Goal: Answer question/provide support: Share knowledge or assist other users

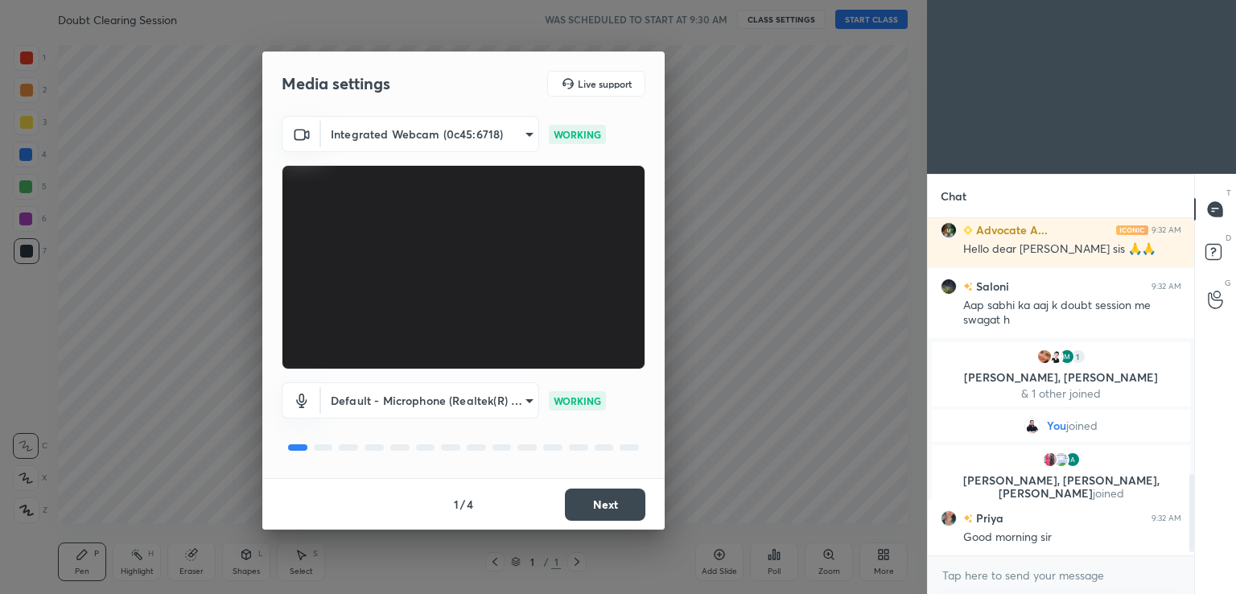
scroll to position [1113, 0]
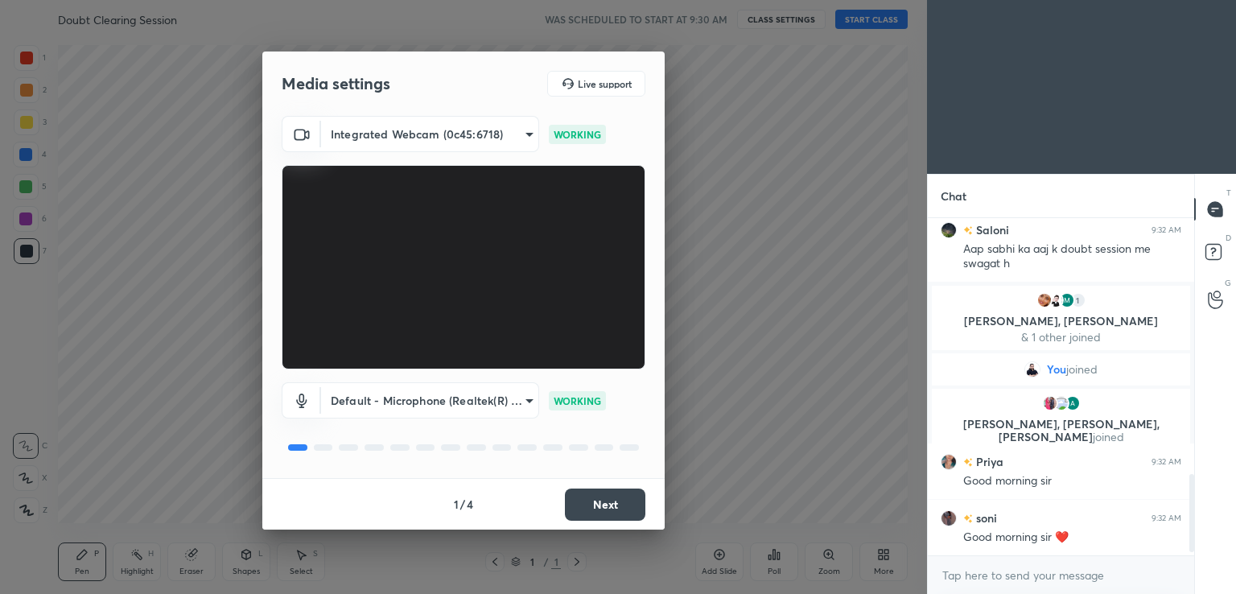
click at [591, 499] on button "Next" at bounding box center [605, 504] width 80 height 32
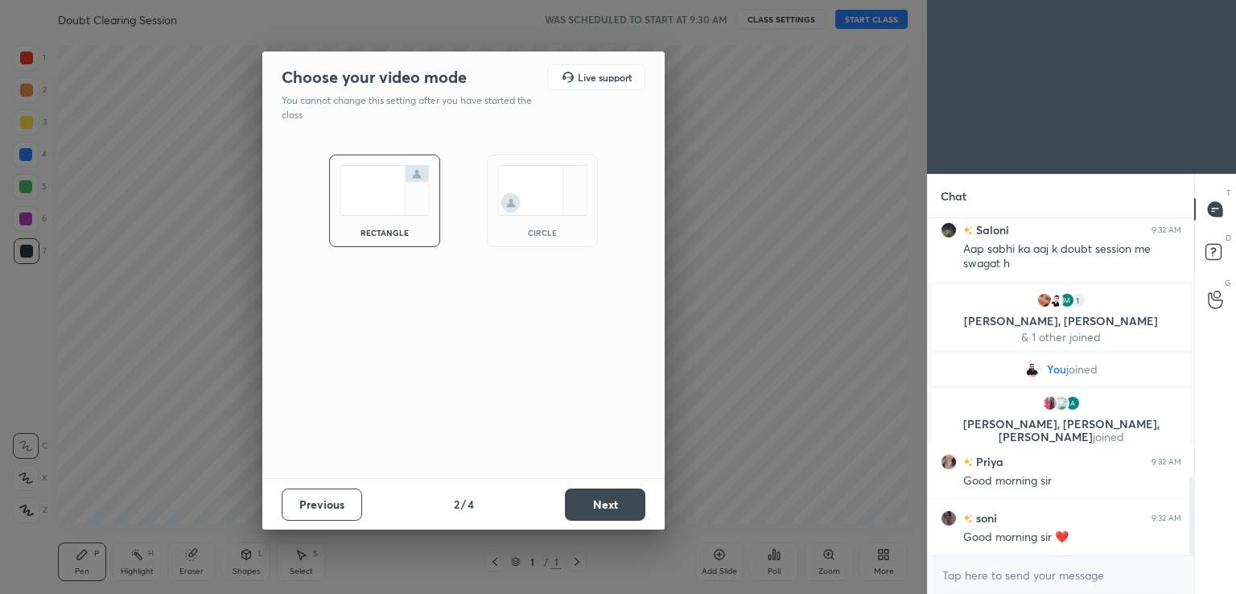
click at [591, 499] on button "Next" at bounding box center [605, 504] width 80 height 32
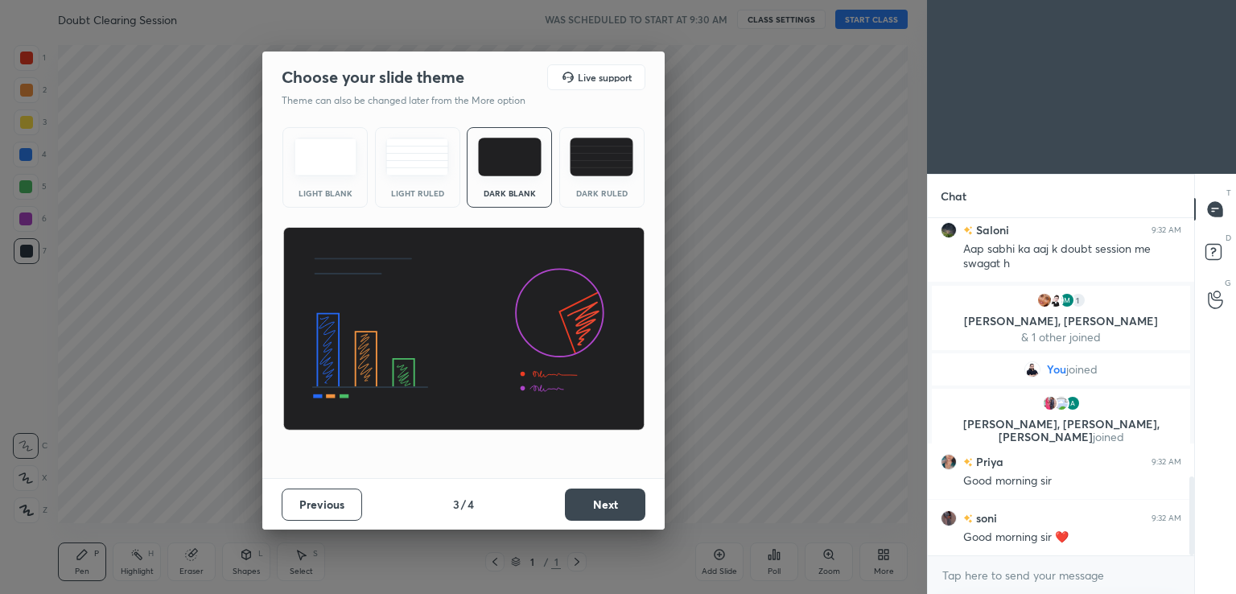
click at [591, 499] on button "Next" at bounding box center [605, 504] width 80 height 32
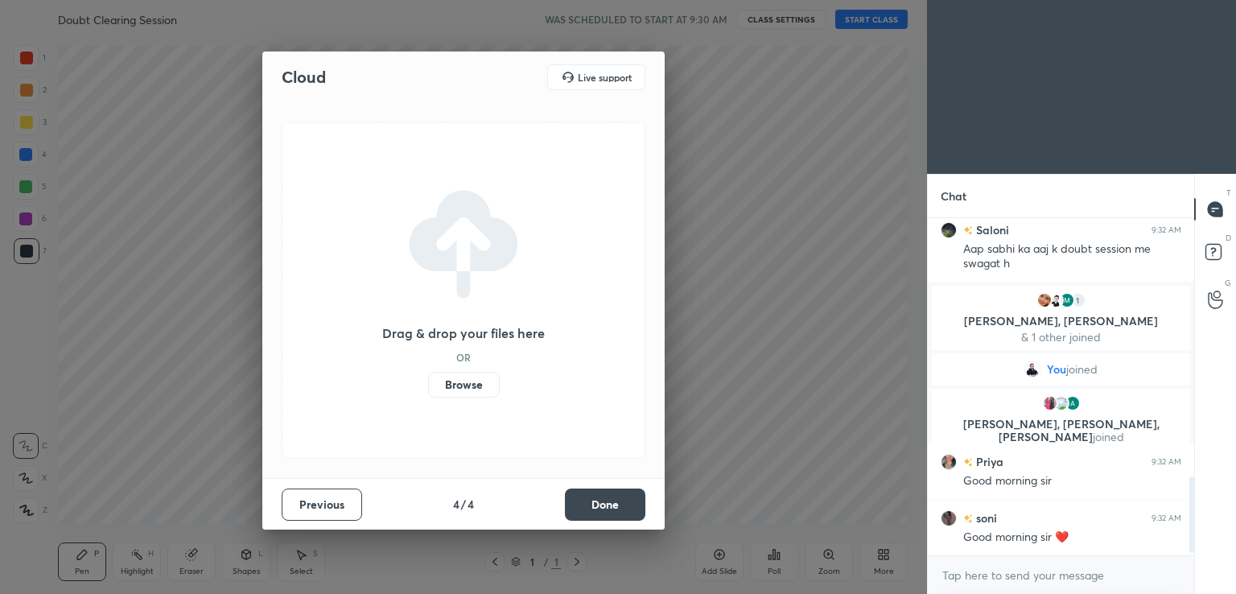
scroll to position [1170, 0]
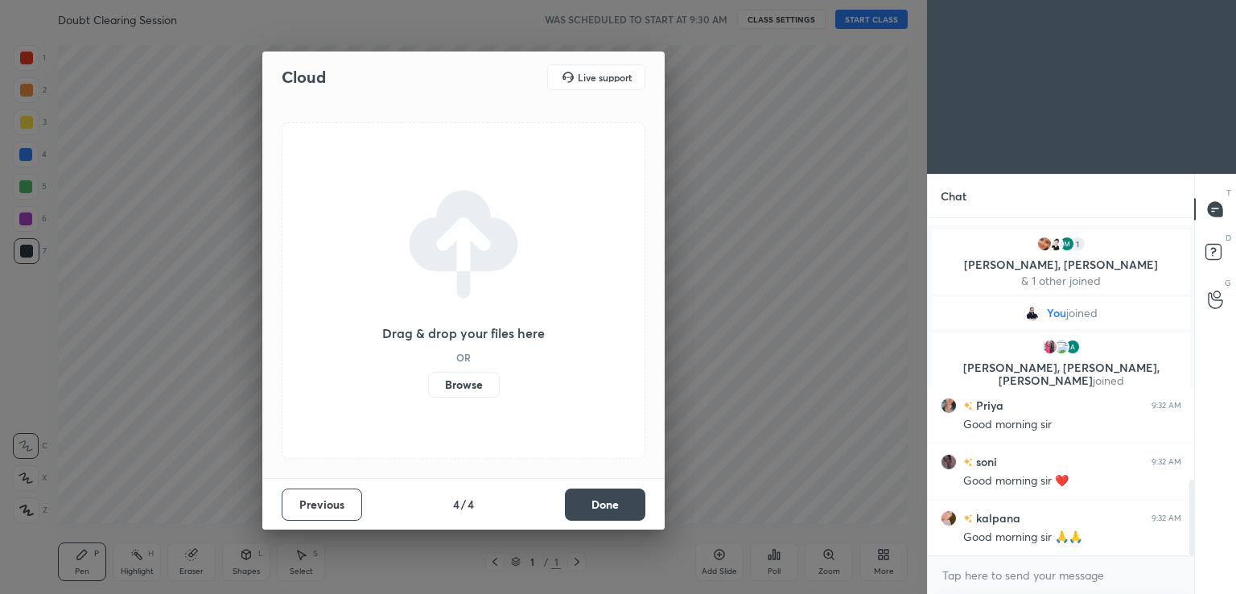
click at [591, 499] on button "Done" at bounding box center [605, 504] width 80 height 32
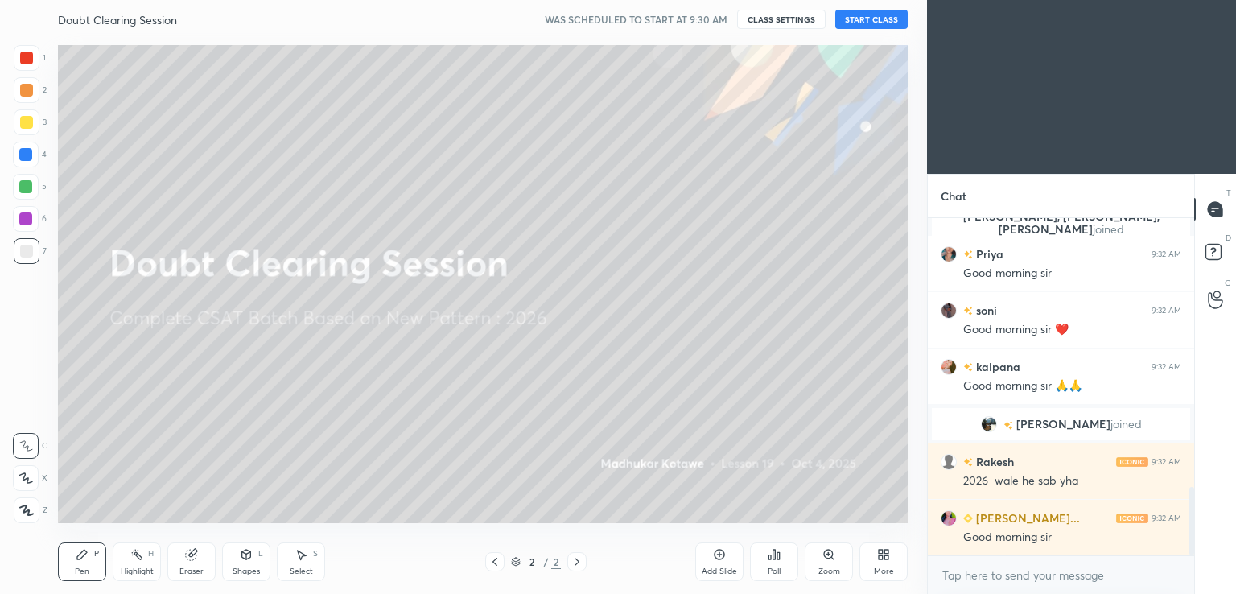
click at [859, 20] on button "START CLASS" at bounding box center [871, 19] width 72 height 19
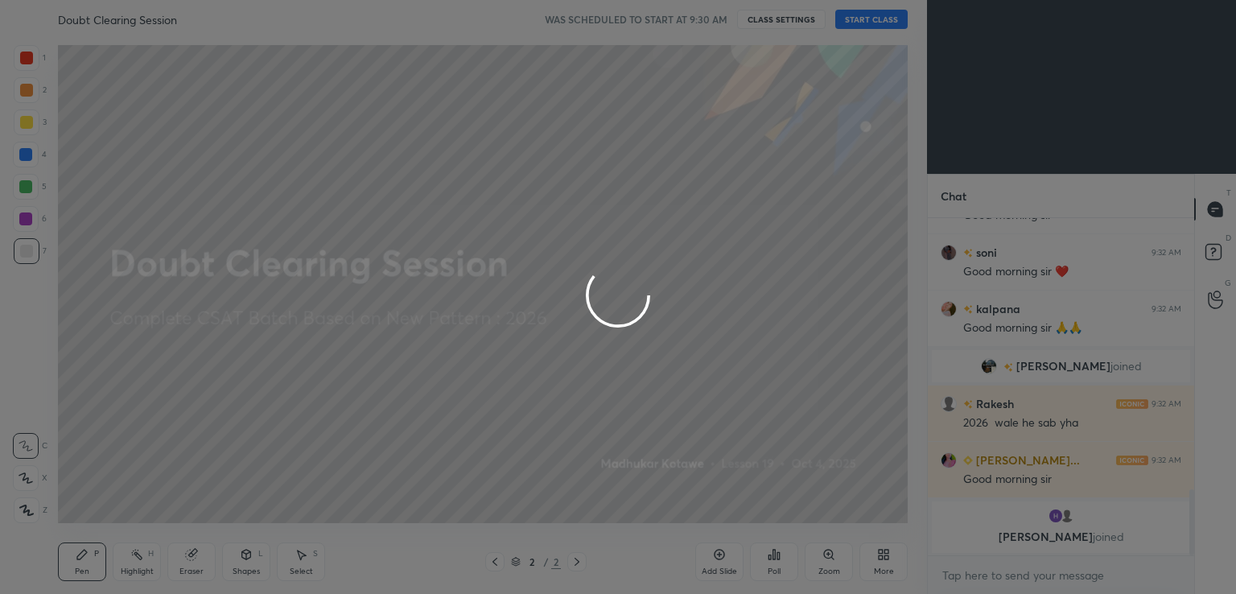
type textarea "x"
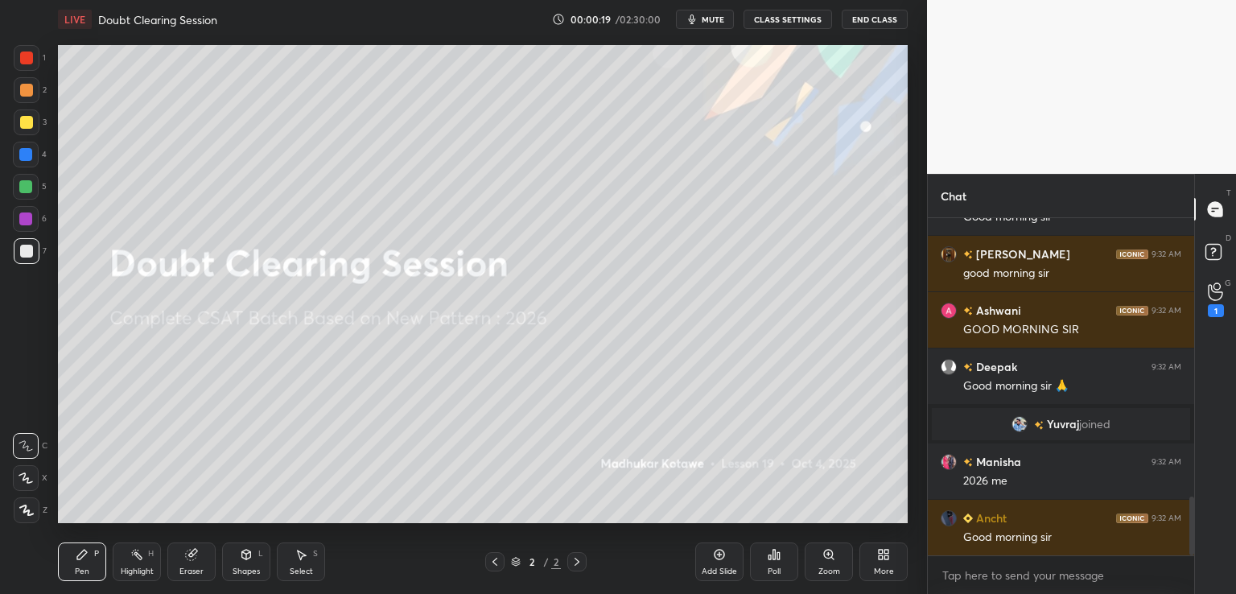
scroll to position [1606, 0]
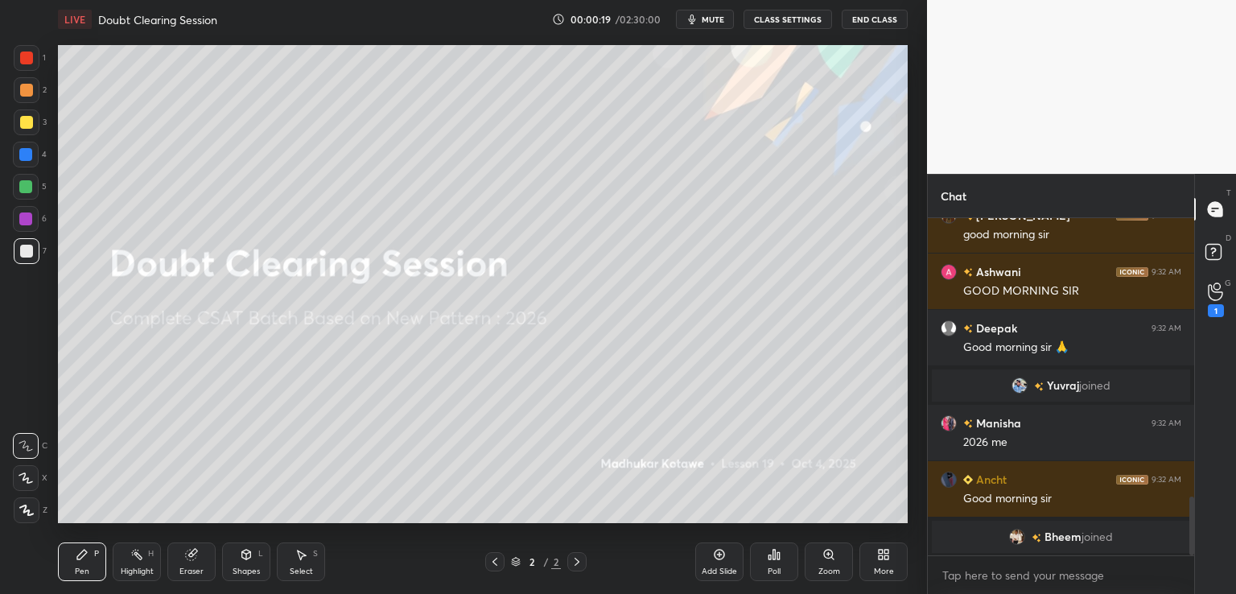
click at [708, 554] on div "Add Slide" at bounding box center [719, 561] width 48 height 39
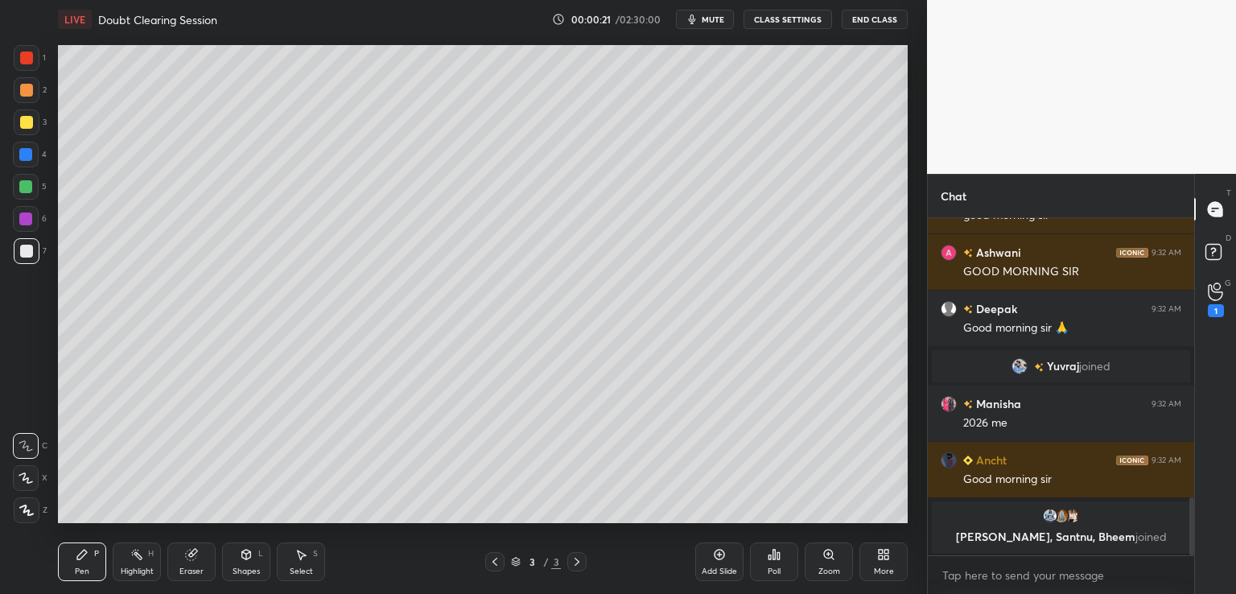
click at [23, 114] on div at bounding box center [27, 122] width 26 height 26
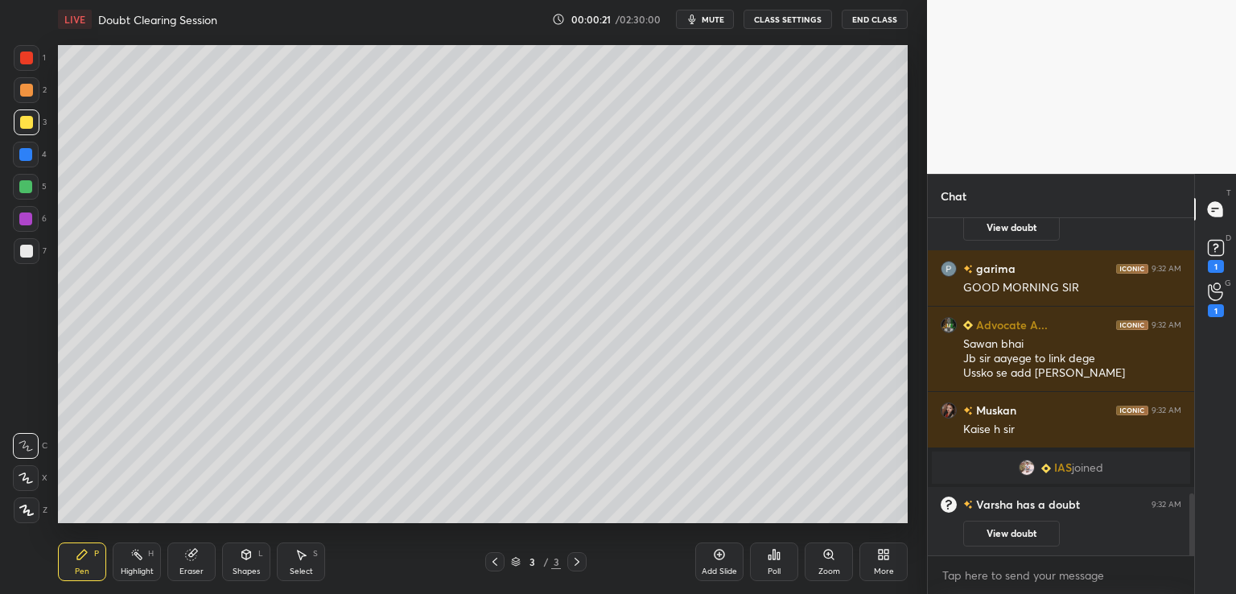
scroll to position [0, 0]
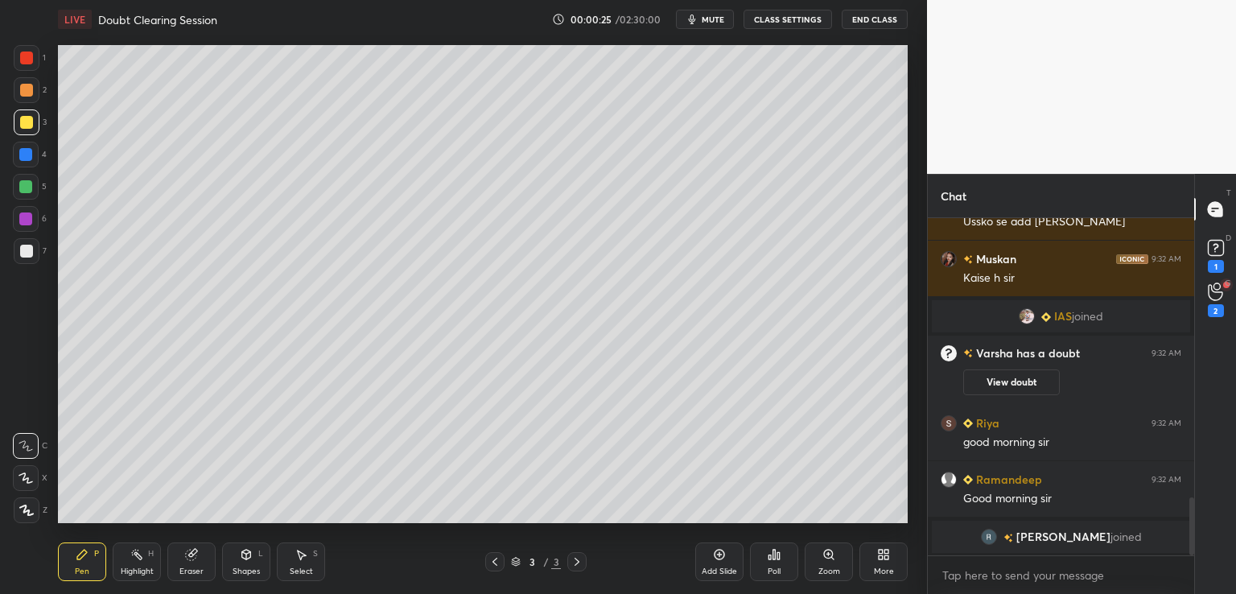
click at [800, 27] on button "CLASS SETTINGS" at bounding box center [787, 19] width 88 height 19
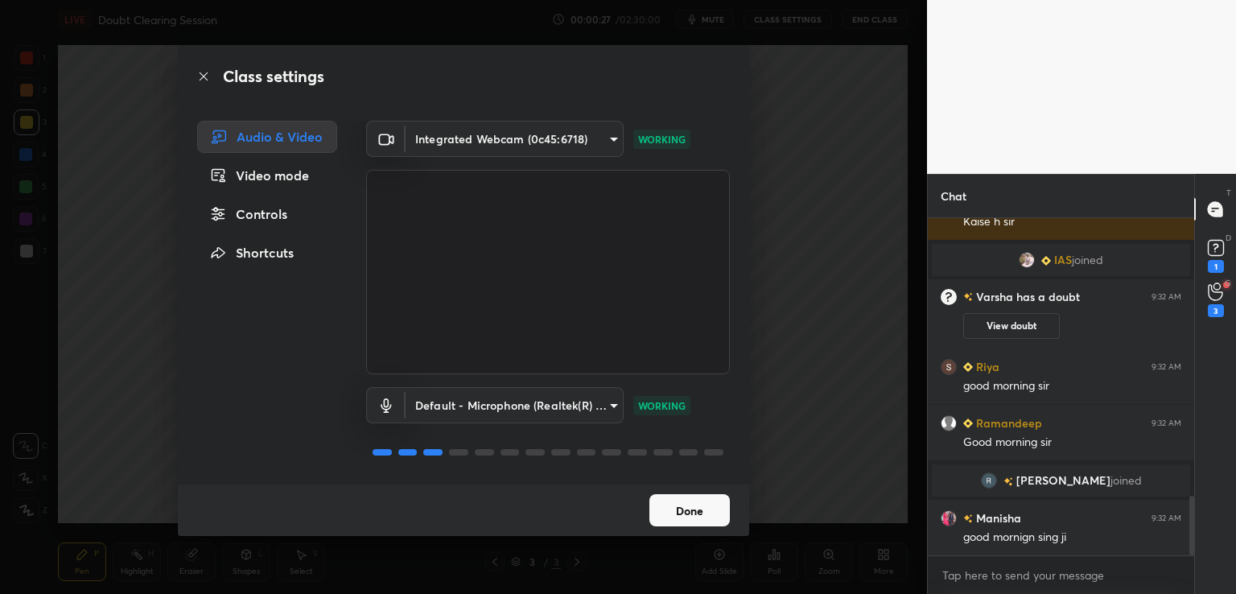
click at [286, 210] on div "Controls" at bounding box center [267, 214] width 140 height 32
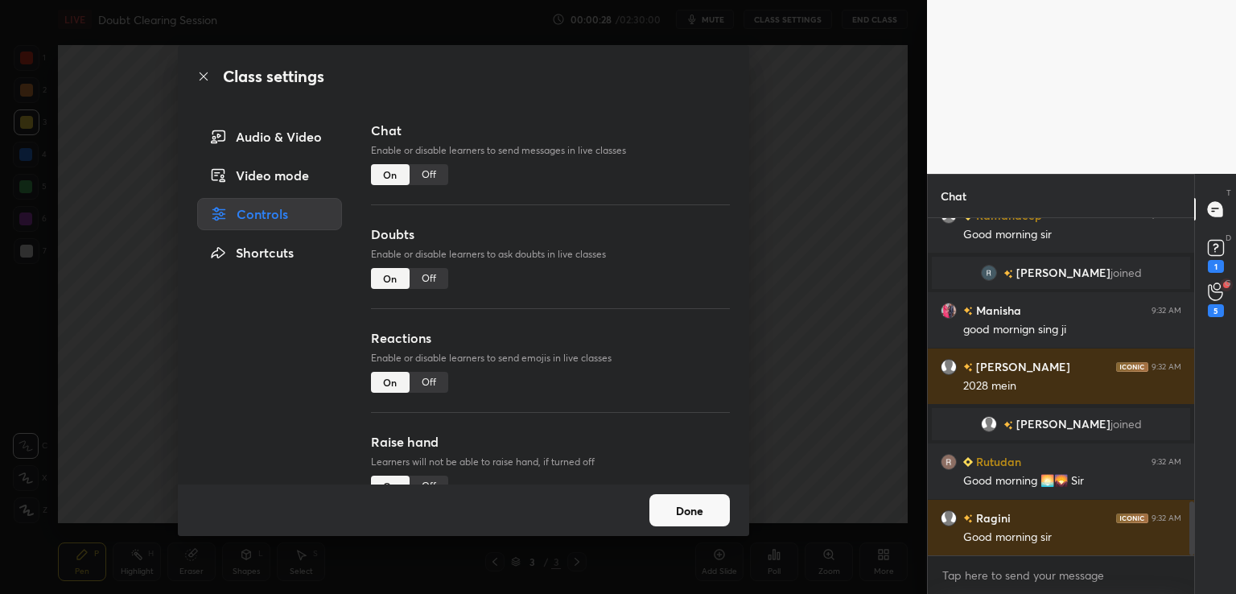
click at [422, 179] on div "Off" at bounding box center [428, 174] width 39 height 21
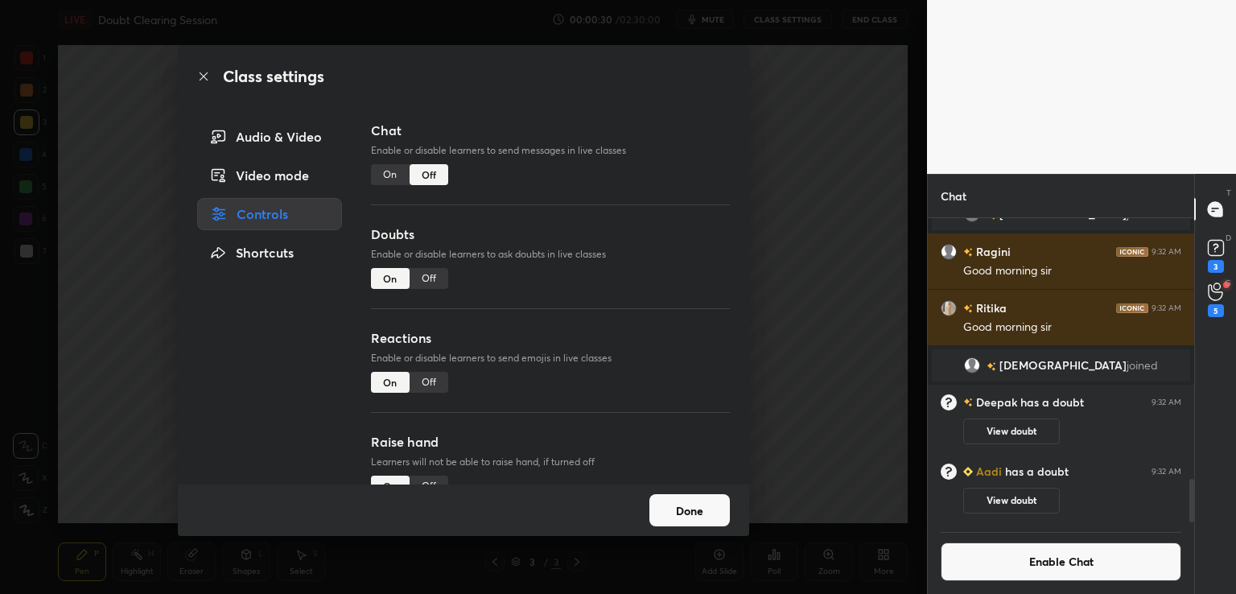
click at [418, 277] on div "Off" at bounding box center [428, 278] width 39 height 21
click at [430, 375] on div "Off" at bounding box center [428, 382] width 39 height 21
click at [697, 508] on button "Done" at bounding box center [689, 510] width 80 height 32
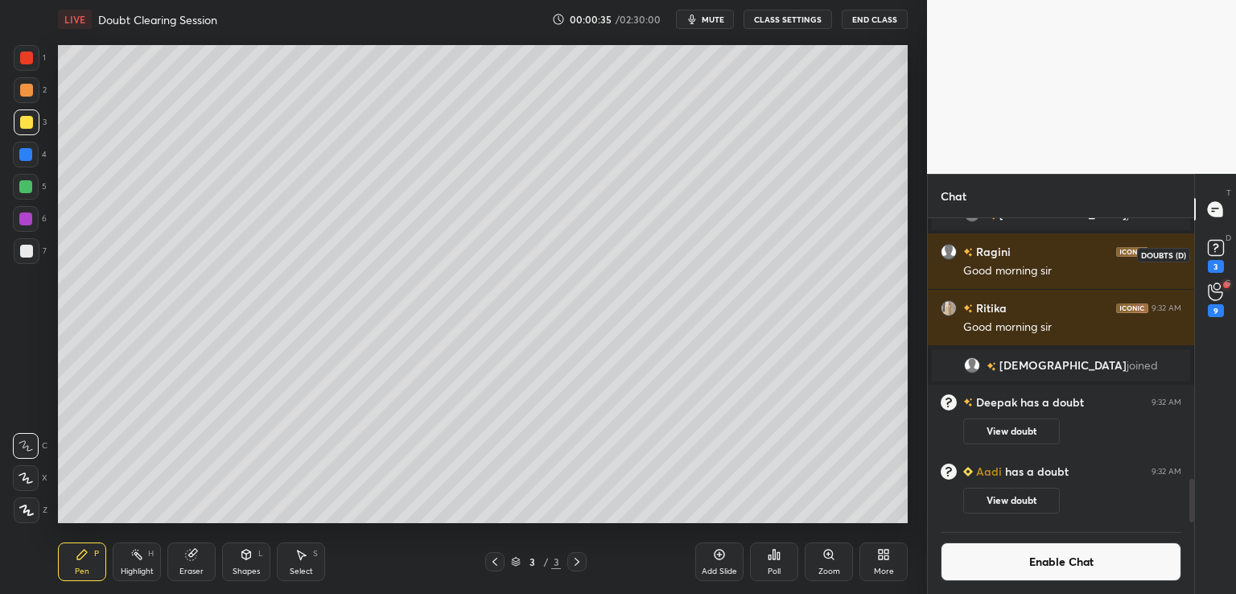
click at [1216, 266] on div "3" at bounding box center [1215, 266] width 16 height 13
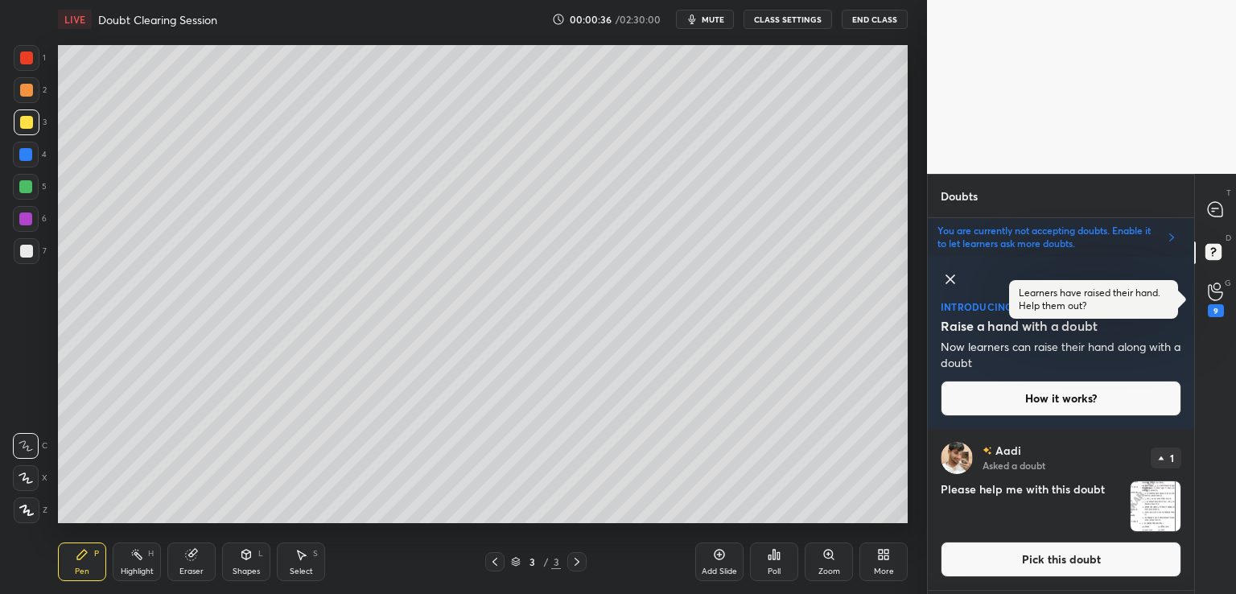
click at [949, 276] on icon at bounding box center [949, 278] width 19 height 19
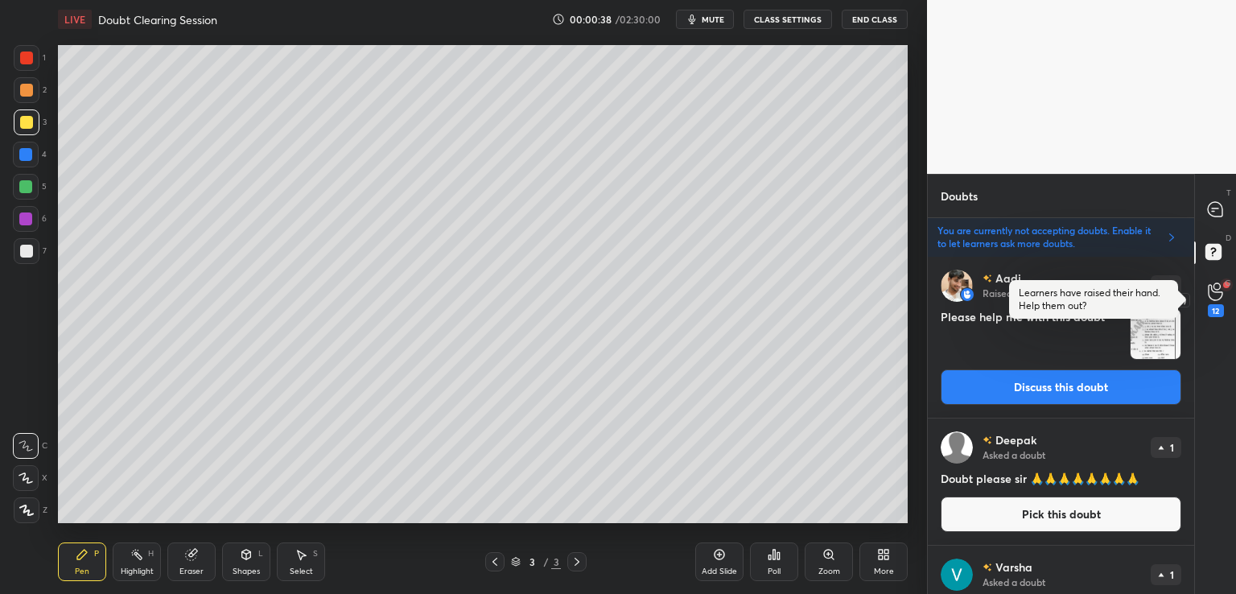
click at [1223, 307] on div "12" at bounding box center [1215, 310] width 16 height 13
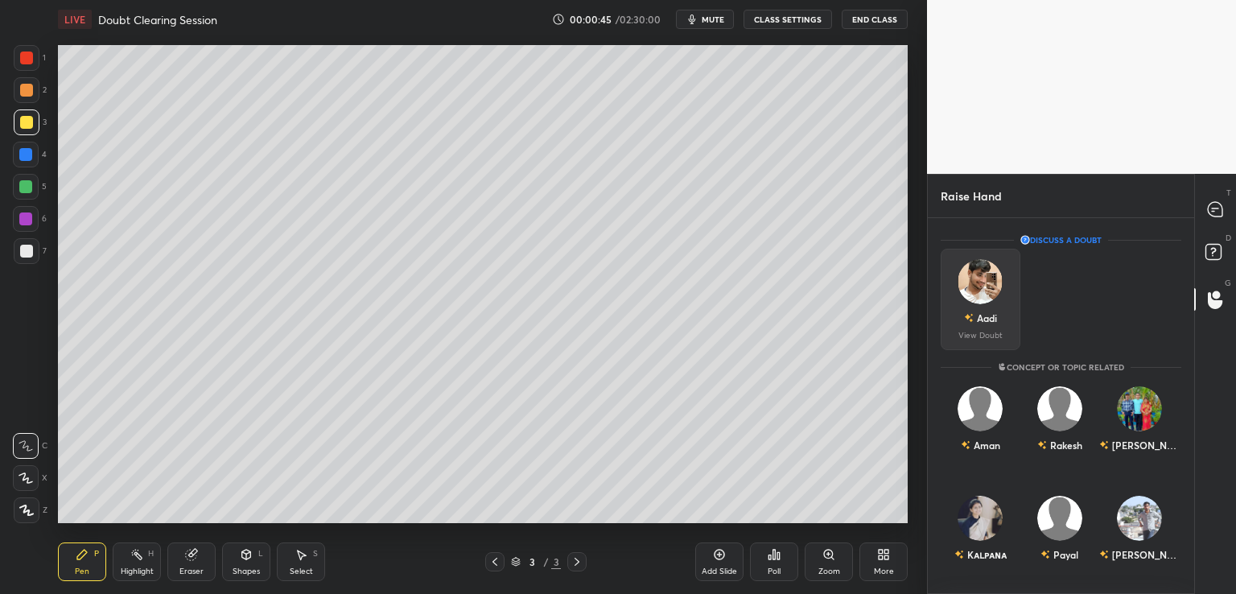
click at [975, 297] on img "grid" at bounding box center [979, 281] width 45 height 45
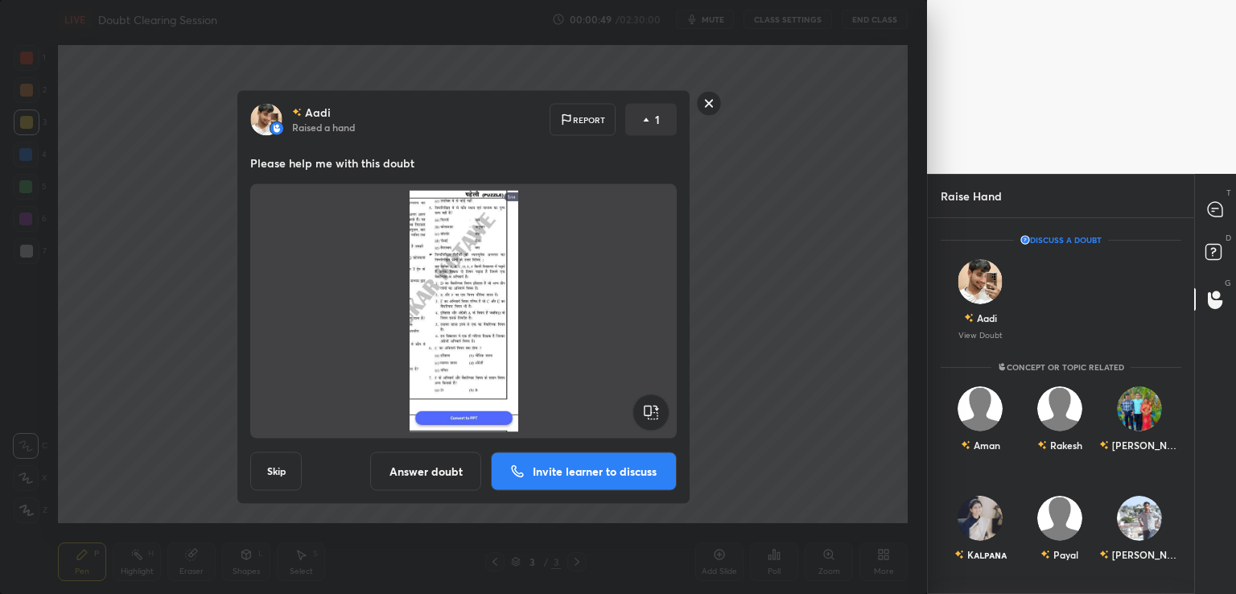
click at [710, 105] on rect at bounding box center [709, 103] width 25 height 25
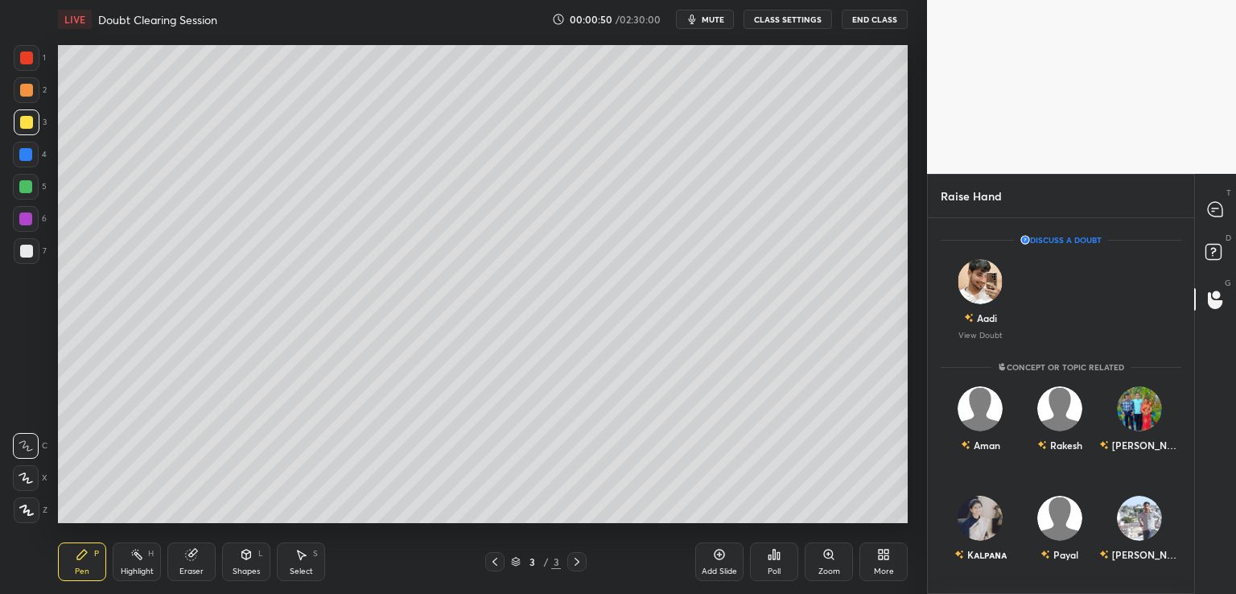
click at [796, 19] on button "CLASS SETTINGS" at bounding box center [787, 19] width 88 height 19
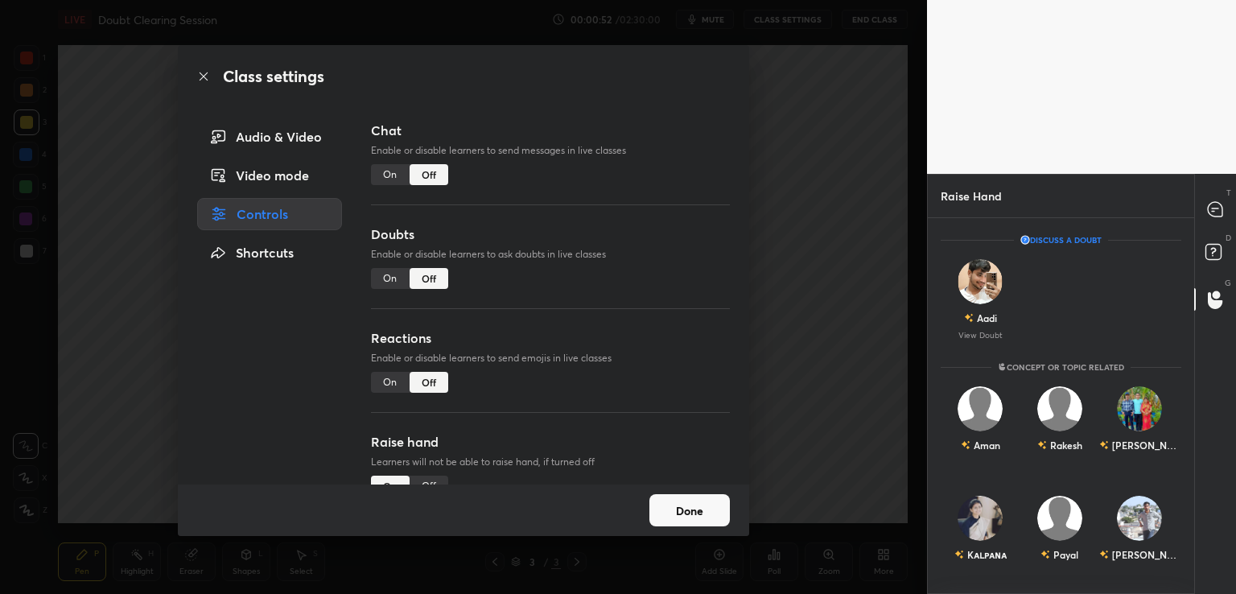
click at [376, 280] on div "On" at bounding box center [390, 278] width 39 height 21
click at [829, 249] on div "Class settings Audio & Video Video mode Controls Shortcuts Chat Enable or disab…" at bounding box center [463, 297] width 927 height 594
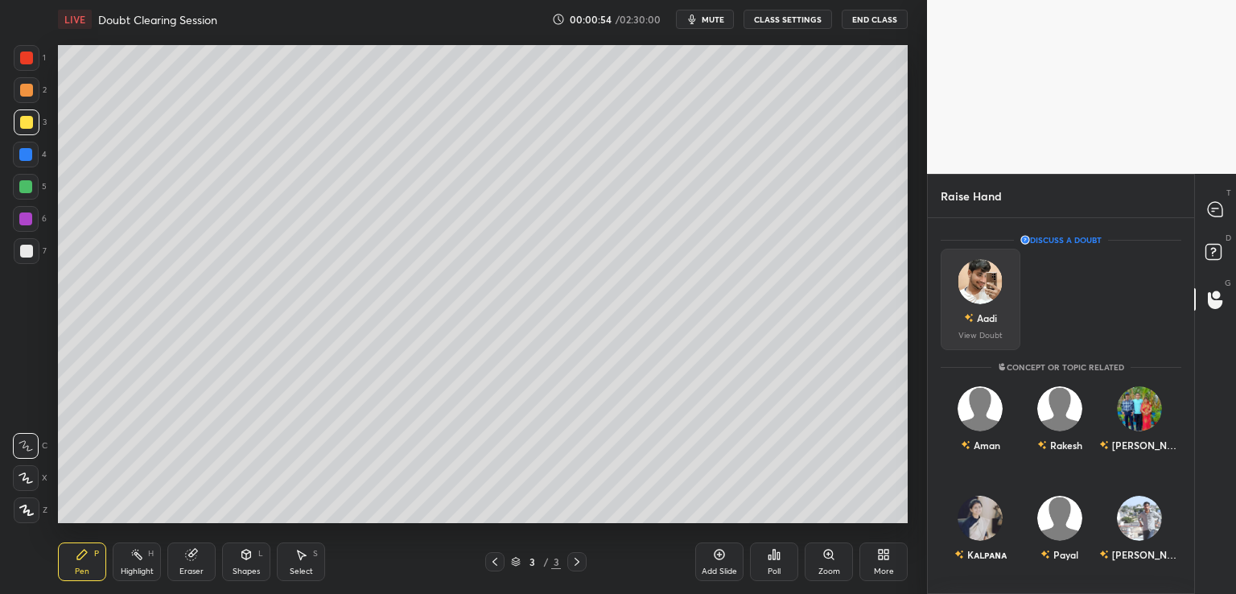
click at [972, 294] on img "grid" at bounding box center [979, 281] width 45 height 45
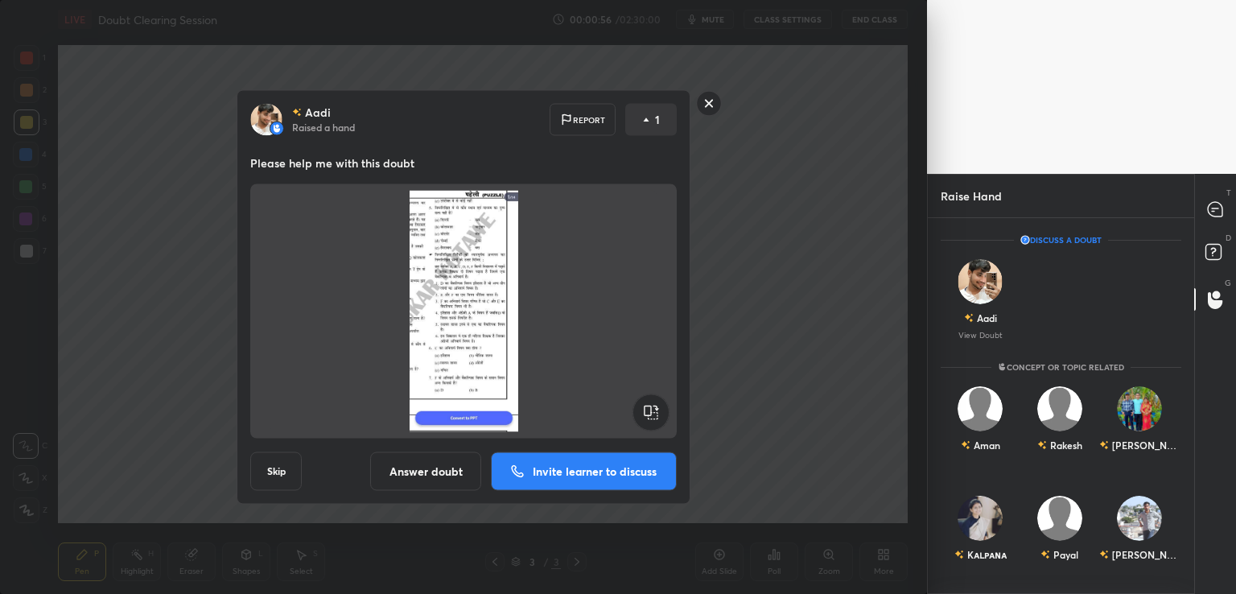
click at [535, 473] on p "Invite learner to discuss" at bounding box center [595, 471] width 124 height 11
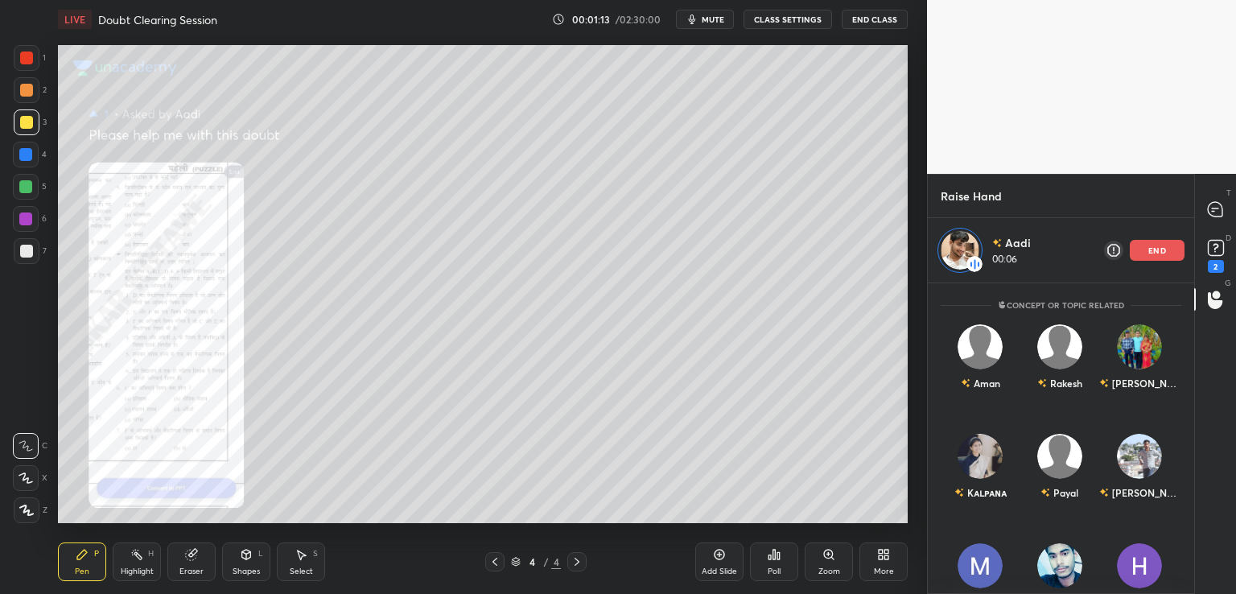
click at [875, 550] on div "More" at bounding box center [883, 561] width 48 height 39
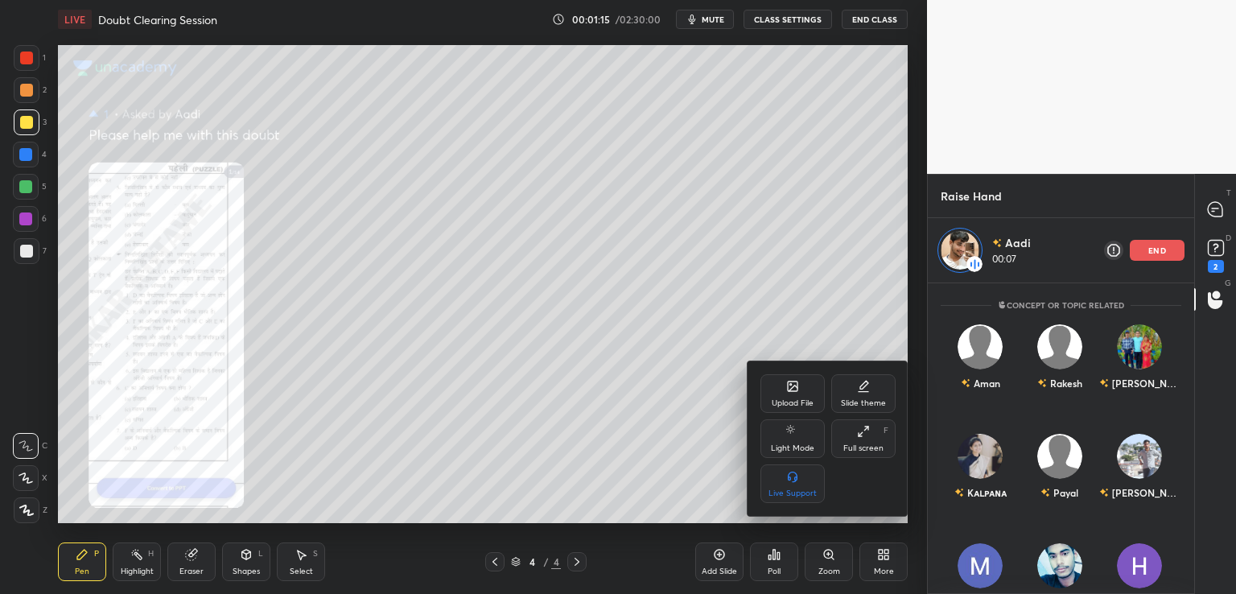
click at [830, 557] on div at bounding box center [618, 297] width 1236 height 594
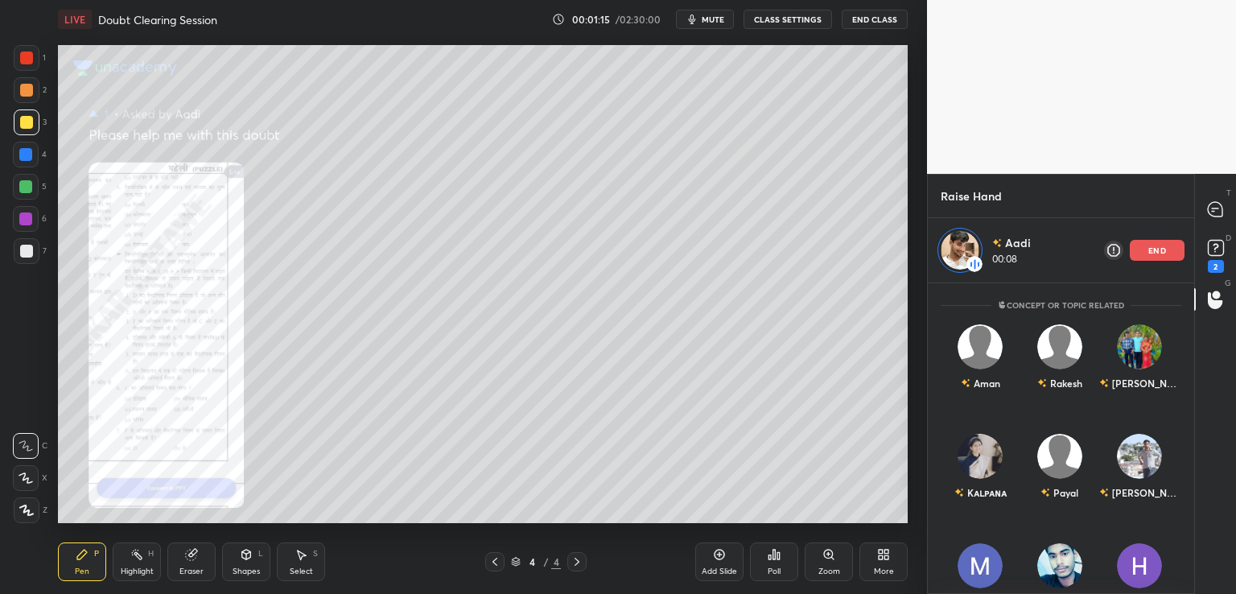
click at [820, 561] on div "Zoom" at bounding box center [828, 561] width 48 height 39
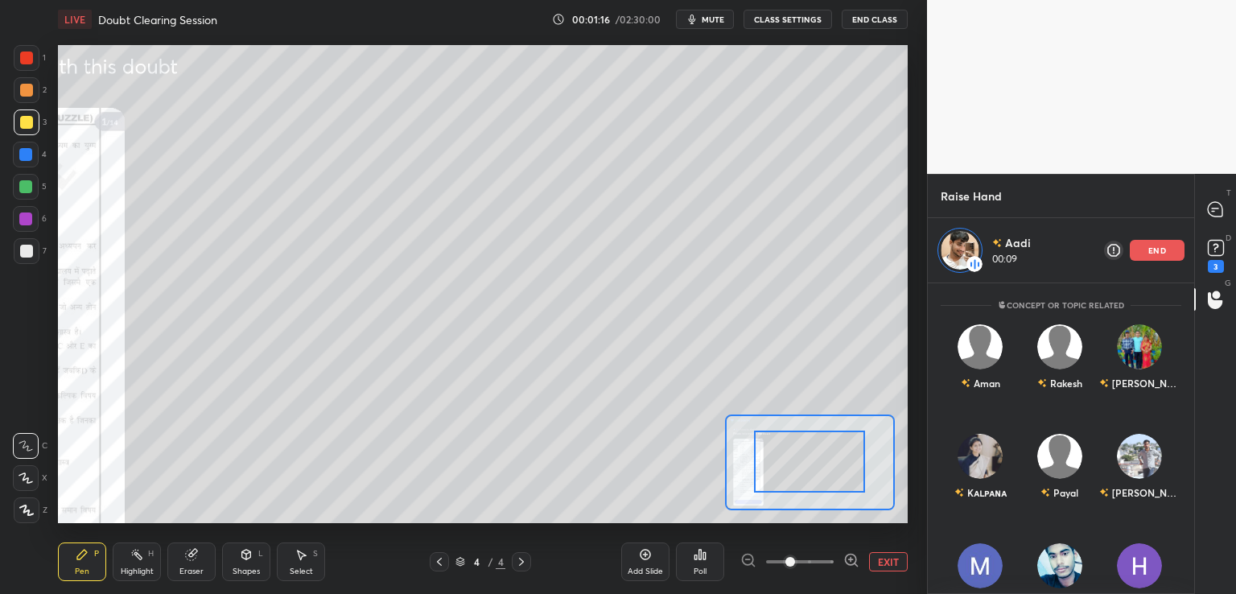
drag, startPoint x: 835, startPoint y: 446, endPoint x: 798, endPoint y: 473, distance: 46.0
drag, startPoint x: 785, startPoint y: 471, endPoint x: 769, endPoint y: 474, distance: 16.4
click at [769, 474] on div at bounding box center [809, 461] width 111 height 62
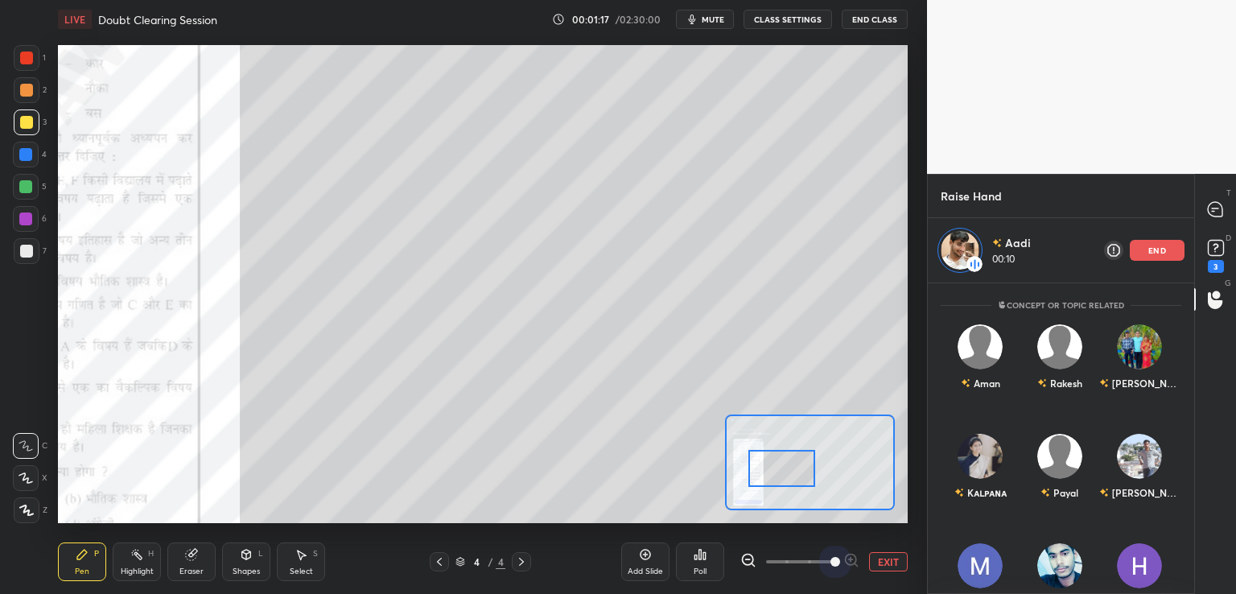
drag, startPoint x: 792, startPoint y: 561, endPoint x: 863, endPoint y: 550, distance: 72.4
click at [889, 565] on div "EXIT" at bounding box center [823, 561] width 167 height 19
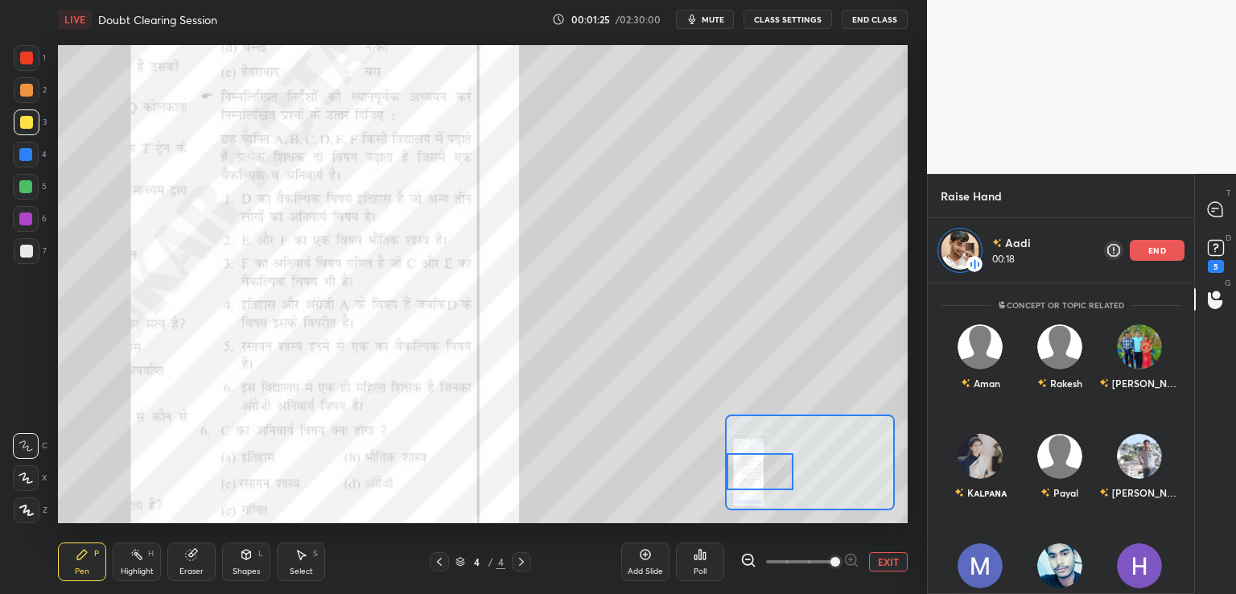
click at [770, 483] on div at bounding box center [759, 471] width 67 height 37
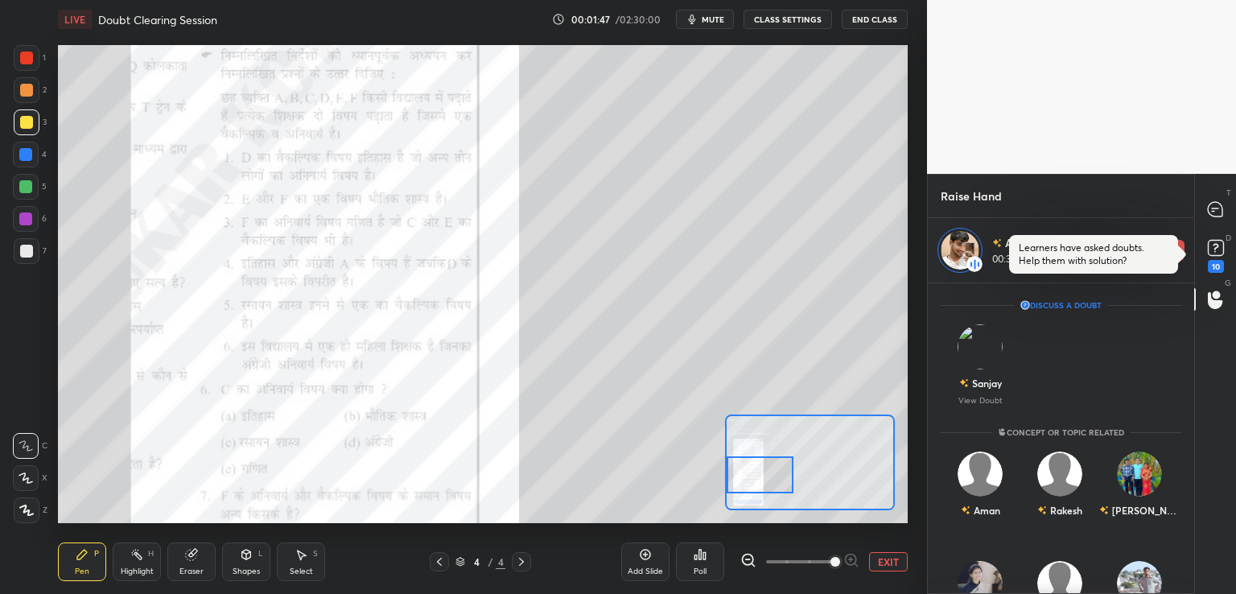
click at [820, 454] on div "Setting up your live class Poll for secs No correct answer Start poll" at bounding box center [482, 284] width 849 height 478
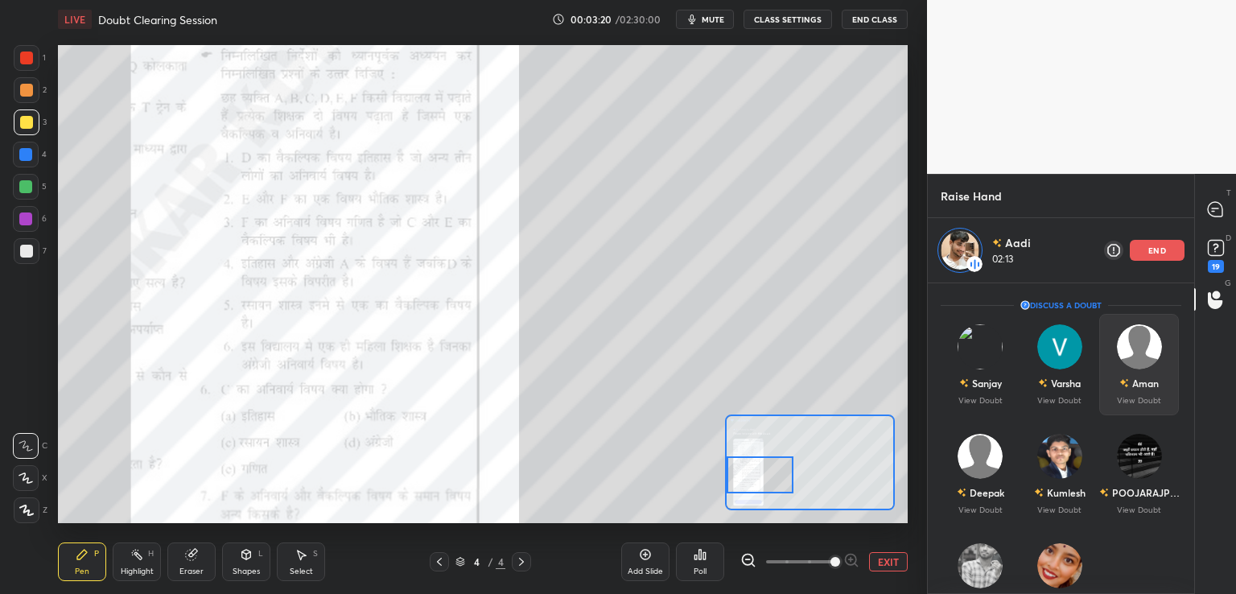
click at [1154, 255] on div "end" at bounding box center [1156, 250] width 55 height 21
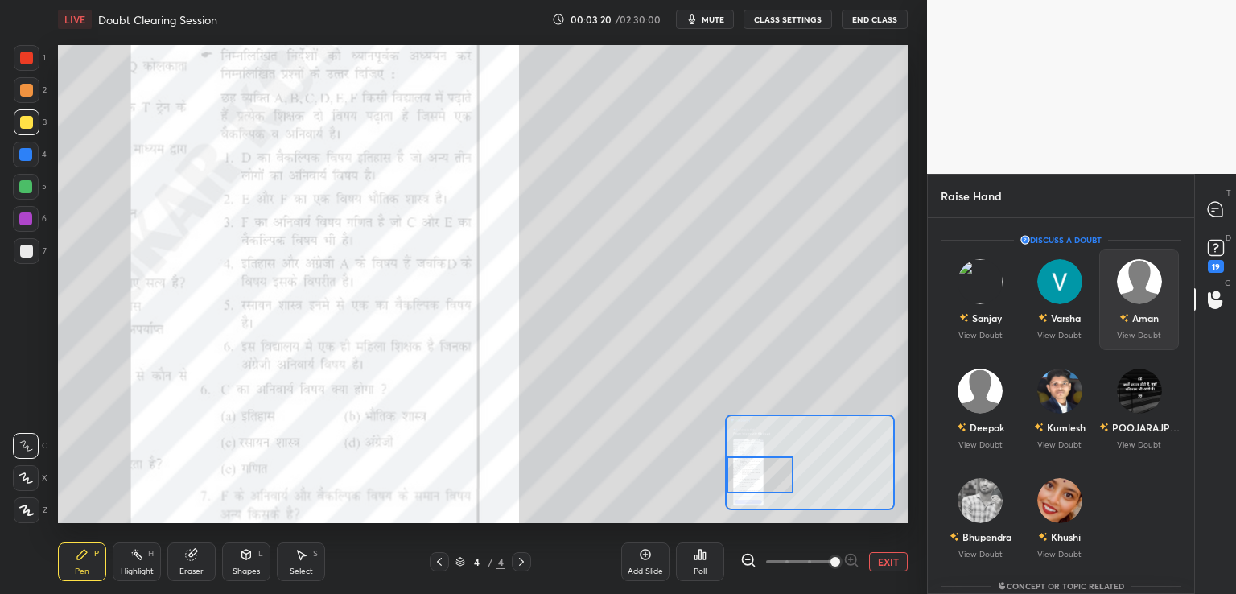
scroll to position [371, 261]
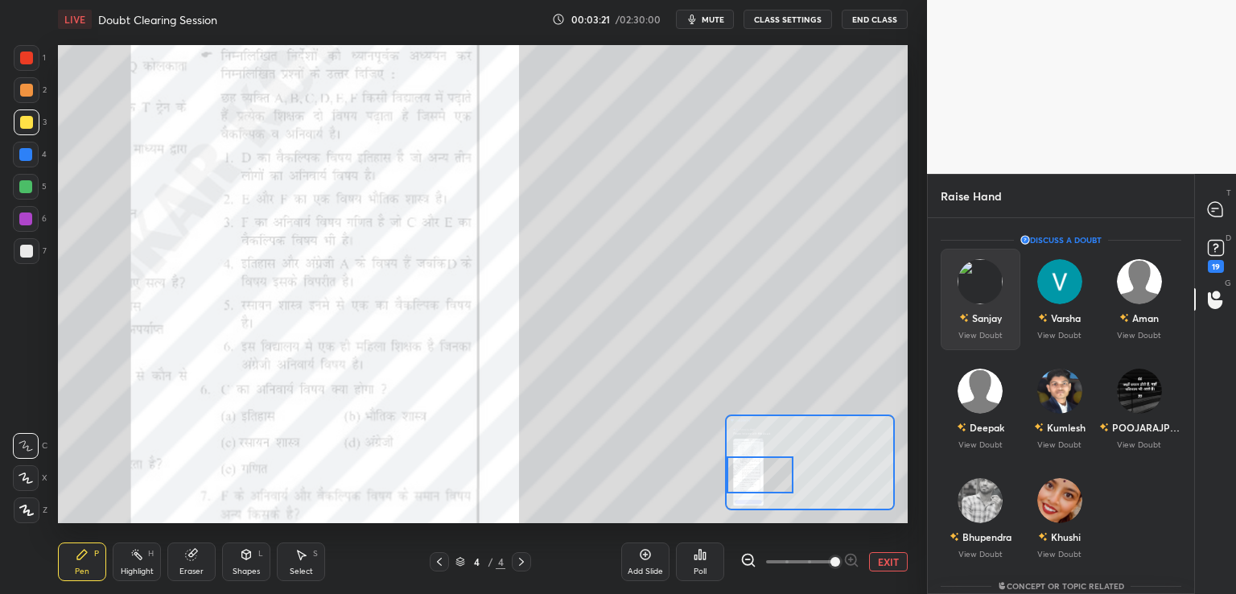
click at [978, 323] on div "Sanjay" at bounding box center [987, 317] width 30 height 14
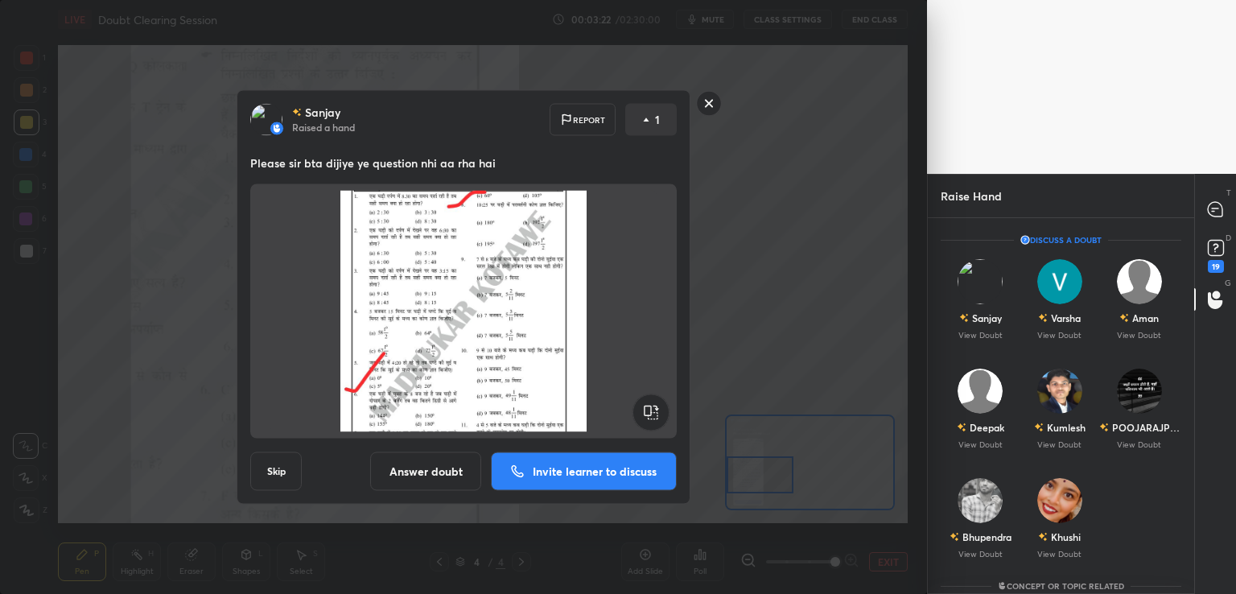
click at [560, 477] on p "Invite learner to discuss" at bounding box center [595, 471] width 124 height 11
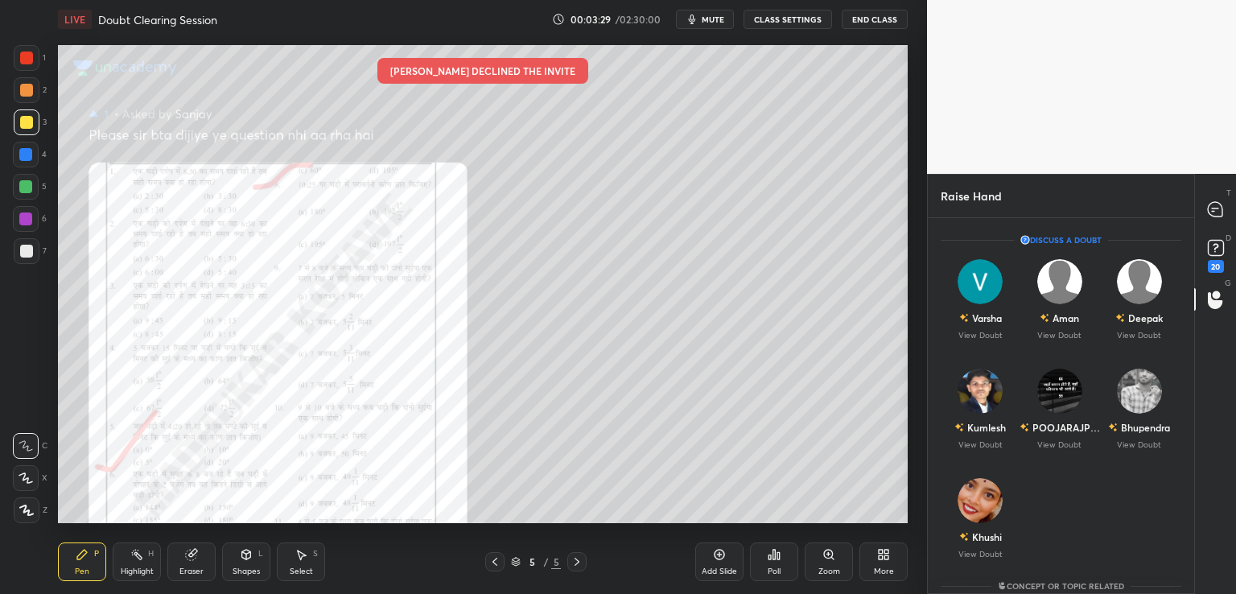
click at [820, 557] on div "Zoom" at bounding box center [828, 561] width 48 height 39
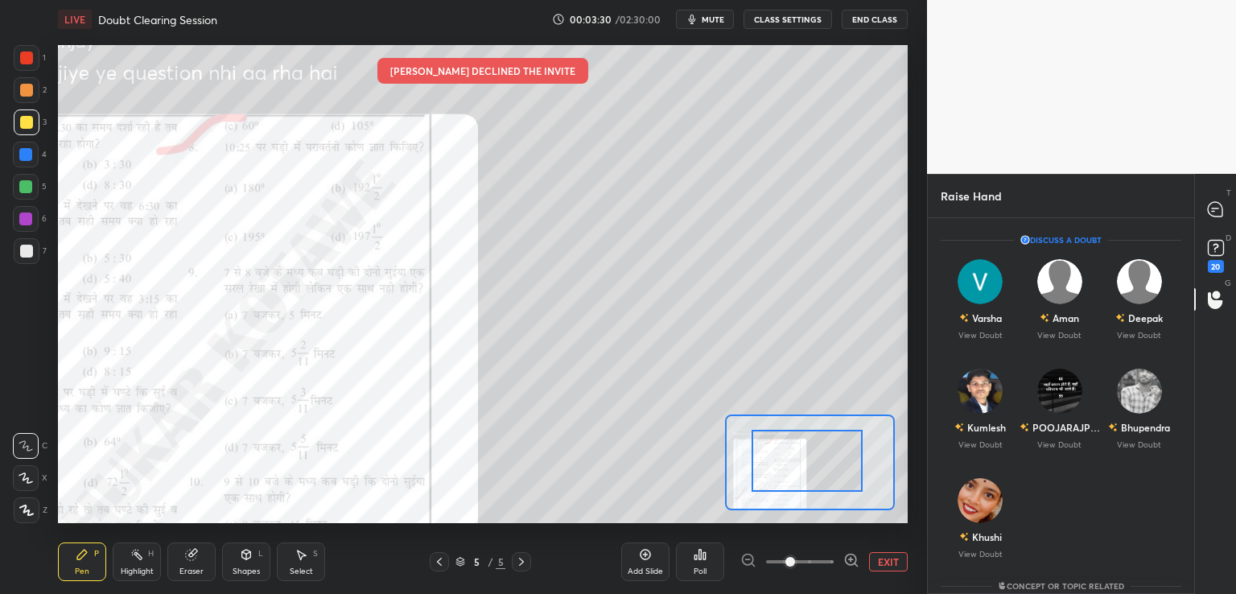
drag, startPoint x: 840, startPoint y: 442, endPoint x: 829, endPoint y: 455, distance: 17.2
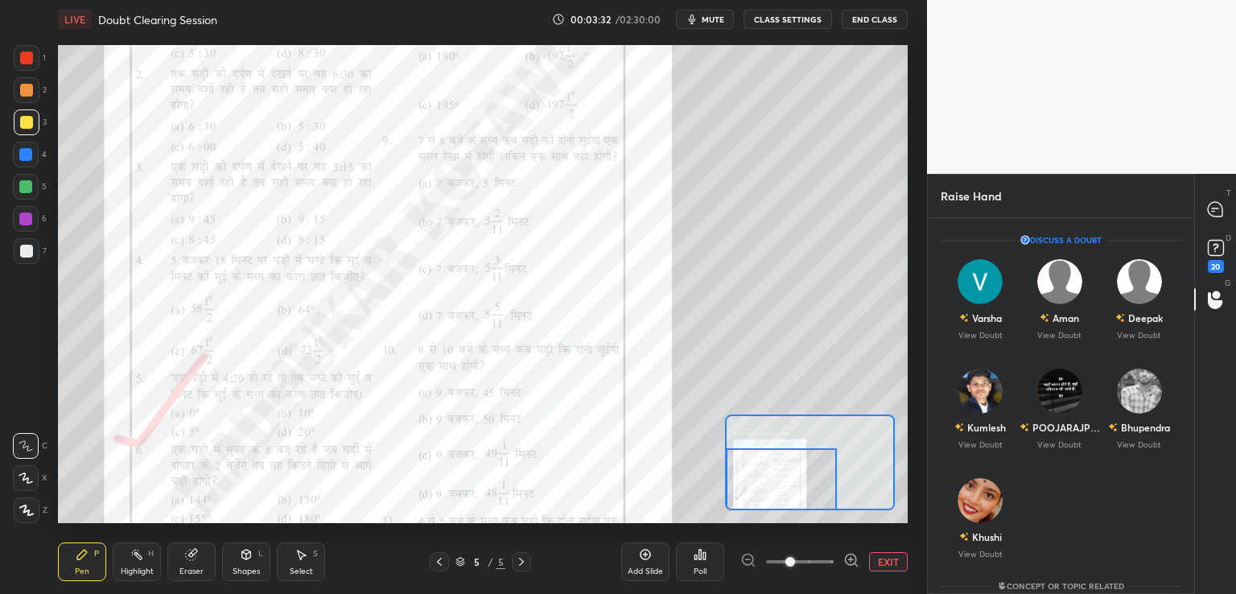
drag, startPoint x: 836, startPoint y: 459, endPoint x: 798, endPoint y: 490, distance: 48.6
click at [798, 490] on div at bounding box center [781, 479] width 111 height 62
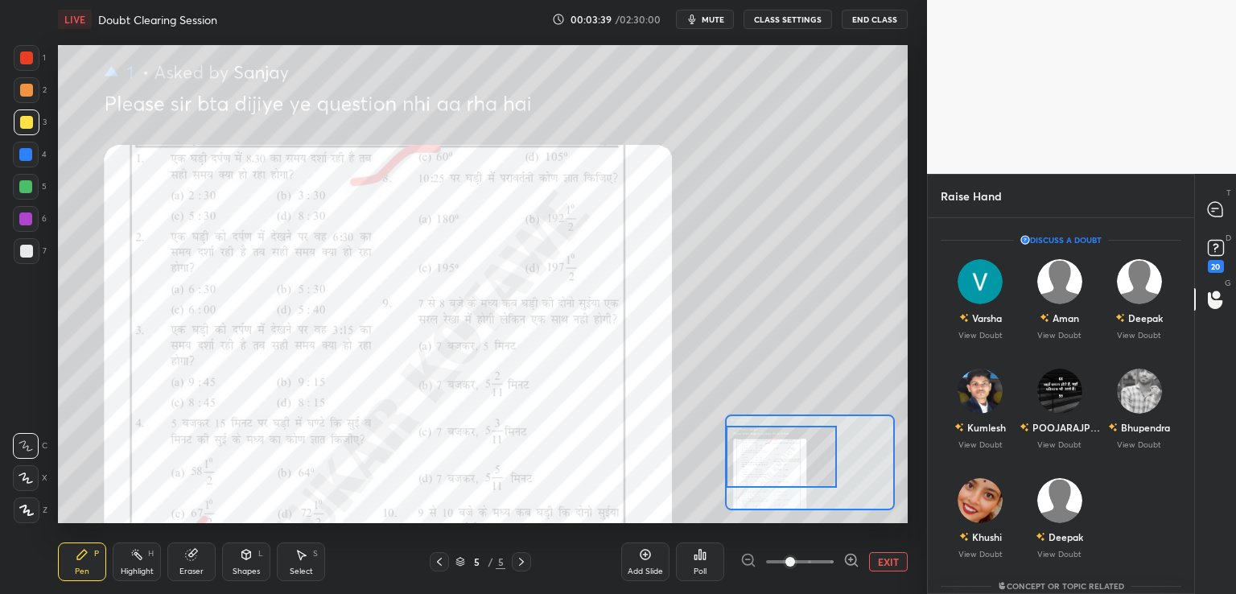
drag, startPoint x: 772, startPoint y: 470, endPoint x: 772, endPoint y: 447, distance: 22.5
click at [772, 447] on div at bounding box center [781, 457] width 111 height 62
click at [959, 300] on div "Varsha View Doubt" at bounding box center [980, 299] width 80 height 101
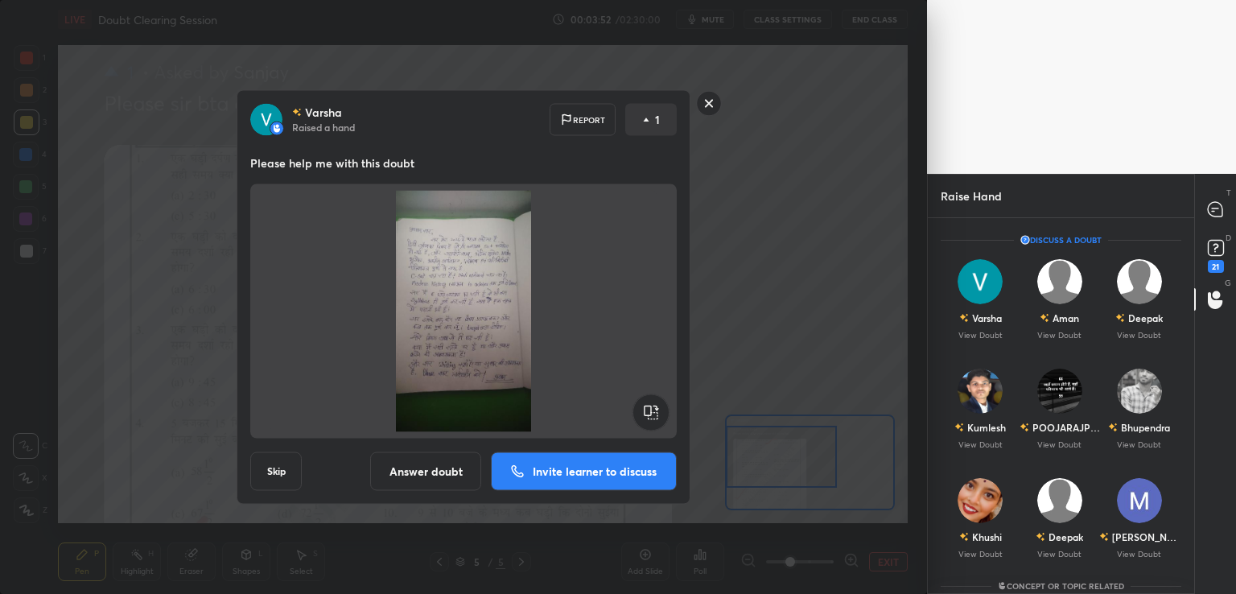
click at [575, 476] on p "Invite learner to discuss" at bounding box center [595, 471] width 124 height 11
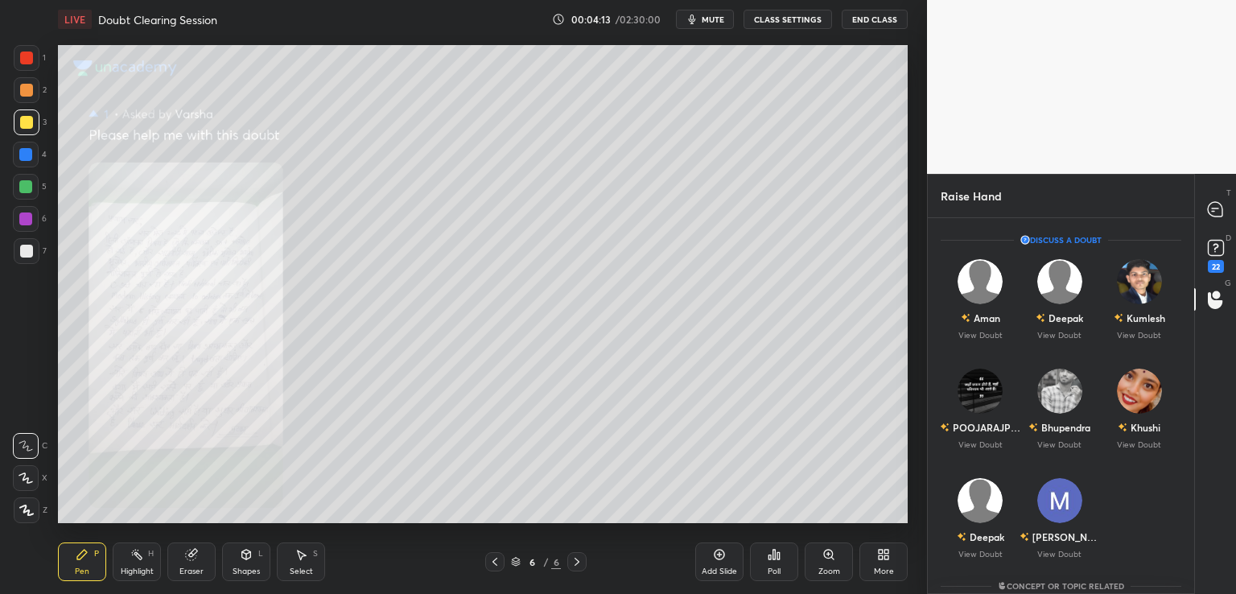
click at [825, 556] on icon at bounding box center [828, 553] width 9 height 9
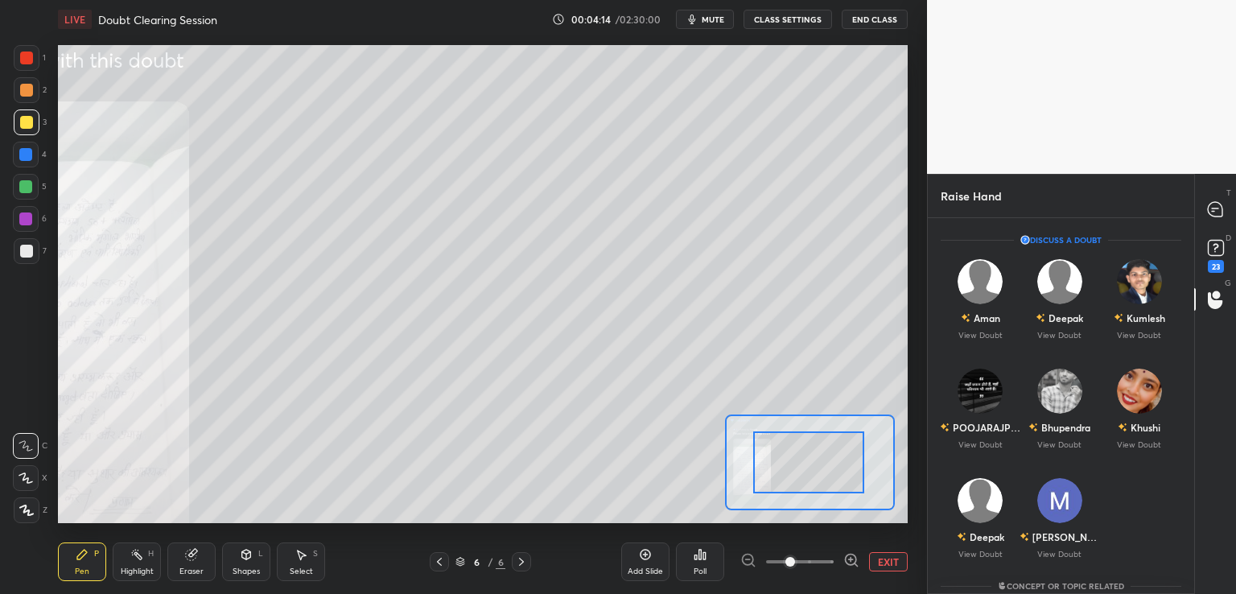
drag, startPoint x: 792, startPoint y: 459, endPoint x: 771, endPoint y: 463, distance: 21.2
click at [771, 463] on div at bounding box center [808, 462] width 111 height 62
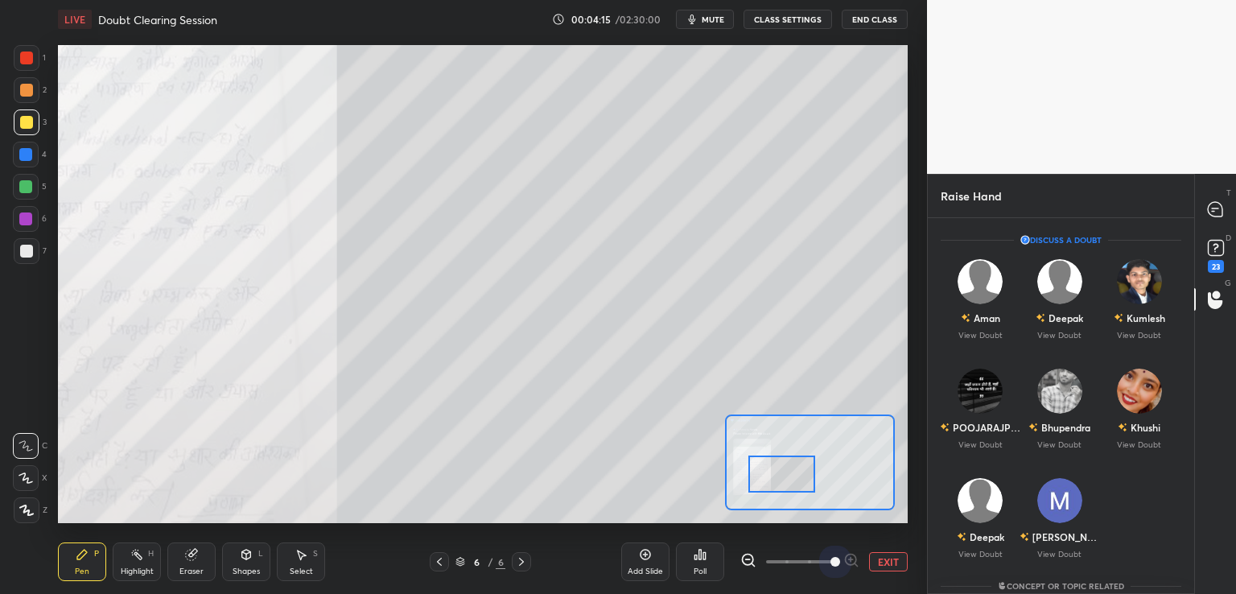
drag, startPoint x: 785, startPoint y: 551, endPoint x: 845, endPoint y: 538, distance: 60.9
click at [866, 569] on div "EXIT" at bounding box center [823, 561] width 167 height 19
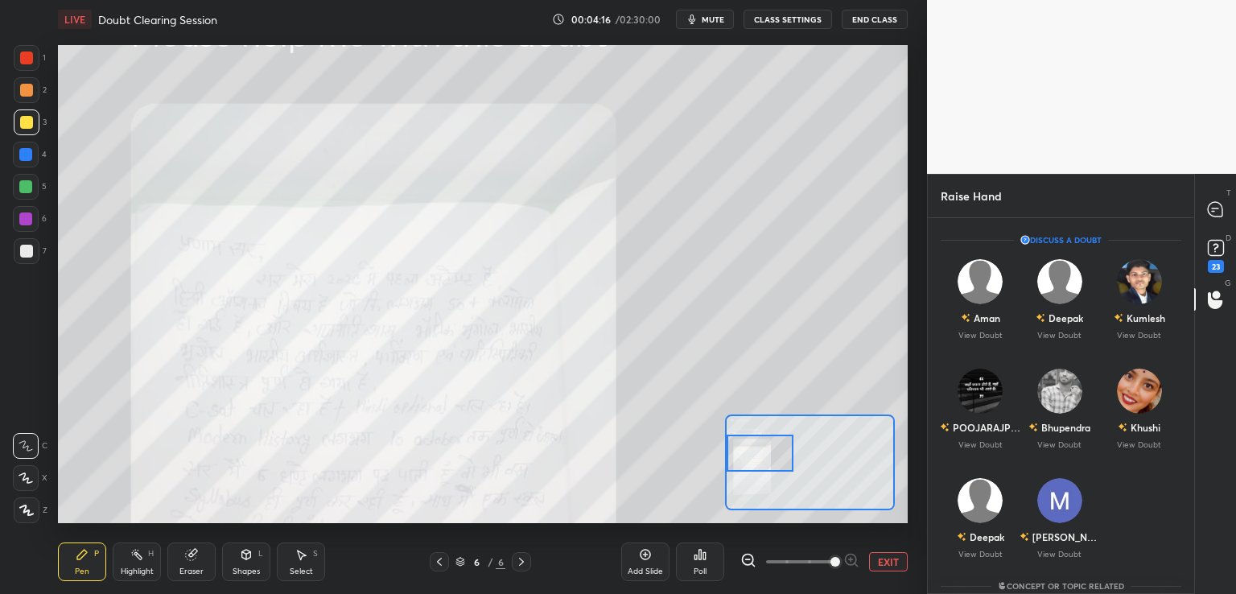
drag, startPoint x: 799, startPoint y: 483, endPoint x: 769, endPoint y: 460, distance: 37.8
click at [770, 463] on div at bounding box center [759, 452] width 67 height 37
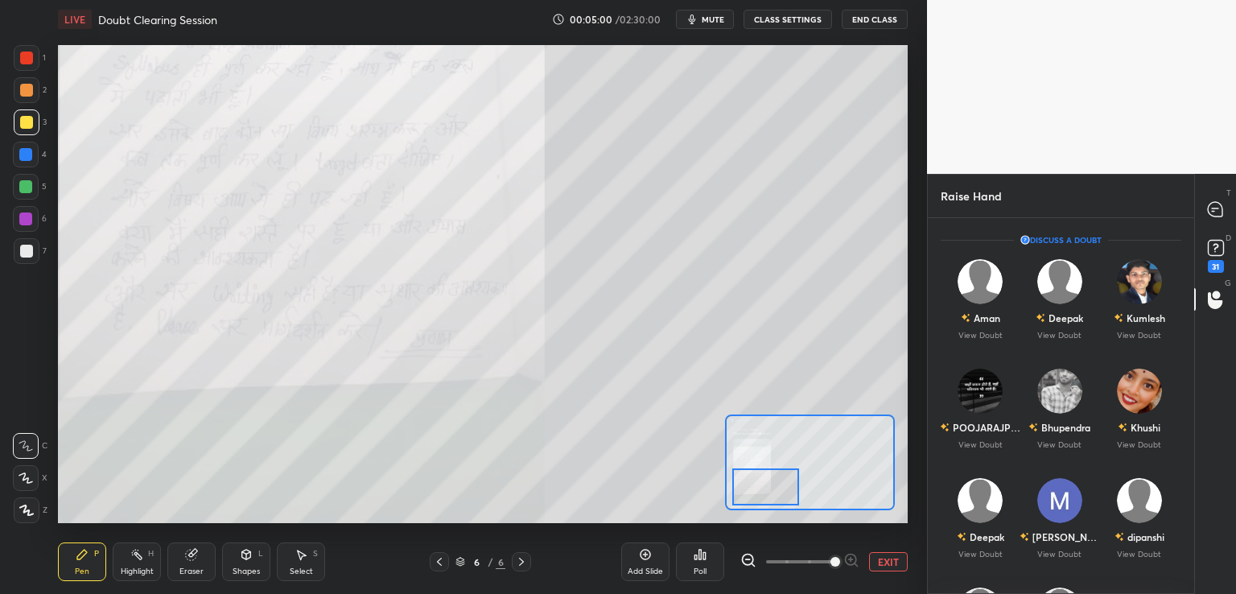
drag, startPoint x: 765, startPoint y: 450, endPoint x: 771, endPoint y: 485, distance: 35.8
click at [771, 485] on div at bounding box center [765, 486] width 67 height 37
click at [985, 326] on div "Aman" at bounding box center [979, 317] width 39 height 27
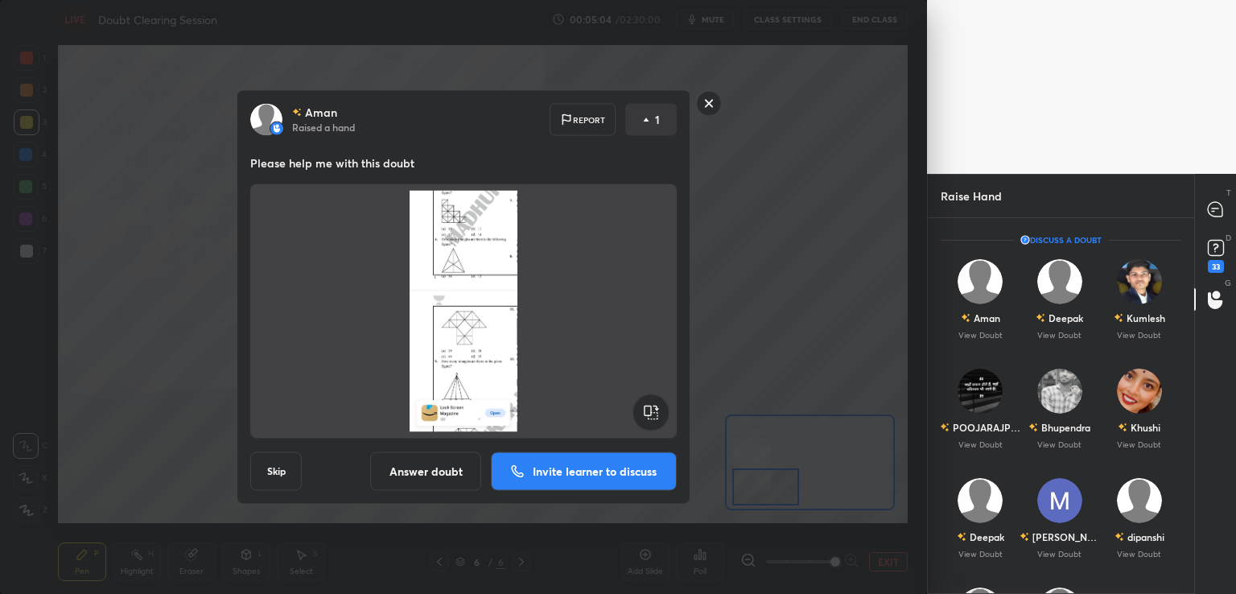
click at [556, 468] on p "Invite learner to discuss" at bounding box center [595, 471] width 124 height 11
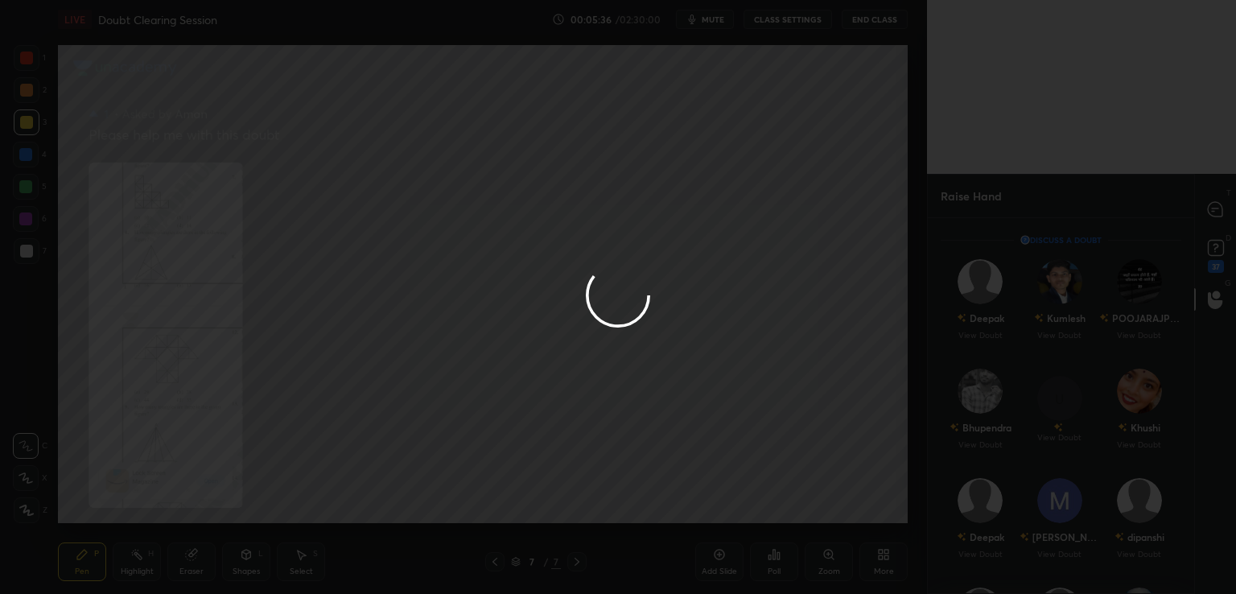
click at [727, 374] on div at bounding box center [618, 297] width 1236 height 594
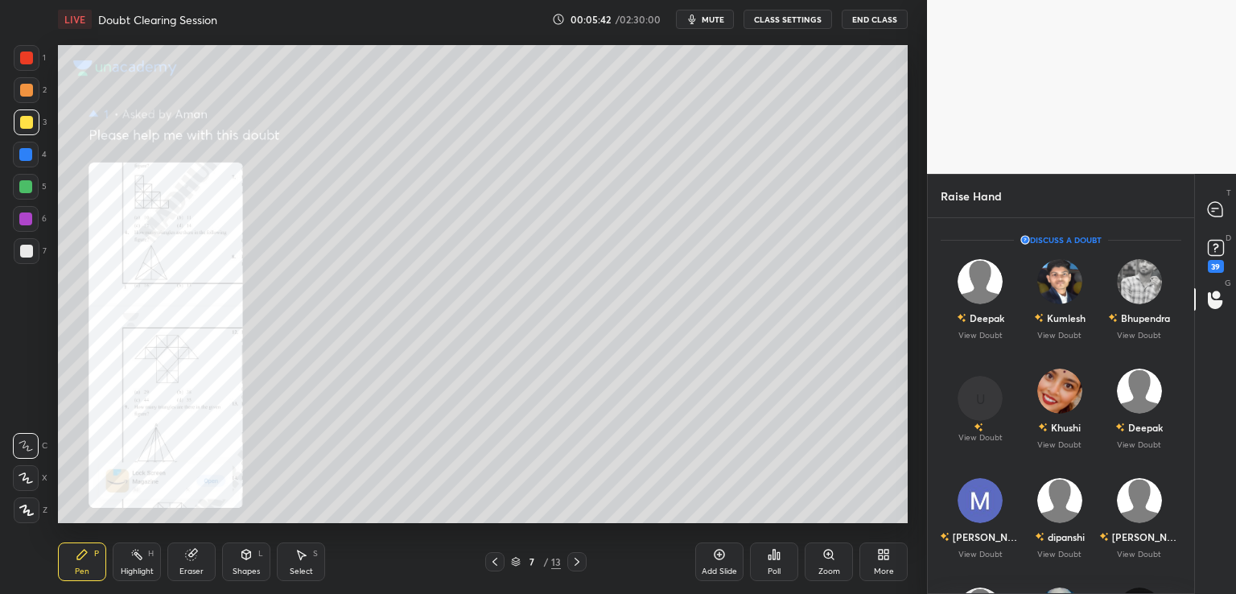
click at [829, 561] on div "Zoom" at bounding box center [828, 561] width 48 height 39
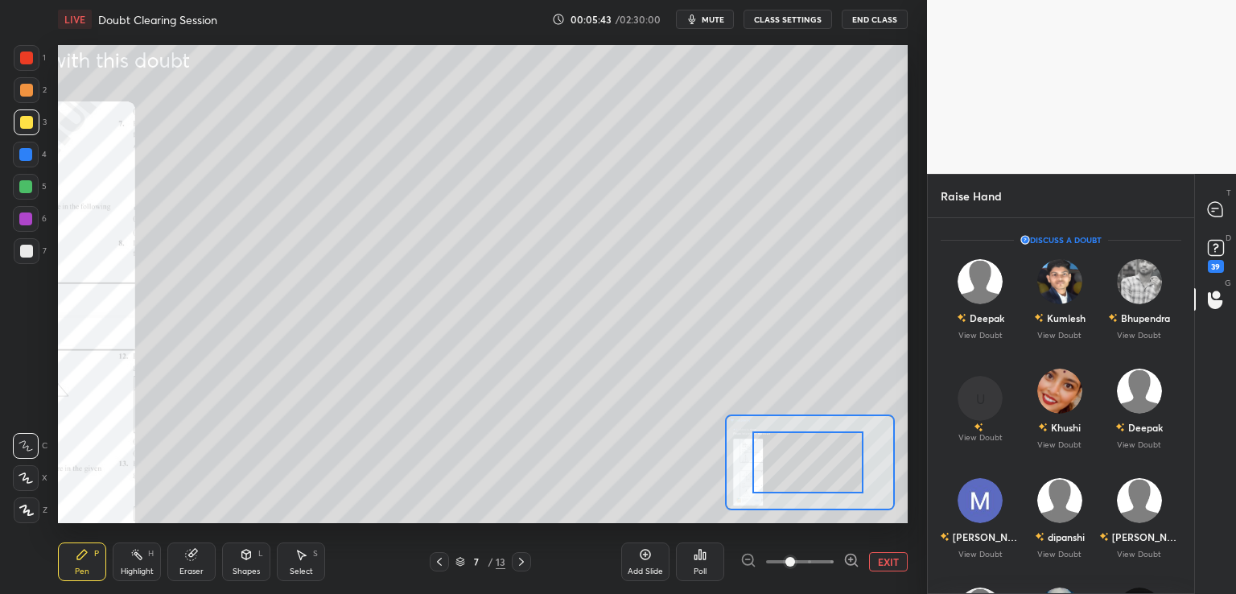
drag, startPoint x: 840, startPoint y: 467, endPoint x: 796, endPoint y: 483, distance: 47.1
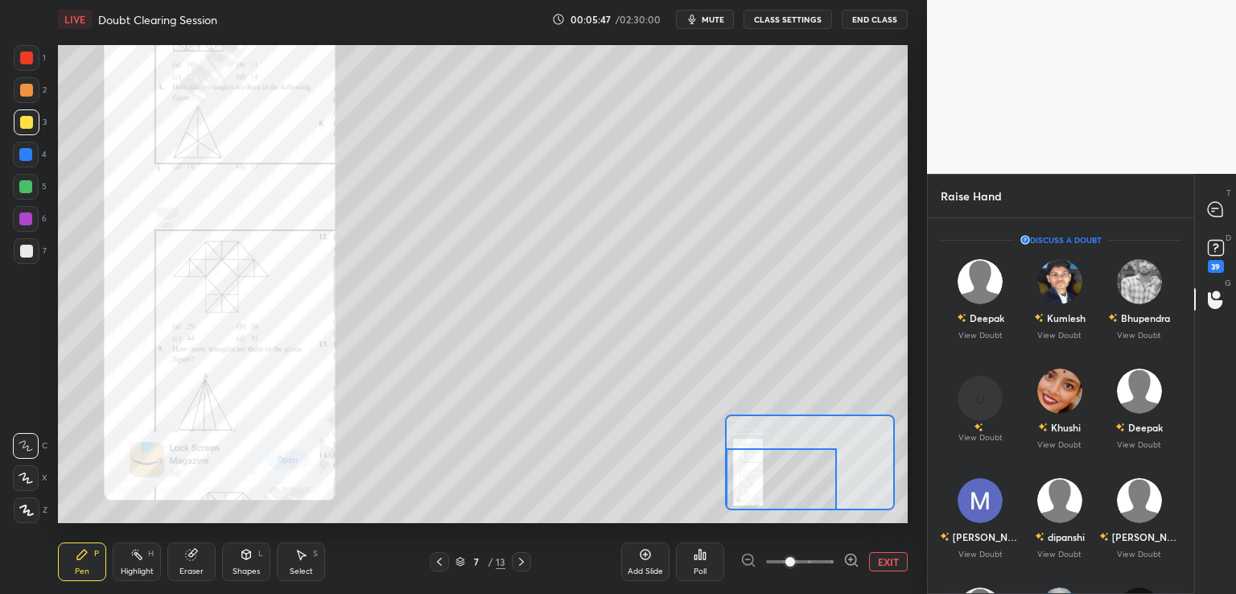
drag, startPoint x: 824, startPoint y: 467, endPoint x: 766, endPoint y: 483, distance: 60.3
click at [766, 483] on div at bounding box center [781, 479] width 111 height 62
click at [976, 334] on p "View Doubt" at bounding box center [980, 335] width 44 height 8
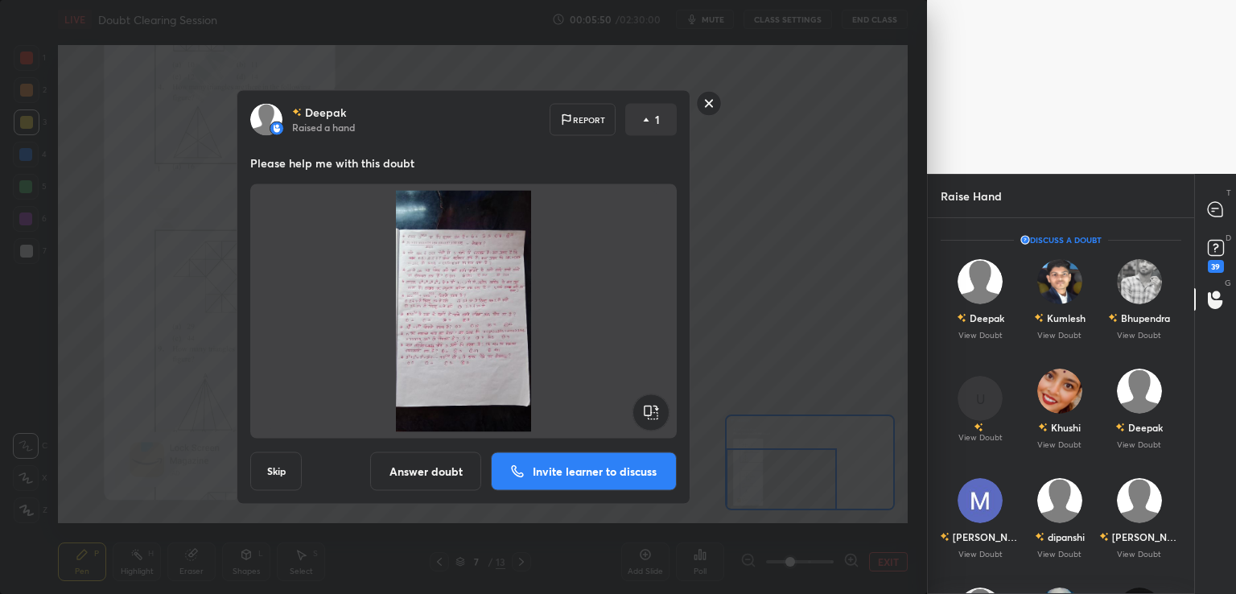
click at [541, 471] on p "Invite learner to discuss" at bounding box center [595, 471] width 124 height 11
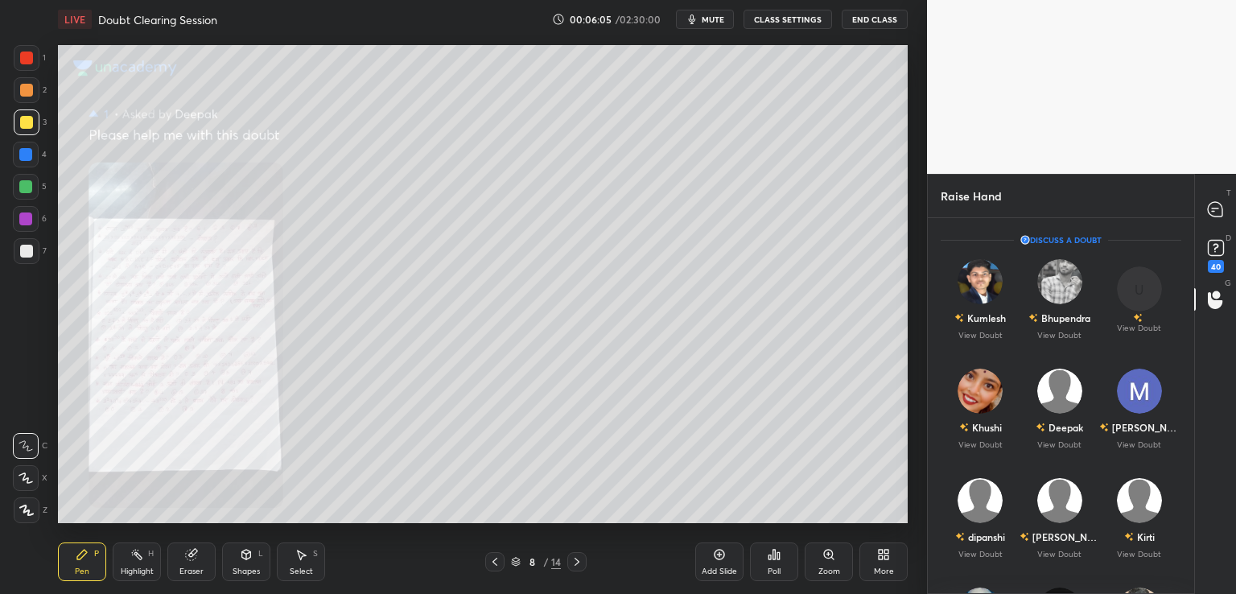
click at [882, 557] on icon at bounding box center [883, 554] width 13 height 13
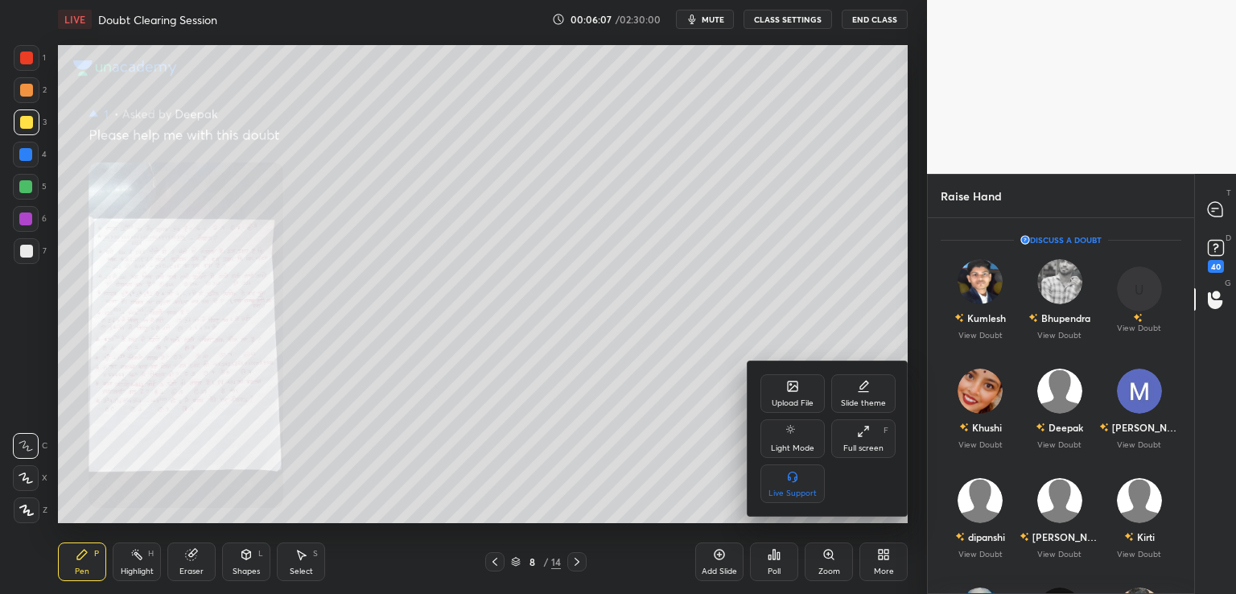
click at [840, 559] on div at bounding box center [618, 297] width 1236 height 594
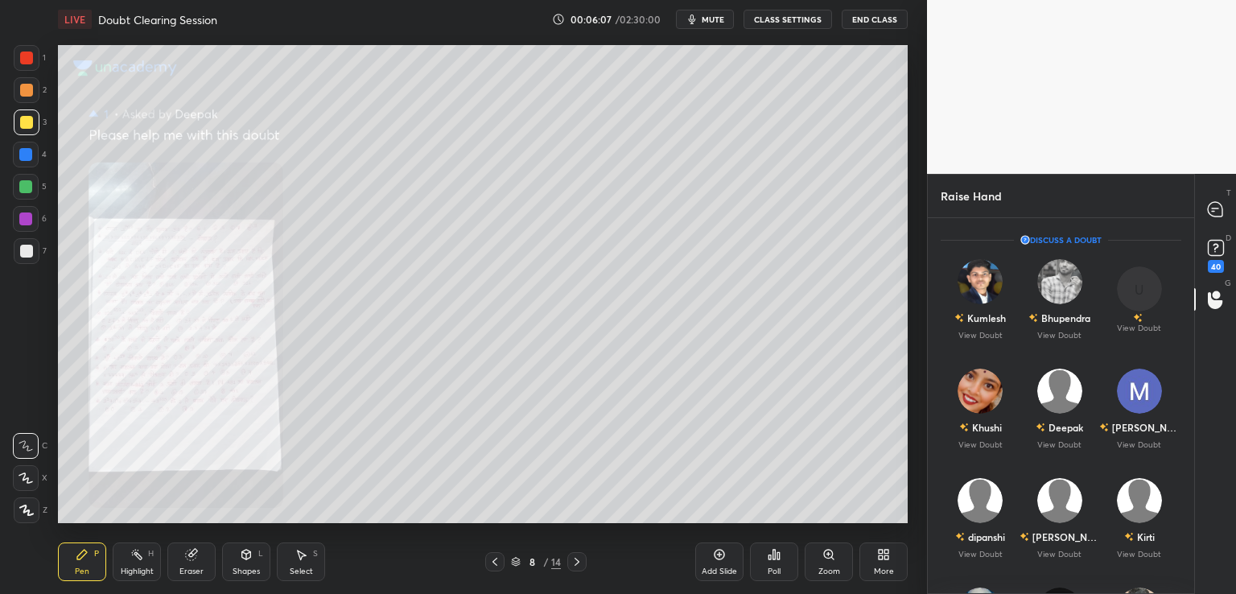
click at [827, 557] on icon at bounding box center [828, 553] width 9 height 9
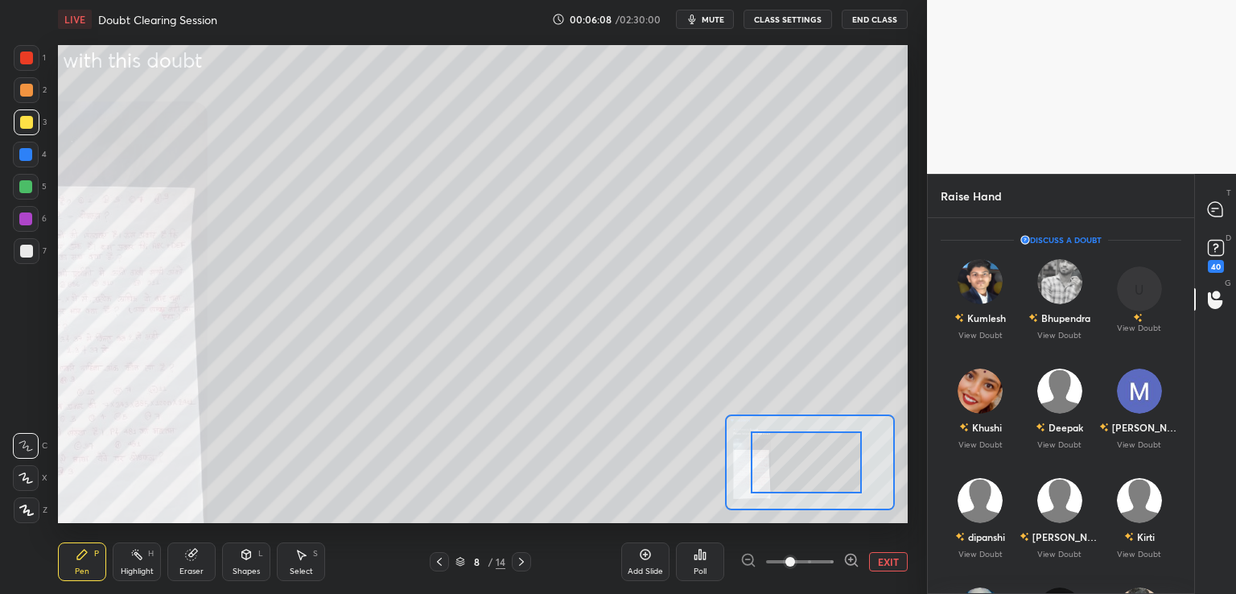
drag, startPoint x: 824, startPoint y: 454, endPoint x: 814, endPoint y: 458, distance: 10.5
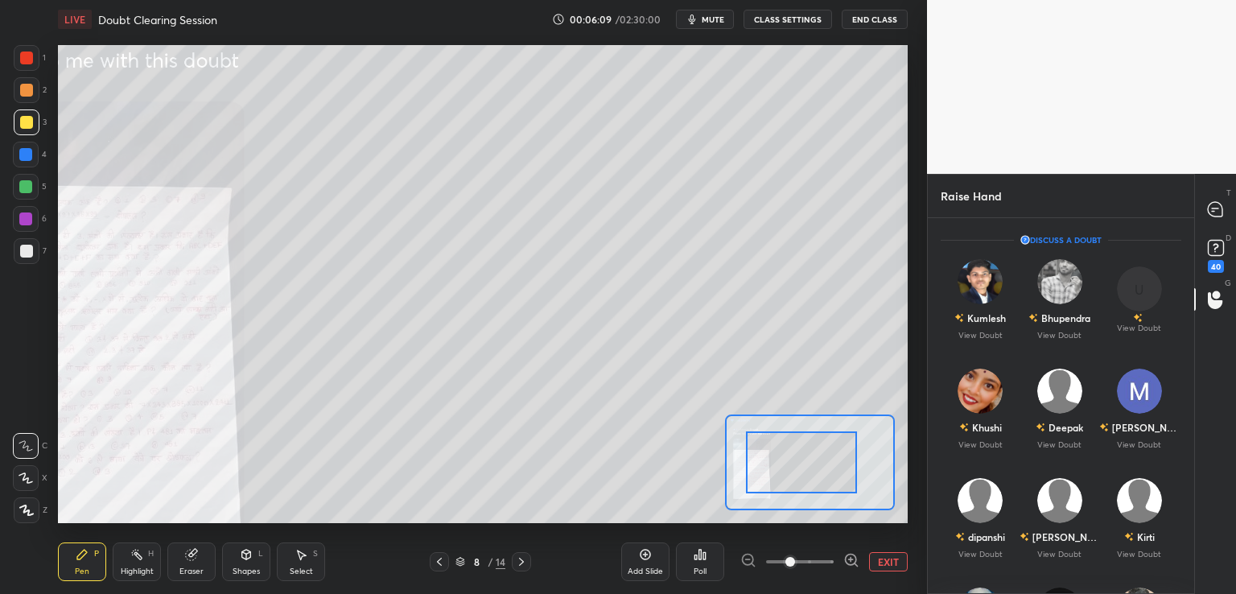
drag, startPoint x: 812, startPoint y: 456, endPoint x: 788, endPoint y: 482, distance: 35.3
click at [784, 470] on div at bounding box center [801, 462] width 111 height 62
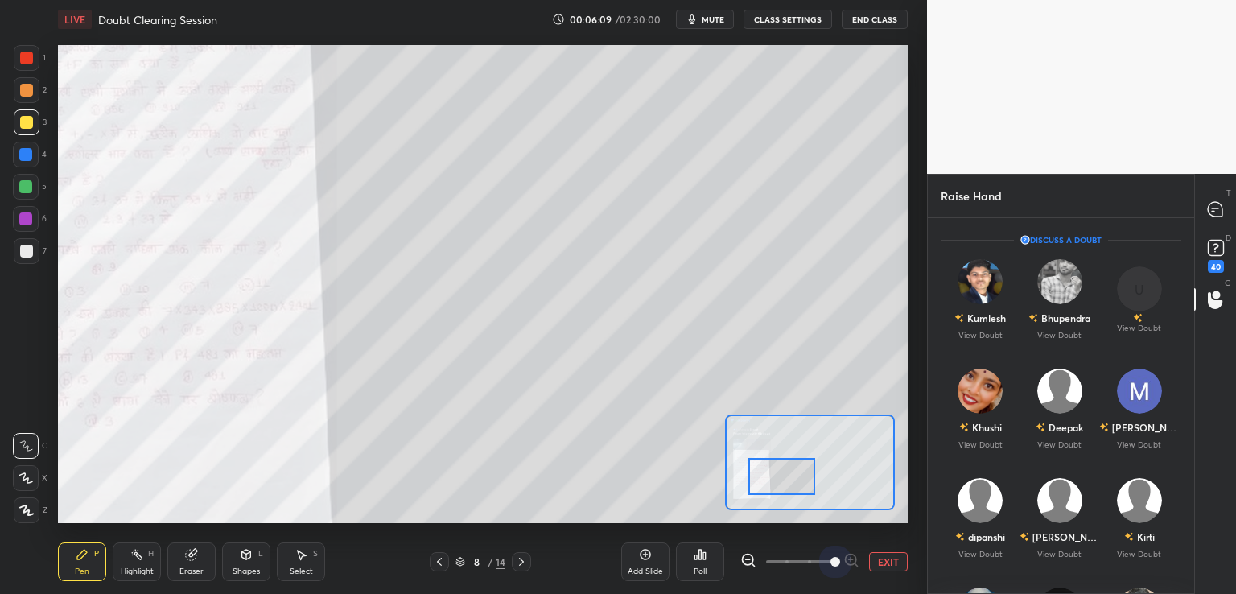
drag, startPoint x: 792, startPoint y: 561, endPoint x: 856, endPoint y: 549, distance: 65.5
click at [891, 565] on div "EXIT" at bounding box center [823, 561] width 167 height 19
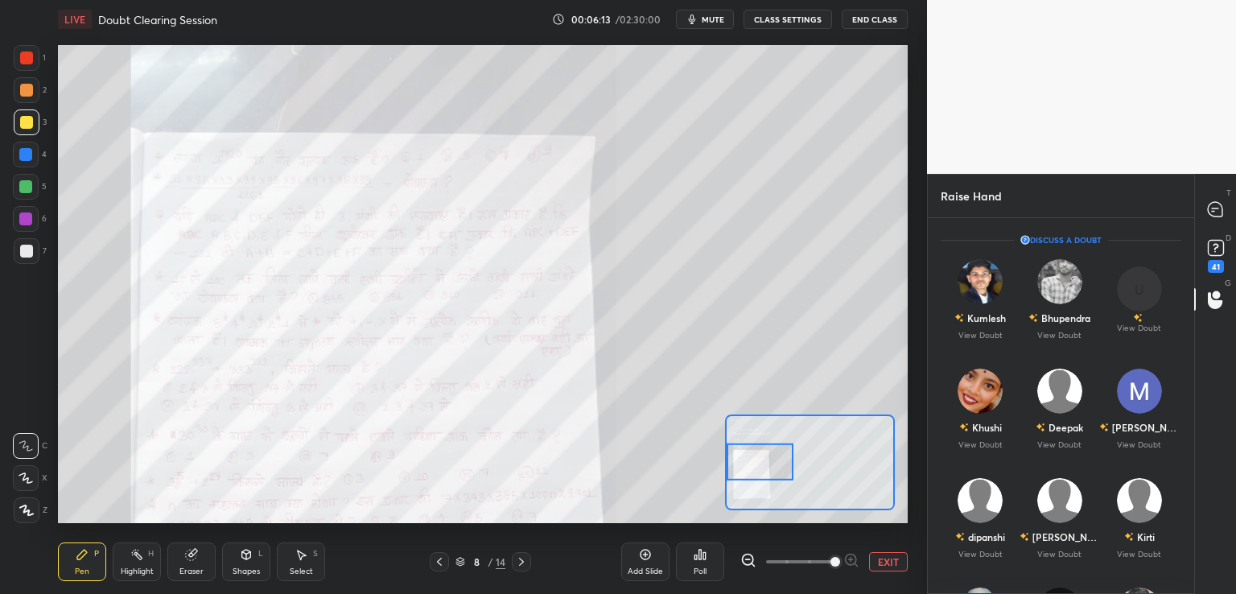
drag, startPoint x: 805, startPoint y: 488, endPoint x: 753, endPoint y: 454, distance: 62.7
click at [753, 459] on div at bounding box center [759, 460] width 67 height 37
click at [21, 60] on div at bounding box center [26, 57] width 13 height 13
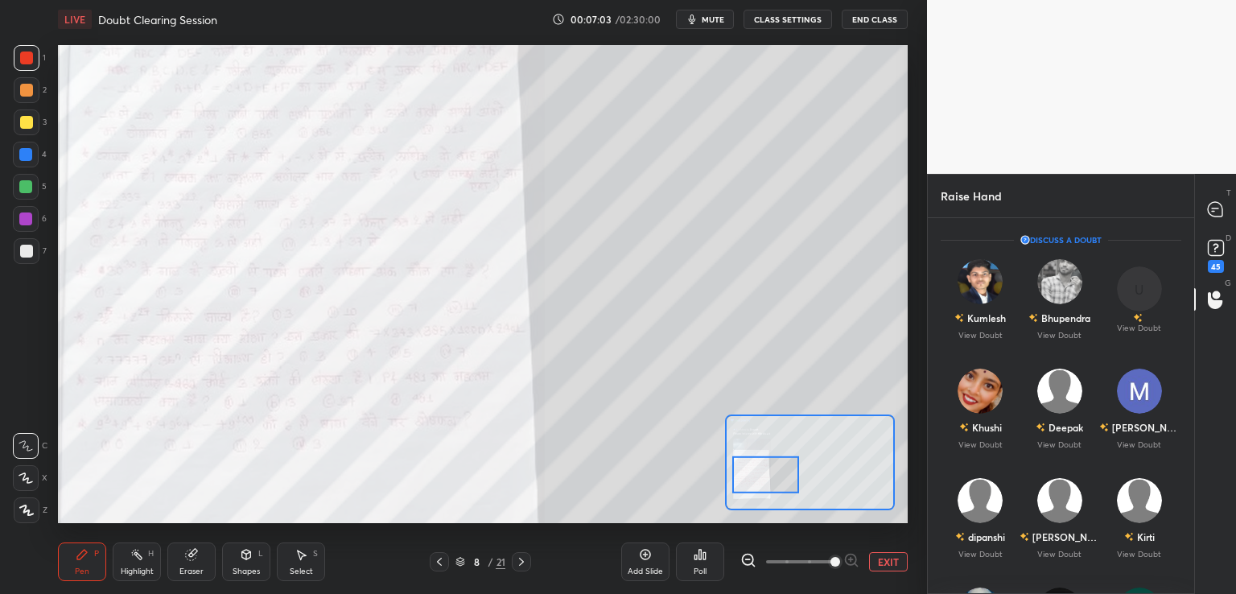
drag, startPoint x: 753, startPoint y: 461, endPoint x: 756, endPoint y: 471, distance: 10.9
click at [758, 474] on div at bounding box center [765, 473] width 67 height 37
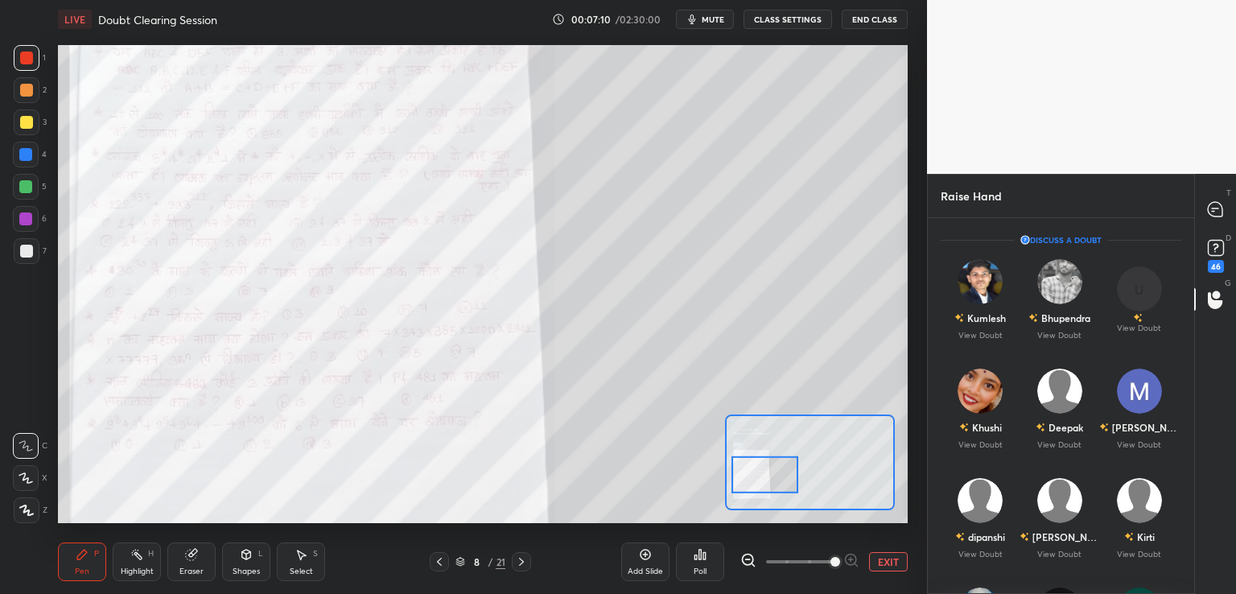
click at [25, 125] on div at bounding box center [26, 122] width 13 height 13
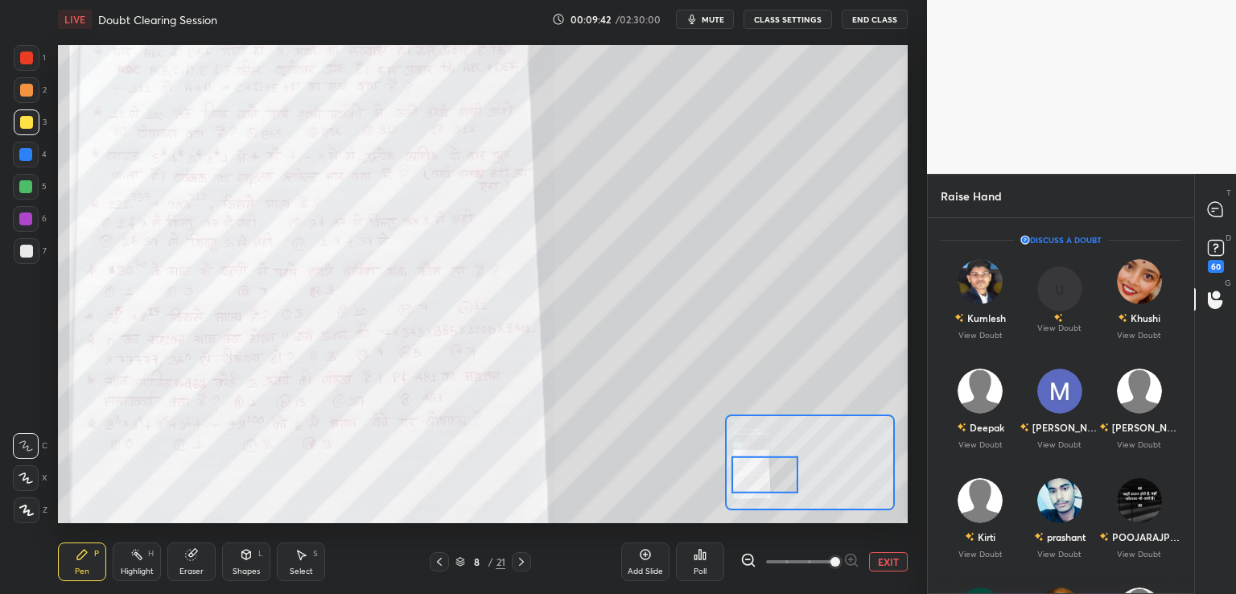
drag, startPoint x: 23, startPoint y: 152, endPoint x: 39, endPoint y: 158, distance: 18.1
click at [24, 152] on div at bounding box center [25, 154] width 13 height 13
click at [645, 557] on icon at bounding box center [645, 554] width 13 height 13
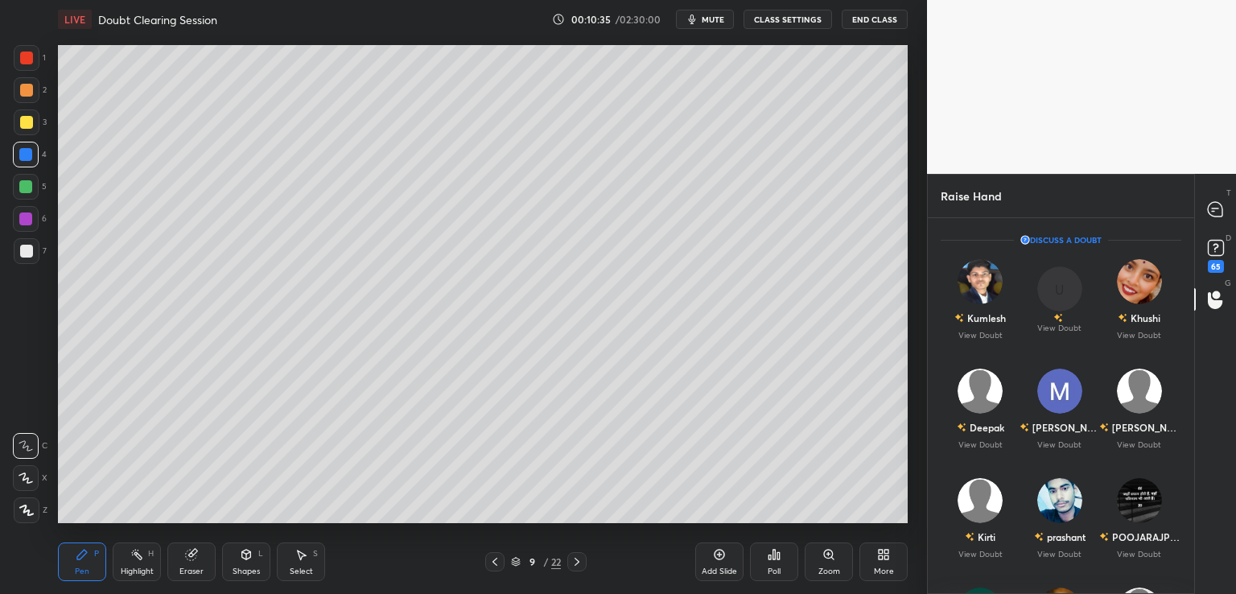
drag, startPoint x: 23, startPoint y: 117, endPoint x: 42, endPoint y: 117, distance: 19.3
click at [26, 118] on div at bounding box center [26, 122] width 13 height 13
click at [497, 558] on icon at bounding box center [494, 561] width 13 height 13
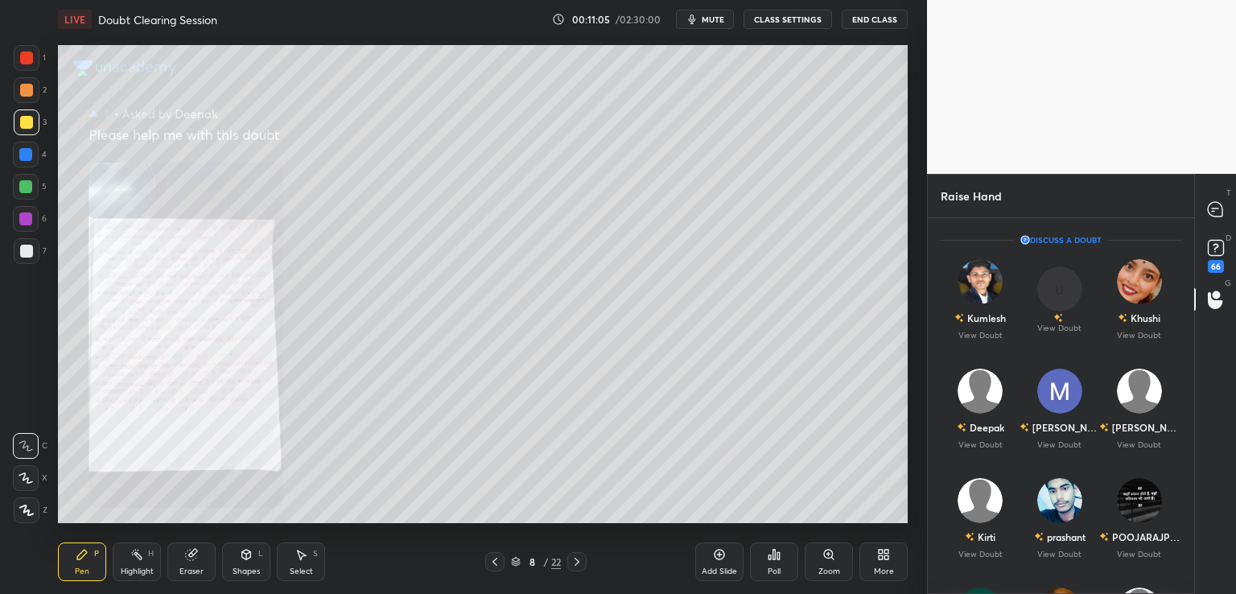
click at [832, 557] on icon at bounding box center [828, 554] width 13 height 13
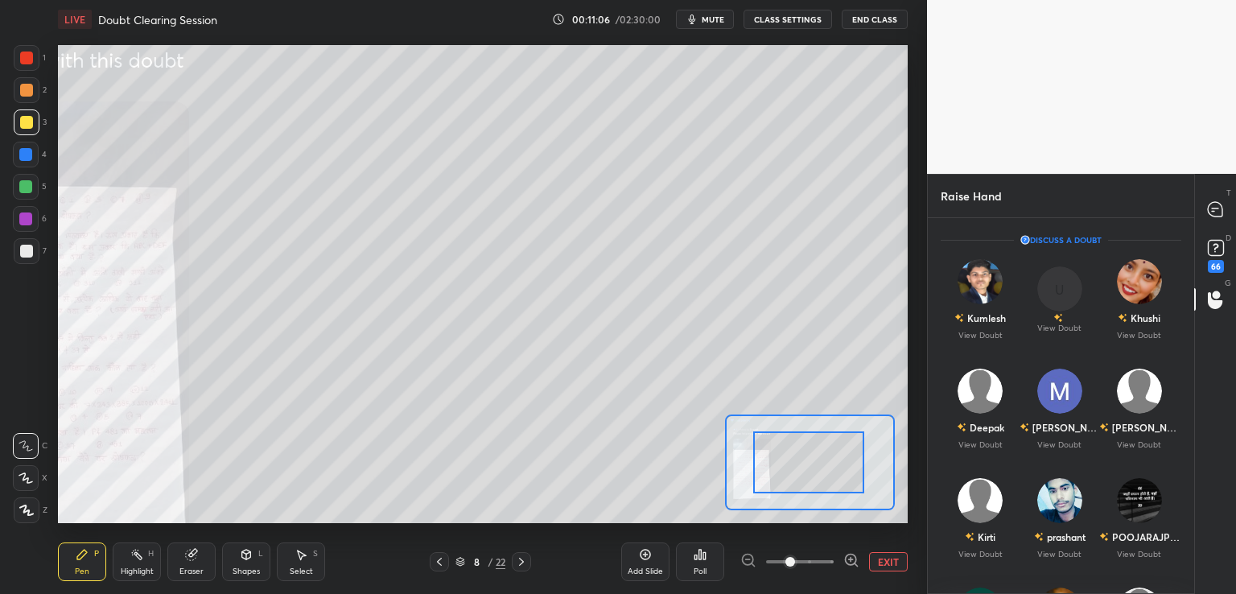
drag, startPoint x: 828, startPoint y: 451, endPoint x: 794, endPoint y: 461, distance: 35.1
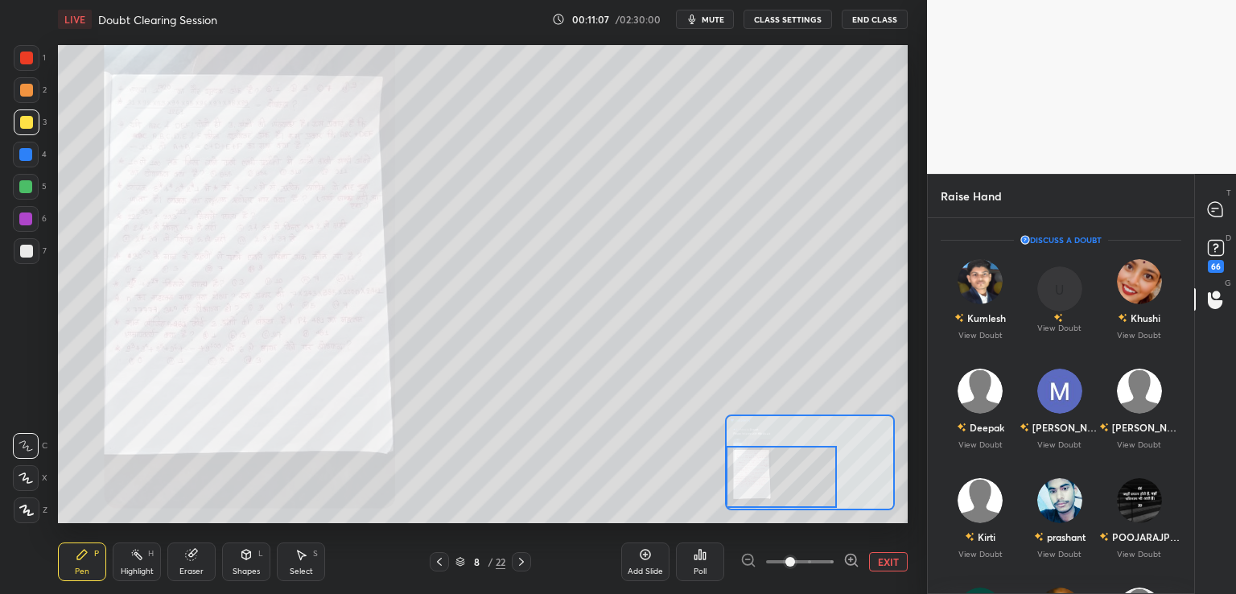
drag, startPoint x: 790, startPoint y: 459, endPoint x: 733, endPoint y: 484, distance: 62.3
click at [734, 476] on div at bounding box center [781, 477] width 111 height 62
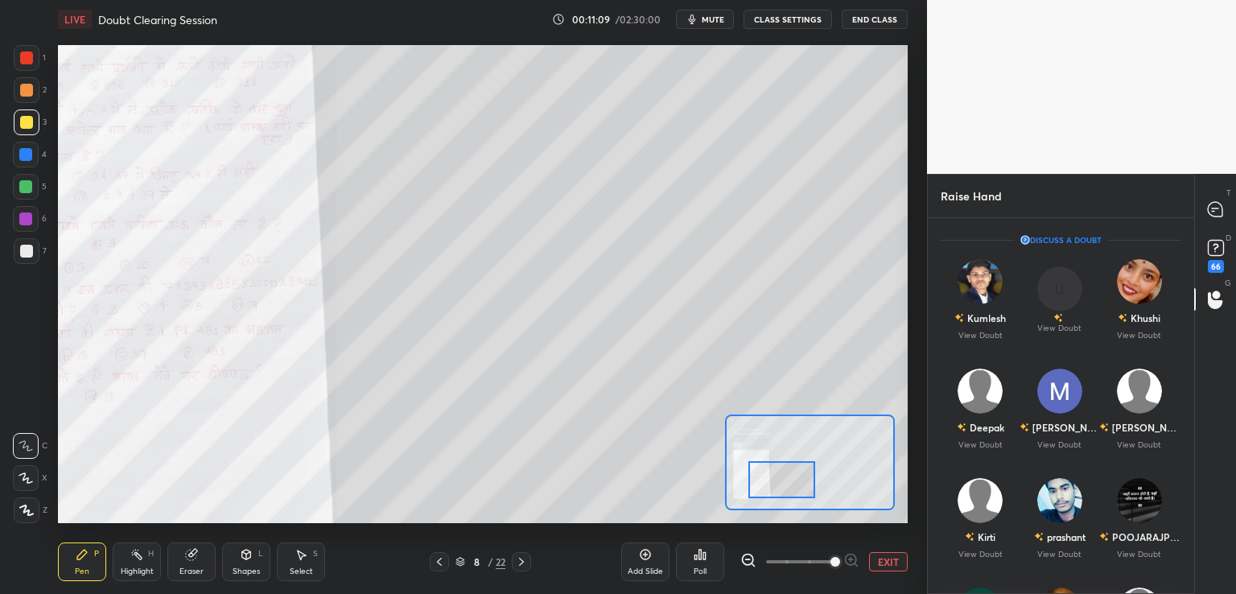
drag, startPoint x: 790, startPoint y: 563, endPoint x: 824, endPoint y: 535, distance: 44.0
click at [840, 564] on span at bounding box center [835, 562] width 10 height 10
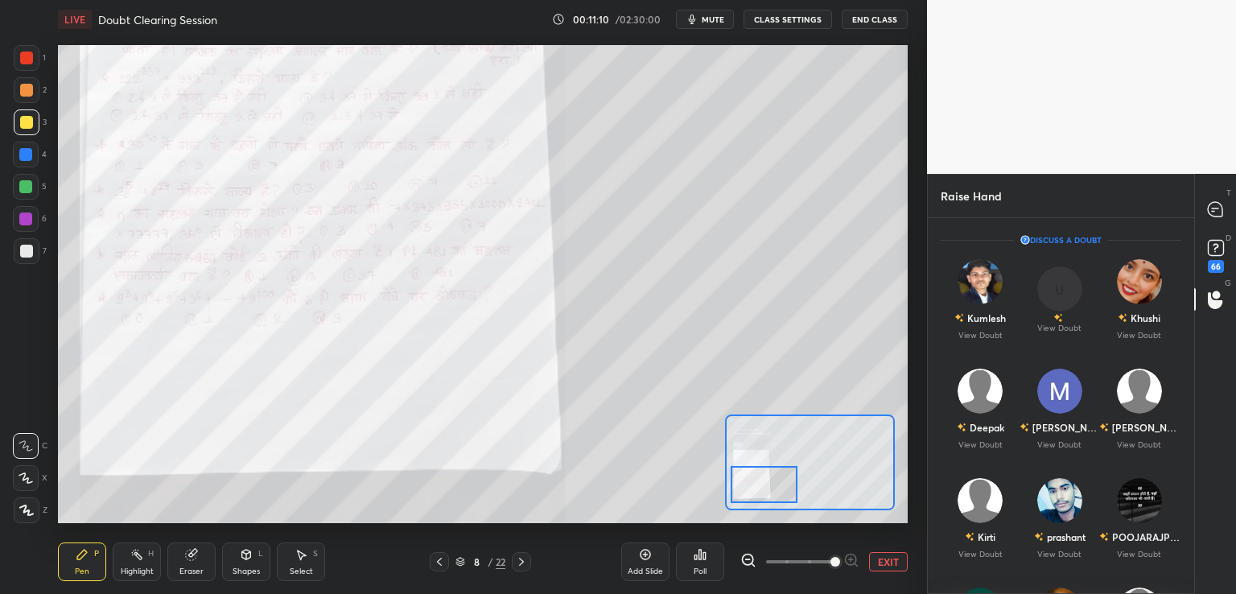
drag, startPoint x: 788, startPoint y: 471, endPoint x: 788, endPoint y: 501, distance: 30.6
click at [771, 477] on div at bounding box center [763, 484] width 67 height 37
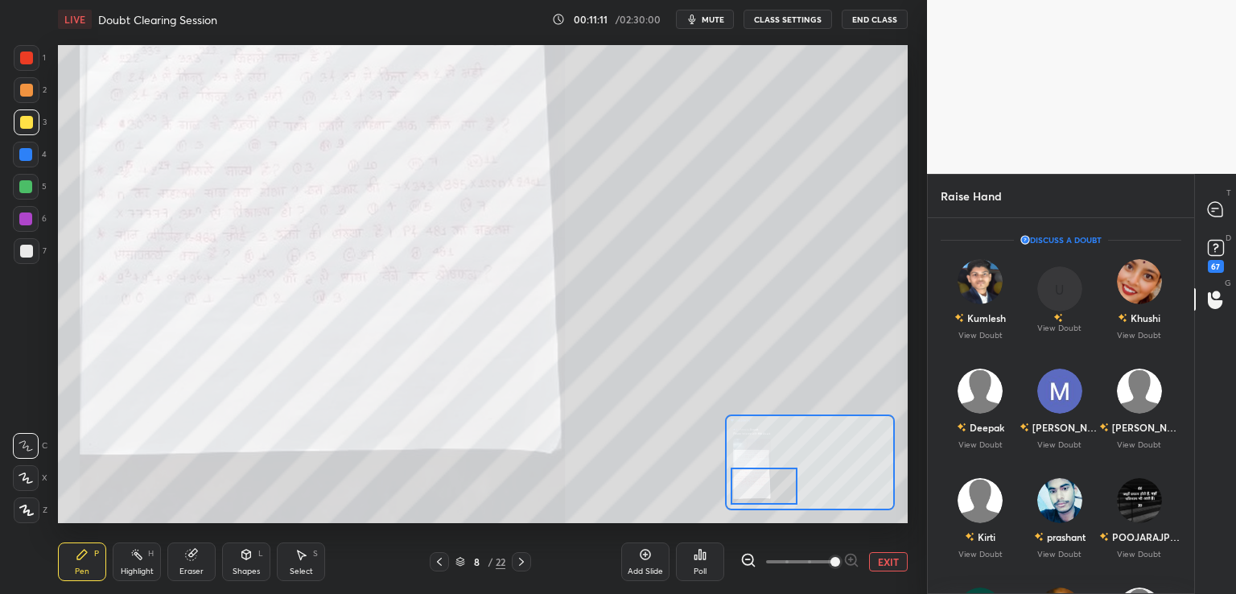
click at [909, 567] on div "LIVE Doubt Clearing Session 00:11:11 / 02:30:00 mute CLASS SETTINGS End Class S…" at bounding box center [482, 297] width 862 height 594
click at [897, 560] on button "EXIT" at bounding box center [888, 561] width 39 height 19
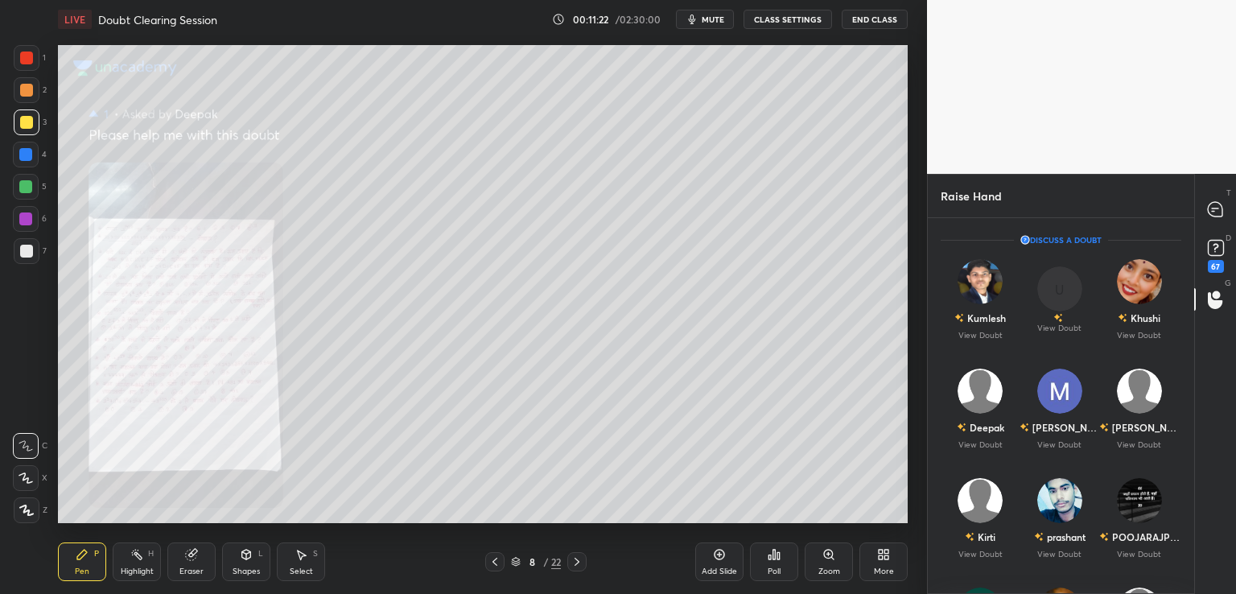
click at [830, 555] on icon at bounding box center [828, 553] width 9 height 9
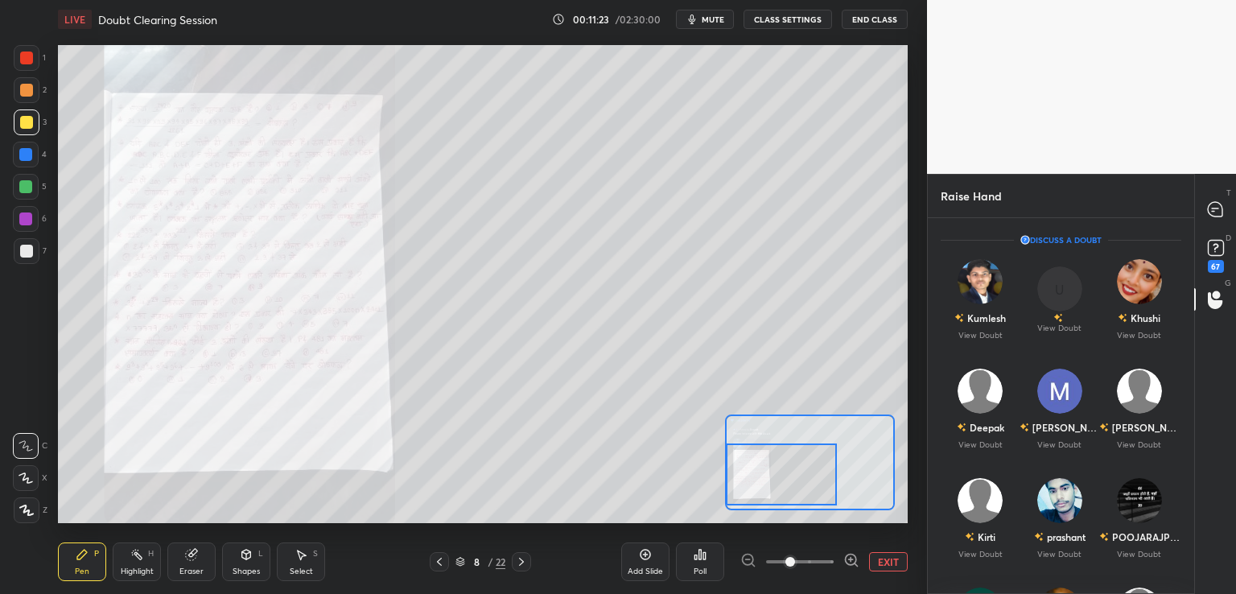
drag, startPoint x: 813, startPoint y: 451, endPoint x: 799, endPoint y: 526, distance: 76.2
click at [782, 461] on div at bounding box center [781, 474] width 111 height 62
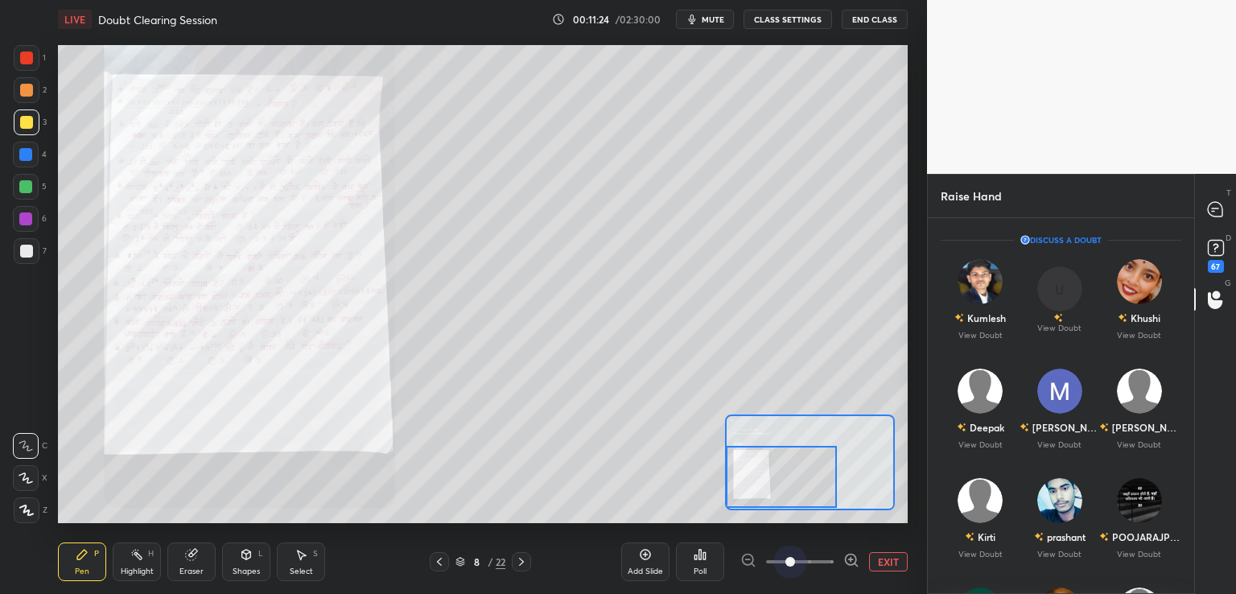
drag, startPoint x: 793, startPoint y: 567, endPoint x: 840, endPoint y: 565, distance: 46.7
click at [795, 565] on span at bounding box center [790, 562] width 10 height 10
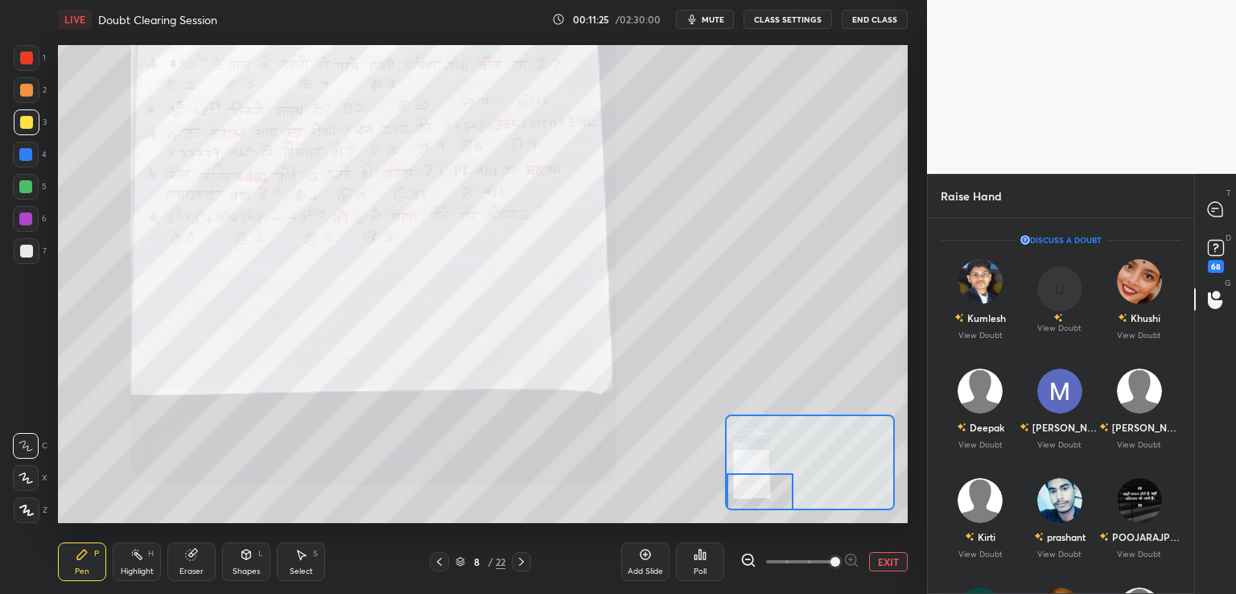
drag, startPoint x: 783, startPoint y: 481, endPoint x: 749, endPoint y: 483, distance: 34.7
click at [749, 483] on div at bounding box center [759, 491] width 67 height 37
click at [885, 561] on button "EXIT" at bounding box center [888, 561] width 39 height 19
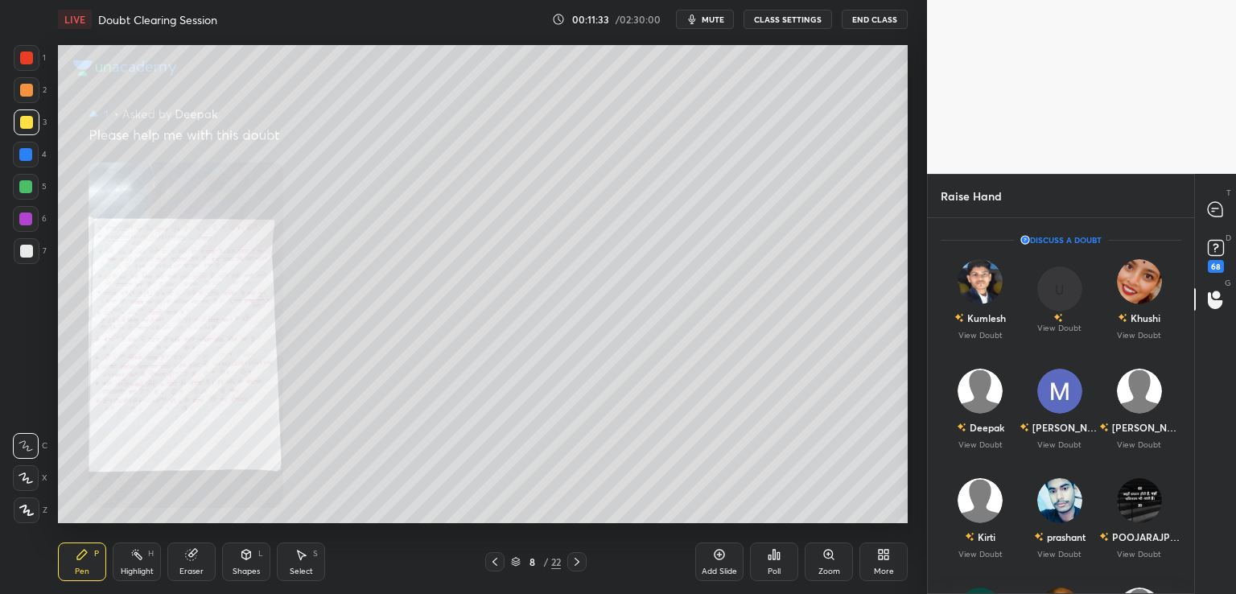
click at [582, 559] on icon at bounding box center [576, 561] width 13 height 13
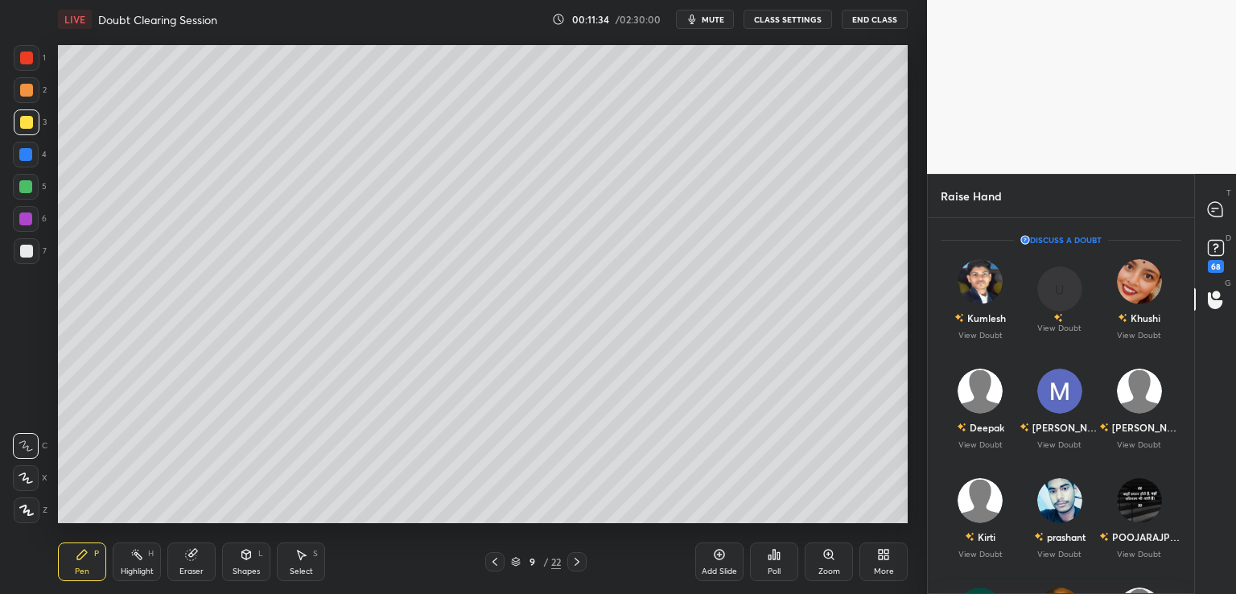
click at [584, 562] on div at bounding box center [576, 561] width 19 height 19
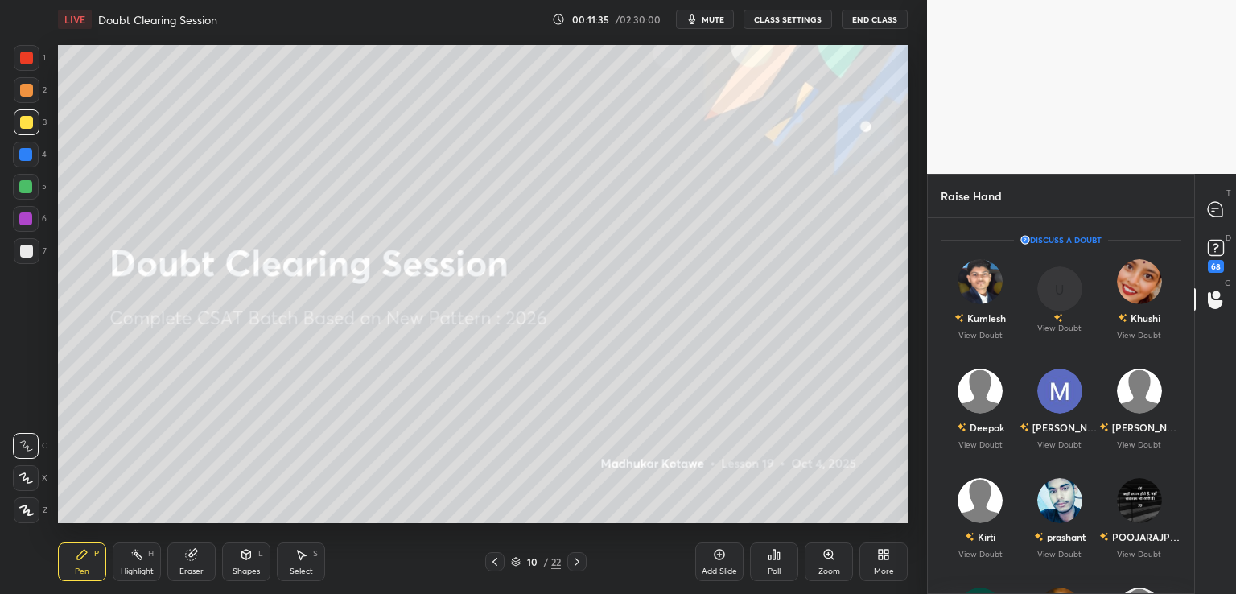
click at [573, 558] on icon at bounding box center [576, 561] width 13 height 13
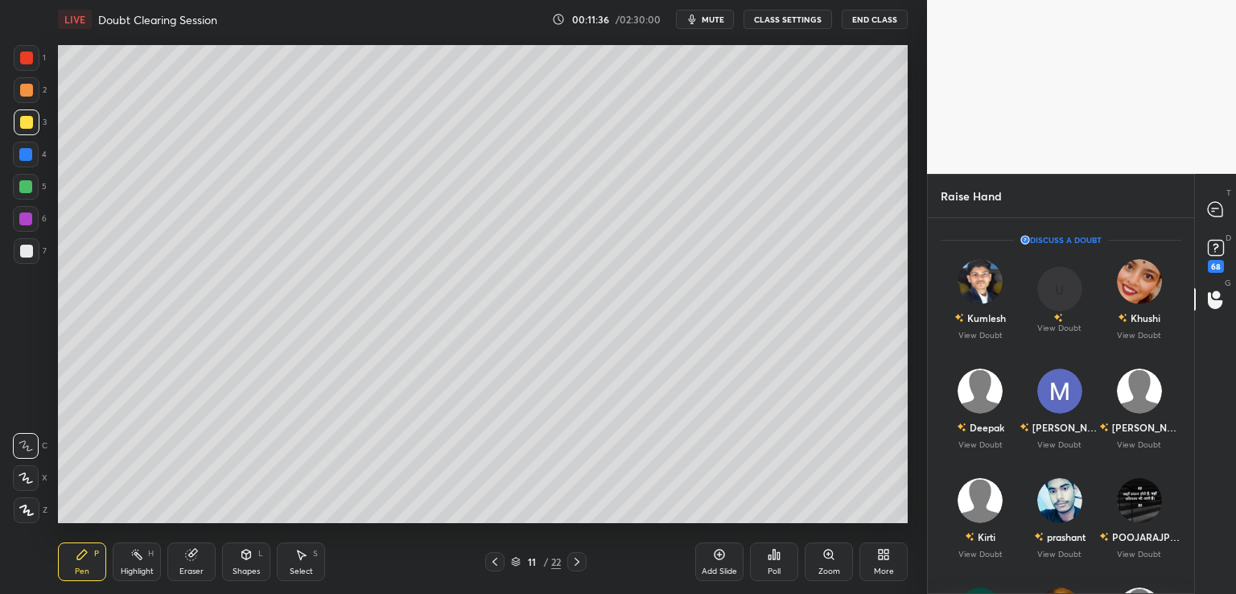
click at [708, 555] on div "Add Slide" at bounding box center [719, 561] width 48 height 39
click at [985, 331] on p "View Doubt" at bounding box center [980, 335] width 44 height 8
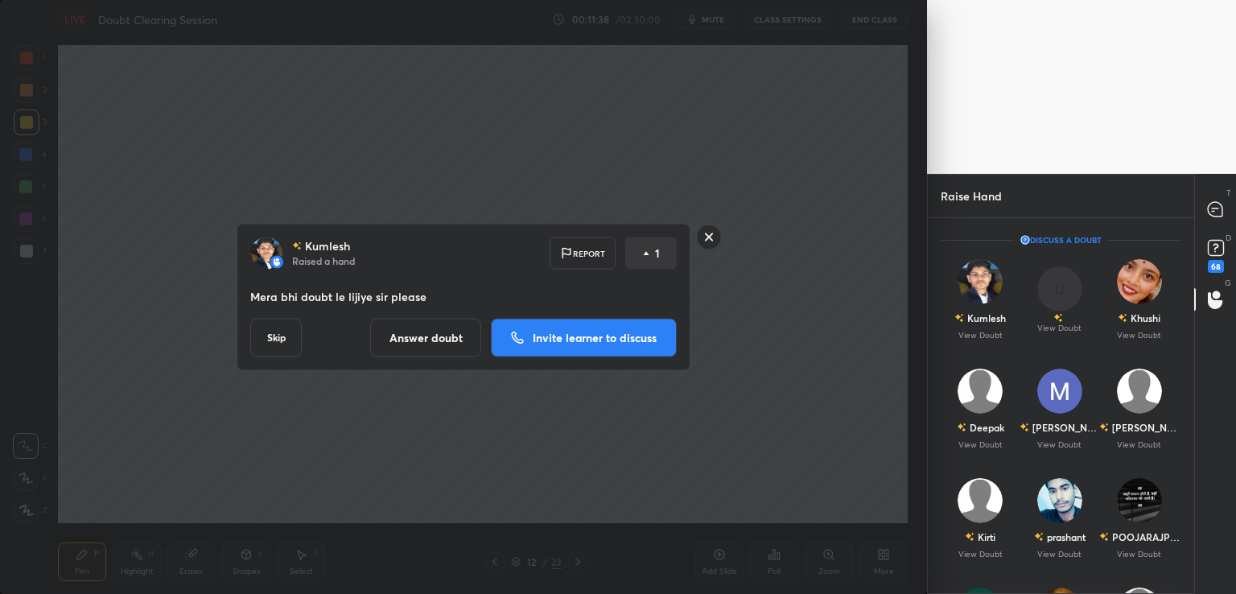
click at [587, 332] on p "Invite learner to discuss" at bounding box center [595, 337] width 124 height 11
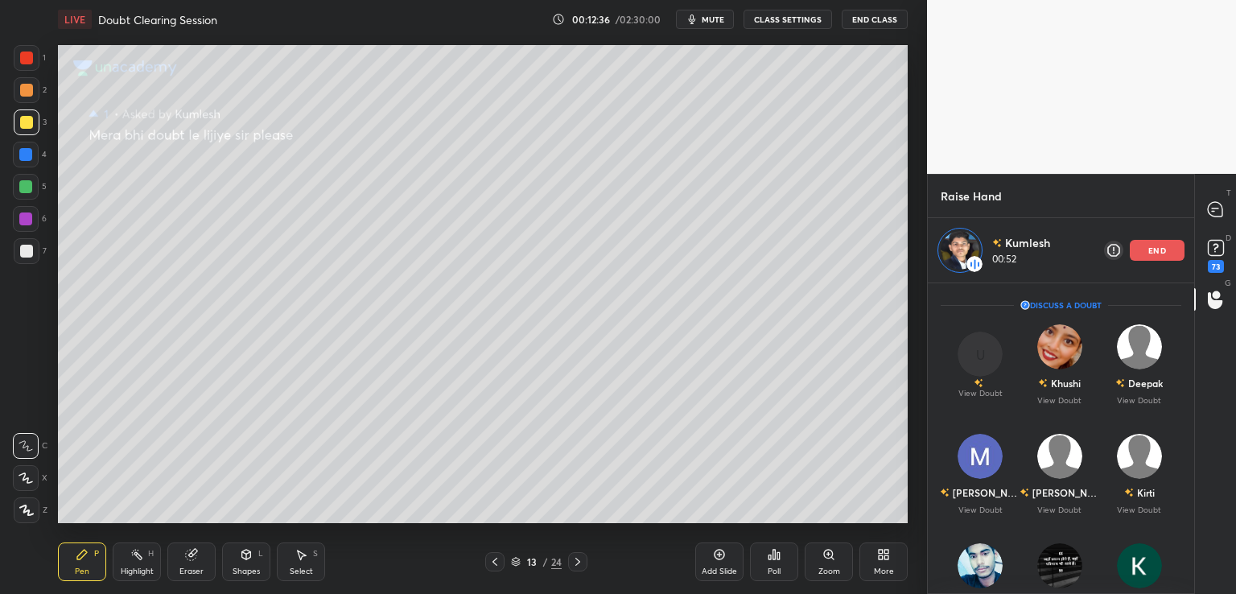
click at [1165, 254] on div "end" at bounding box center [1156, 250] width 55 height 21
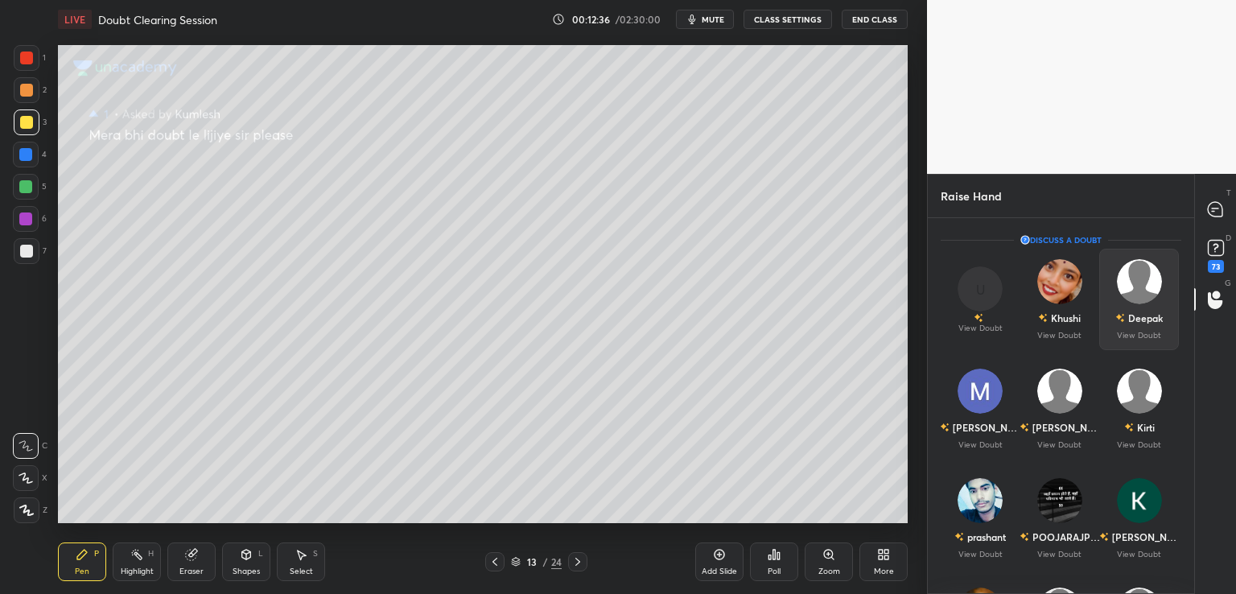
scroll to position [371, 261]
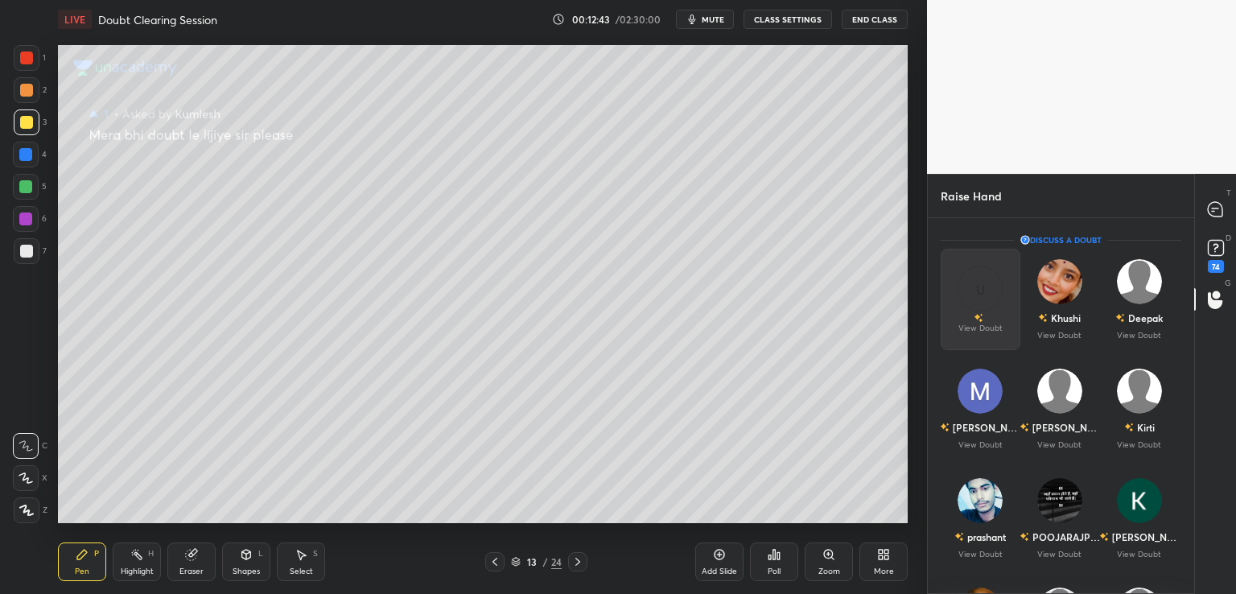
click at [991, 330] on p "View Doubt" at bounding box center [980, 328] width 44 height 8
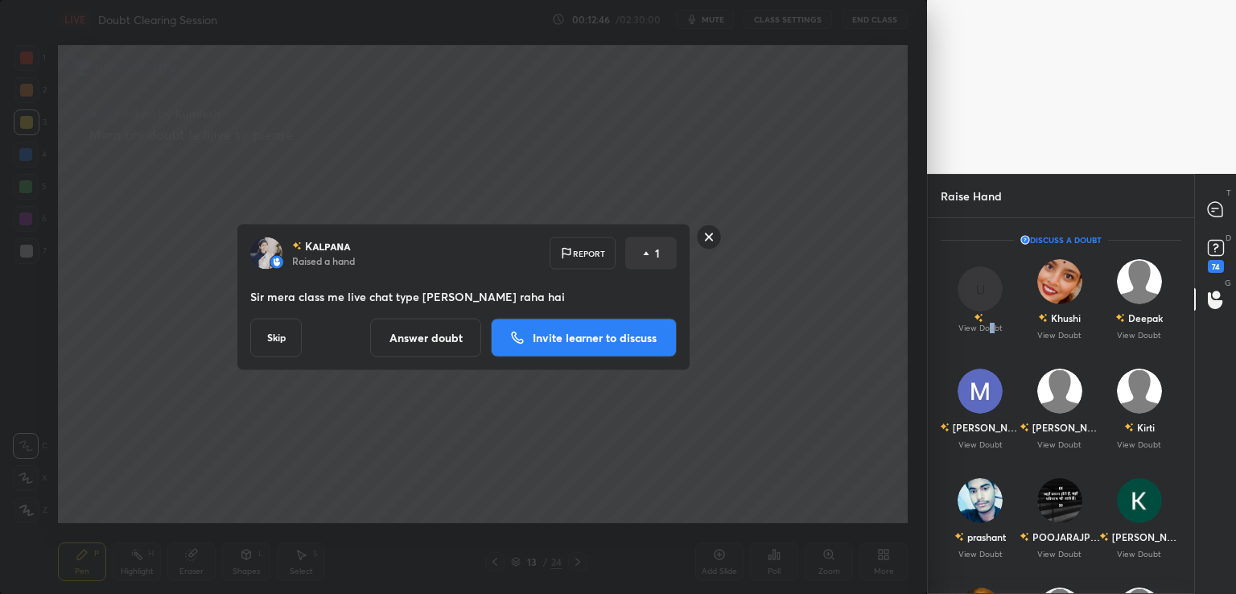
click at [595, 340] on p "Invite learner to discuss" at bounding box center [595, 337] width 124 height 11
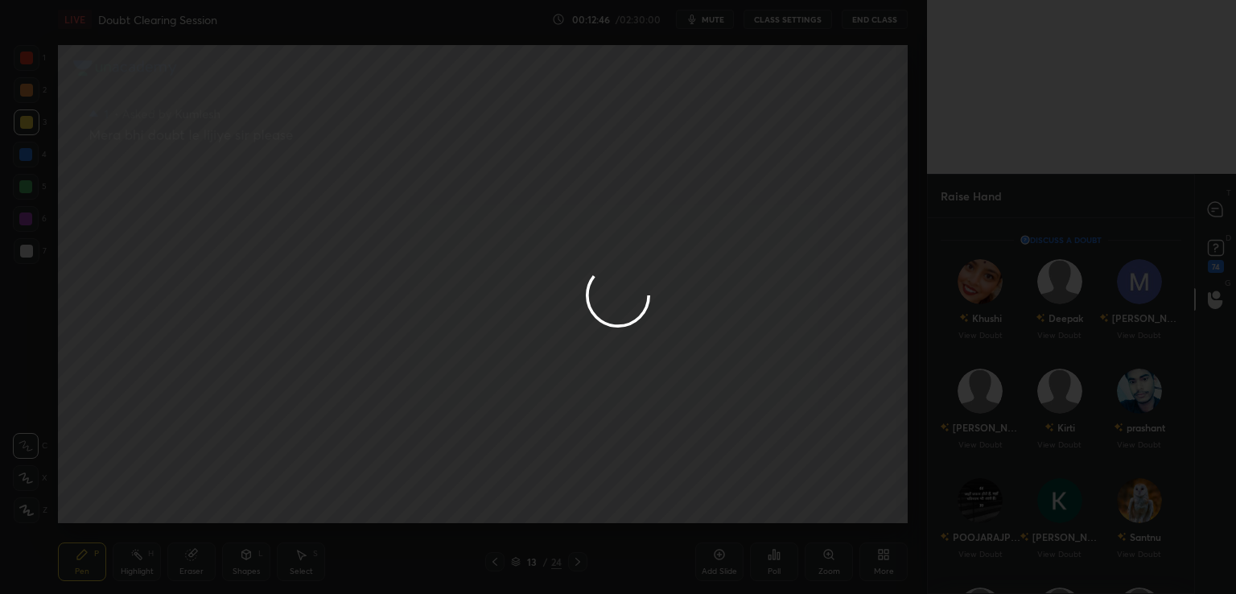
scroll to position [6, 5]
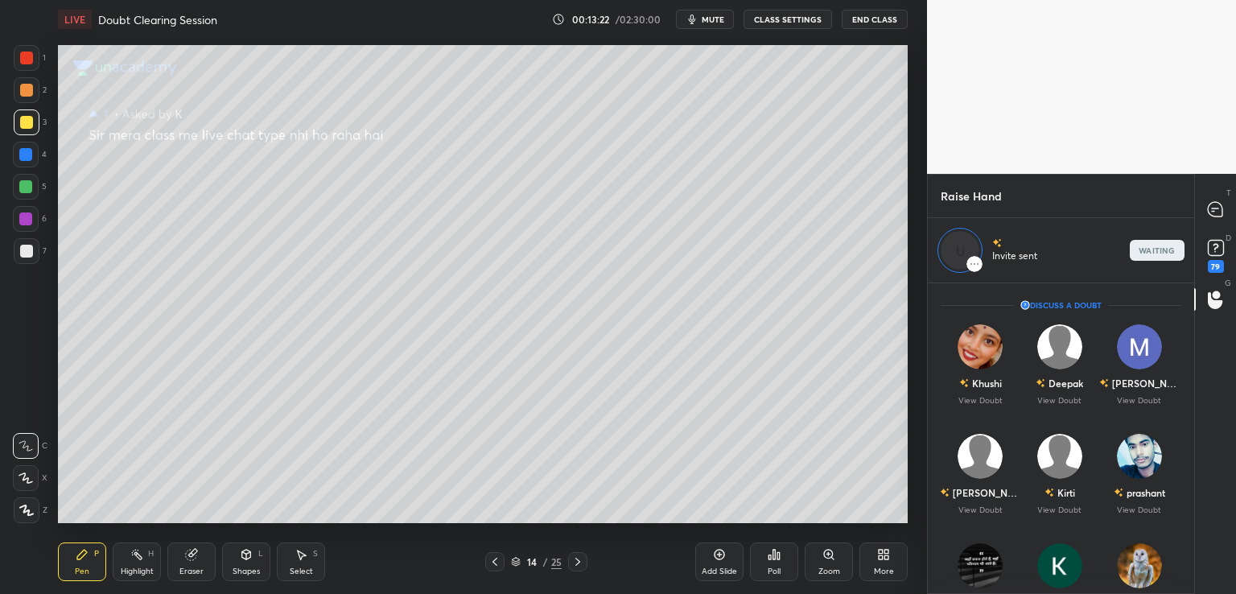
click at [1158, 253] on p "waiting" at bounding box center [1156, 250] width 36 height 8
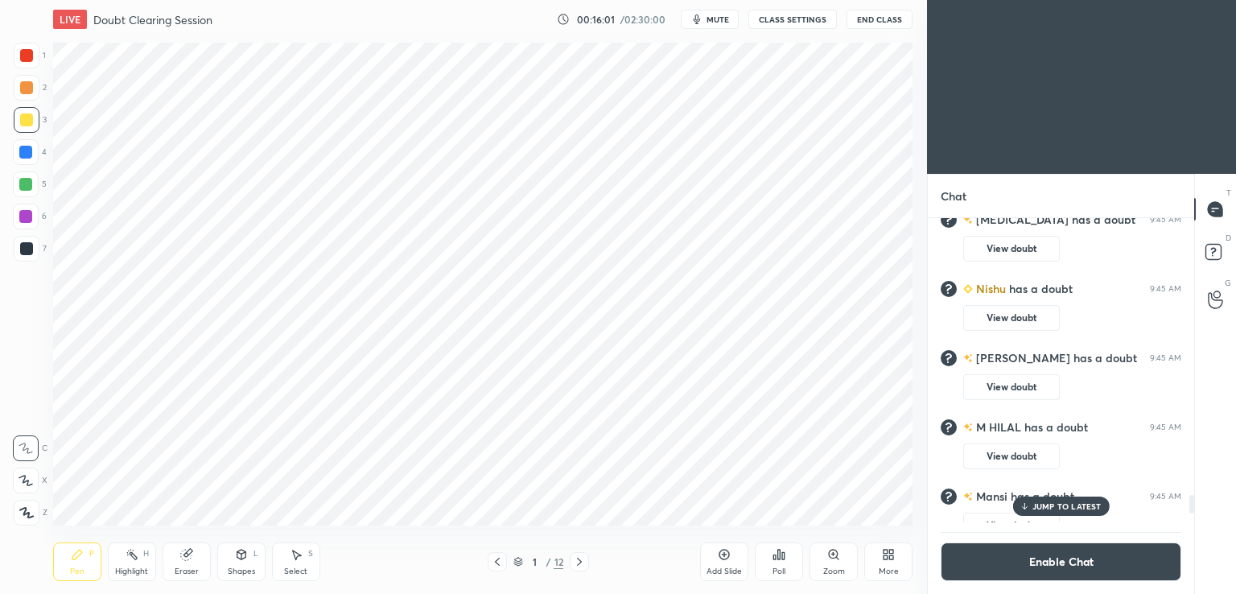
scroll to position [79949, 79578]
click at [1216, 305] on icon at bounding box center [1214, 299] width 15 height 19
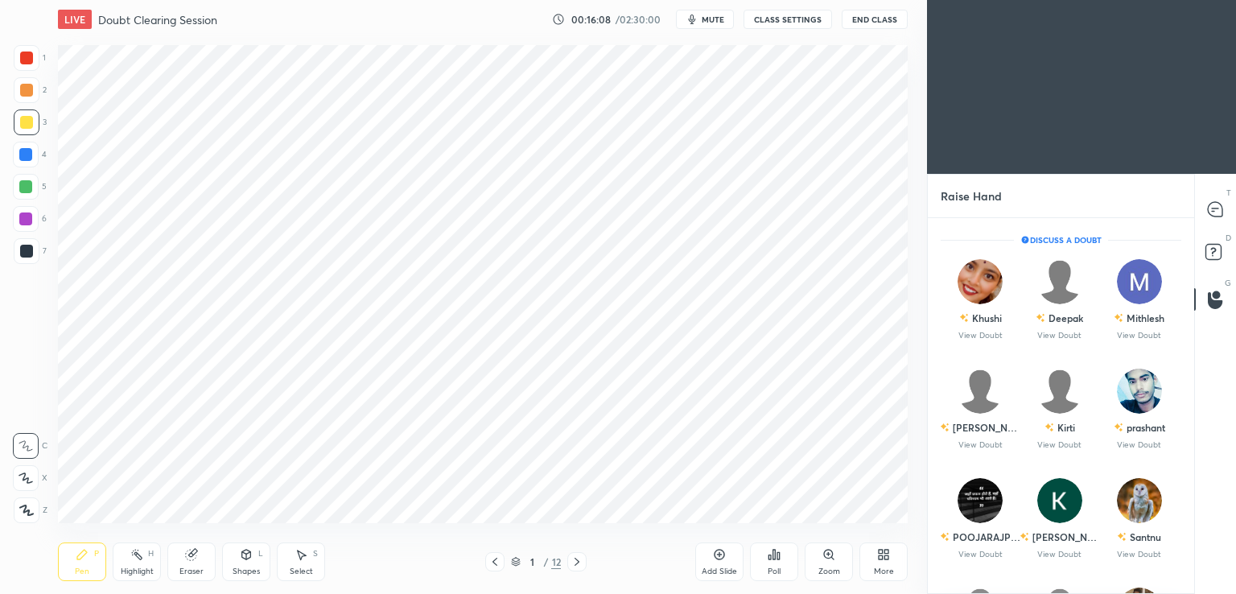
click at [713, 557] on div "Add Slide" at bounding box center [719, 561] width 48 height 39
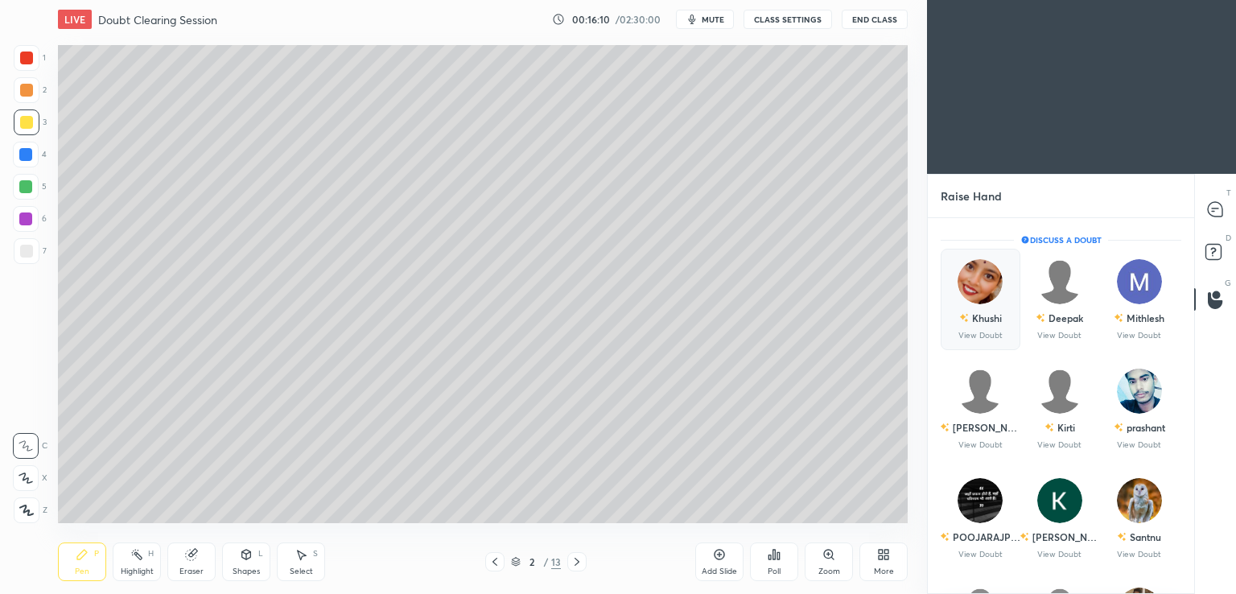
click at [1004, 321] on div "Khushi View Doubt" at bounding box center [980, 299] width 80 height 101
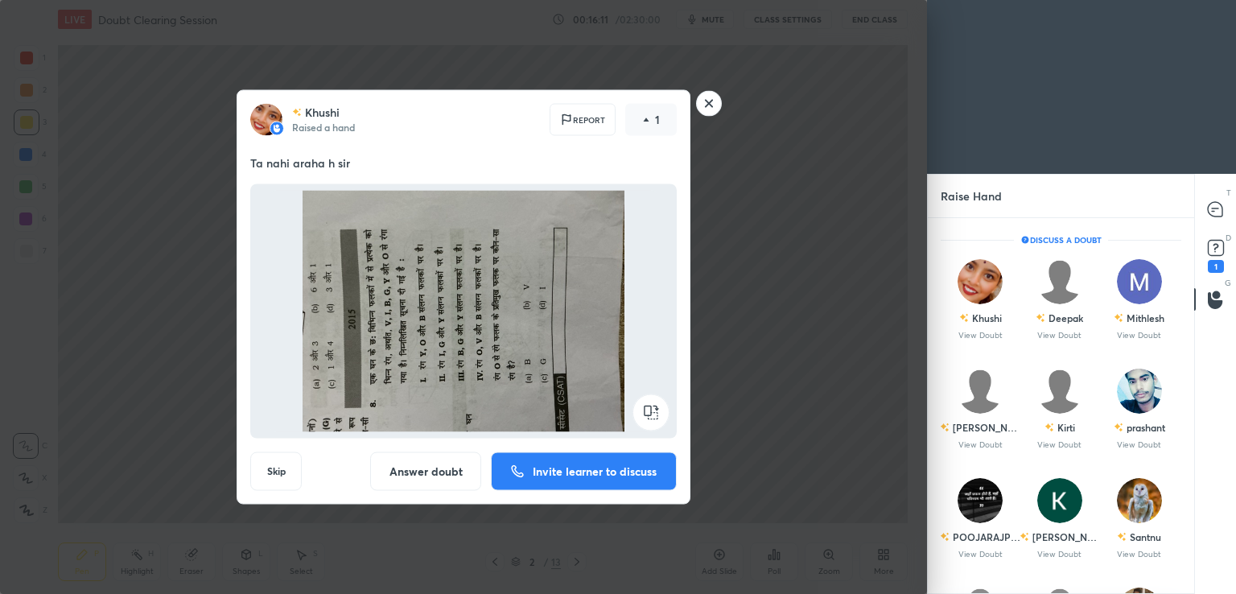
click at [653, 413] on rect at bounding box center [650, 412] width 36 height 36
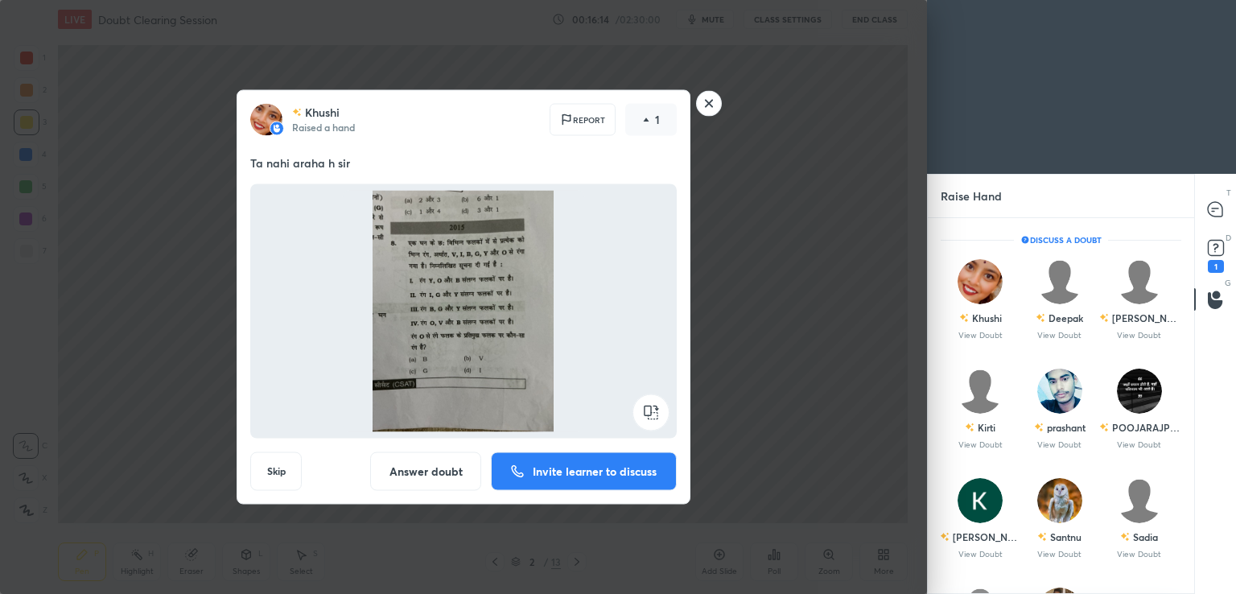
click at [540, 471] on p "Invite learner to discuss" at bounding box center [595, 471] width 124 height 11
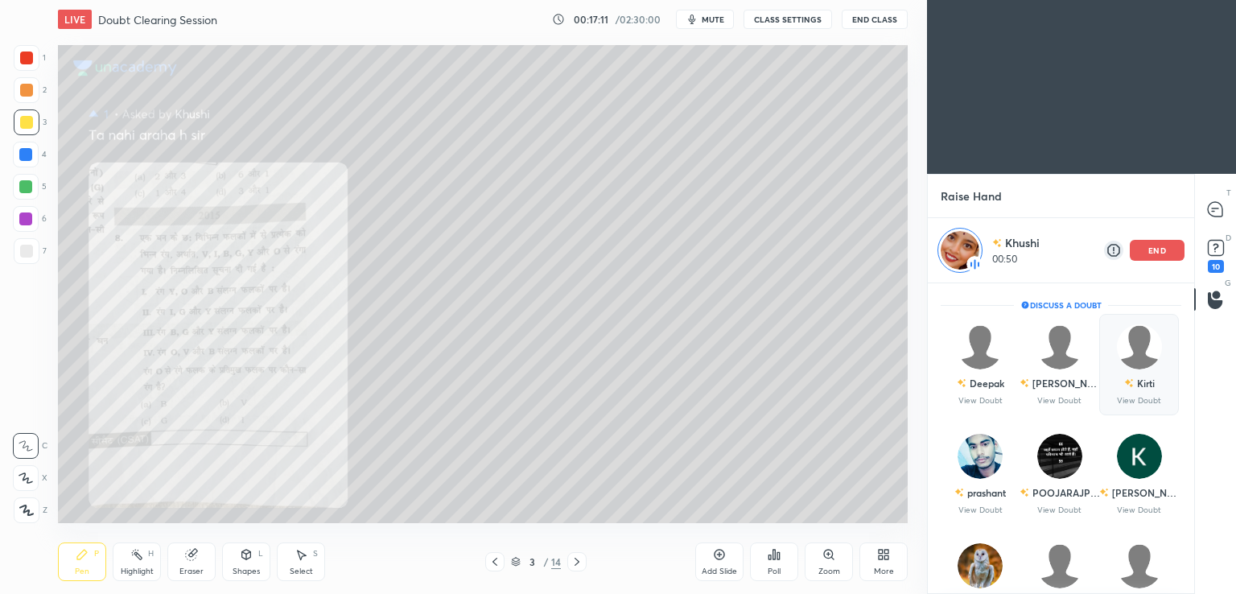
click at [1162, 251] on p "end" at bounding box center [1157, 250] width 18 height 8
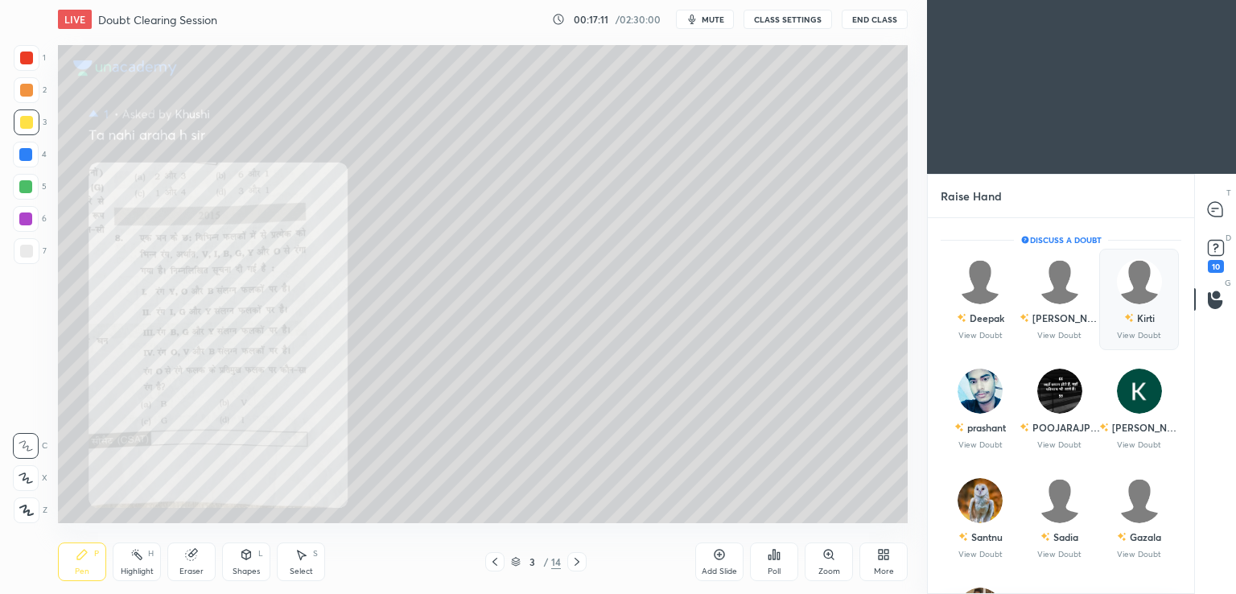
scroll to position [371, 261]
click at [999, 331] on p "View Doubt" at bounding box center [980, 335] width 44 height 8
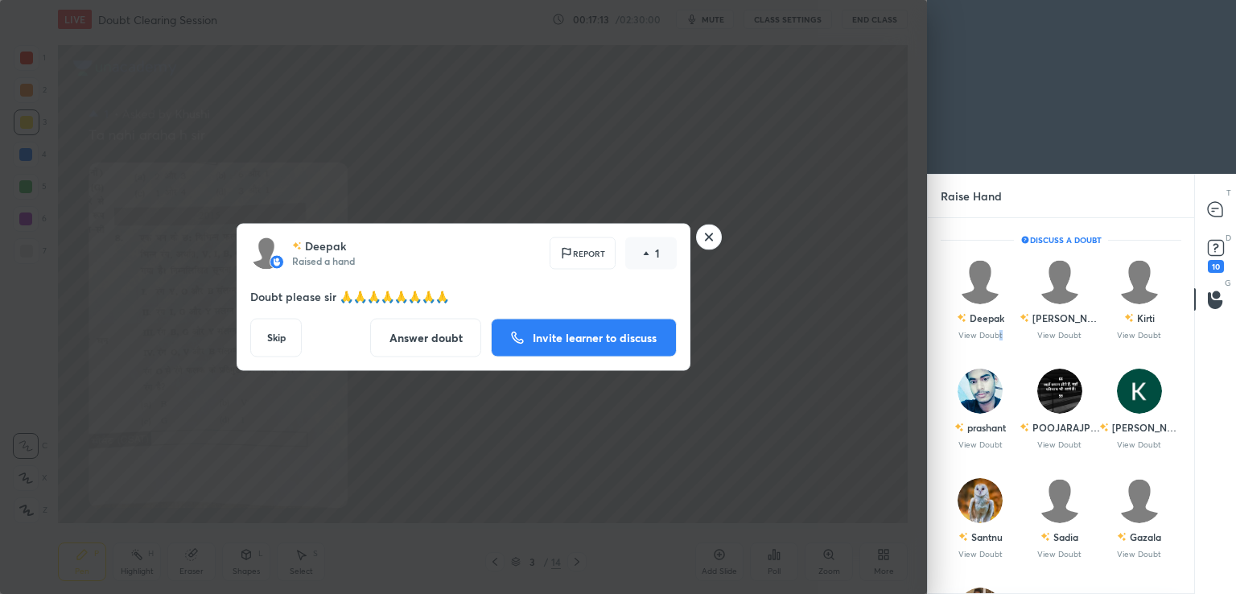
click at [585, 335] on p "Invite learner to discuss" at bounding box center [595, 337] width 124 height 11
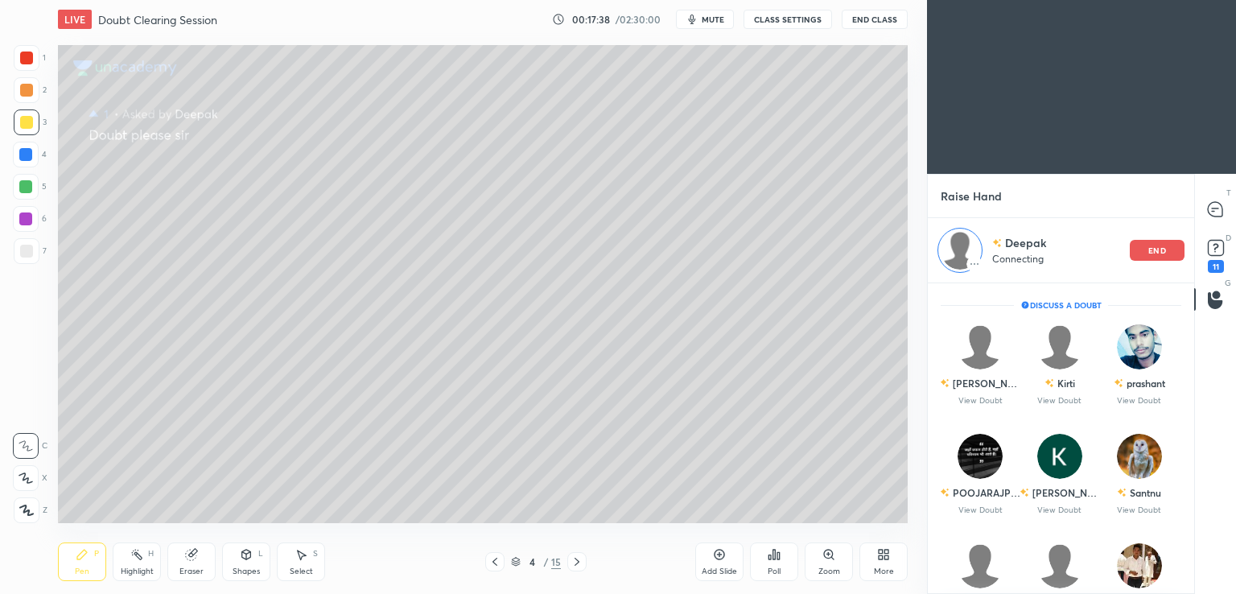
click at [879, 21] on button "End Class" at bounding box center [874, 19] width 66 height 19
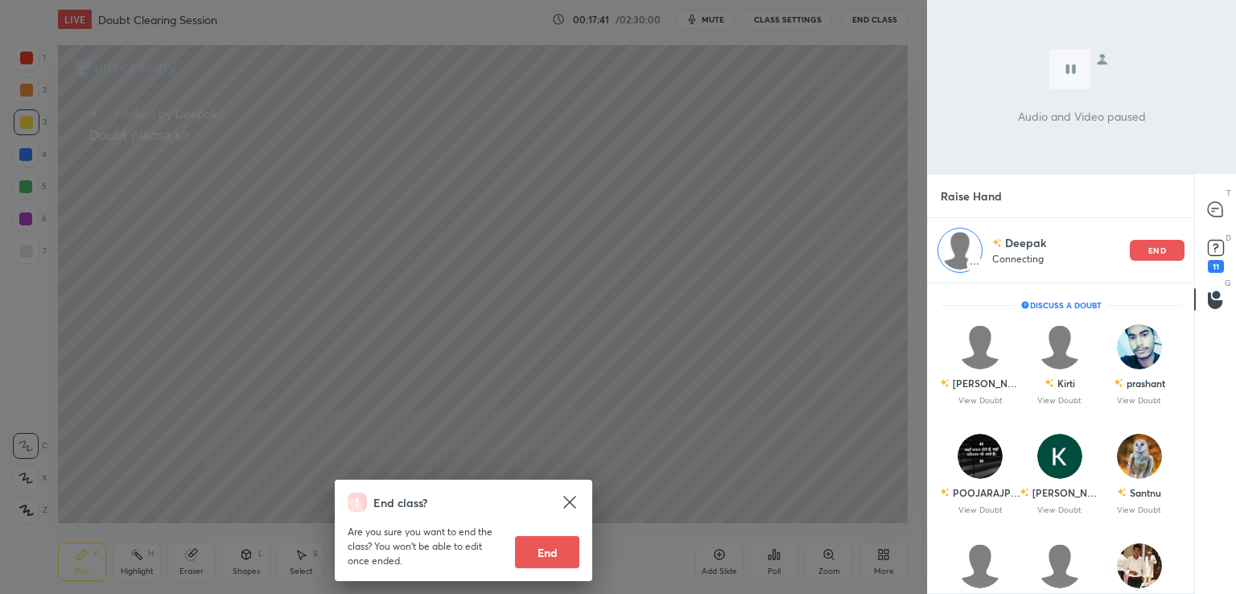
click at [755, 313] on div "End class? Are you sure you want to end the class? You won’t be able to edit on…" at bounding box center [463, 297] width 927 height 594
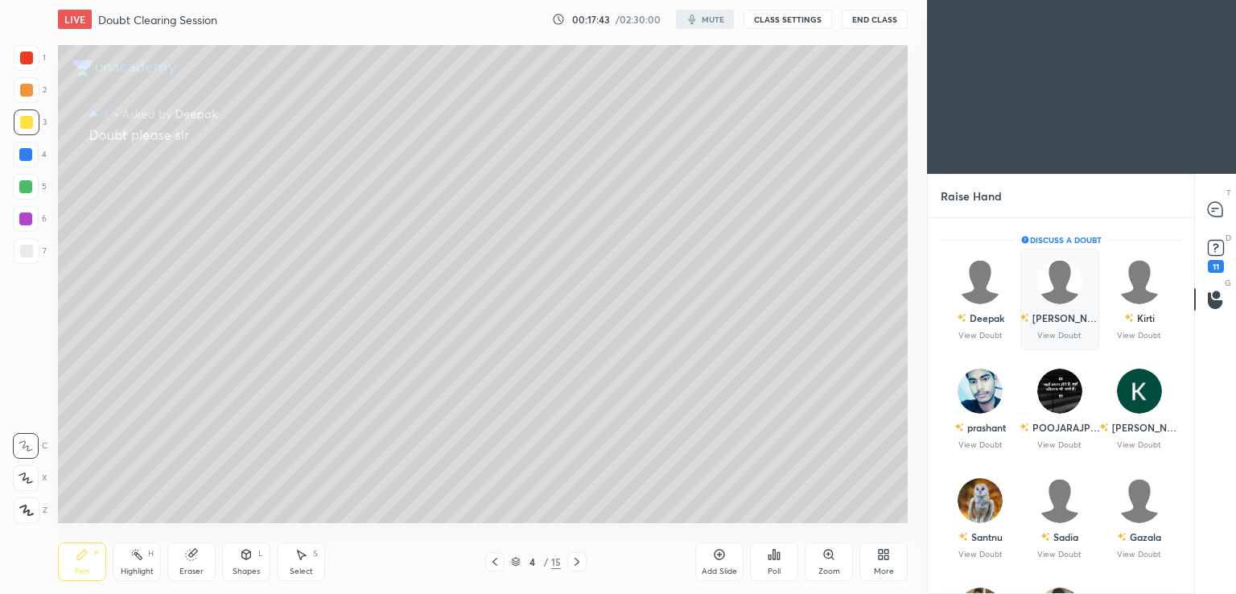
scroll to position [371, 261]
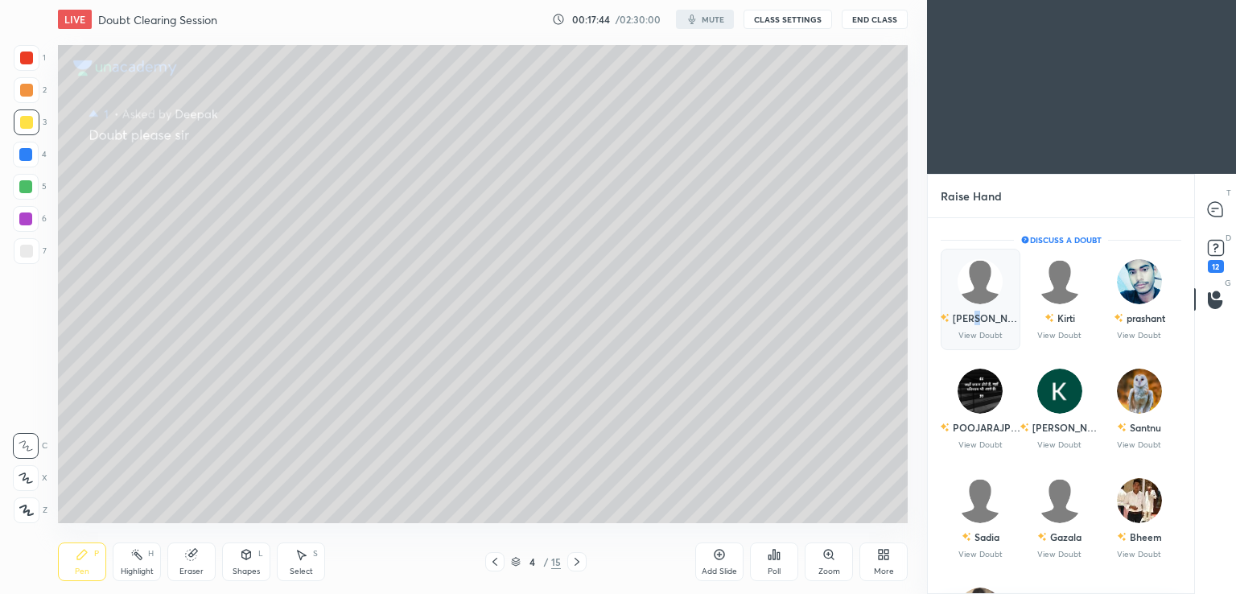
click at [987, 327] on div "Nilanshu" at bounding box center [980, 317] width 80 height 27
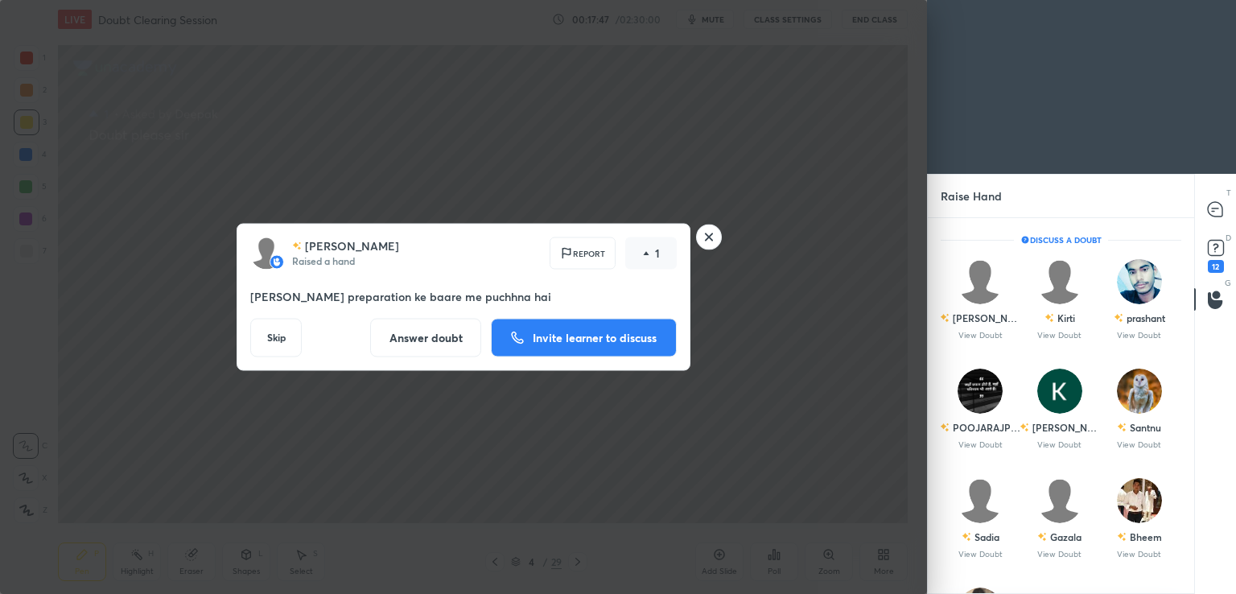
click at [561, 339] on p "Invite learner to discuss" at bounding box center [595, 337] width 124 height 11
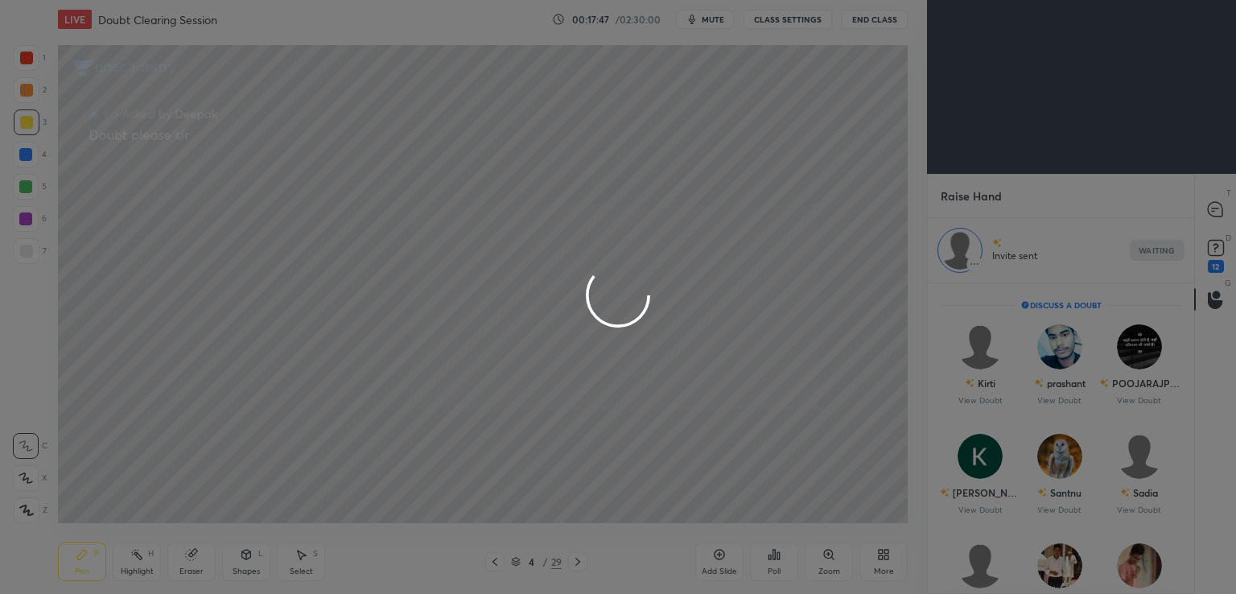
scroll to position [6, 5]
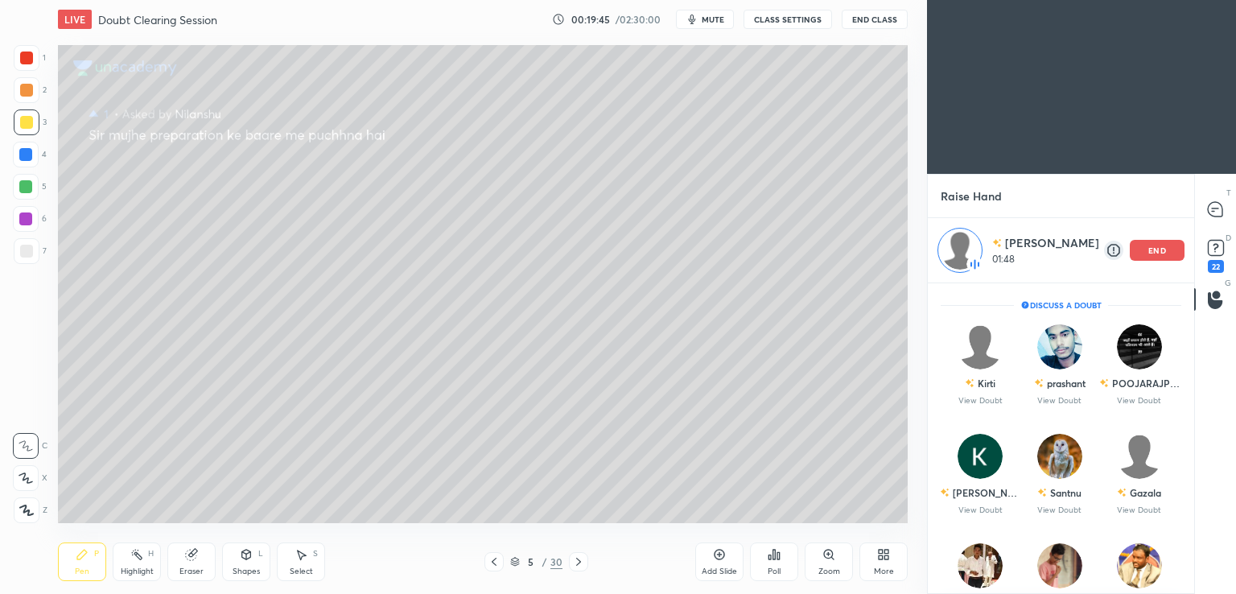
click at [1137, 244] on div "end" at bounding box center [1156, 250] width 55 height 21
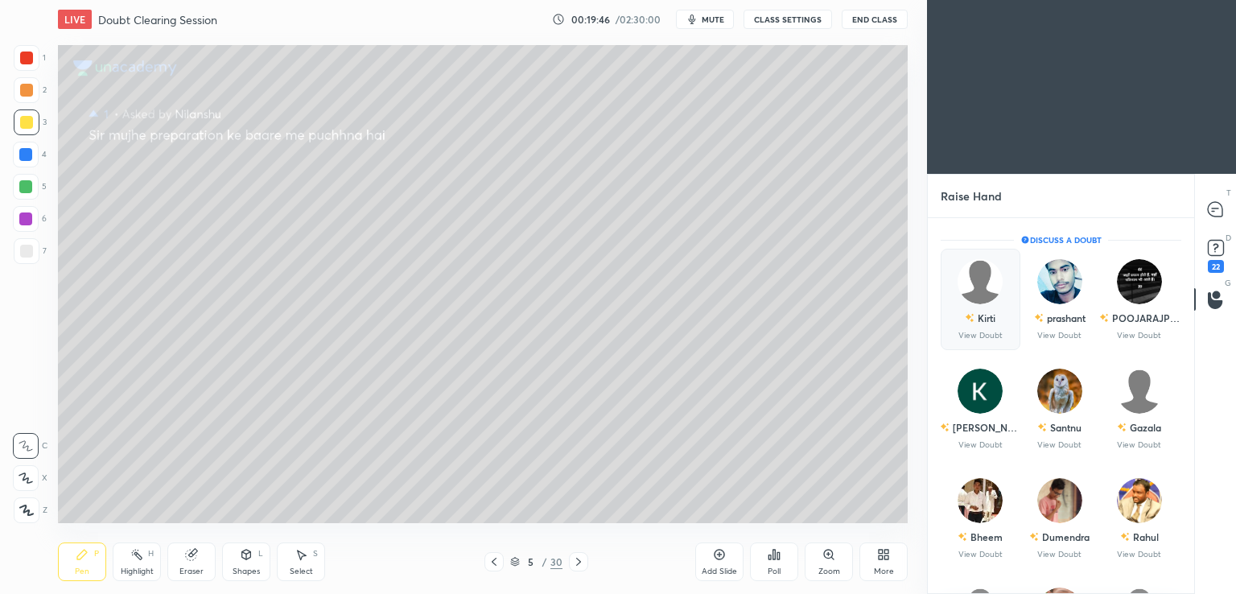
click at [980, 313] on div "Kirti" at bounding box center [986, 317] width 18 height 14
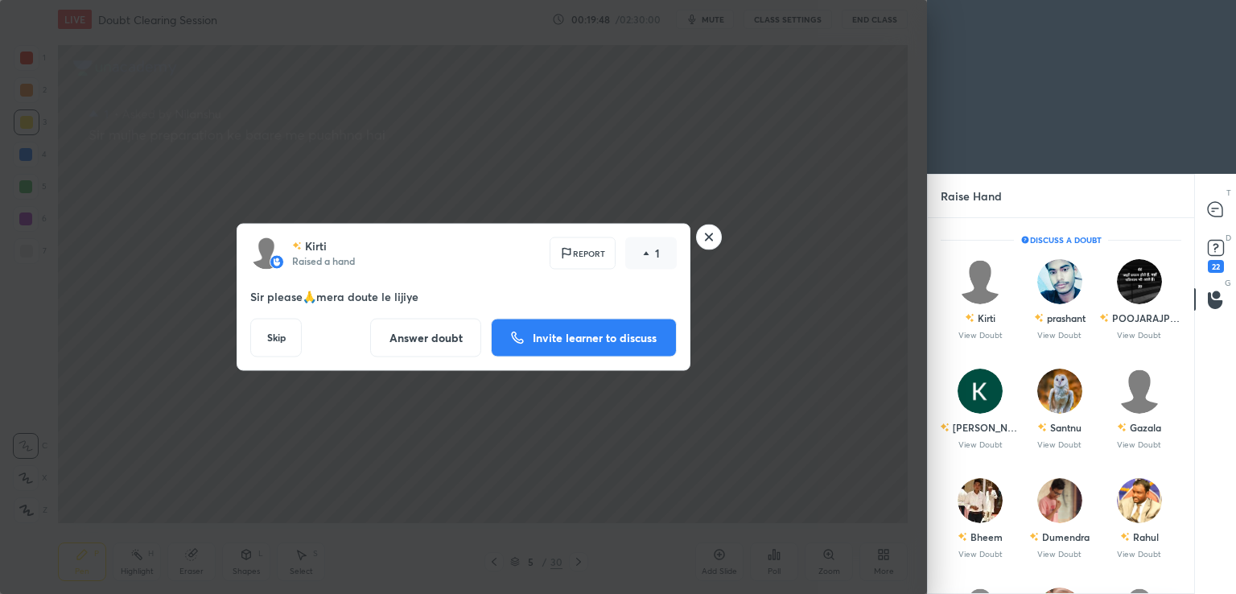
click at [582, 329] on button "Invite learner to discuss" at bounding box center [584, 338] width 186 height 39
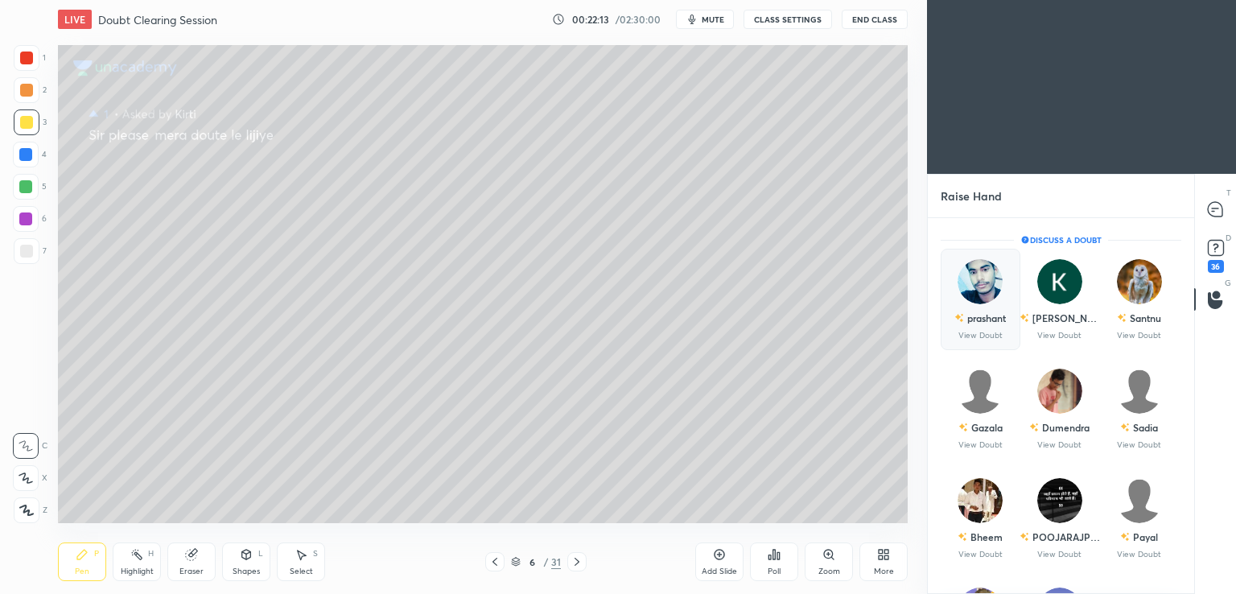
click at [986, 342] on div "prashant View Doubt" at bounding box center [980, 299] width 80 height 101
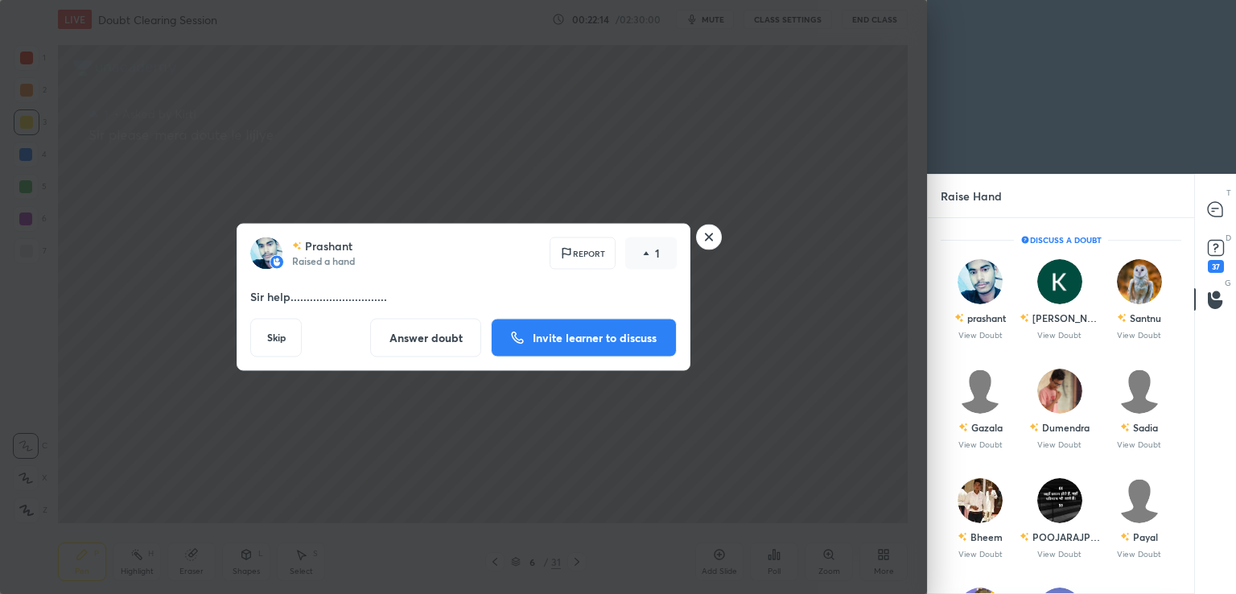
click at [596, 330] on button "Invite learner to discuss" at bounding box center [584, 338] width 186 height 39
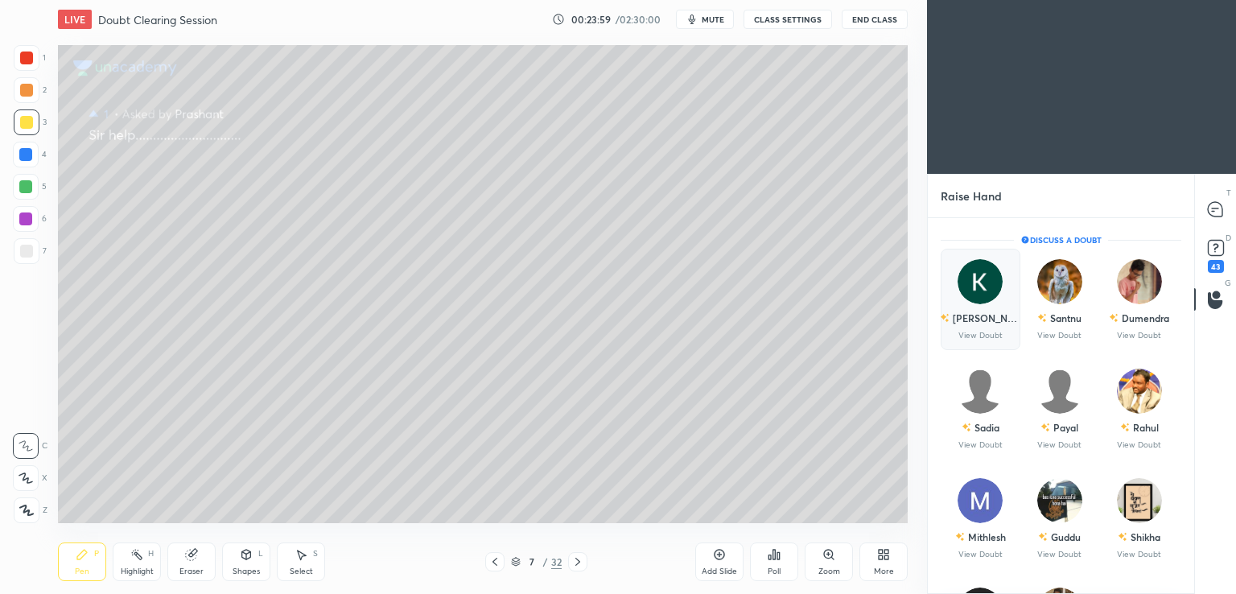
click at [984, 326] on div "Krupali" at bounding box center [980, 317] width 80 height 27
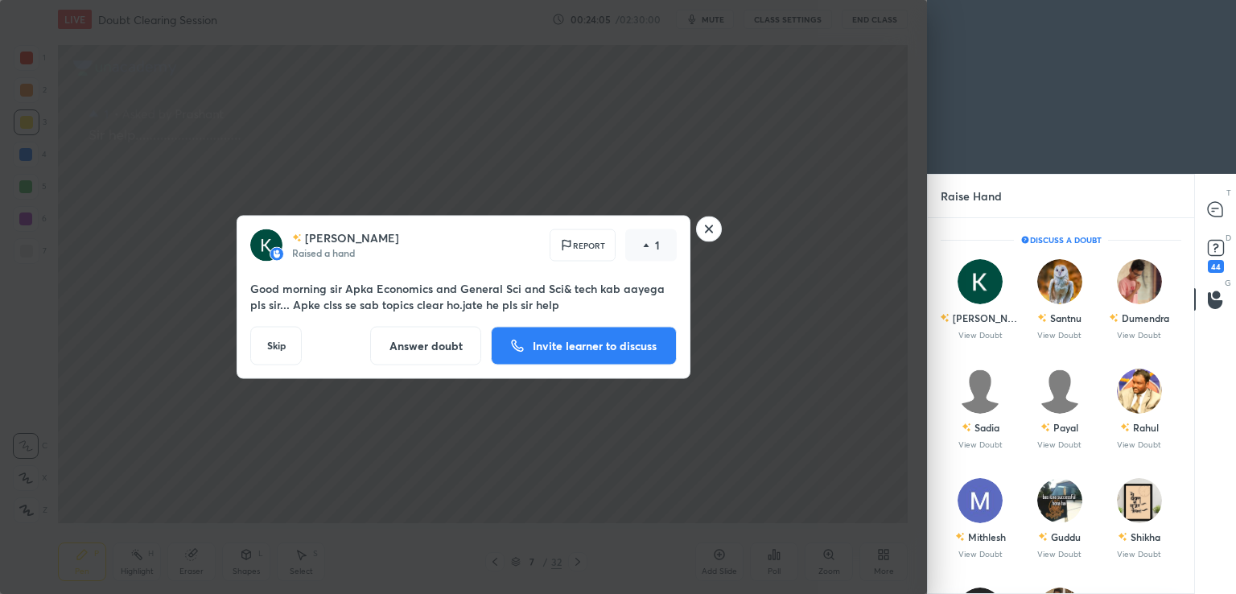
click at [424, 348] on button "Answer doubt" at bounding box center [425, 346] width 111 height 39
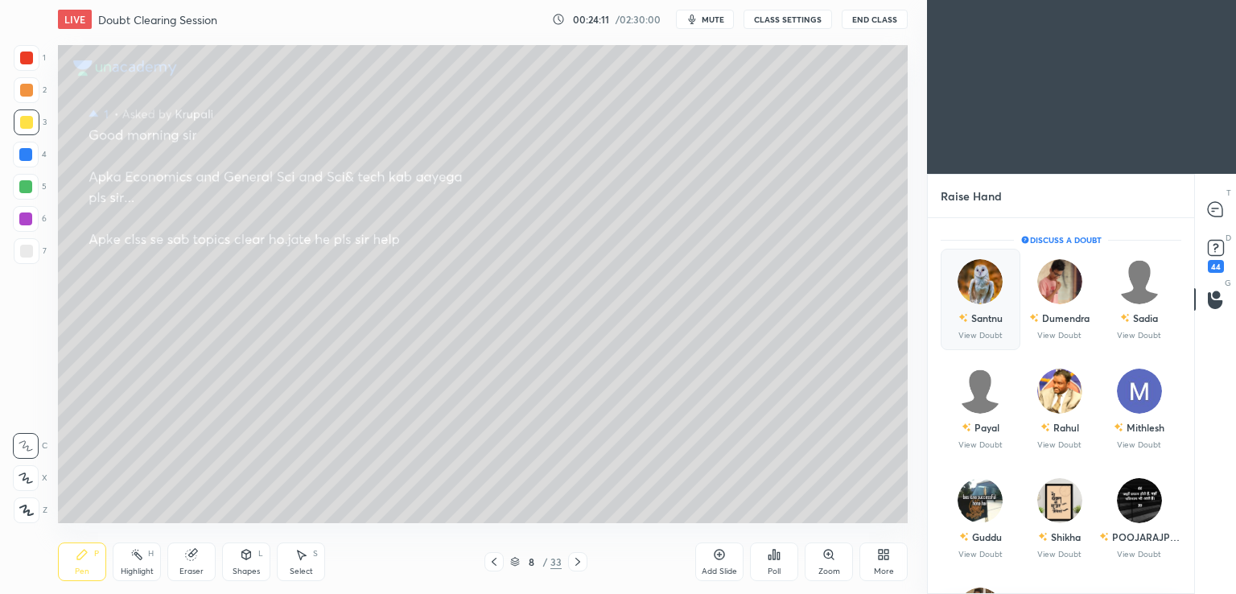
click at [983, 323] on div "Santnu" at bounding box center [986, 317] width 31 height 14
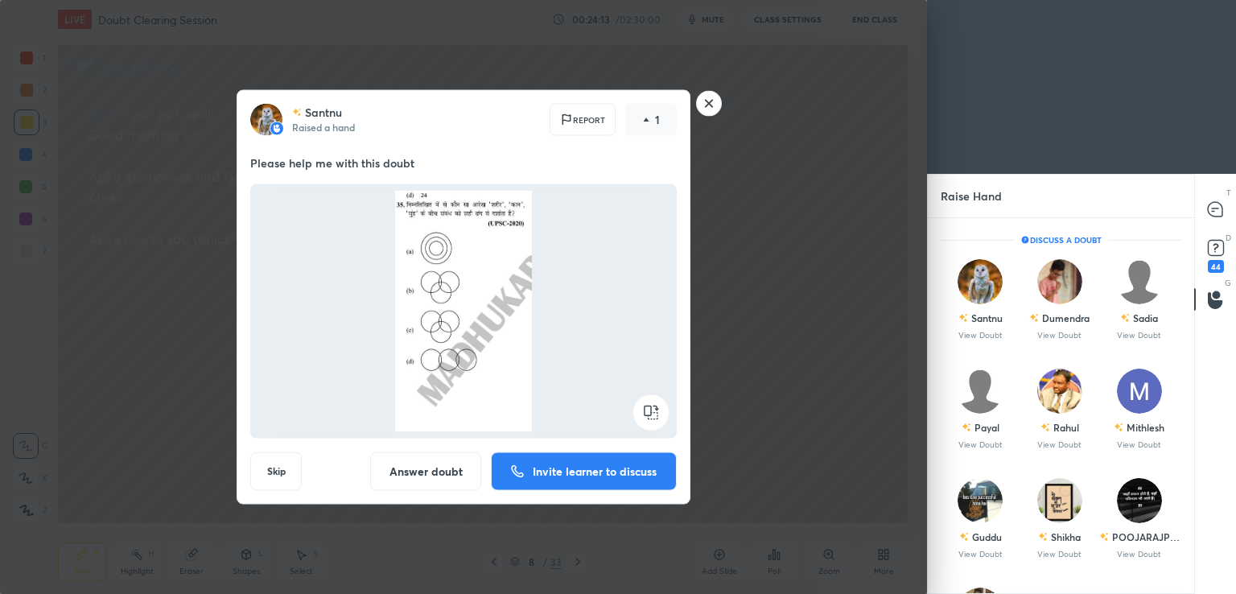
click at [573, 468] on p "Invite learner to discuss" at bounding box center [595, 471] width 124 height 11
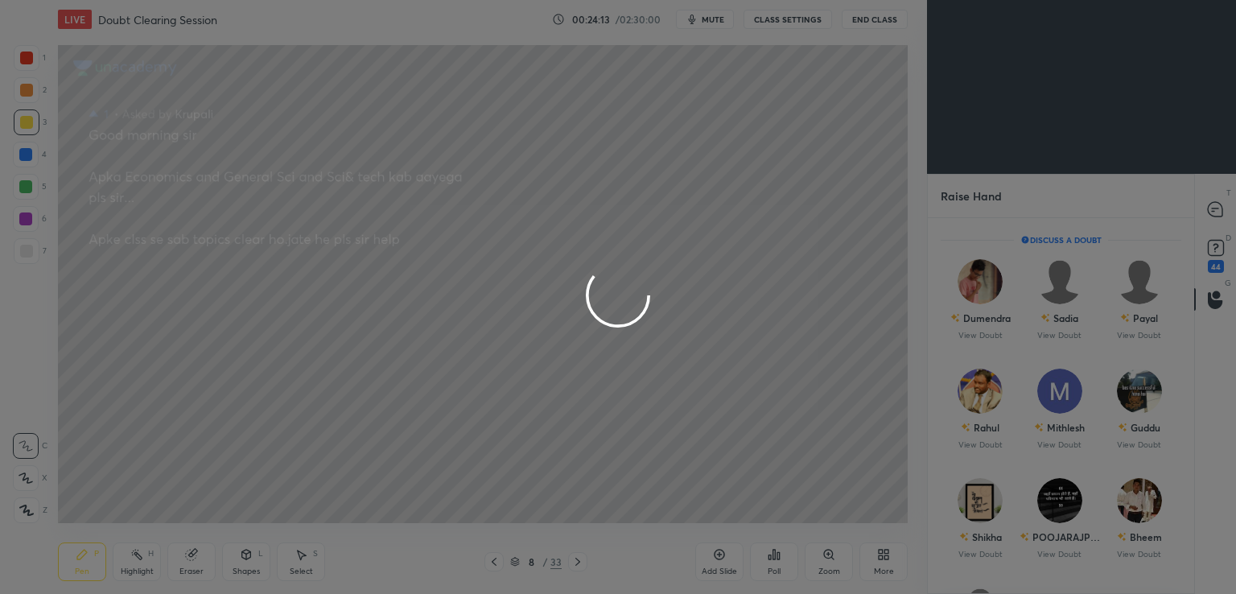
scroll to position [6, 5]
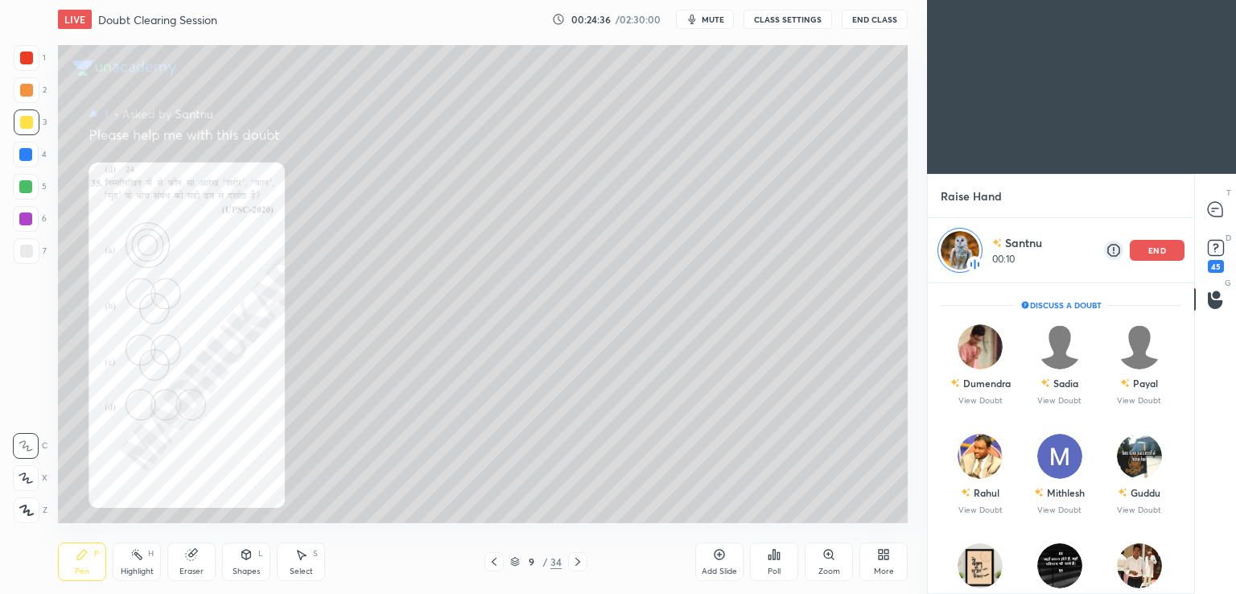
drag, startPoint x: 18, startPoint y: 142, endPoint x: 27, endPoint y: 158, distance: 18.8
click at [19, 142] on div at bounding box center [26, 155] width 26 height 26
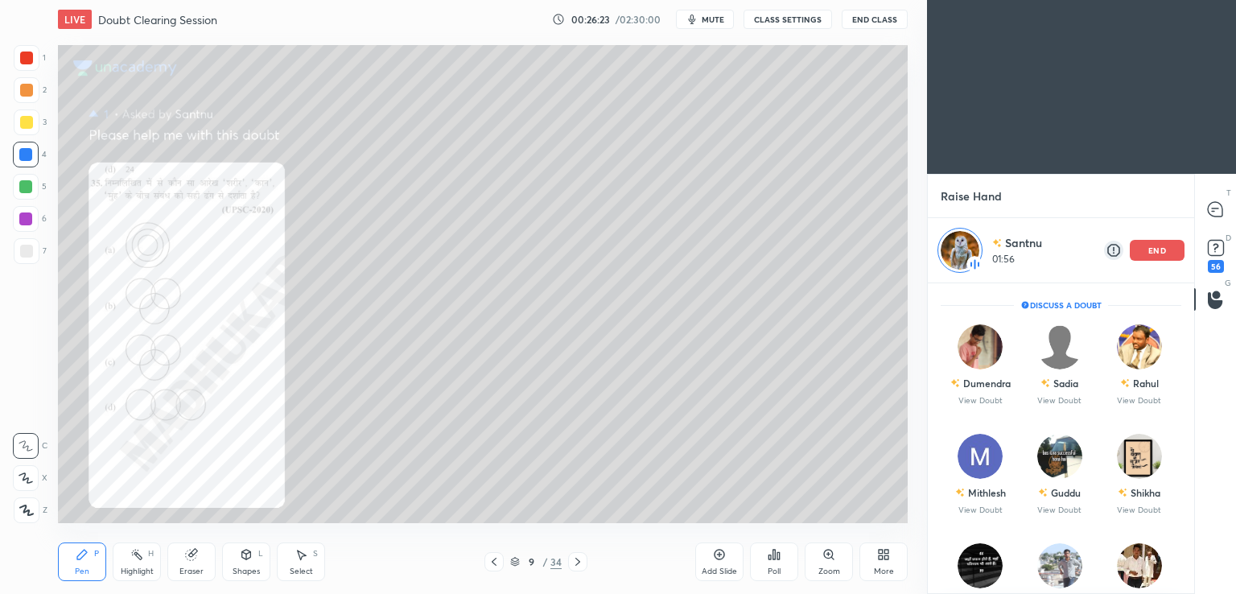
click at [718, 553] on icon at bounding box center [719, 554] width 13 height 13
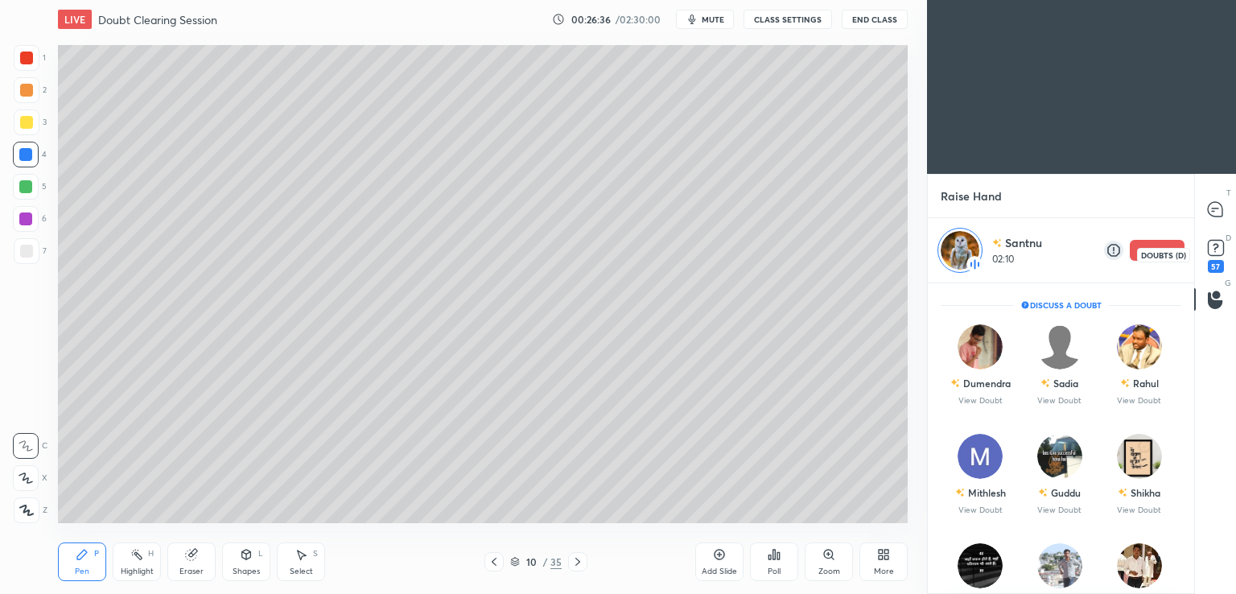
click at [1217, 255] on rect at bounding box center [1214, 248] width 15 height 15
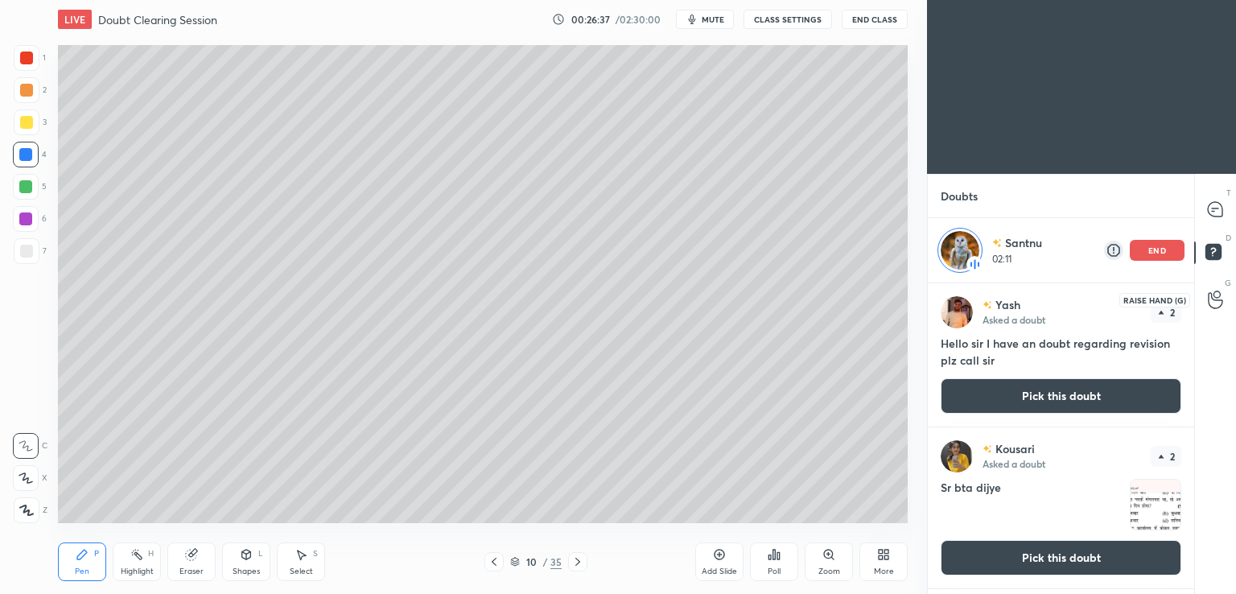
click at [1212, 301] on icon at bounding box center [1214, 299] width 15 height 19
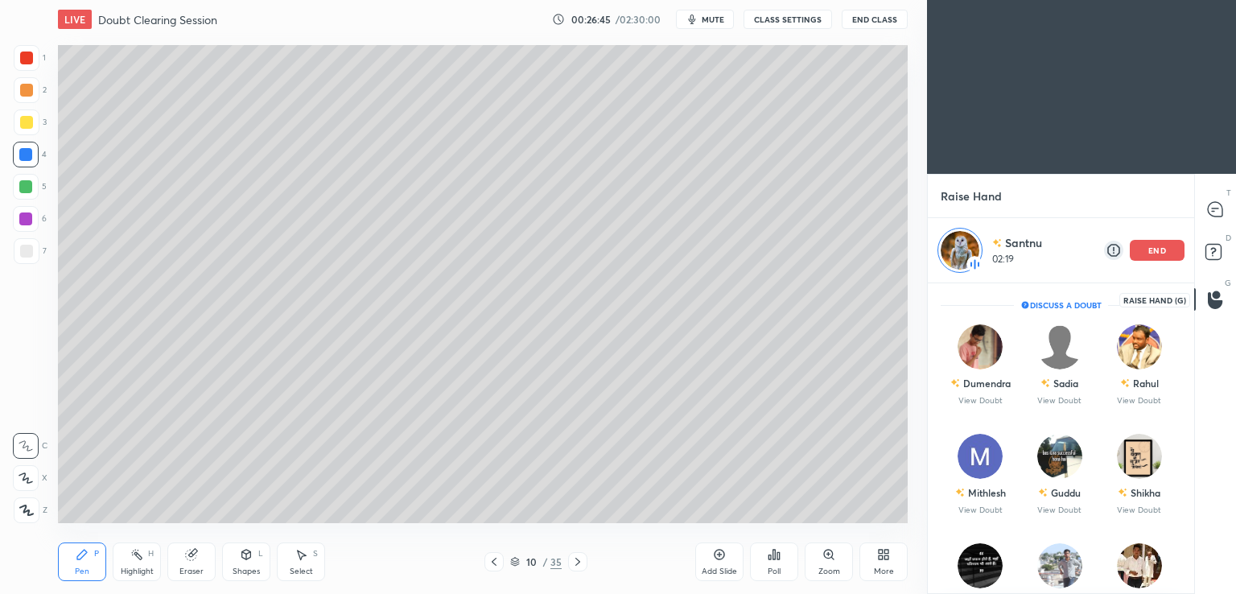
click at [1208, 301] on icon at bounding box center [1214, 300] width 14 height 17
click at [1174, 255] on div "end" at bounding box center [1156, 250] width 55 height 21
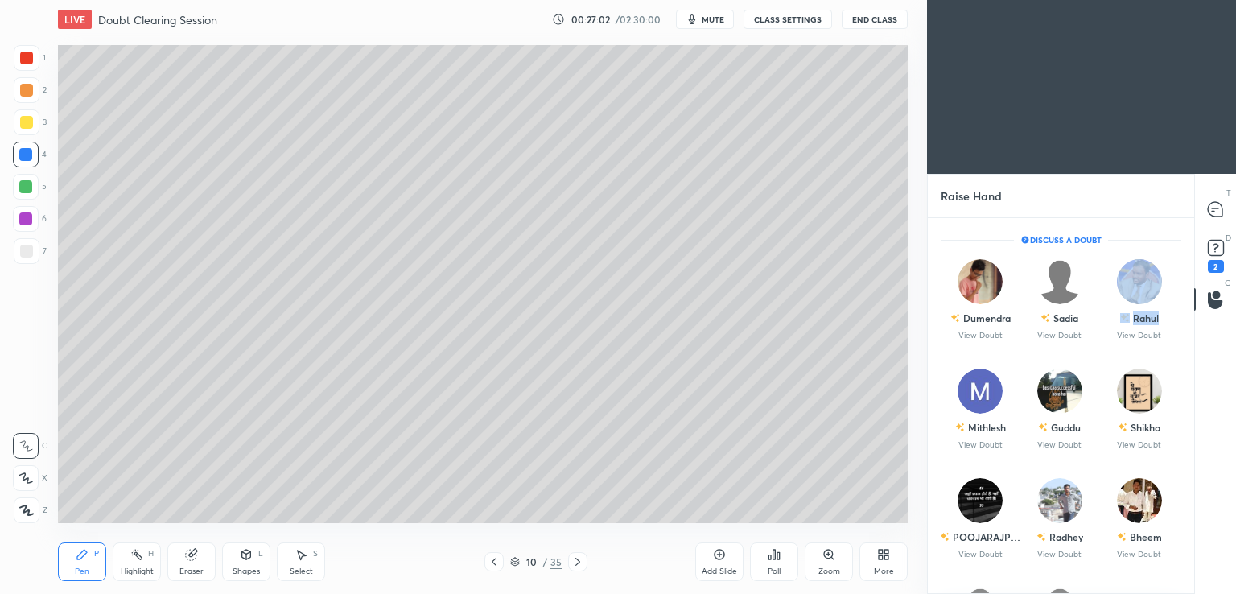
click at [1174, 257] on div "Dumendra View Doubt Sadia View Doubt Rahul View Doubt" at bounding box center [1060, 299] width 241 height 101
click at [988, 310] on div "Dumendra" at bounding box center [986, 317] width 47 height 14
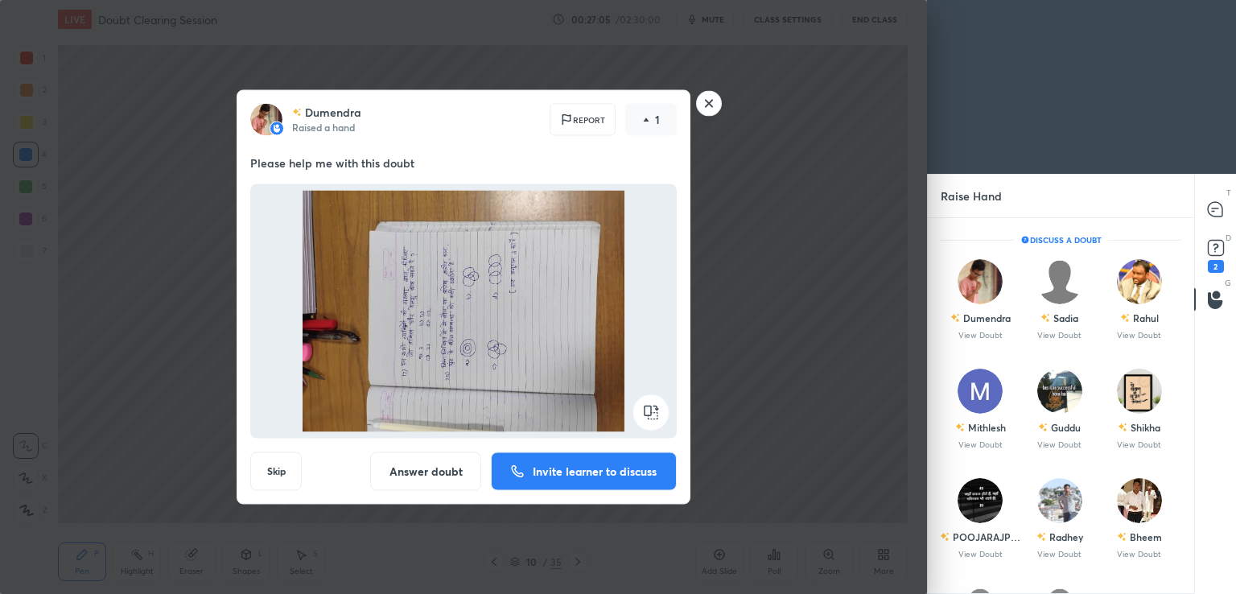
click at [653, 401] on rect at bounding box center [650, 412] width 36 height 36
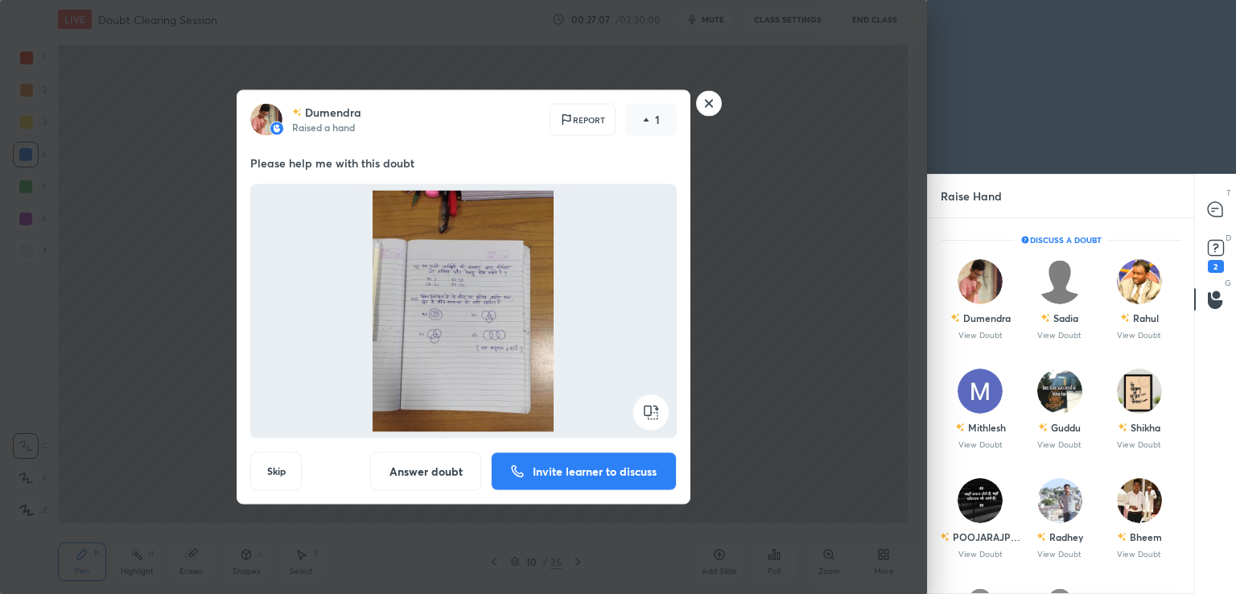
click at [570, 474] on p "Invite learner to discuss" at bounding box center [595, 471] width 124 height 11
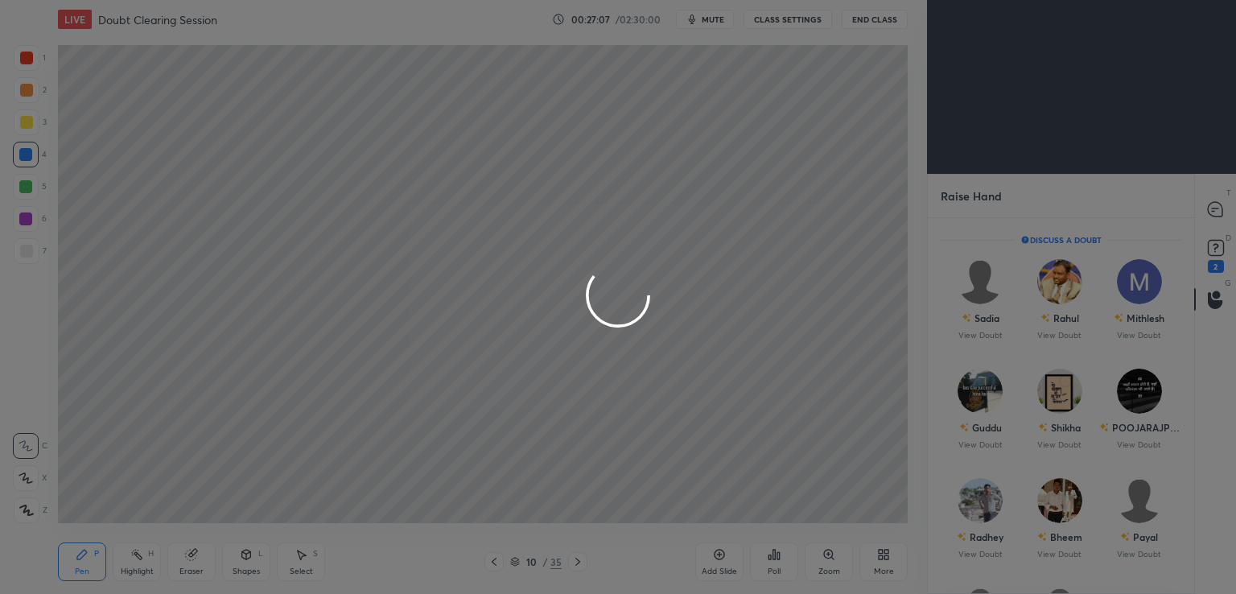
scroll to position [6, 5]
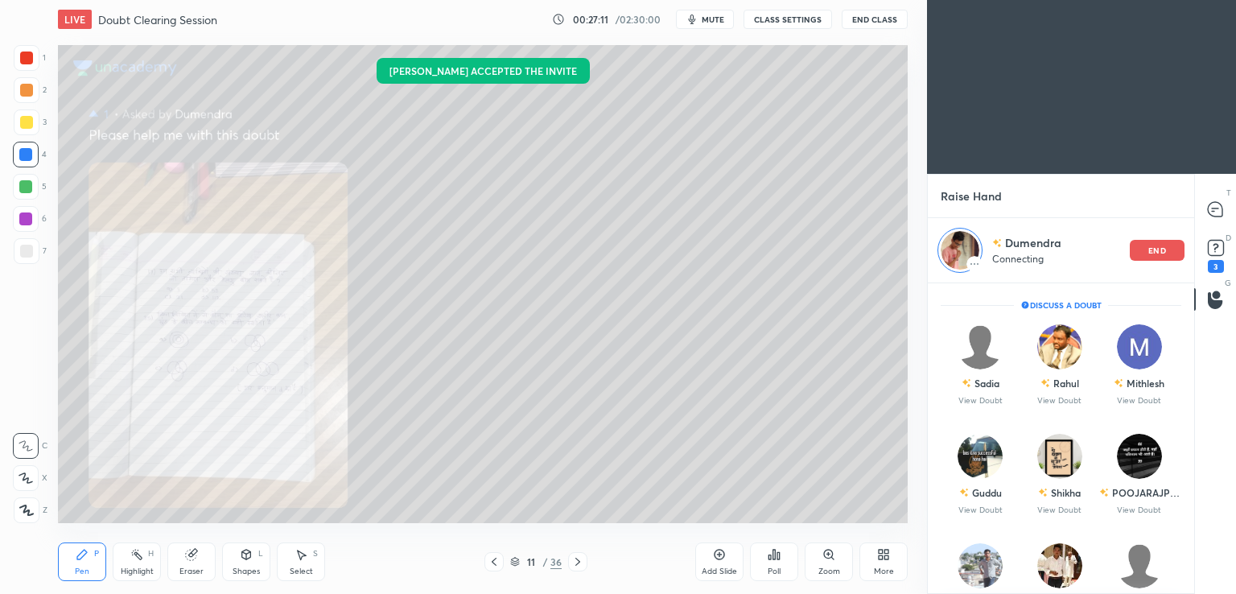
click at [826, 561] on div "Zoom" at bounding box center [828, 561] width 48 height 39
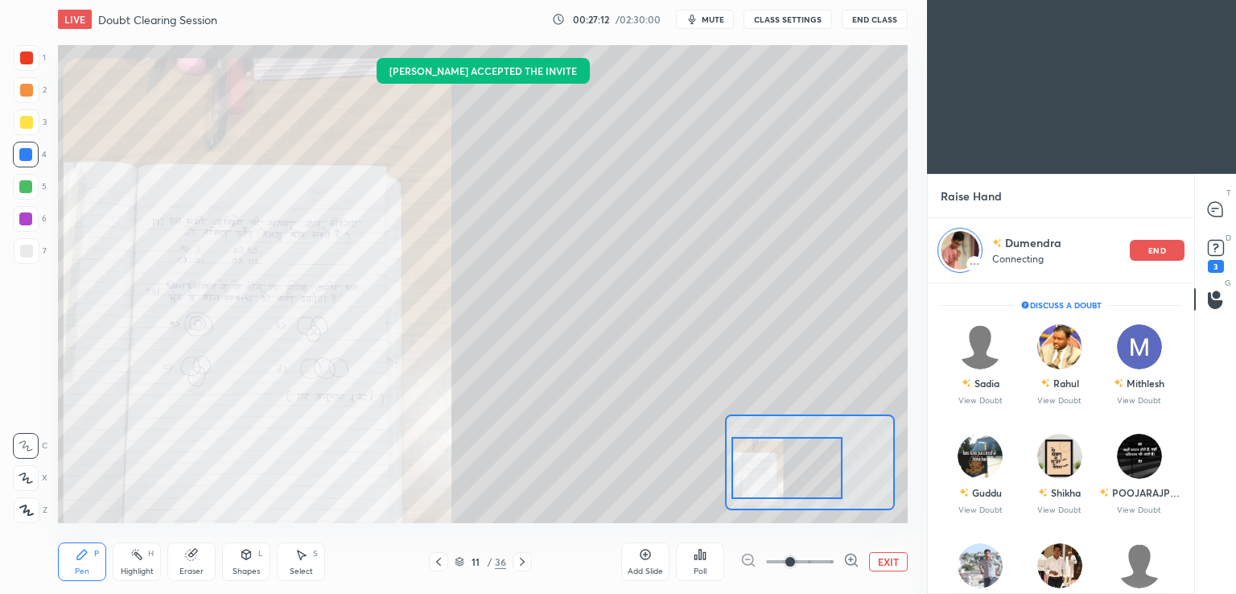
drag, startPoint x: 832, startPoint y: 458, endPoint x: 795, endPoint y: 500, distance: 55.8
click at [792, 470] on div at bounding box center [786, 468] width 111 height 62
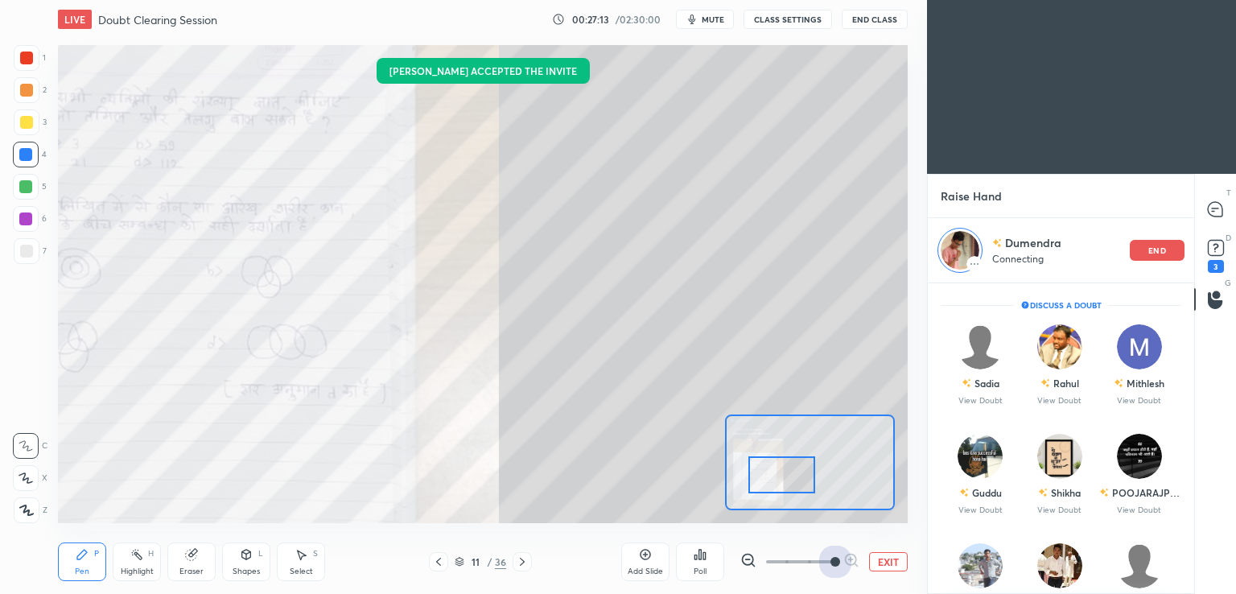
drag, startPoint x: 789, startPoint y: 561, endPoint x: 832, endPoint y: 516, distance: 62.0
click at [874, 561] on div "EXIT" at bounding box center [823, 561] width 167 height 19
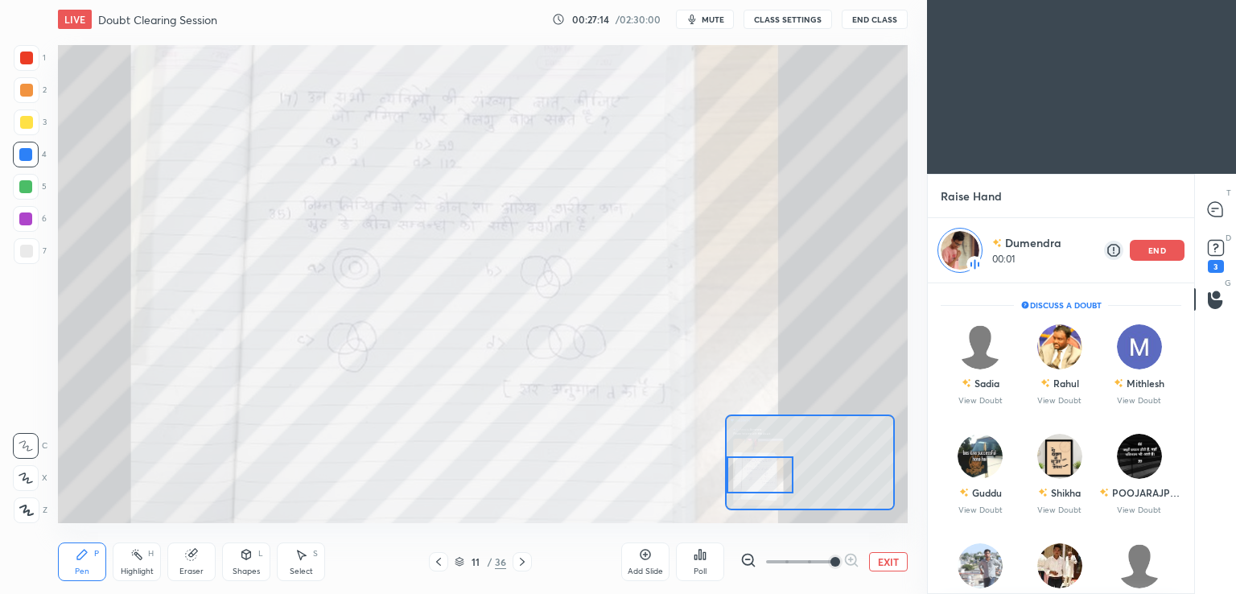
drag, startPoint x: 800, startPoint y: 467, endPoint x: 777, endPoint y: 467, distance: 23.3
click at [777, 467] on div at bounding box center [759, 474] width 67 height 37
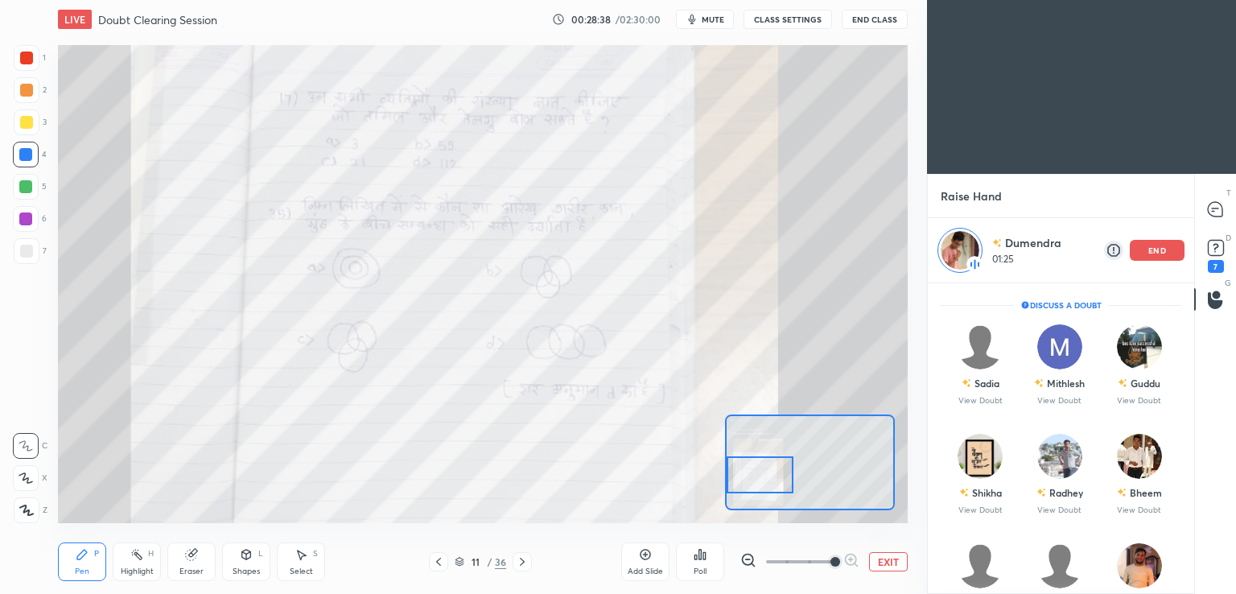
click at [647, 557] on icon at bounding box center [645, 554] width 13 height 13
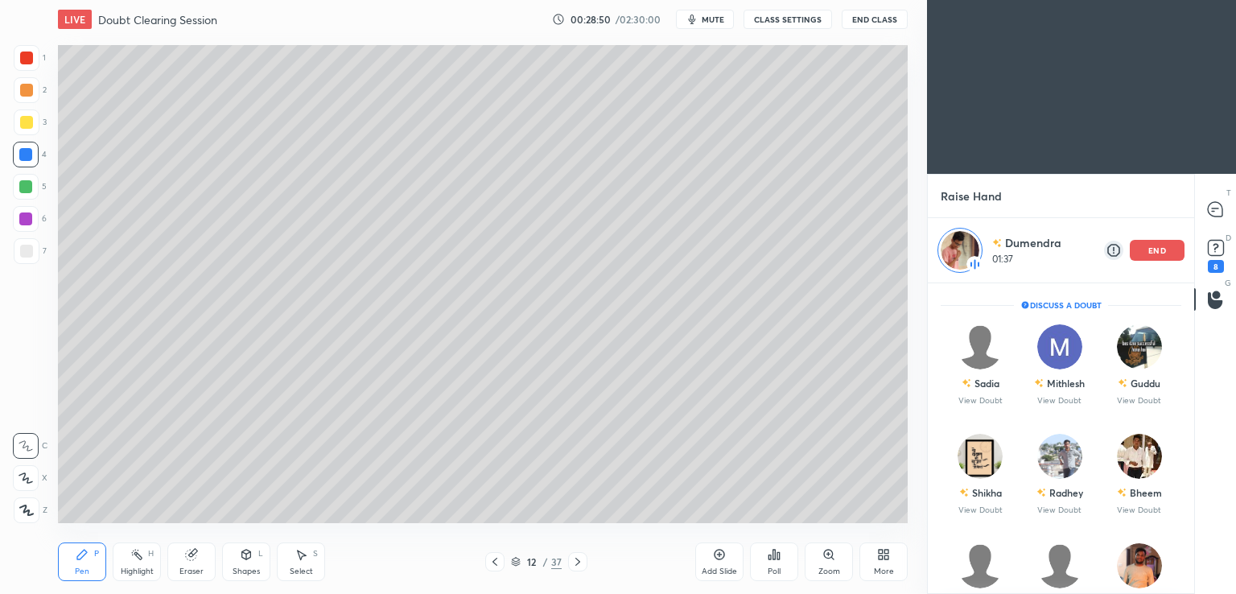
click at [27, 127] on div at bounding box center [26, 122] width 13 height 13
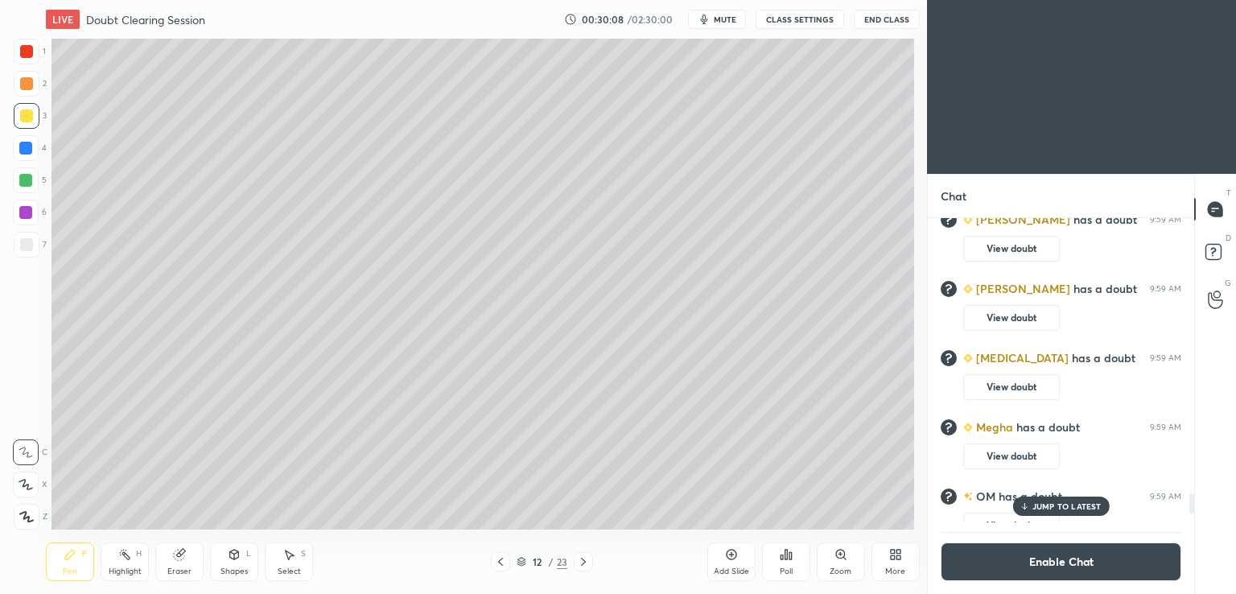
scroll to position [79949, 79578]
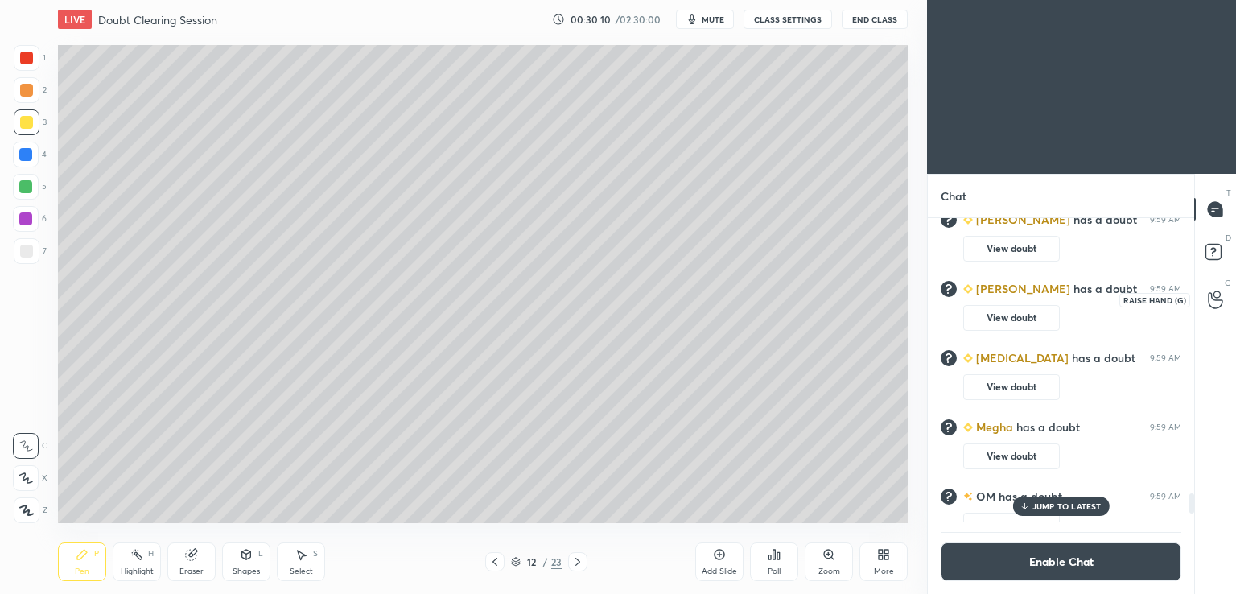
click at [1218, 300] on icon at bounding box center [1214, 300] width 14 height 16
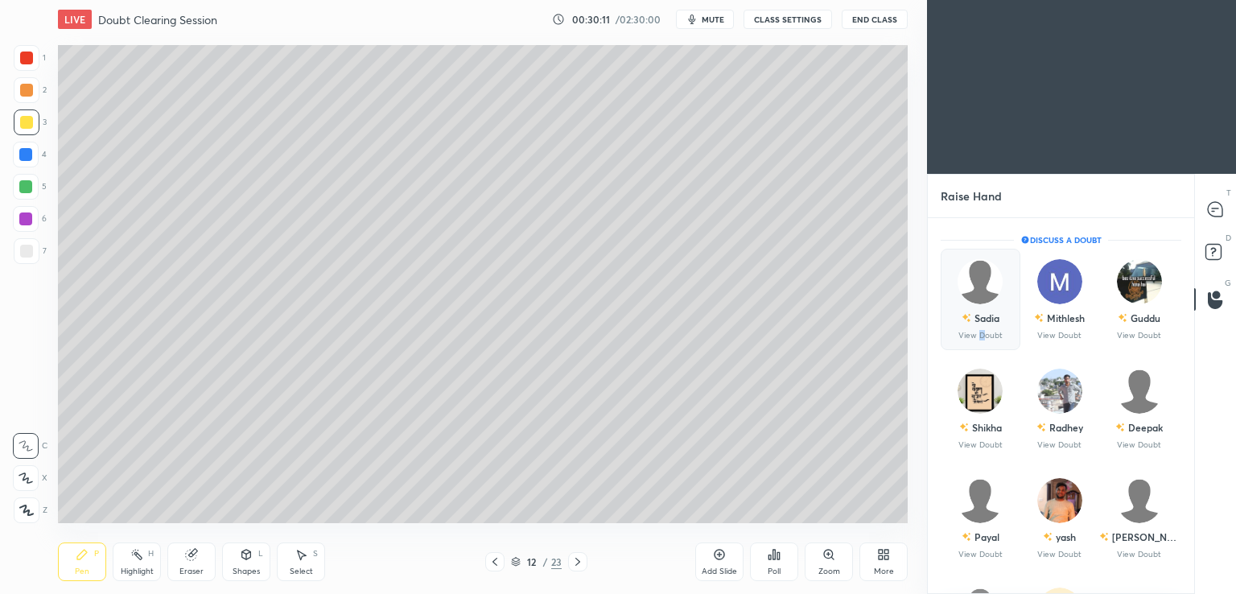
click at [981, 332] on p "View Doubt" at bounding box center [980, 335] width 44 height 8
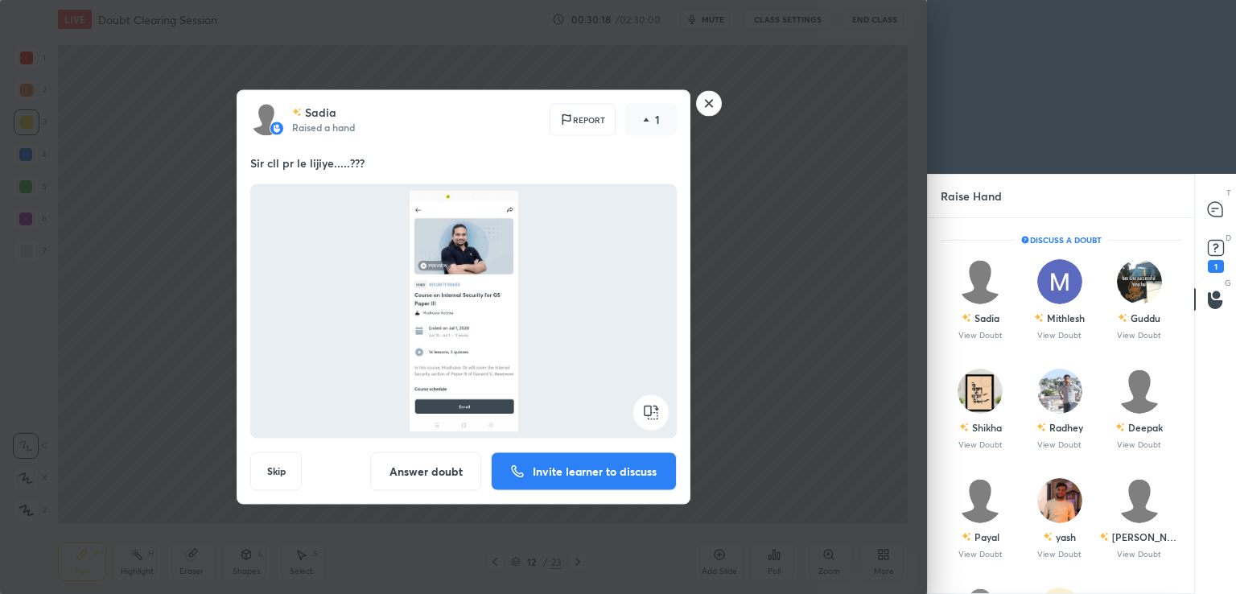
click at [552, 486] on button "Invite learner to discuss" at bounding box center [584, 471] width 186 height 39
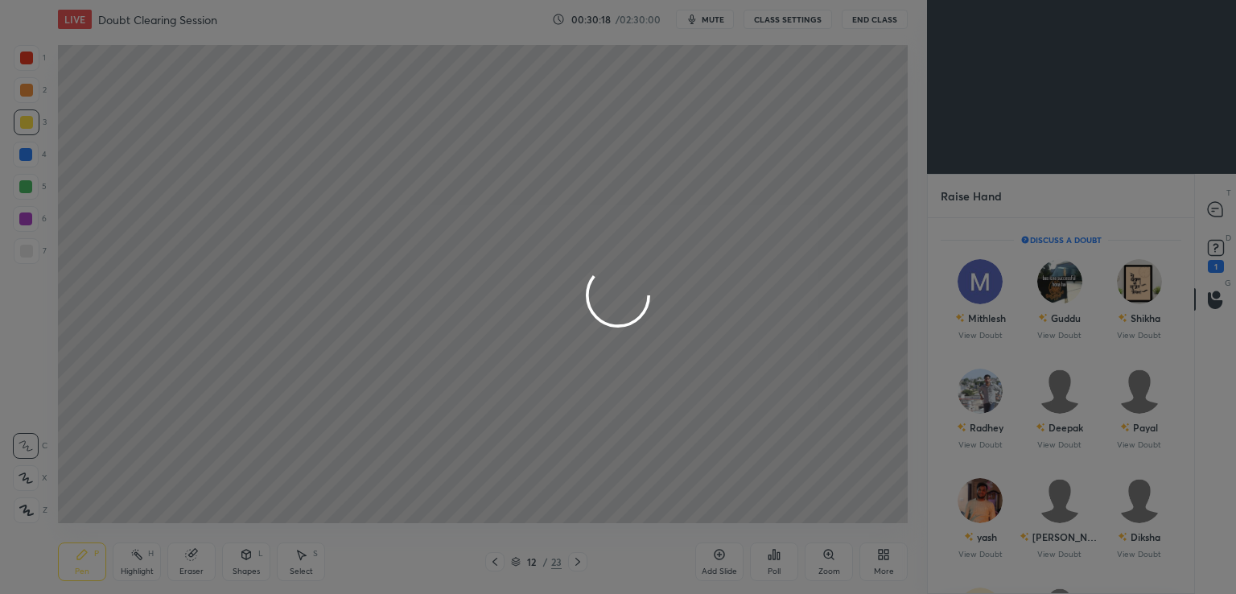
scroll to position [6, 5]
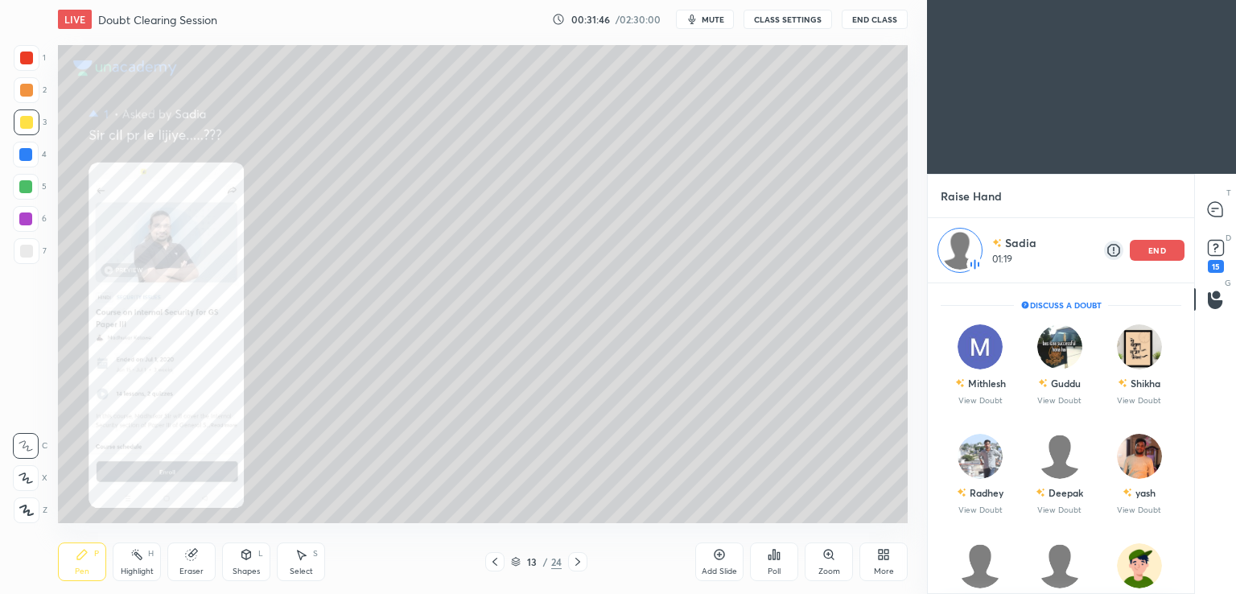
click at [721, 561] on div "Add Slide" at bounding box center [719, 561] width 48 height 39
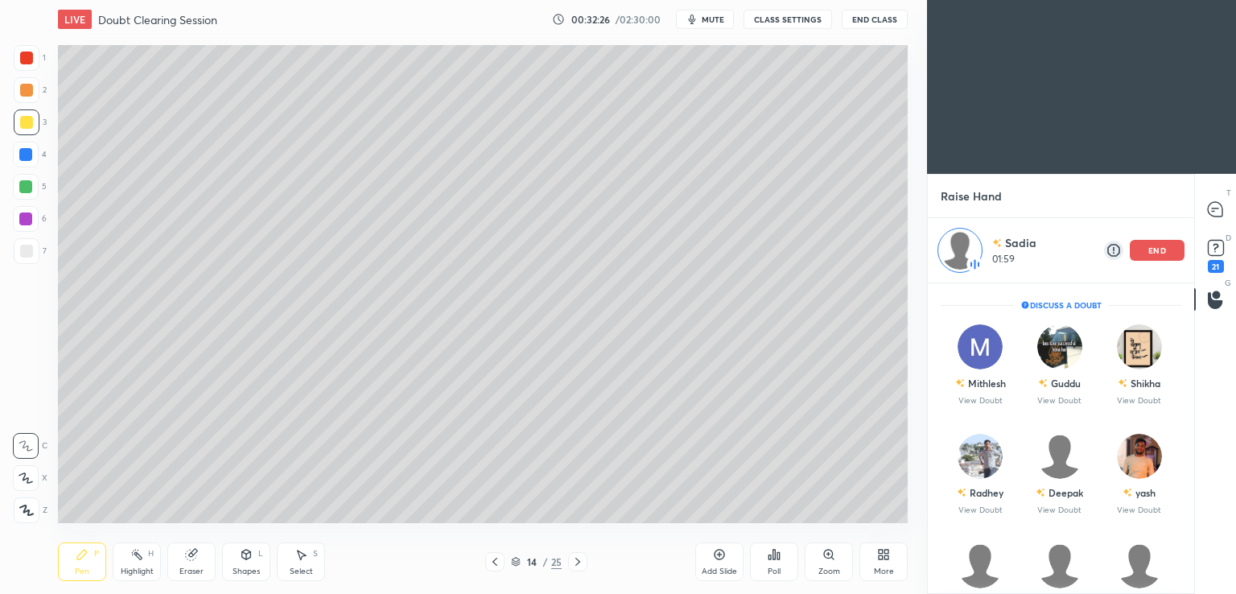
click at [1155, 259] on div "end" at bounding box center [1156, 250] width 55 height 21
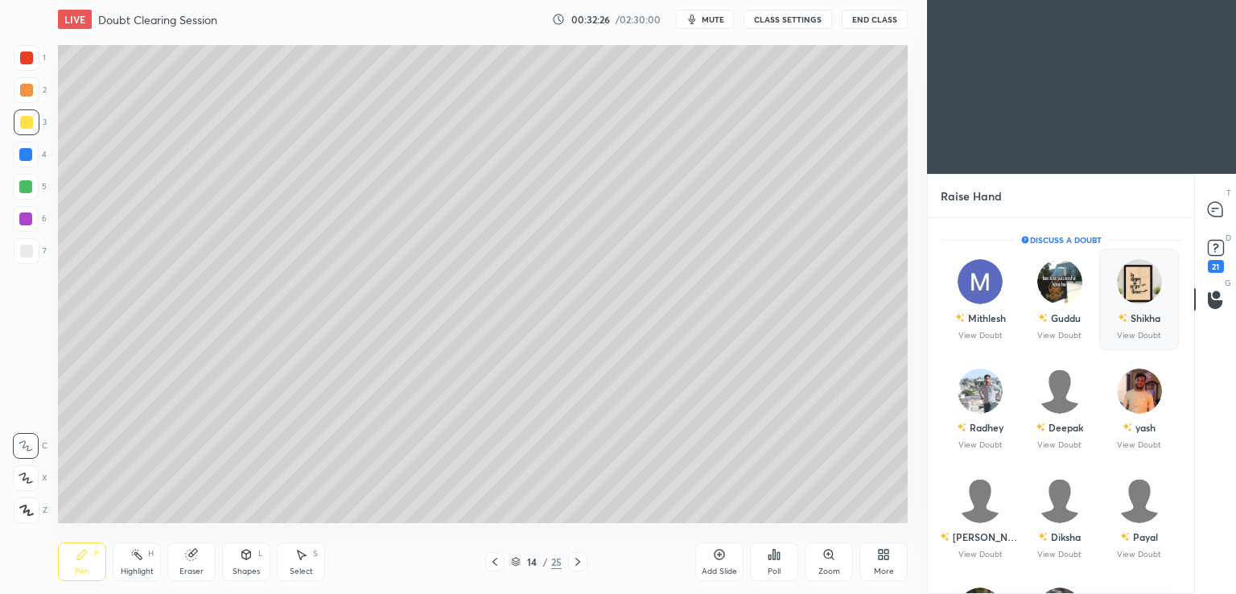
scroll to position [371, 261]
click at [969, 340] on div "Mithlesh View Doubt" at bounding box center [980, 299] width 80 height 101
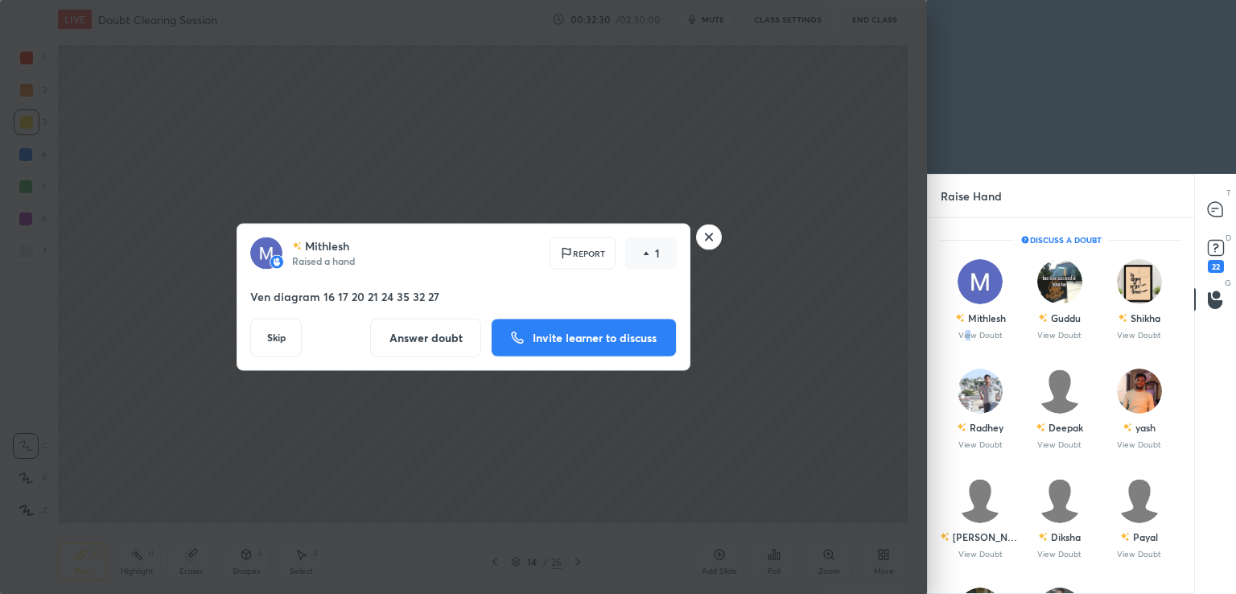
click at [586, 339] on p "Invite learner to discuss" at bounding box center [595, 337] width 124 height 11
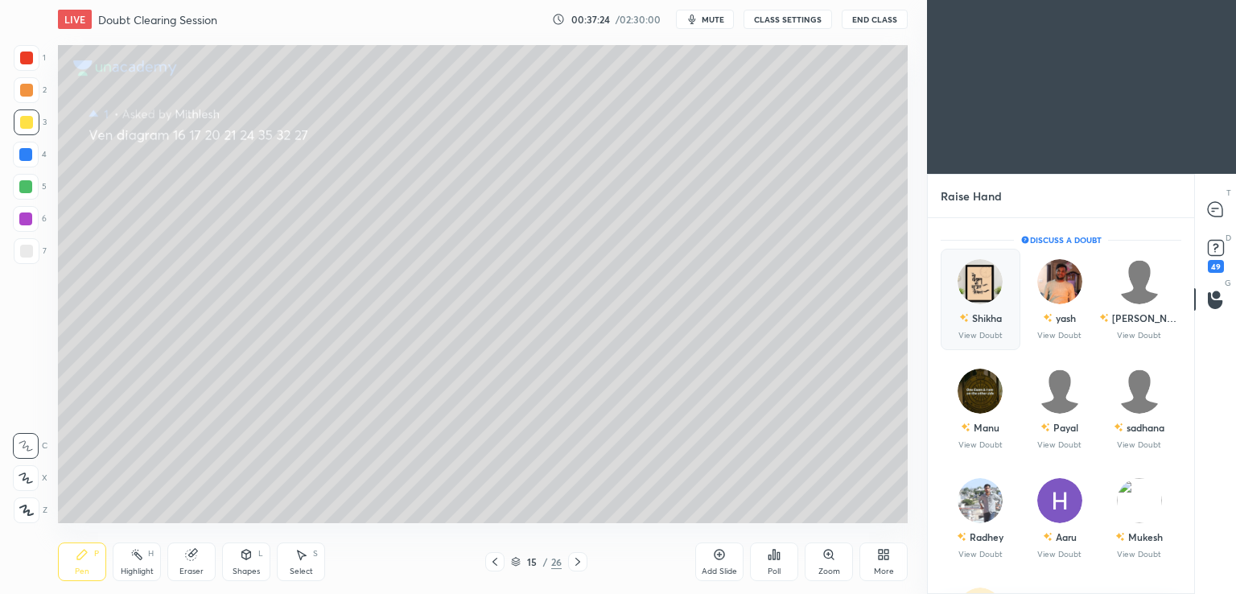
click at [973, 300] on img "grid" at bounding box center [979, 281] width 45 height 45
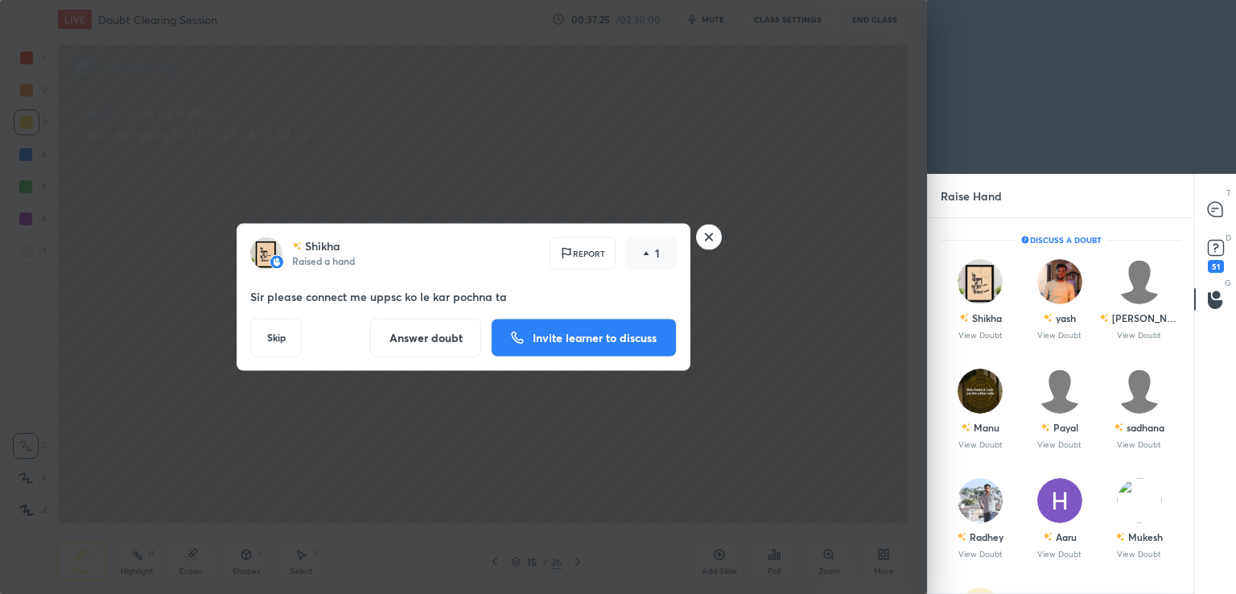
click at [594, 335] on p "Invite learner to discuss" at bounding box center [595, 337] width 124 height 11
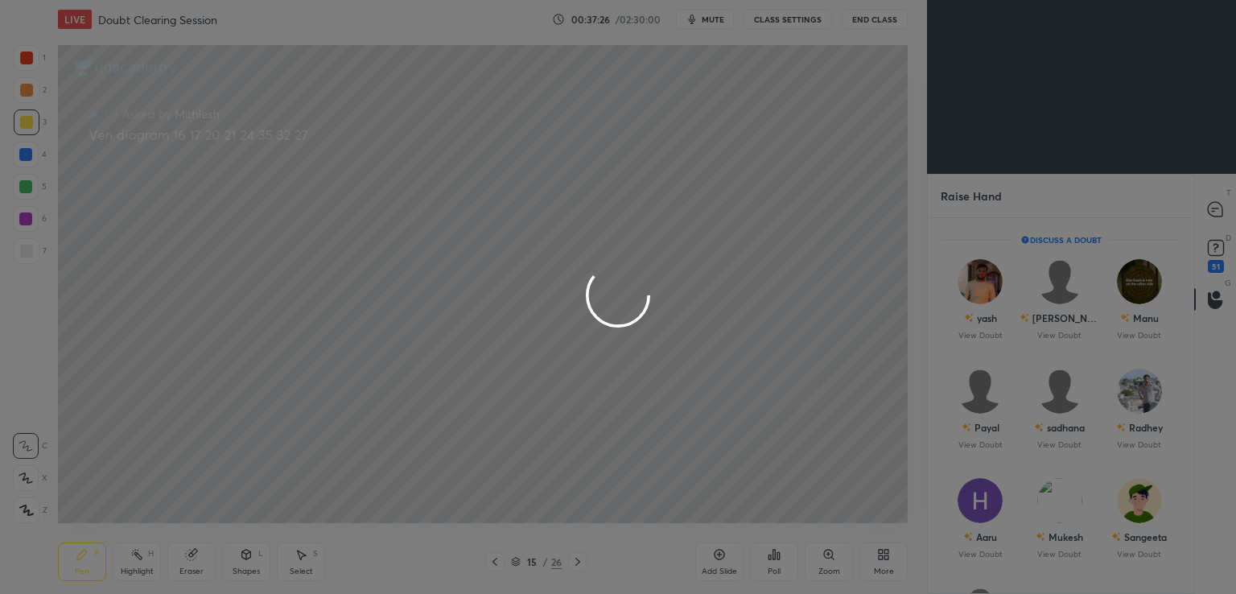
scroll to position [6, 5]
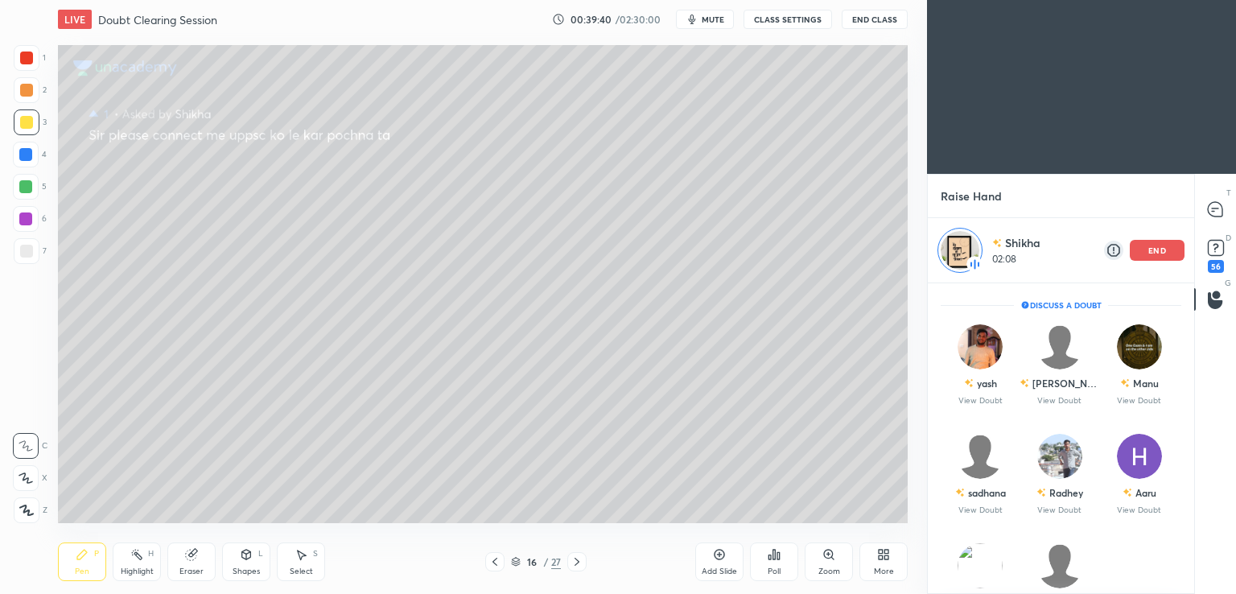
click at [1162, 253] on p "end" at bounding box center [1157, 250] width 18 height 8
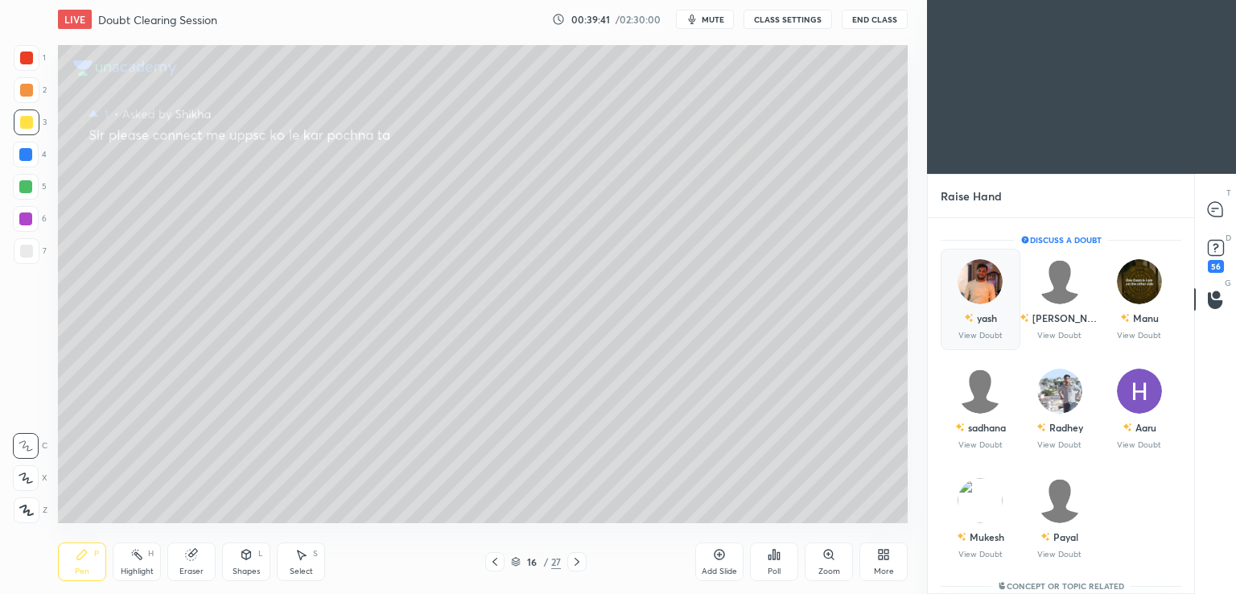
click at [981, 310] on div "yash" at bounding box center [980, 317] width 33 height 27
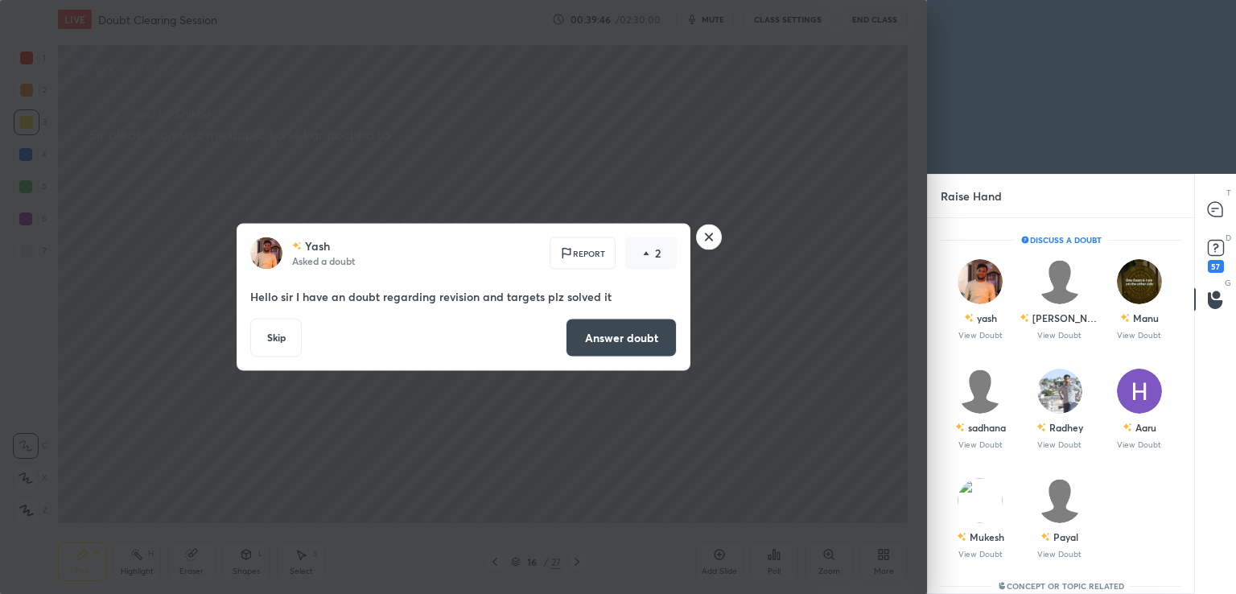
click at [627, 336] on button "Answer doubt" at bounding box center [620, 338] width 111 height 39
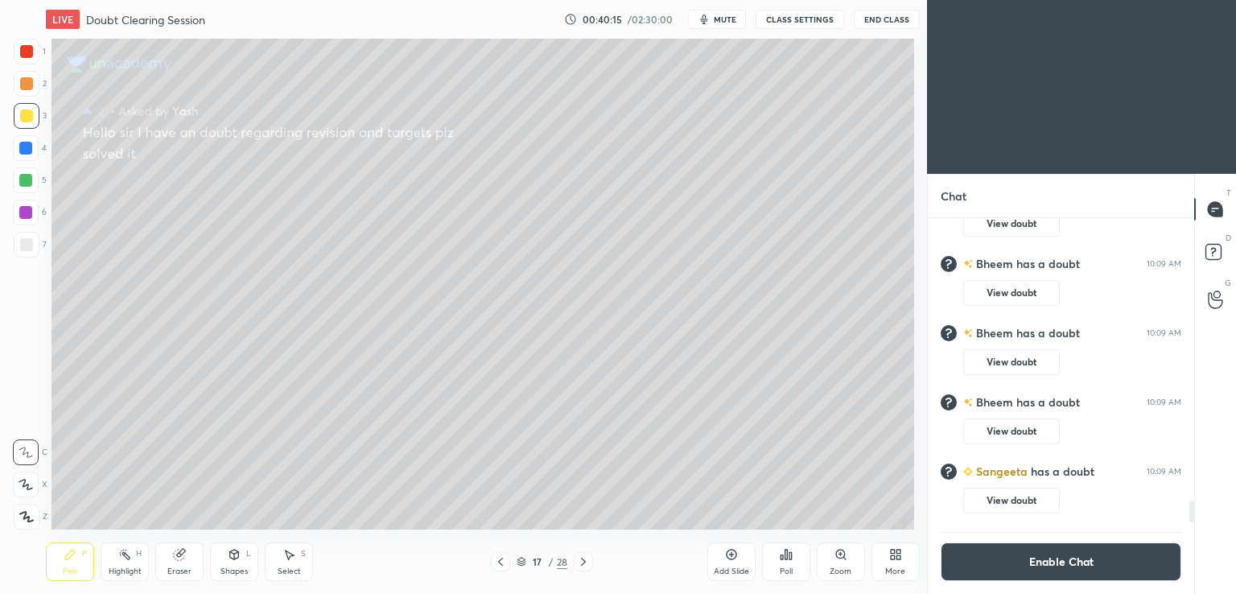
scroll to position [79949, 79578]
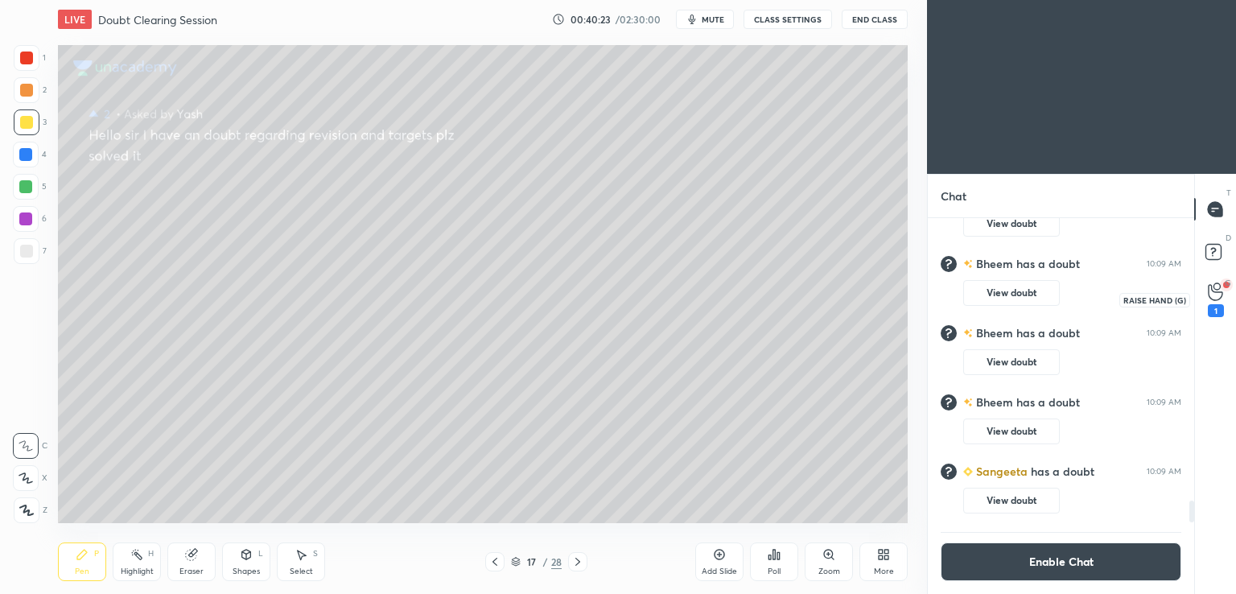
click at [1214, 305] on div "1" at bounding box center [1215, 310] width 16 height 13
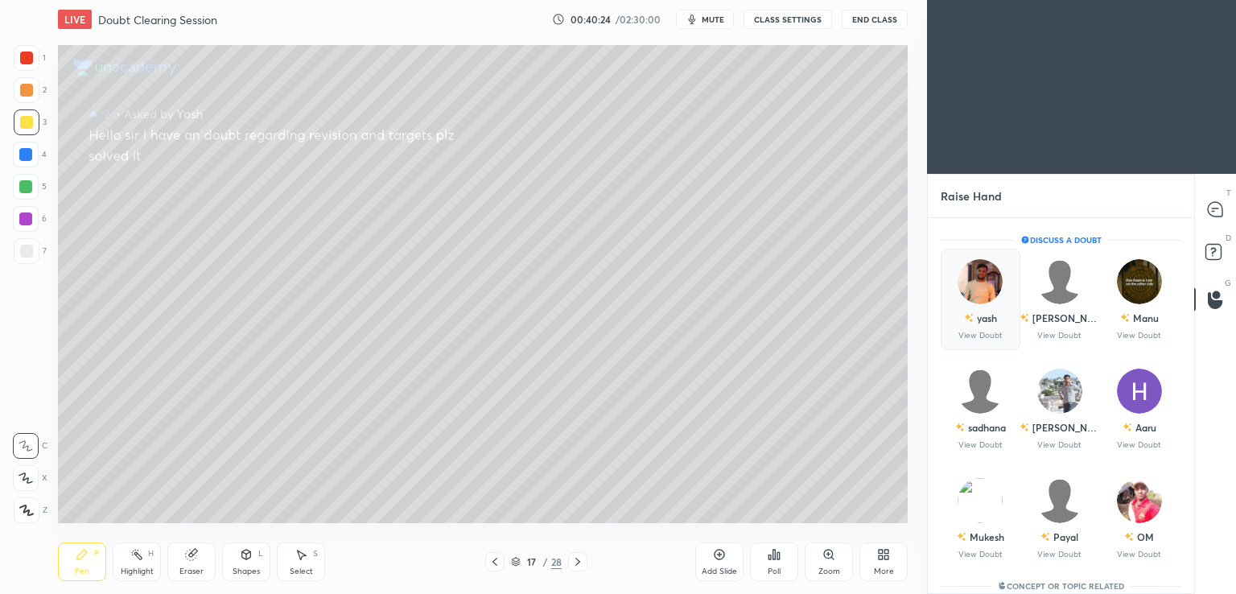
click at [978, 320] on div "yash" at bounding box center [987, 317] width 20 height 14
click at [1154, 321] on div "Manu View Doubt" at bounding box center [1139, 299] width 80 height 101
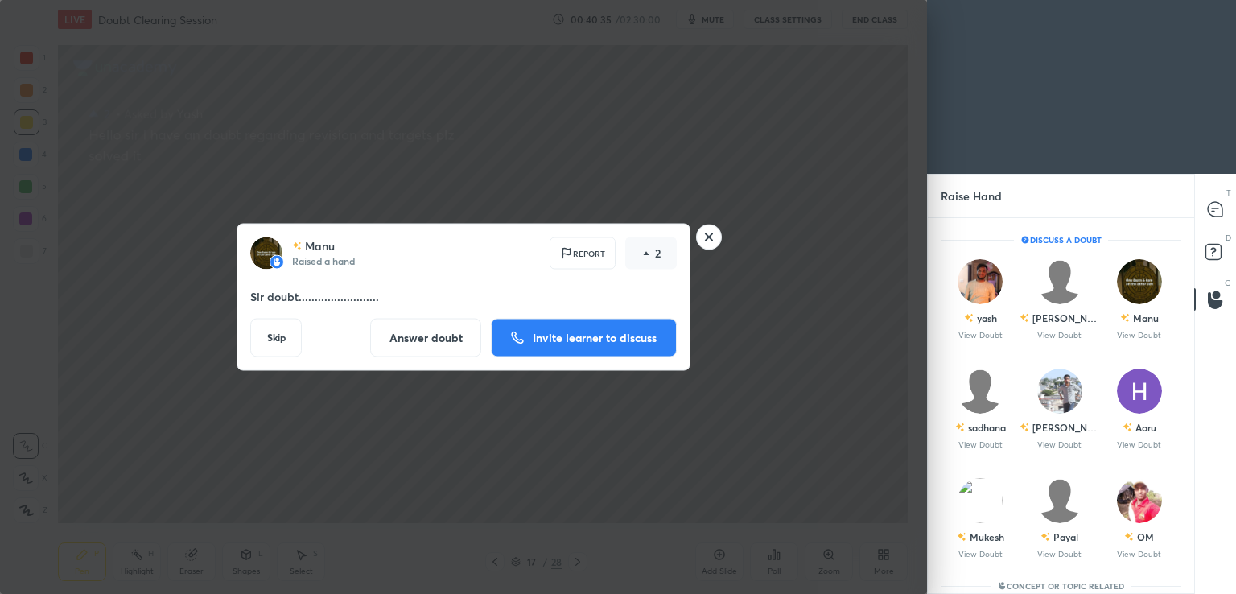
click at [524, 341] on button "Invite learner to discuss" at bounding box center [584, 338] width 186 height 39
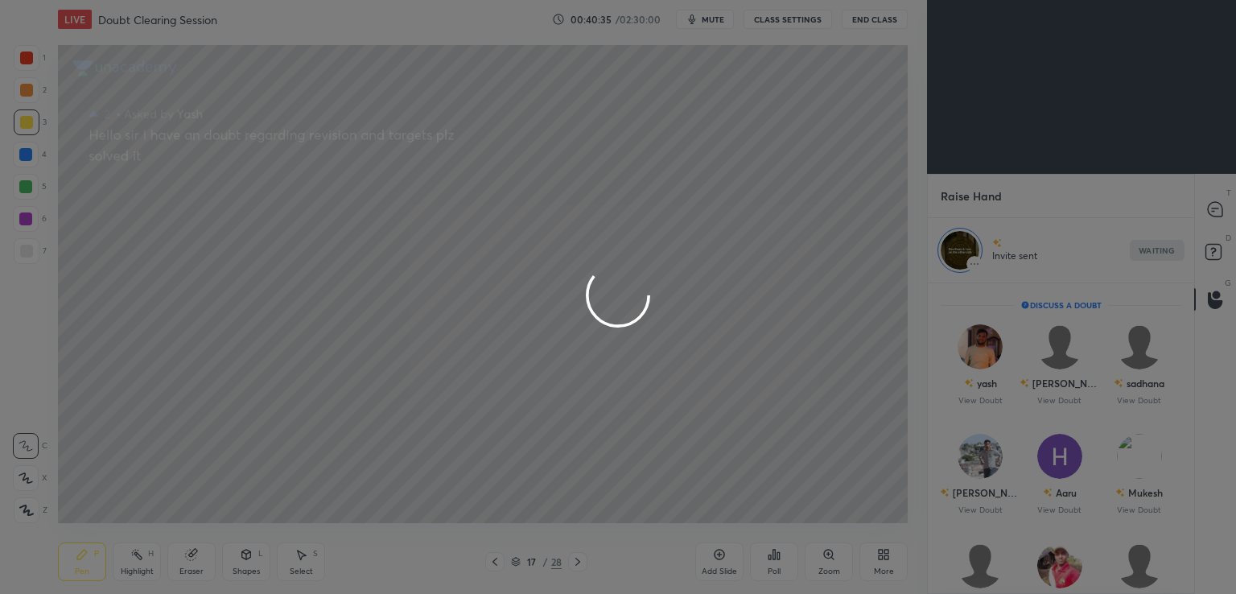
scroll to position [6, 5]
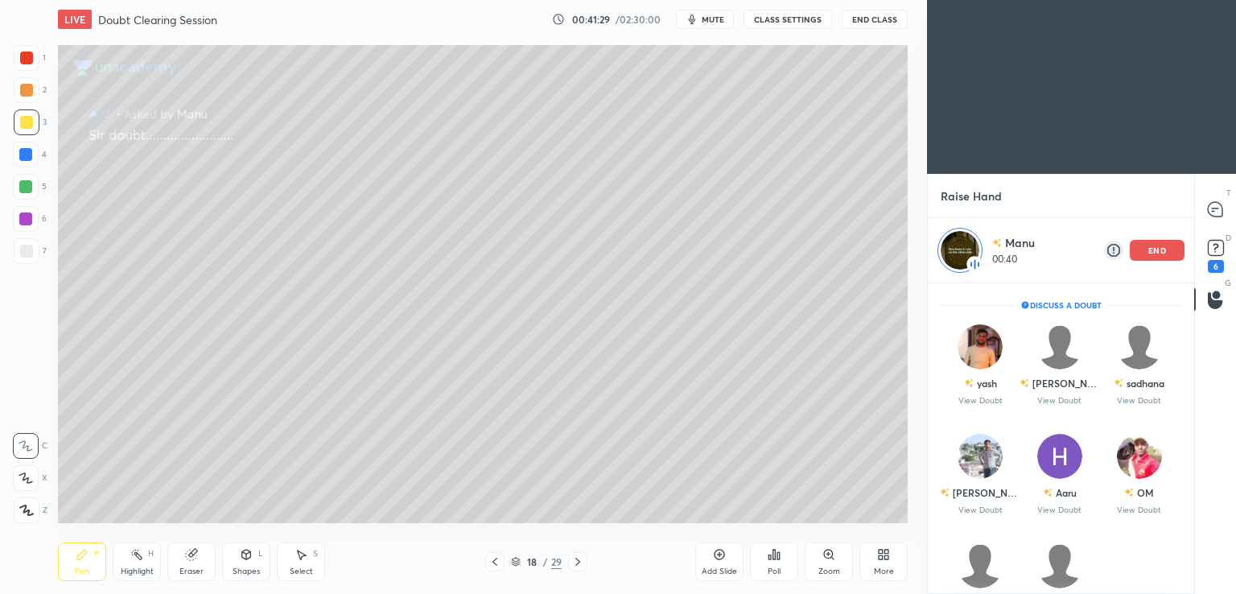
click at [1145, 252] on div "end" at bounding box center [1156, 250] width 55 height 21
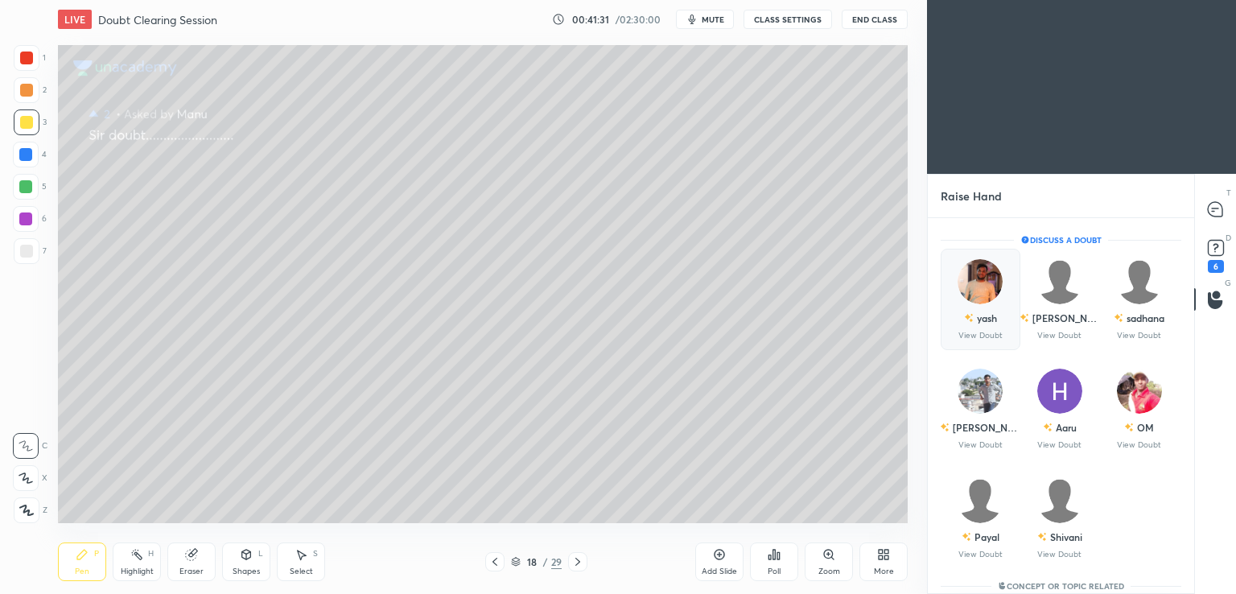
click at [978, 324] on div "yash" at bounding box center [987, 317] width 20 height 14
click at [1061, 317] on div "[PERSON_NAME]" at bounding box center [1066, 317] width 68 height 14
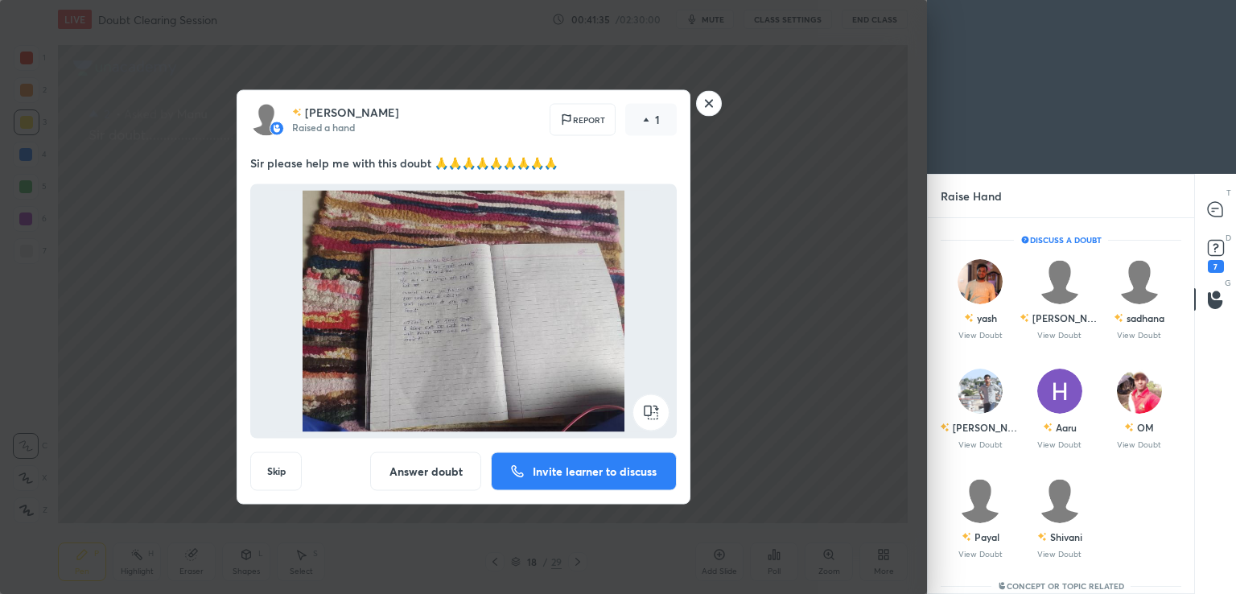
click at [567, 477] on p "Invite learner to discuss" at bounding box center [595, 471] width 124 height 11
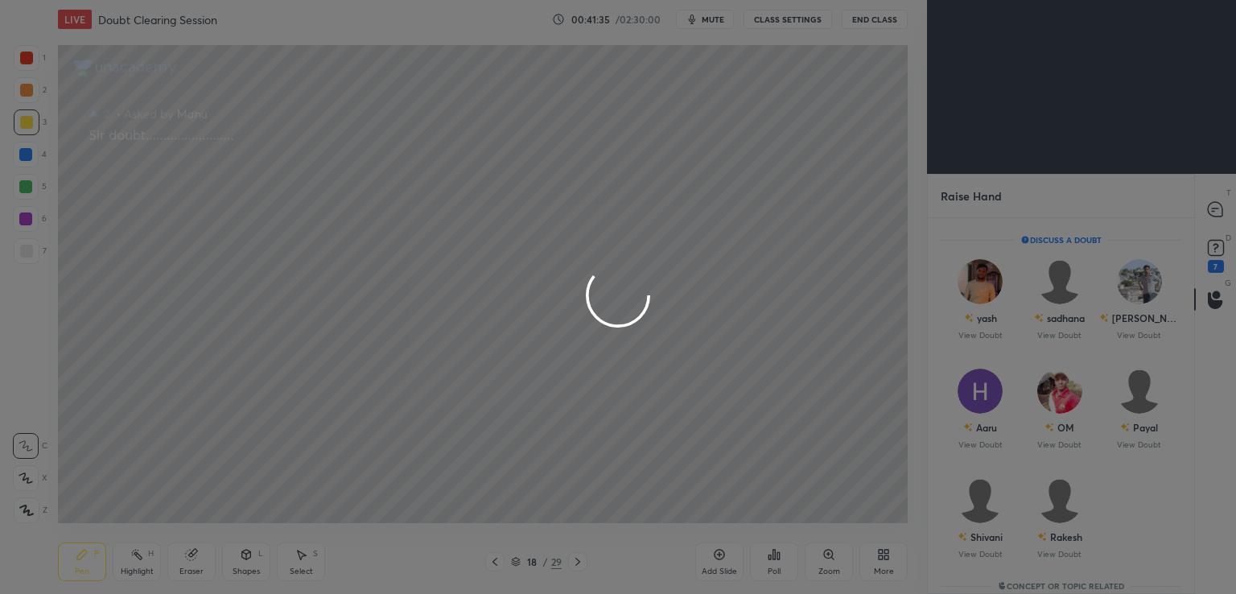
scroll to position [6, 5]
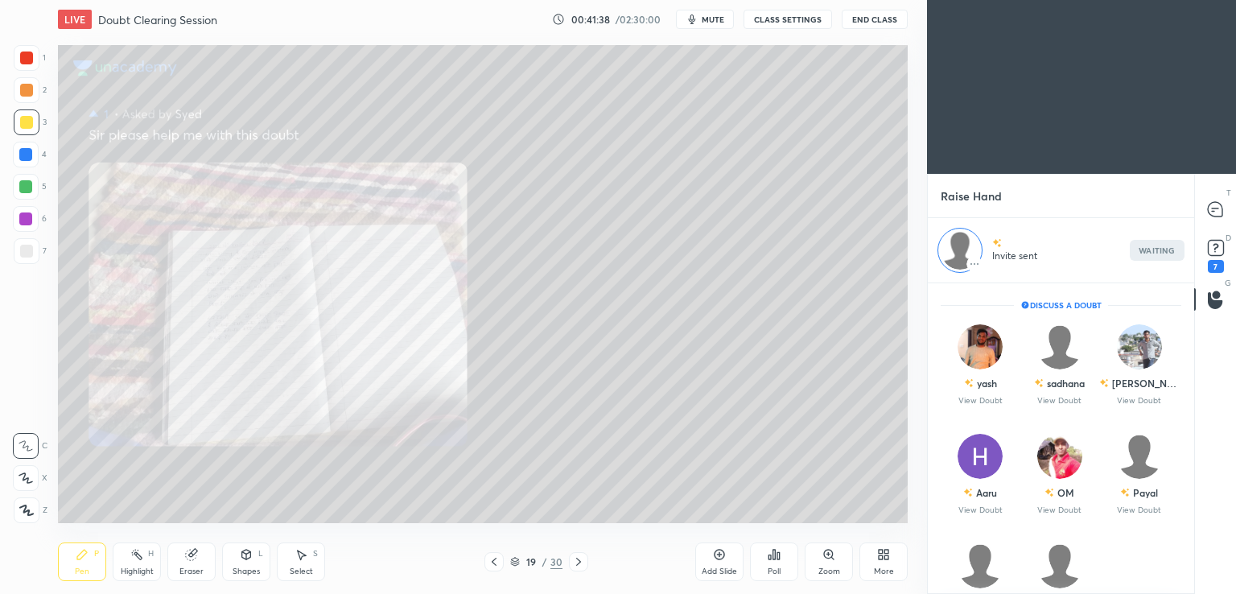
click at [826, 557] on icon at bounding box center [828, 553] width 9 height 9
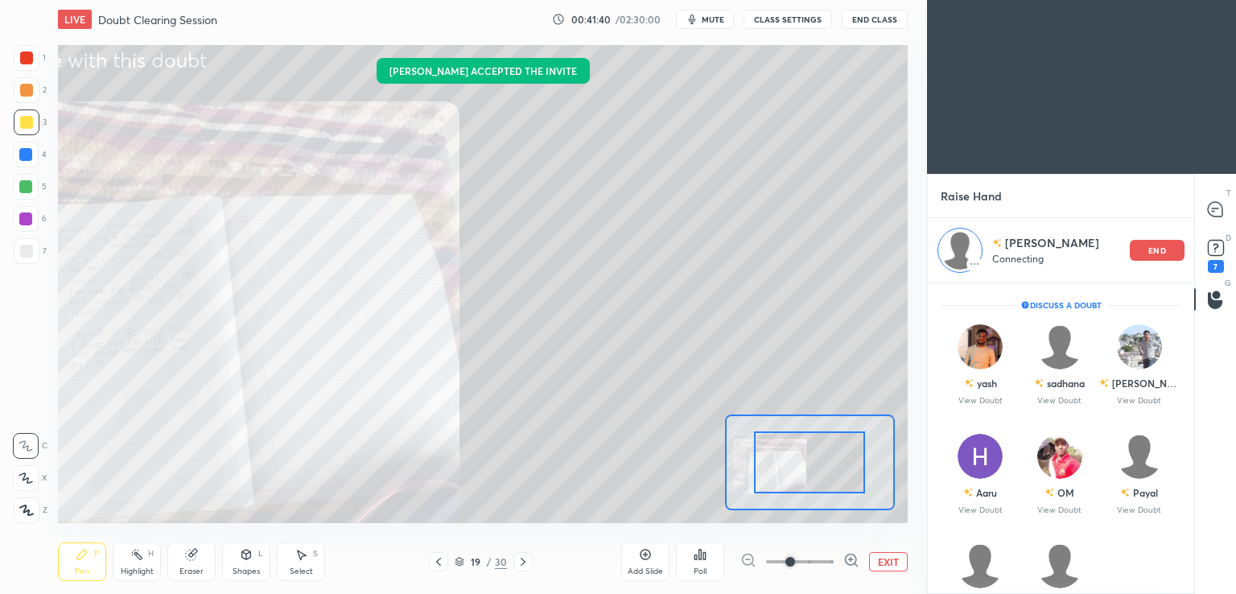
click at [827, 555] on span at bounding box center [800, 561] width 68 height 24
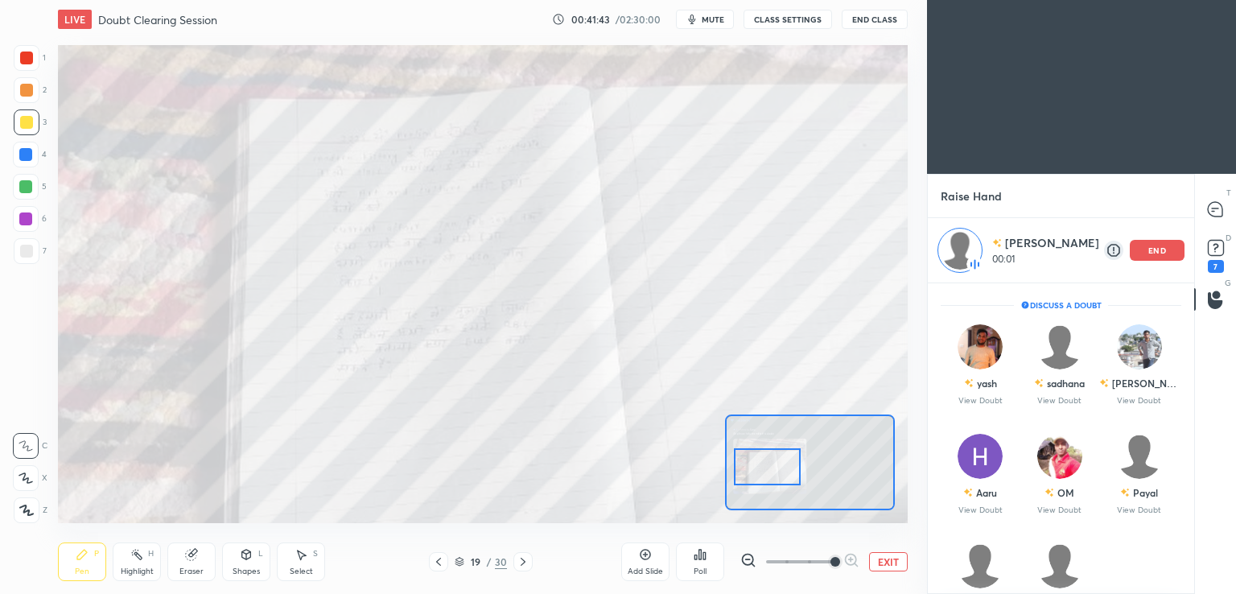
drag, startPoint x: 819, startPoint y: 460, endPoint x: 776, endPoint y: 464, distance: 42.8
click at [776, 464] on div at bounding box center [767, 466] width 67 height 37
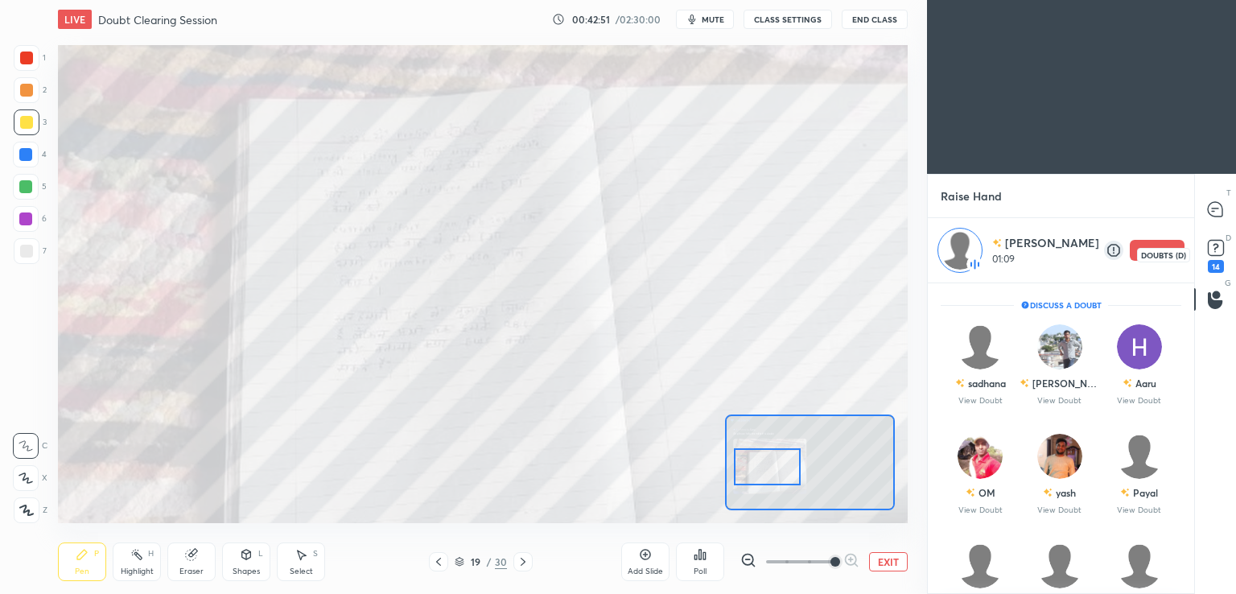
click at [1216, 264] on div "14" at bounding box center [1215, 266] width 16 height 13
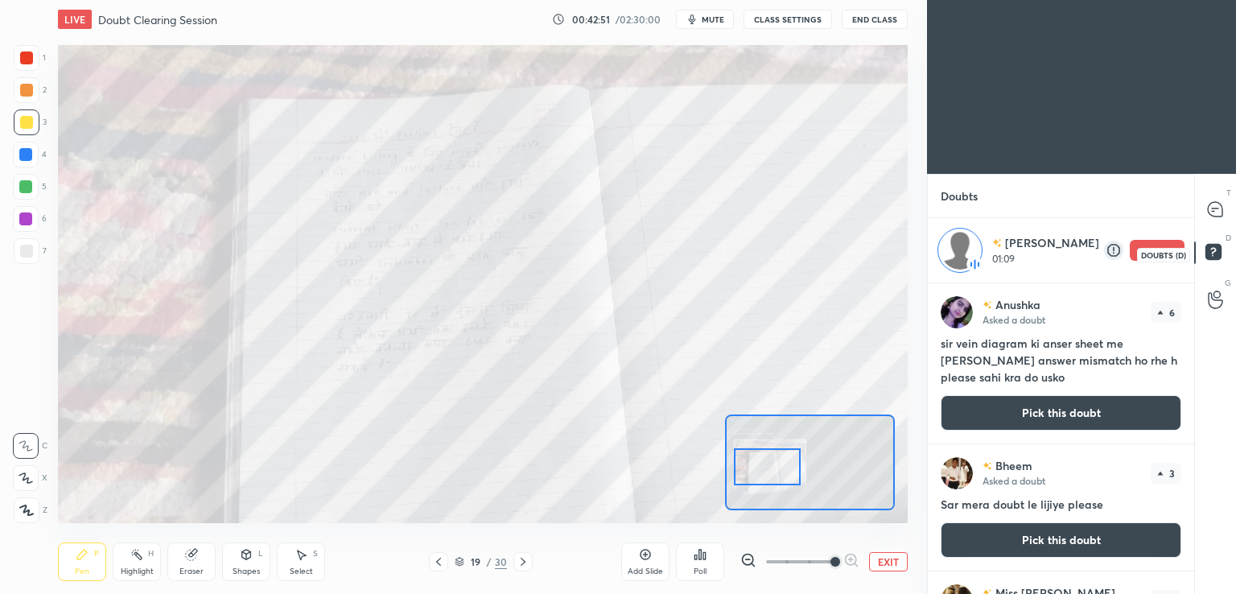
scroll to position [306, 261]
click at [1219, 305] on icon at bounding box center [1214, 300] width 14 height 16
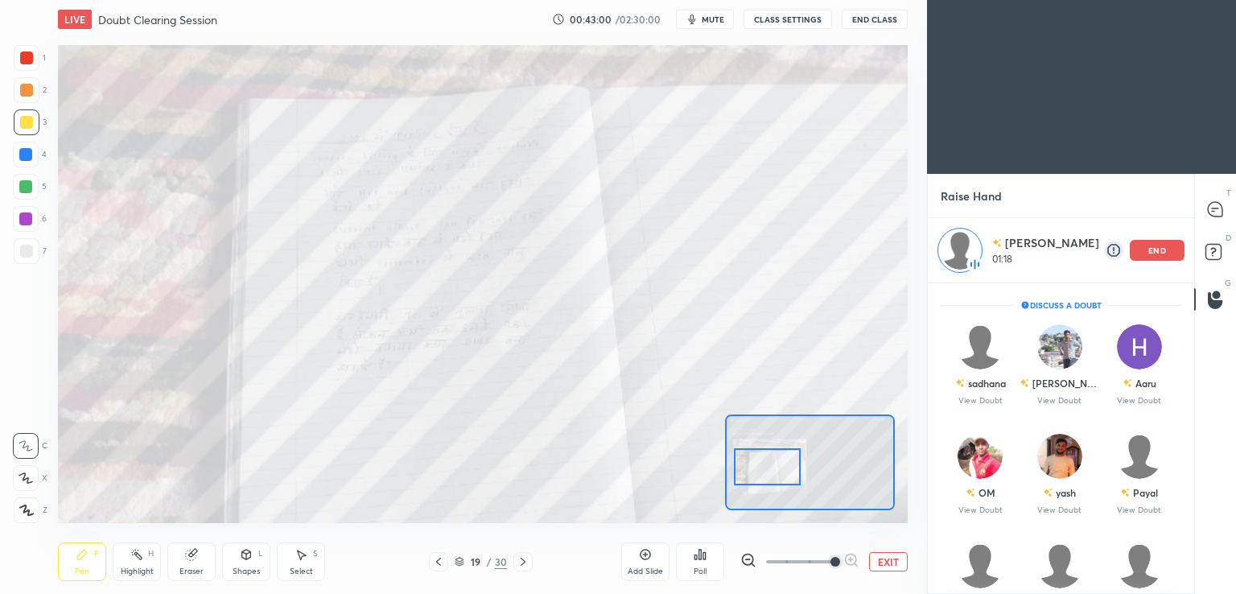
click at [1219, 305] on icon at bounding box center [1214, 300] width 14 height 17
click at [1171, 251] on div "end" at bounding box center [1156, 250] width 55 height 21
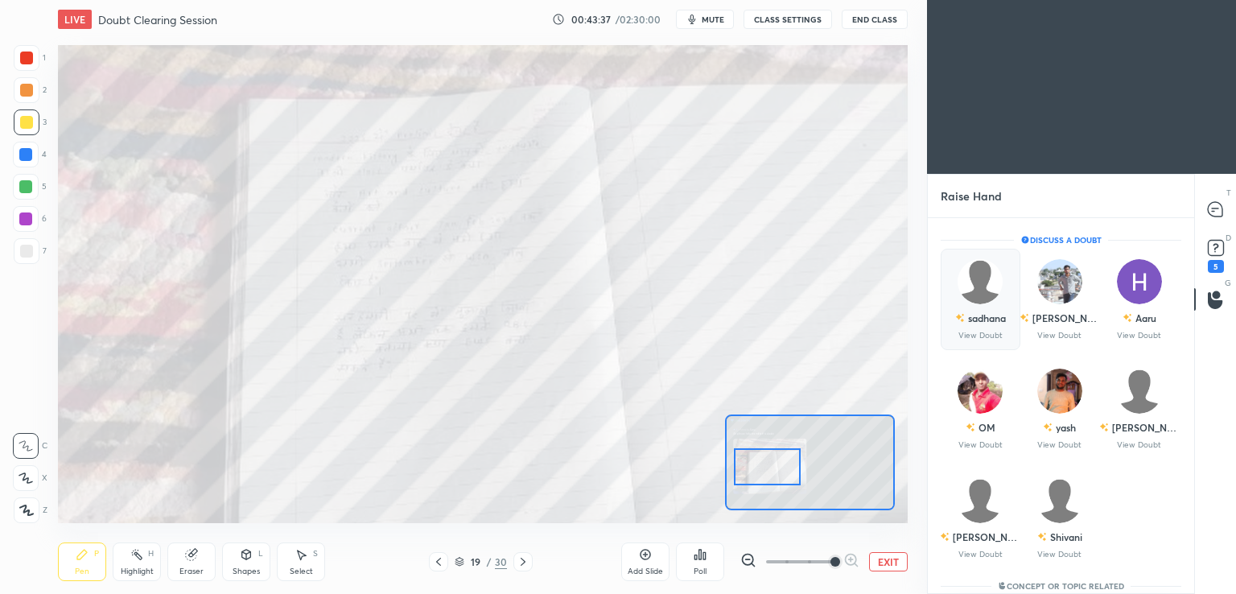
click at [970, 331] on p "View Doubt" at bounding box center [980, 335] width 44 height 8
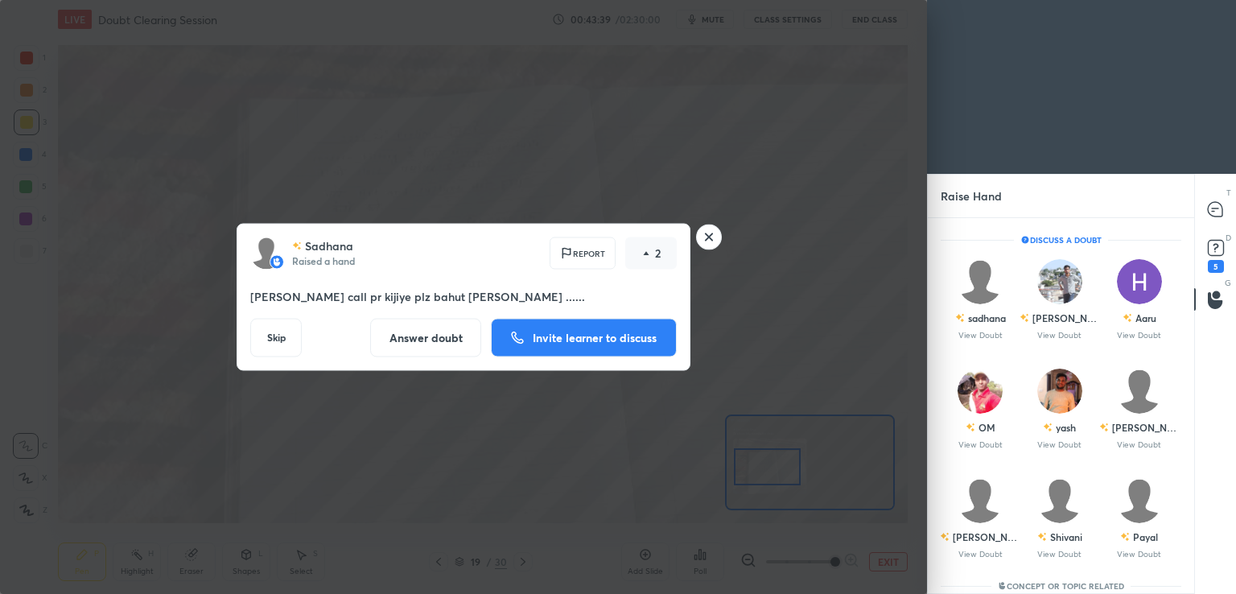
click at [557, 333] on p "Invite learner to discuss" at bounding box center [595, 337] width 124 height 11
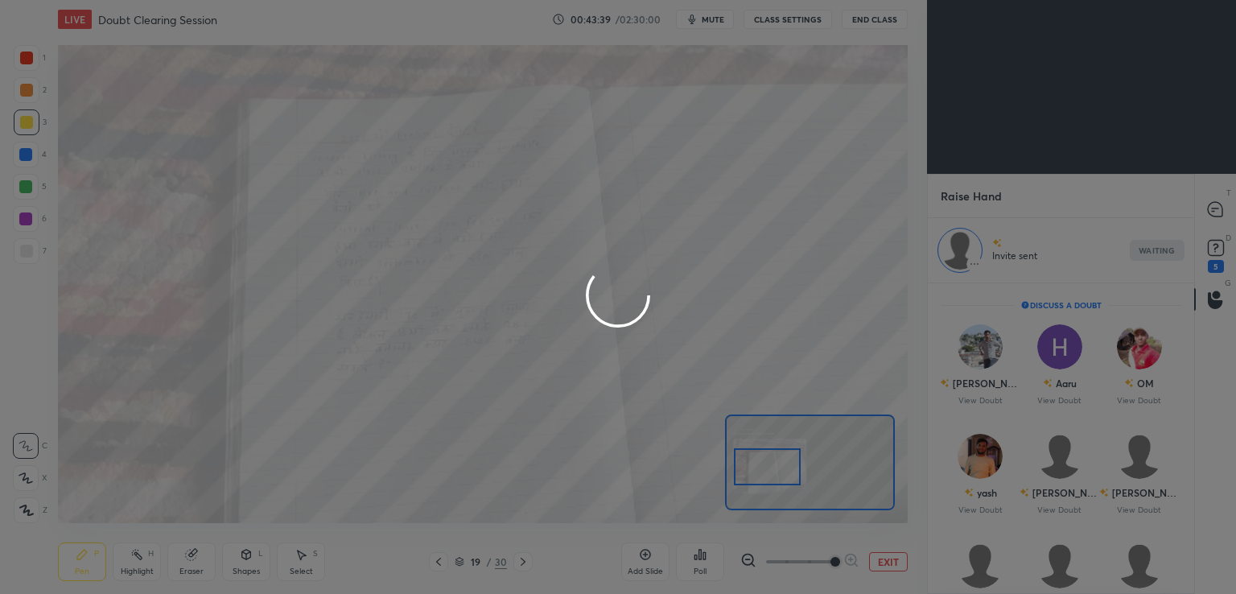
scroll to position [6, 5]
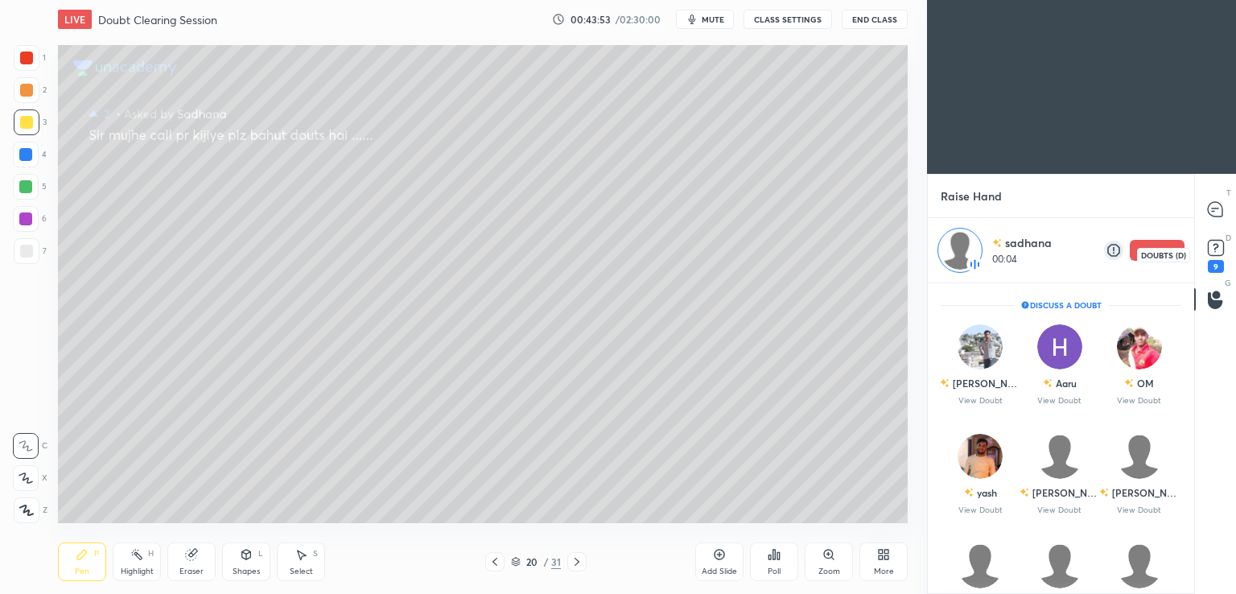
click at [1218, 268] on div "9" at bounding box center [1215, 266] width 16 height 13
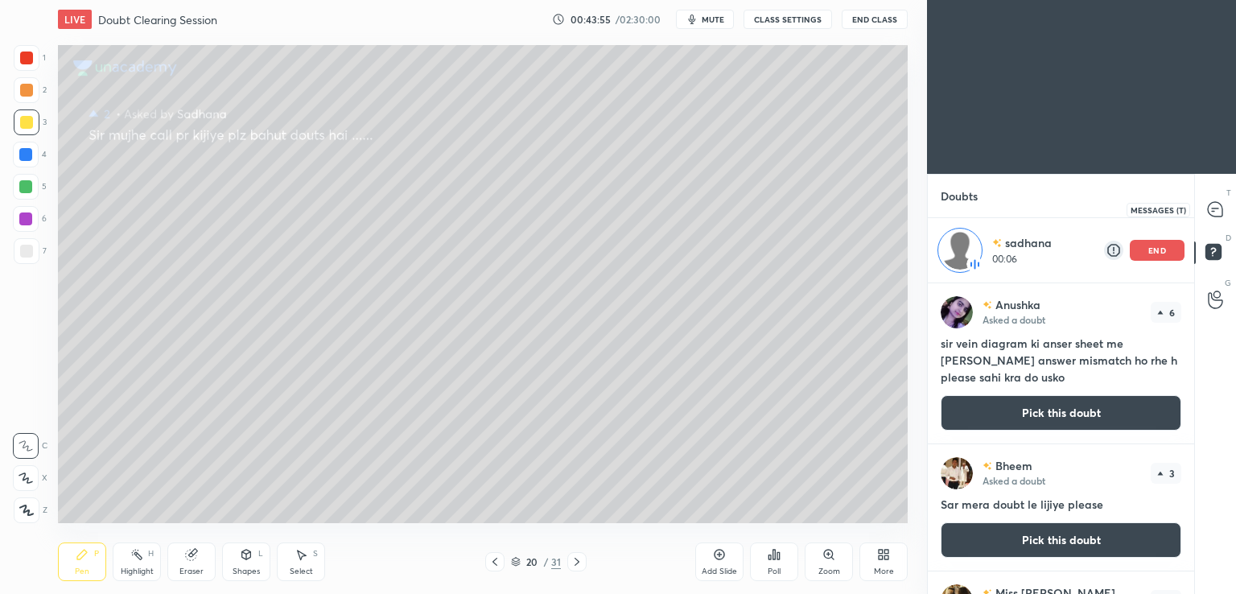
click at [1220, 209] on icon at bounding box center [1214, 209] width 14 height 14
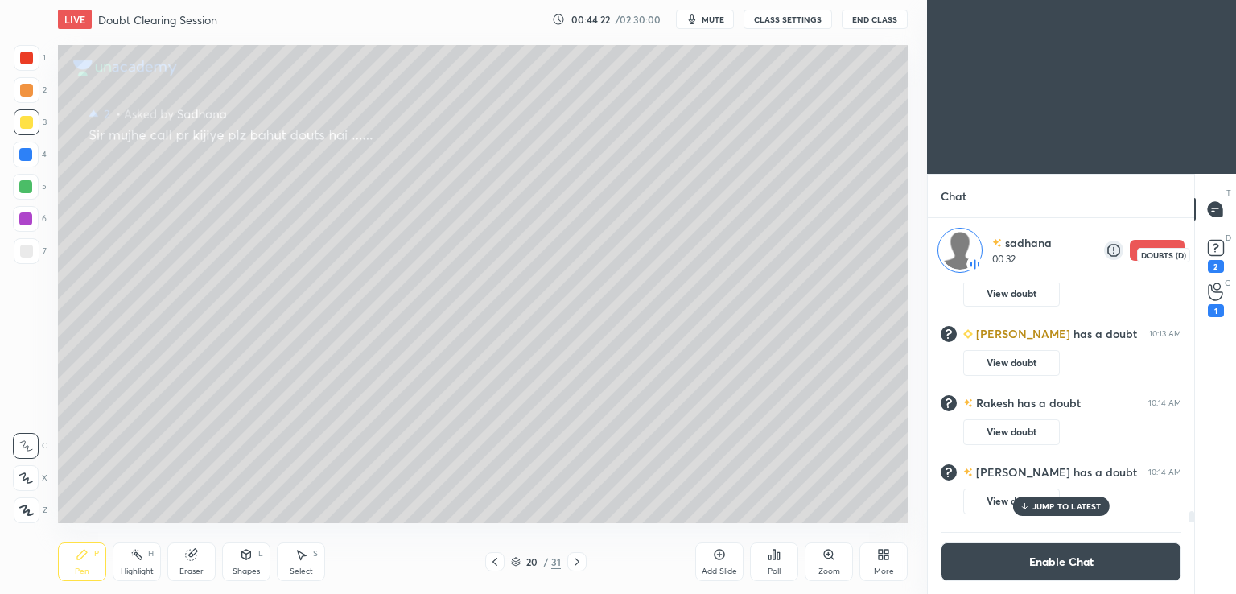
scroll to position [4911, 0]
click at [1215, 261] on div "3" at bounding box center [1215, 266] width 16 height 13
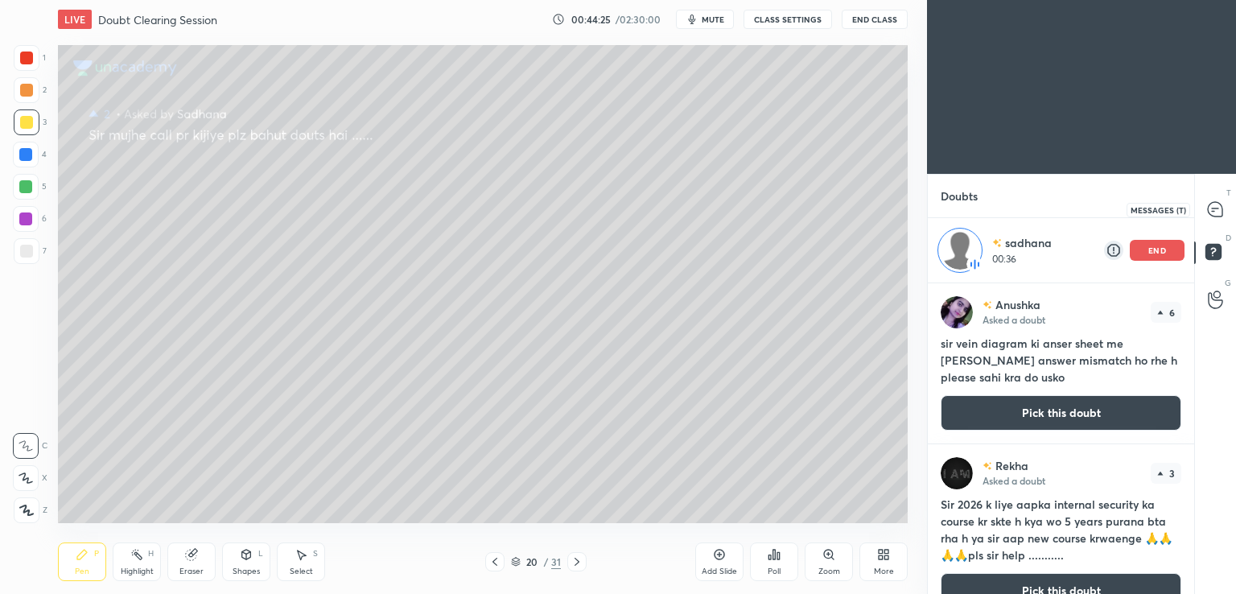
click at [1216, 208] on icon at bounding box center [1215, 209] width 17 height 17
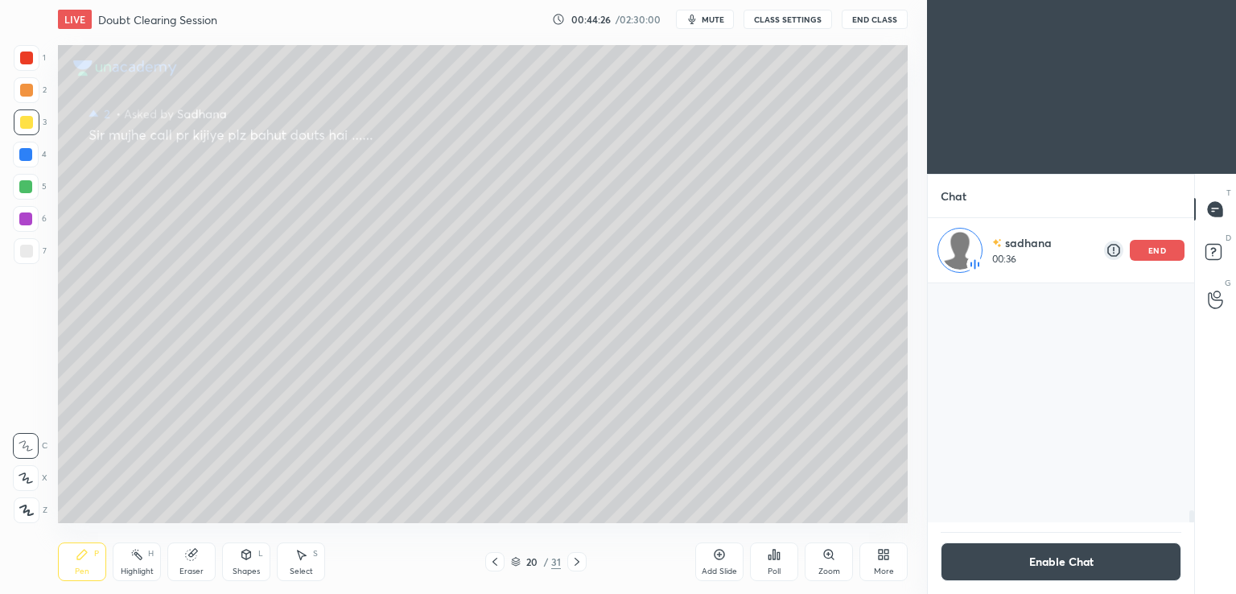
scroll to position [235, 261]
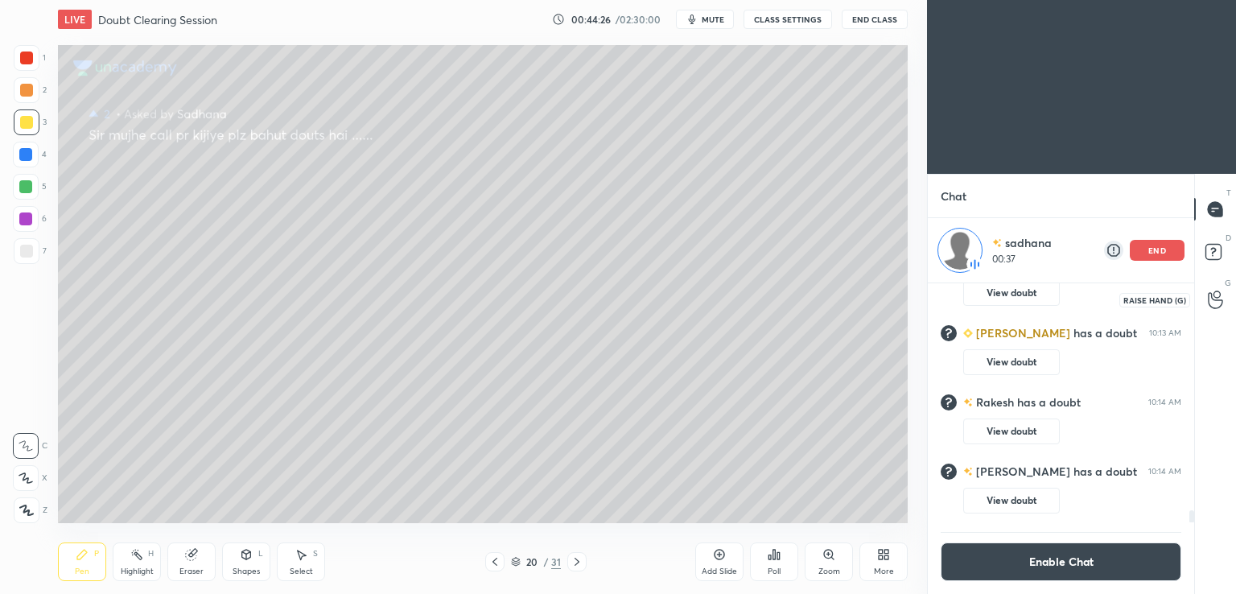
click at [1216, 313] on div at bounding box center [1215, 299] width 32 height 29
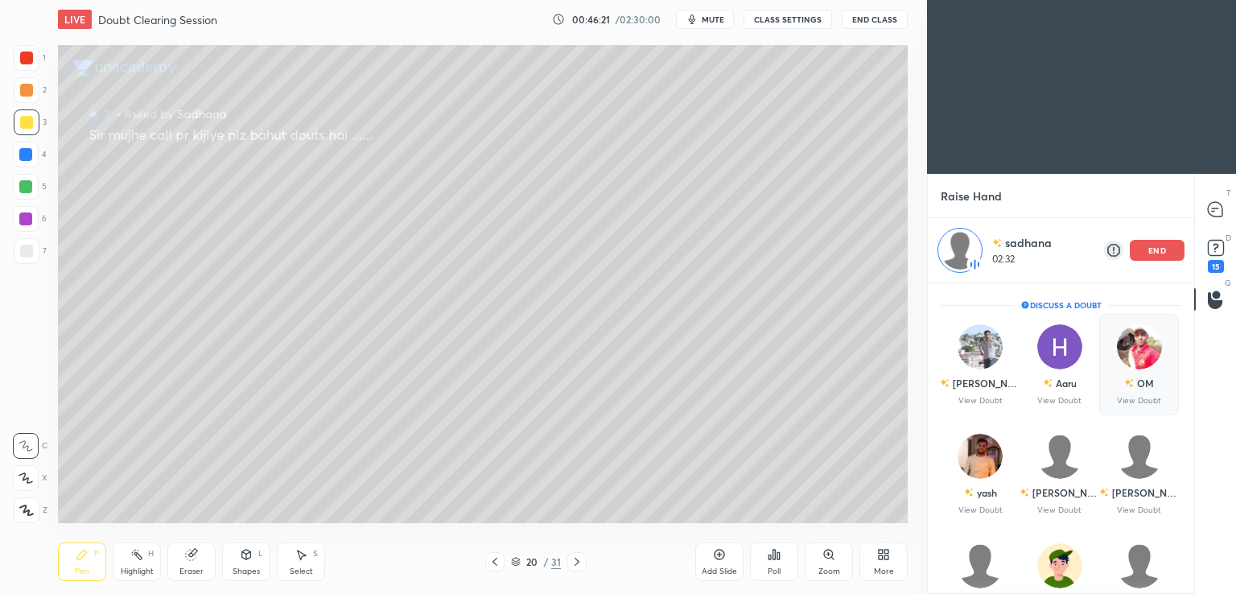
click at [1167, 256] on div "end" at bounding box center [1156, 250] width 55 height 21
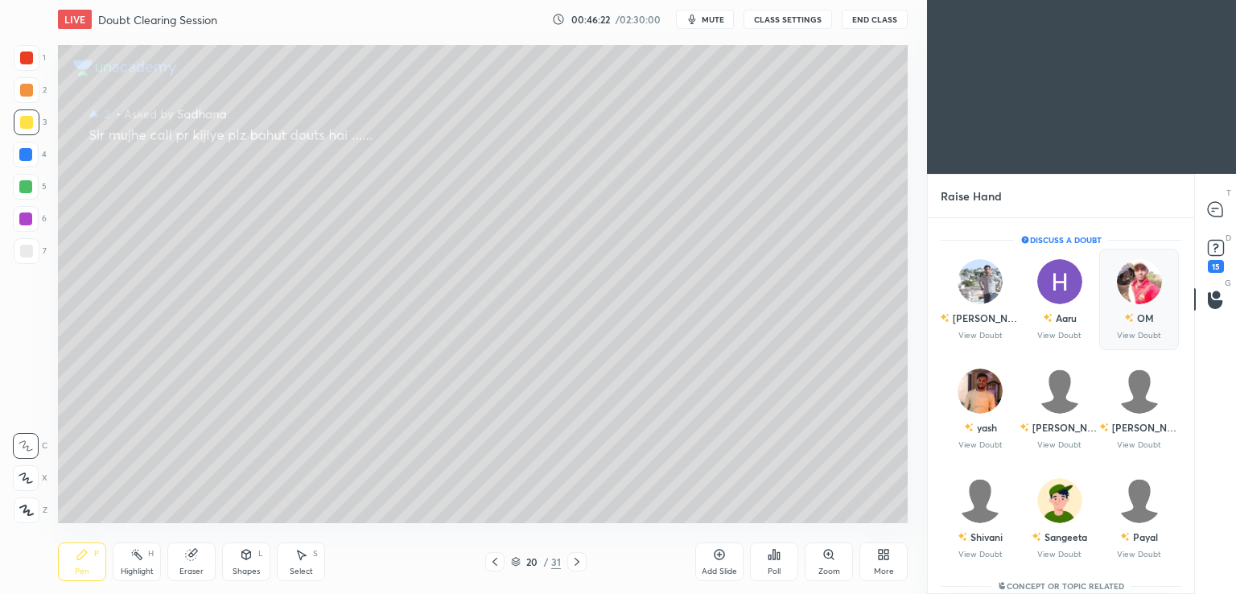
scroll to position [371, 261]
click at [972, 324] on div "Radhey" at bounding box center [980, 317] width 80 height 27
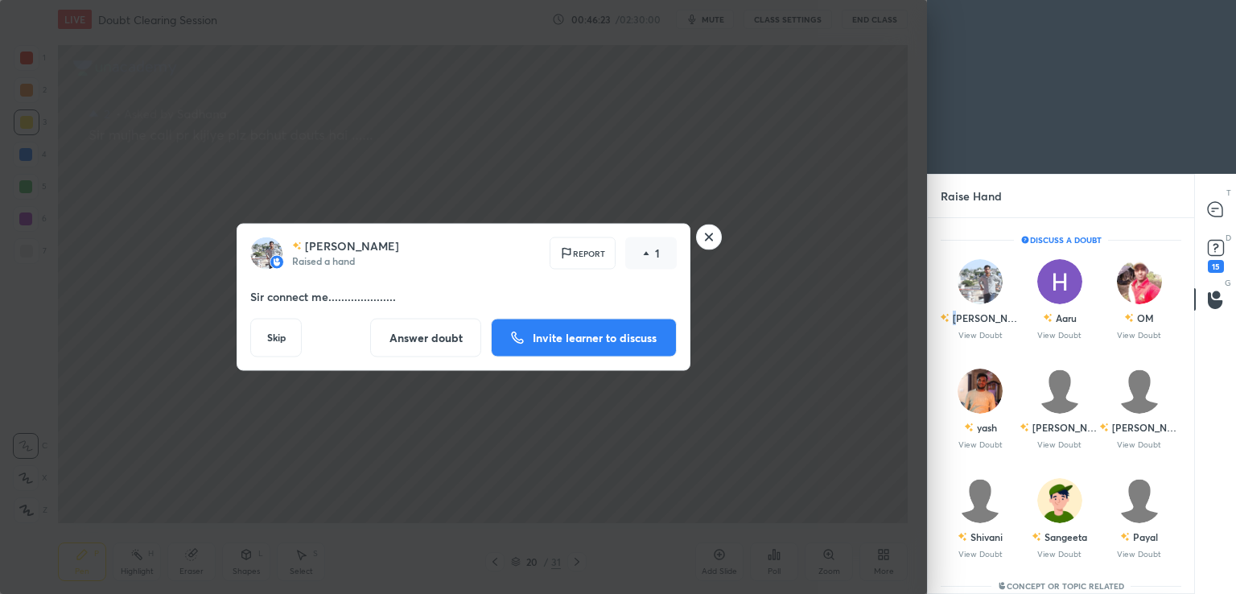
click at [557, 352] on button "Invite learner to discuss" at bounding box center [584, 338] width 186 height 39
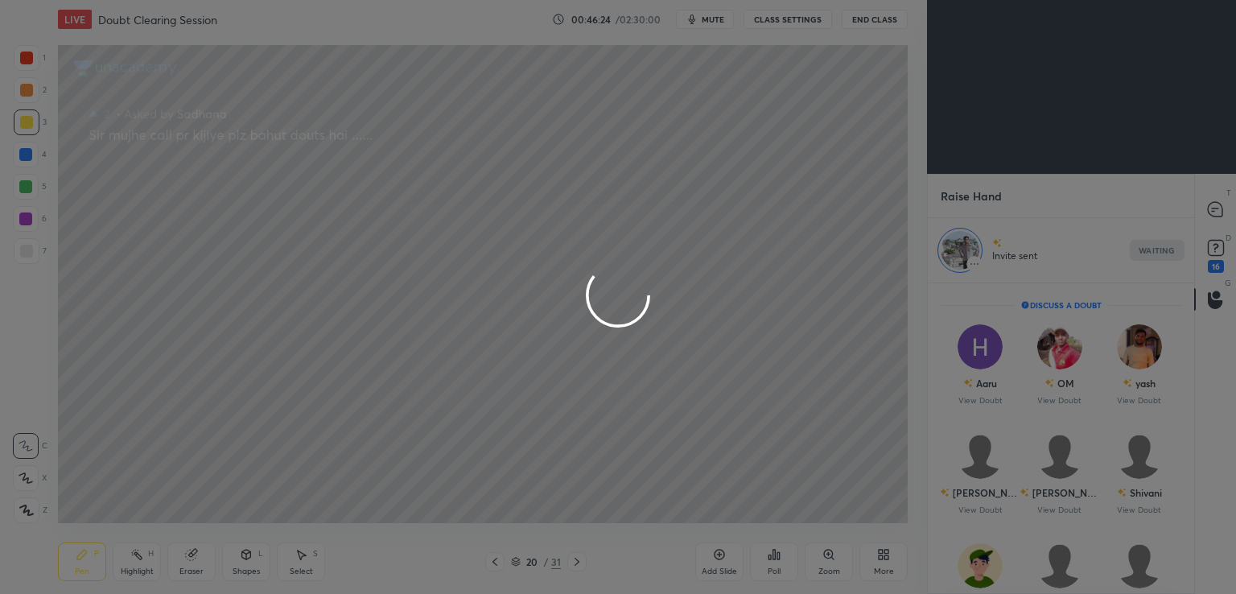
scroll to position [6, 5]
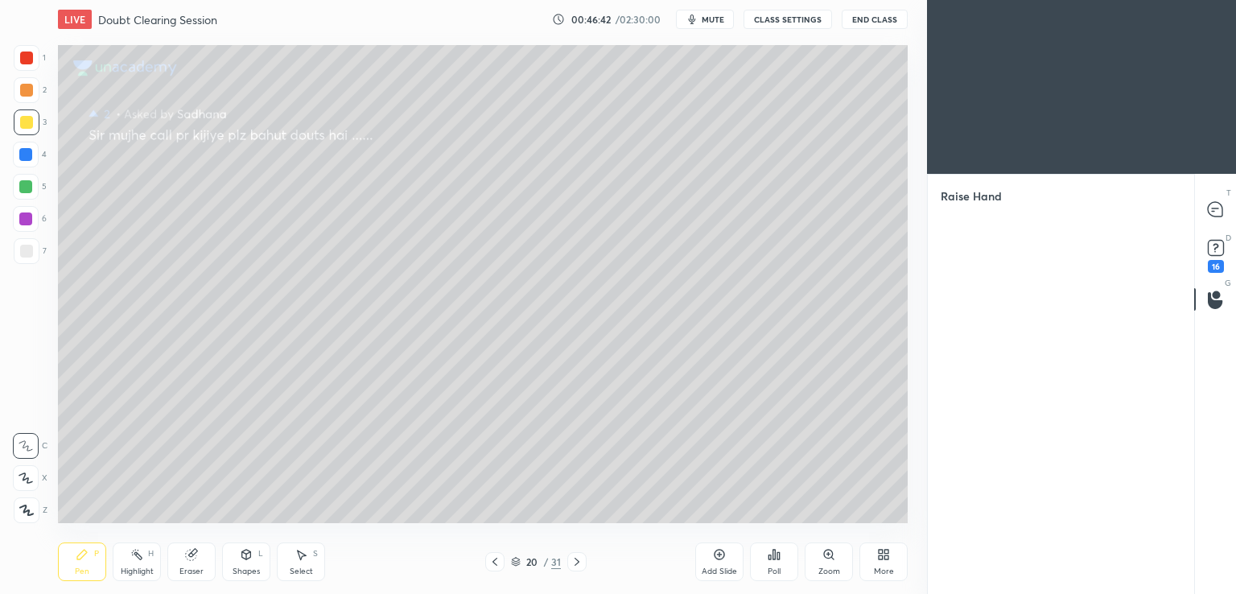
click at [728, 559] on div "Add Slide" at bounding box center [719, 561] width 48 height 39
click at [717, 554] on icon at bounding box center [719, 554] width 5 height 5
click at [31, 511] on icon at bounding box center [26, 509] width 14 height 11
click at [196, 558] on icon at bounding box center [191, 554] width 13 height 13
click at [91, 538] on div "Pen P Highlight H Eraser Shapes L Select S 22 / 33 Add Slide Poll Zoom More" at bounding box center [482, 561] width 849 height 64
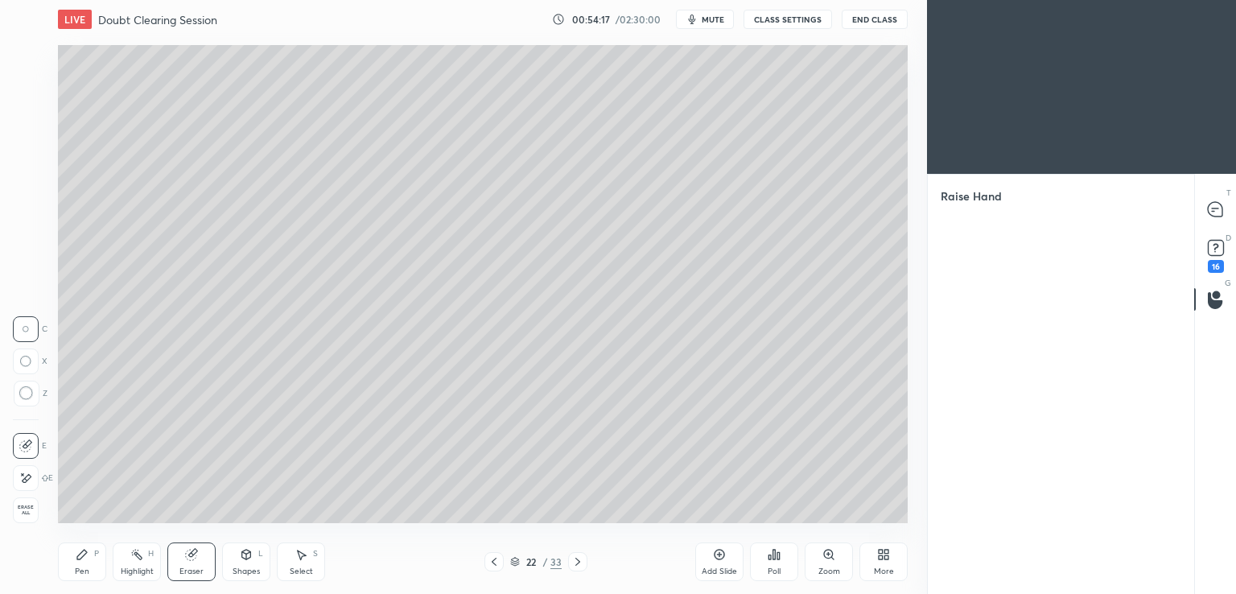
click at [83, 567] on div "Pen" at bounding box center [82, 571] width 14 height 8
click at [723, 560] on icon at bounding box center [719, 554] width 13 height 13
click at [1203, 266] on div "16" at bounding box center [1215, 254] width 24 height 37
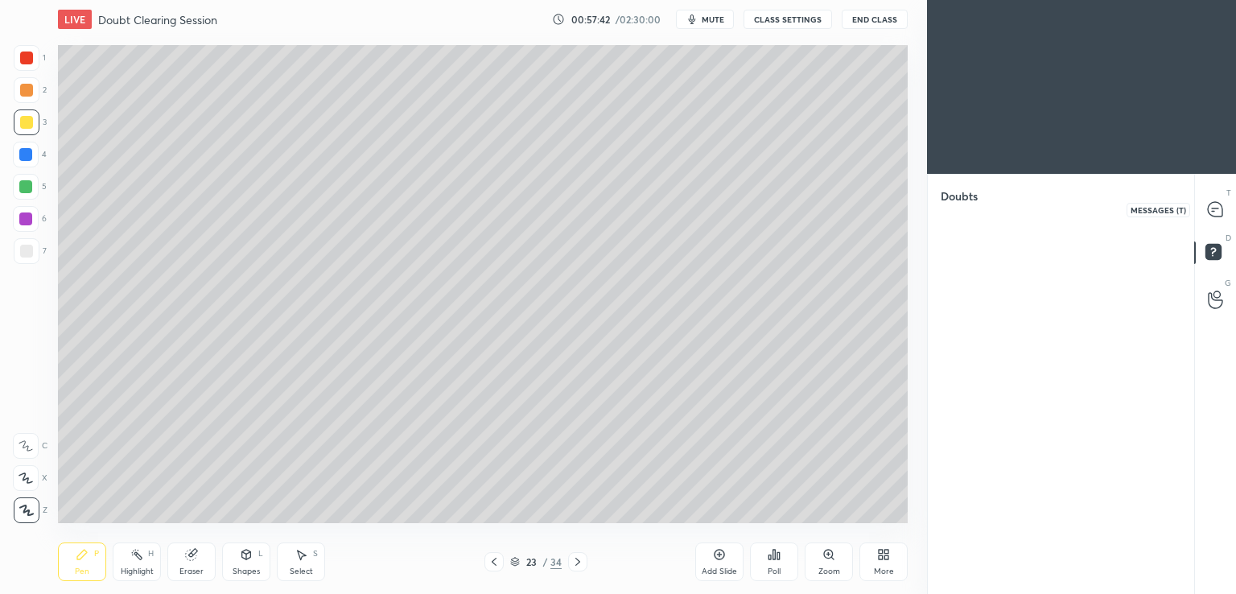
click at [1215, 215] on icon at bounding box center [1214, 209] width 14 height 14
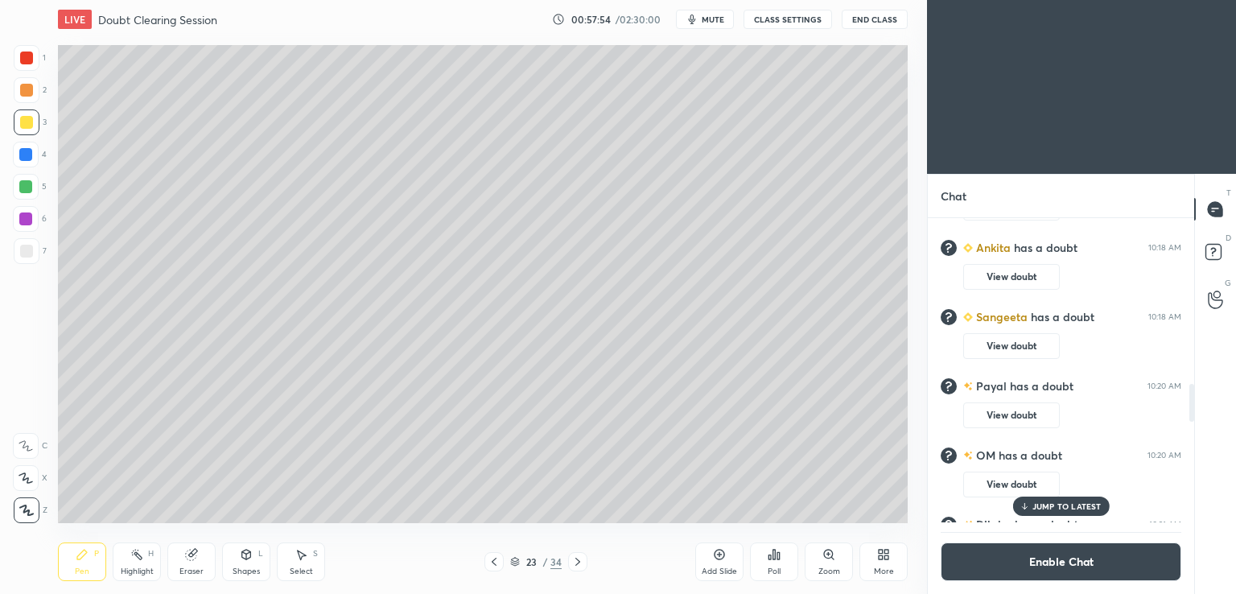
scroll to position [491, 862]
click at [1218, 295] on icon at bounding box center [1214, 299] width 15 height 19
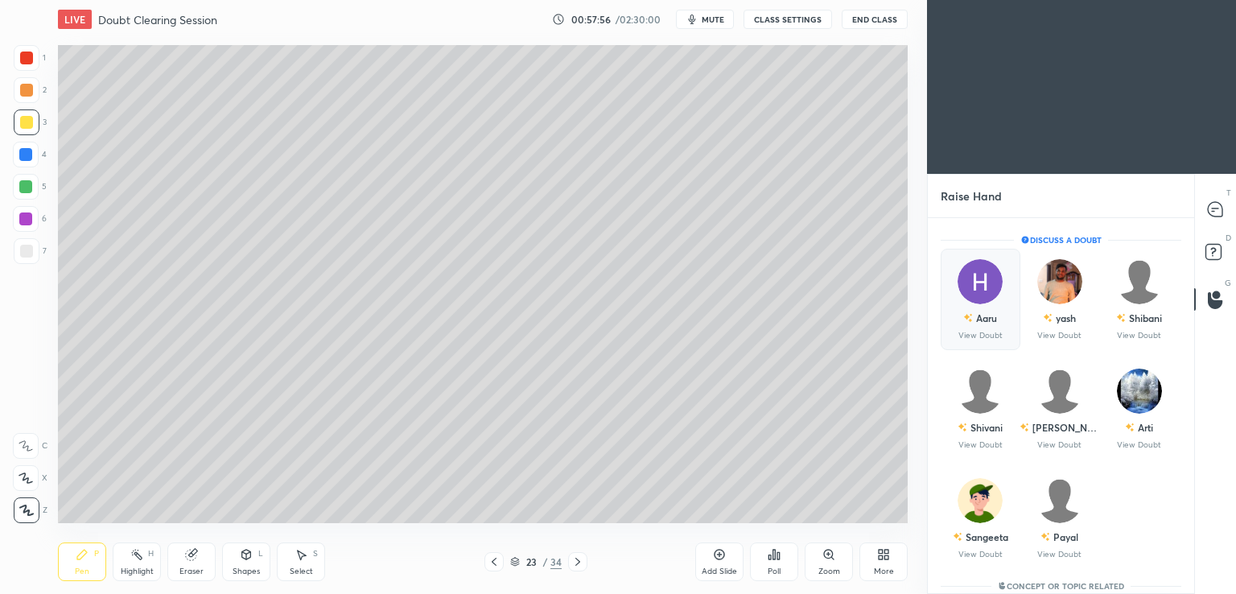
click at [968, 324] on div "Aaru" at bounding box center [980, 317] width 34 height 27
click at [1071, 325] on div "yash" at bounding box center [1059, 317] width 33 height 27
click at [1136, 323] on div "Shibani" at bounding box center [1145, 317] width 33 height 14
click at [966, 409] on img "grid" at bounding box center [979, 390] width 45 height 45
click at [1064, 446] on p "View Doubt" at bounding box center [1059, 445] width 44 height 8
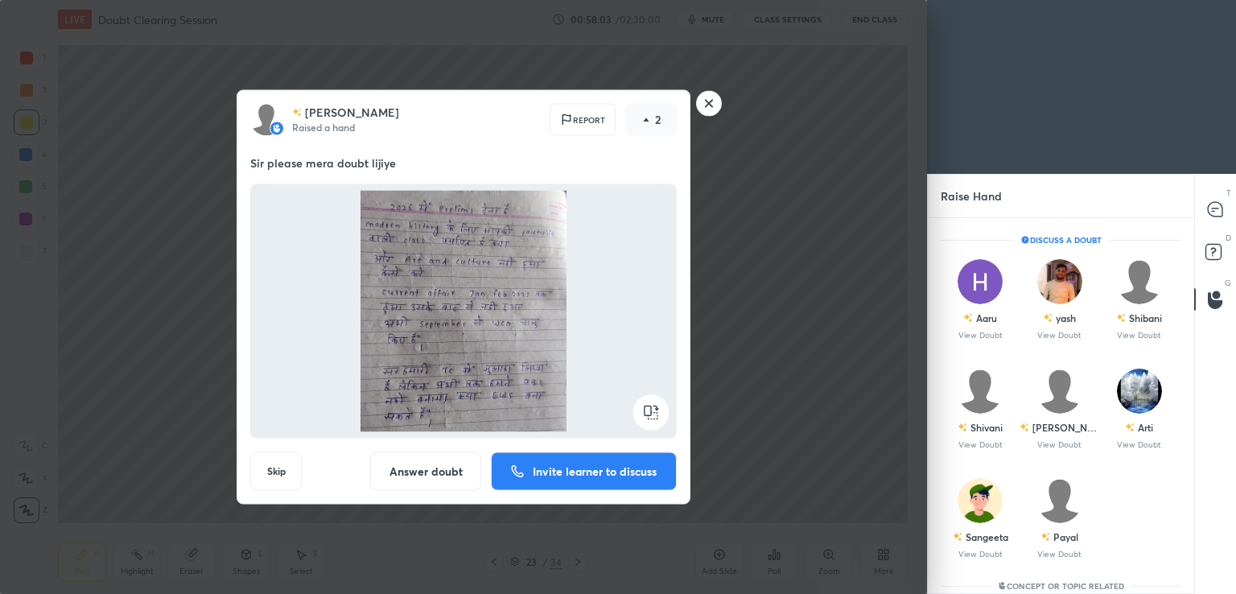
click at [421, 475] on button "Answer doubt" at bounding box center [425, 471] width 111 height 39
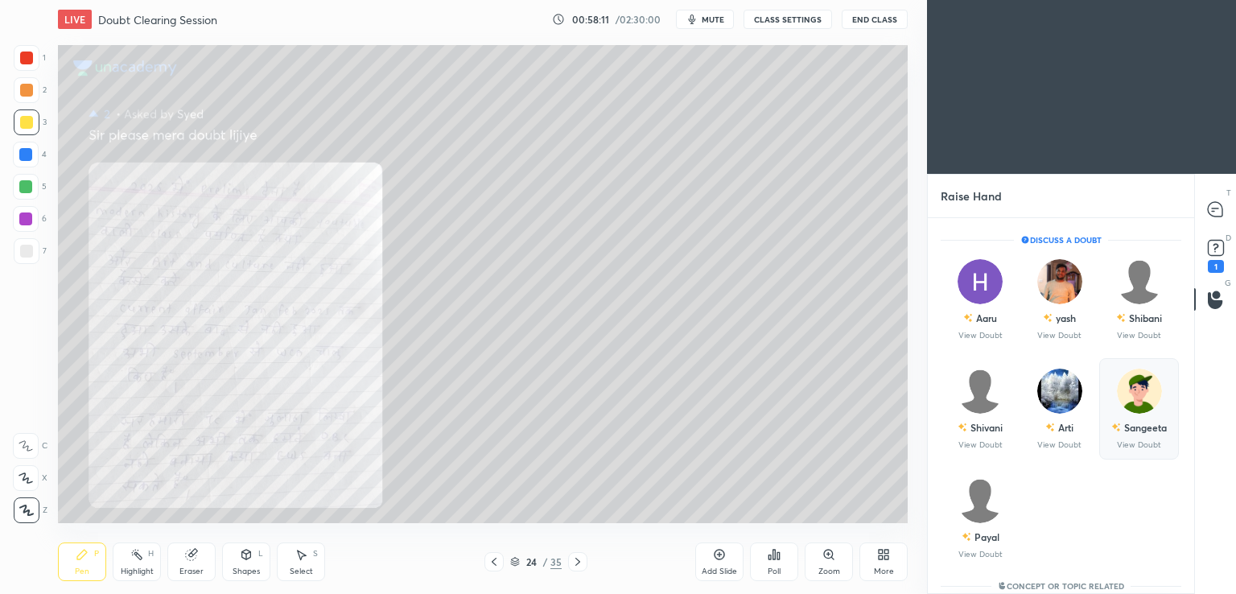
click at [1139, 416] on div "Sangeeta" at bounding box center [1139, 426] width 56 height 27
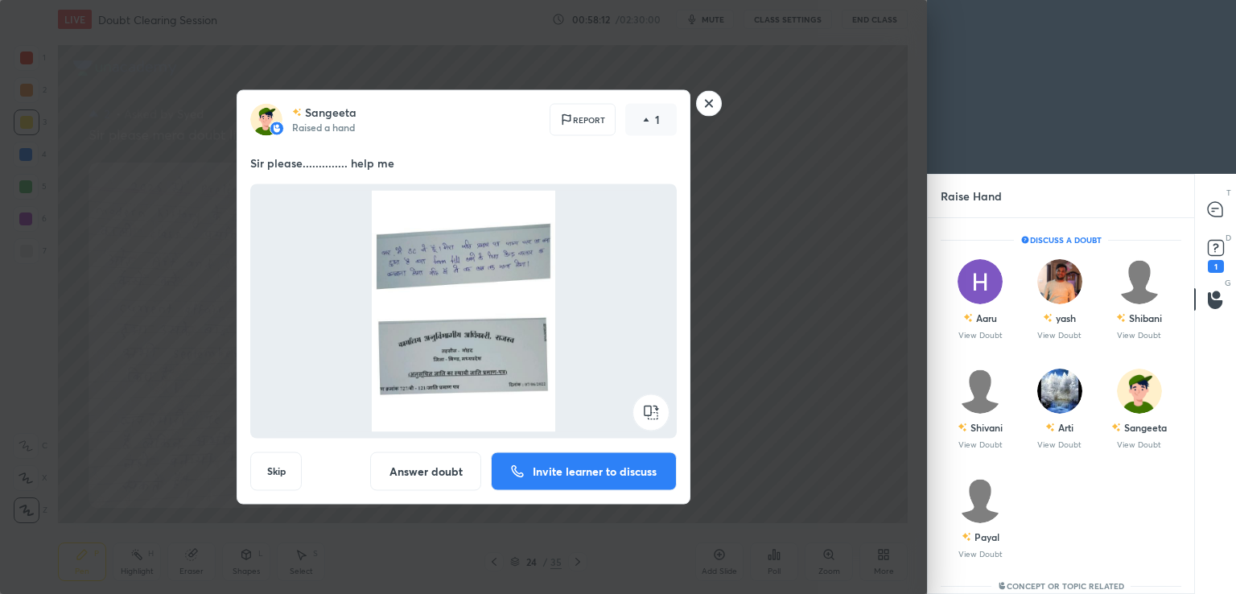
click at [569, 475] on p "Invite learner to discuss" at bounding box center [595, 471] width 124 height 11
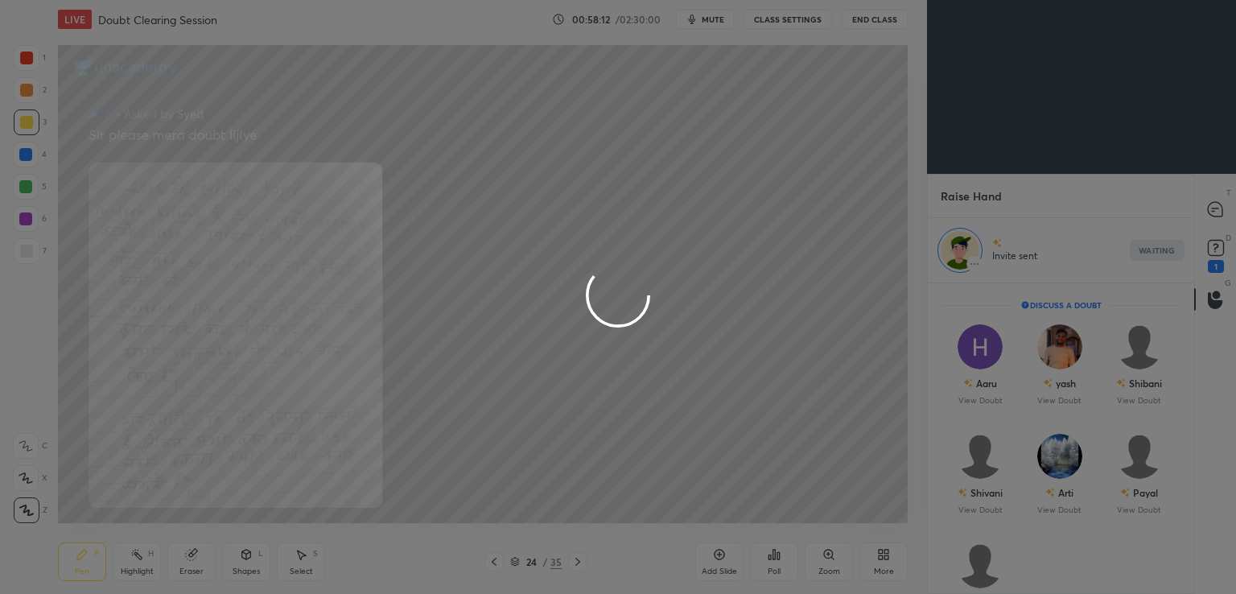
scroll to position [6, 5]
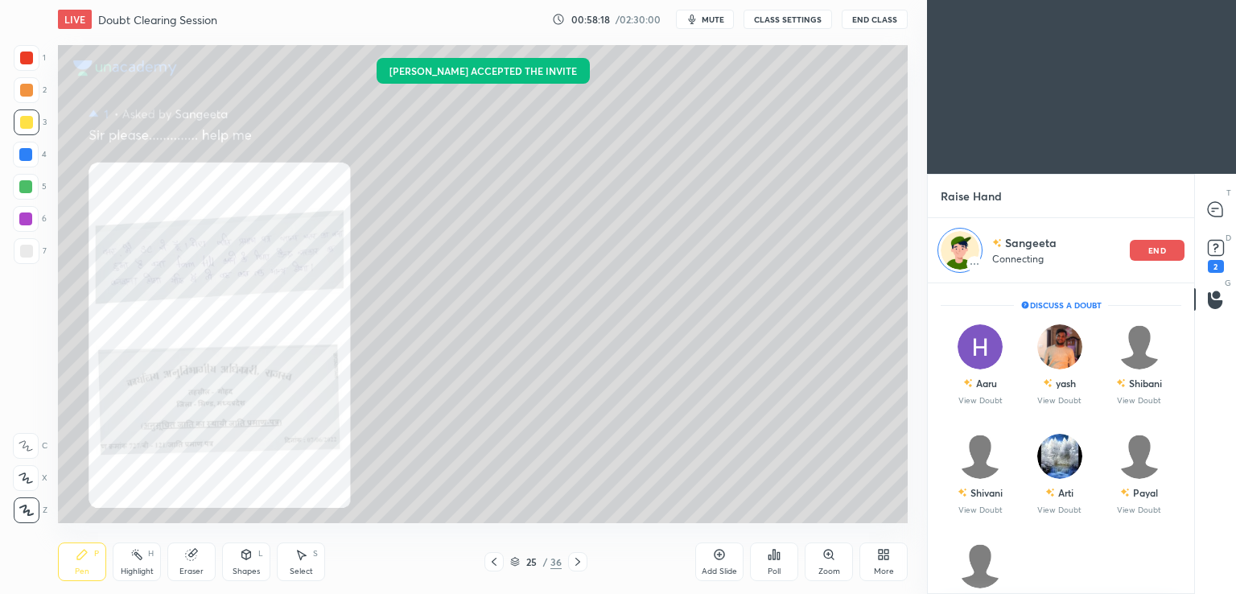
click at [823, 553] on icon at bounding box center [828, 554] width 13 height 13
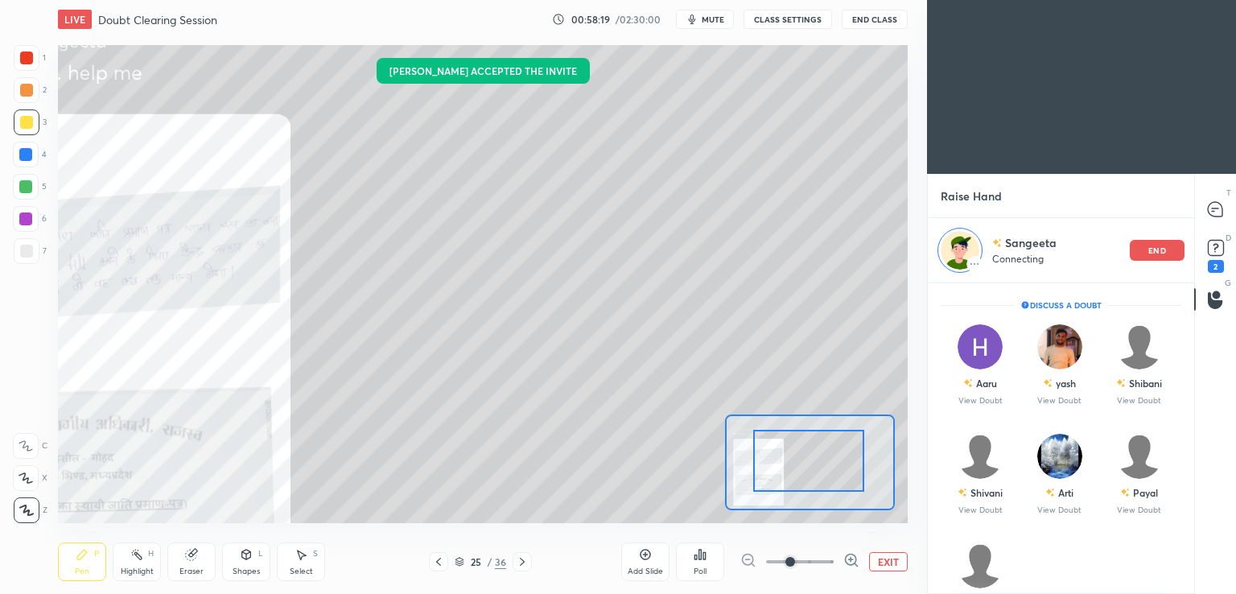
drag, startPoint x: 826, startPoint y: 448, endPoint x: 793, endPoint y: 463, distance: 36.0
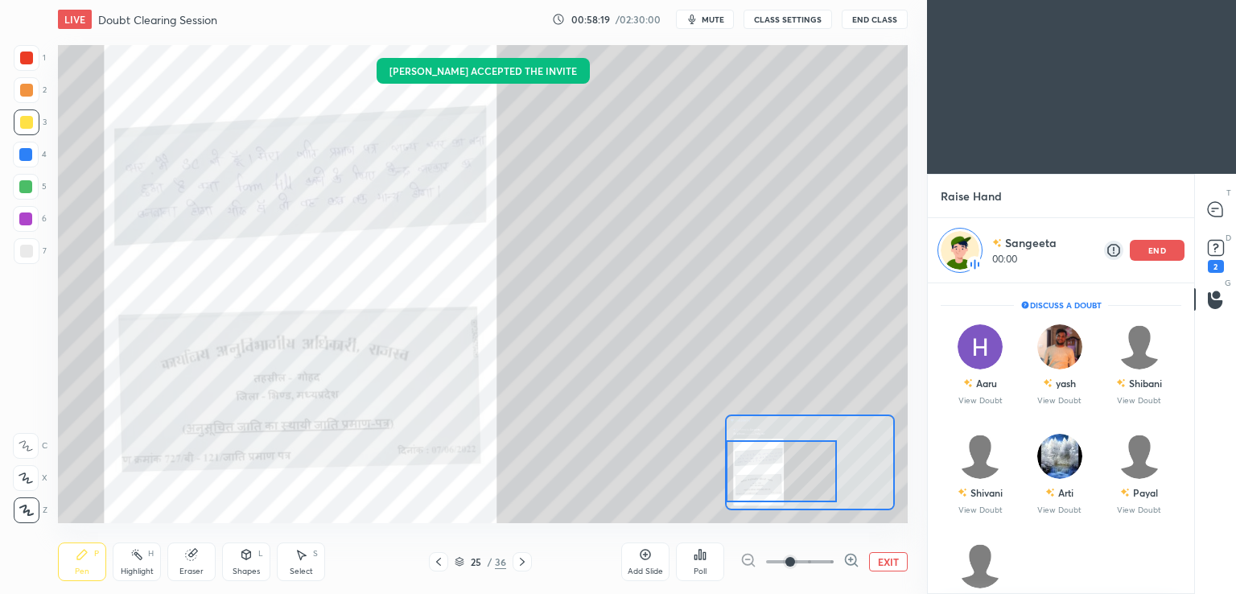
drag, startPoint x: 824, startPoint y: 454, endPoint x: 795, endPoint y: 503, distance: 56.3
click at [787, 464] on div at bounding box center [781, 471] width 111 height 62
drag, startPoint x: 790, startPoint y: 560, endPoint x: 824, endPoint y: 545, distance: 37.1
click at [795, 561] on span at bounding box center [790, 562] width 10 height 10
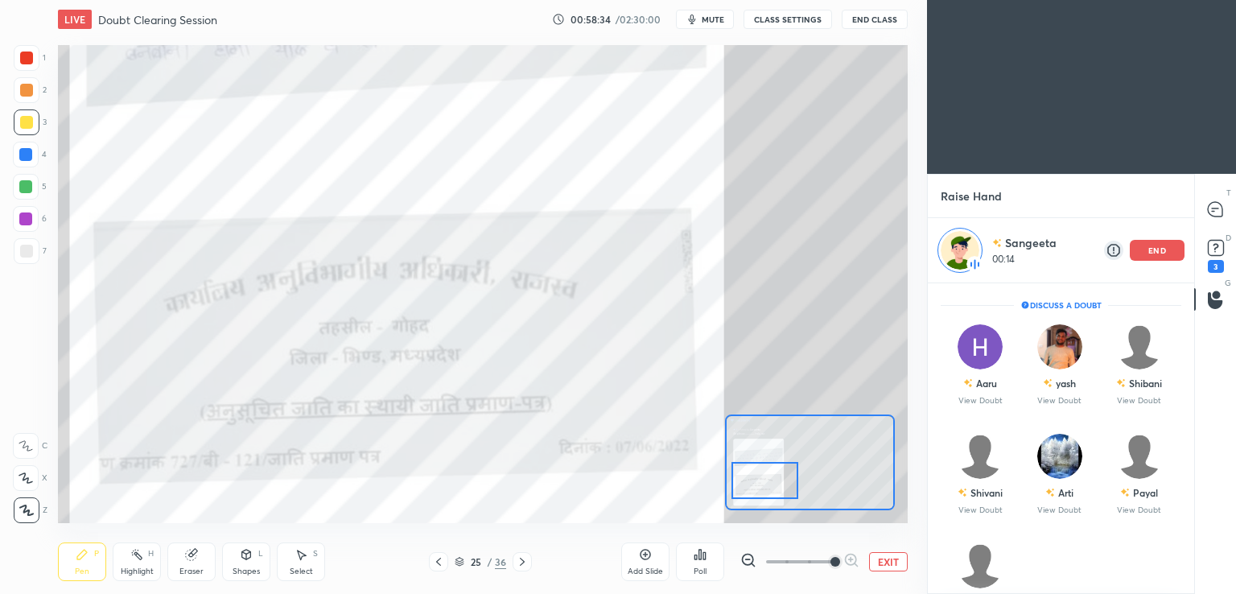
drag, startPoint x: 795, startPoint y: 480, endPoint x: 779, endPoint y: 476, distance: 16.6
click at [779, 485] on div at bounding box center [764, 480] width 67 height 37
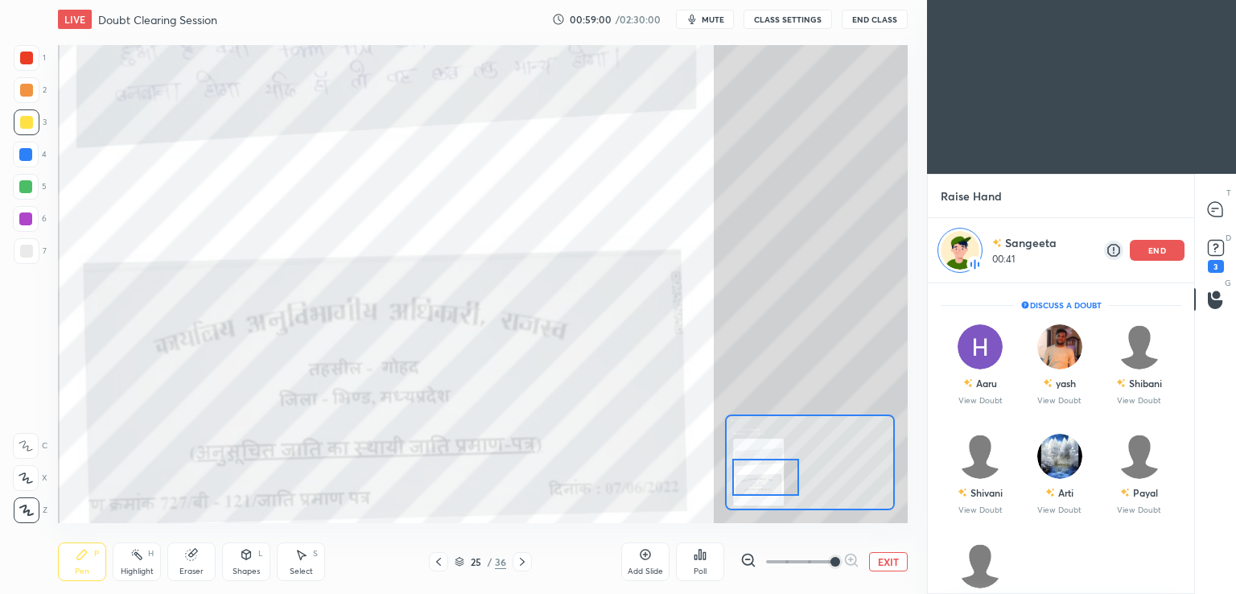
click at [881, 564] on button "EXIT" at bounding box center [888, 561] width 39 height 19
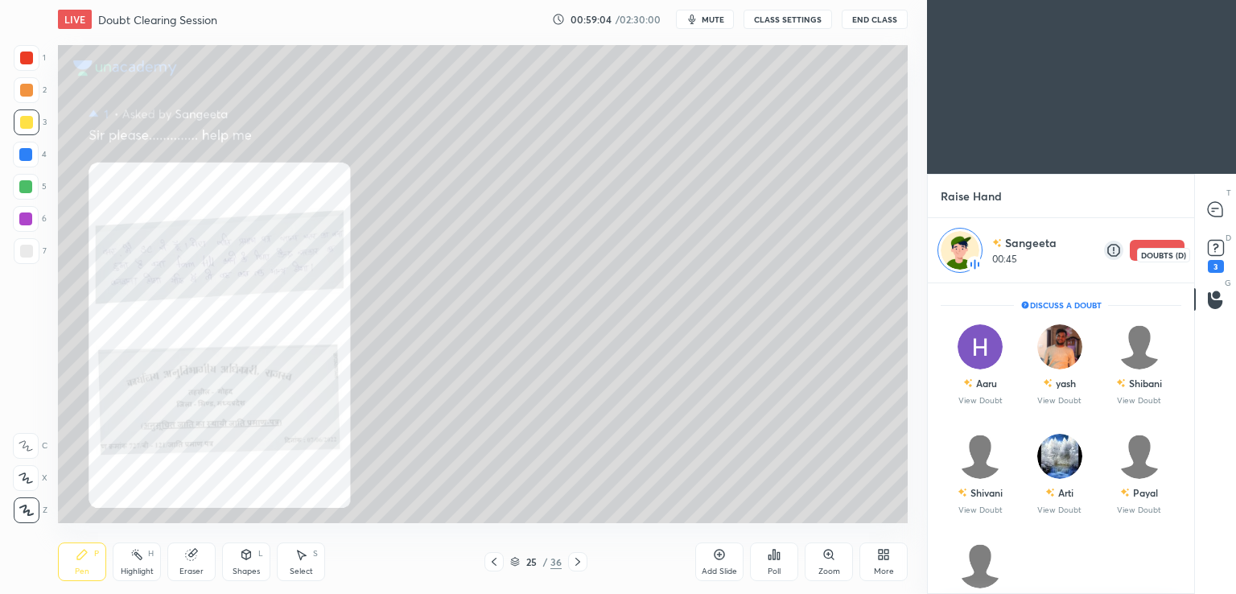
click at [1217, 266] on div "3" at bounding box center [1215, 266] width 16 height 13
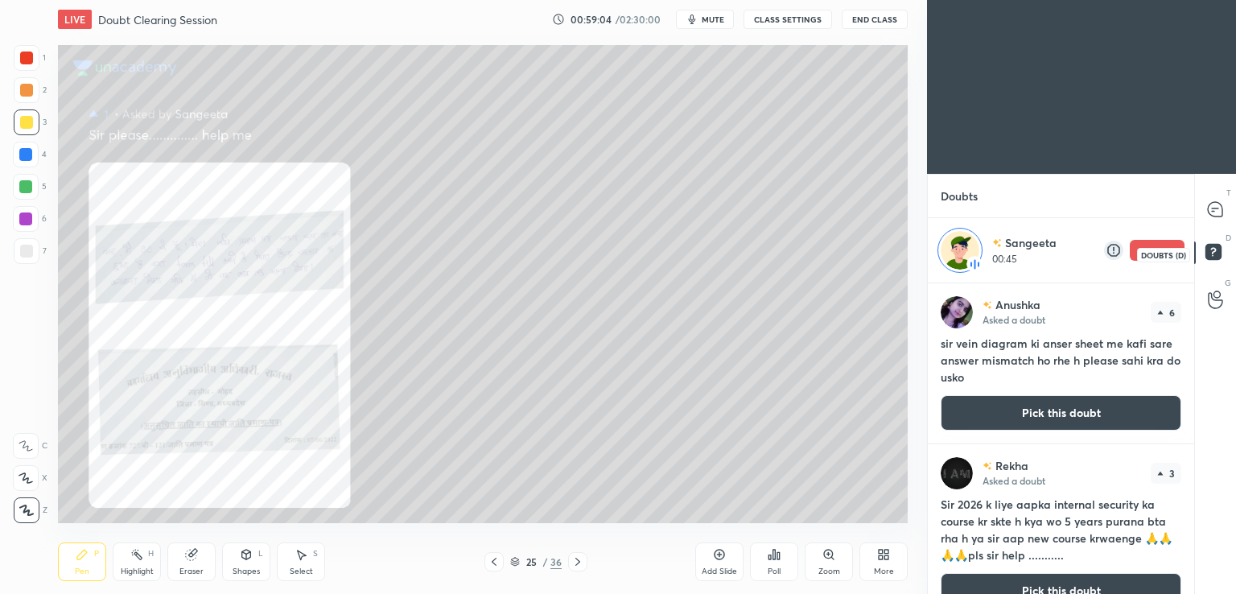
scroll to position [306, 261]
drag, startPoint x: 1188, startPoint y: 298, endPoint x: 1190, endPoint y: 313, distance: 14.6
click at [1190, 313] on div "Anushka Asked a doubt 6 sir vein diagram ki anser sheet me kafi sare answer mis…" at bounding box center [1060, 438] width 266 height 311
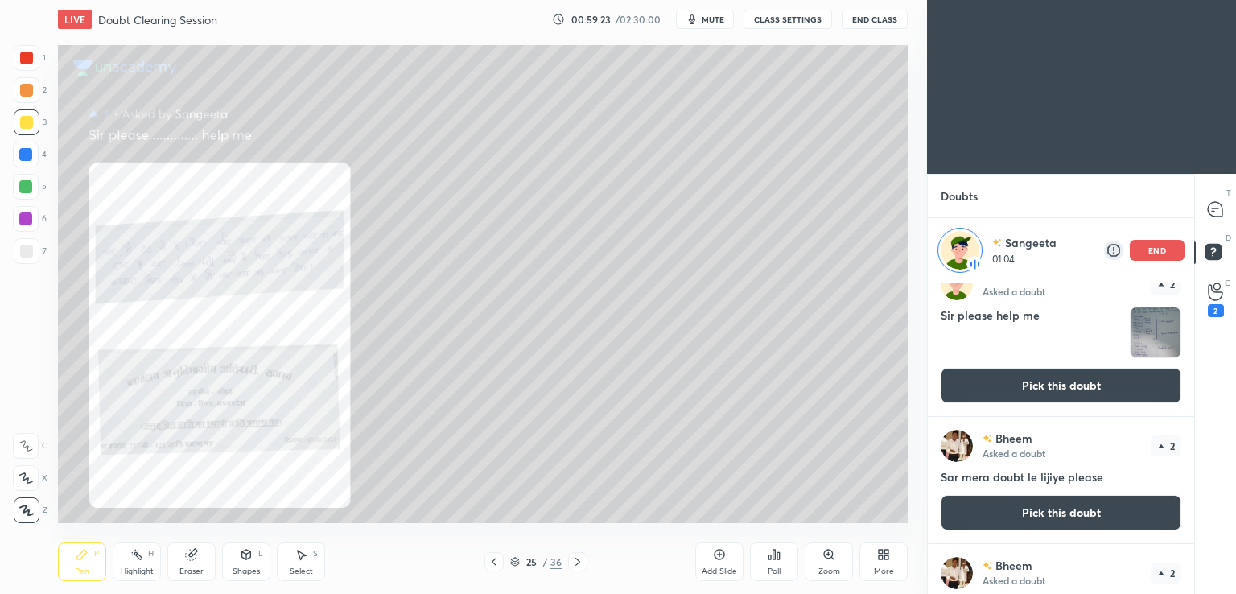
scroll to position [3159, 0]
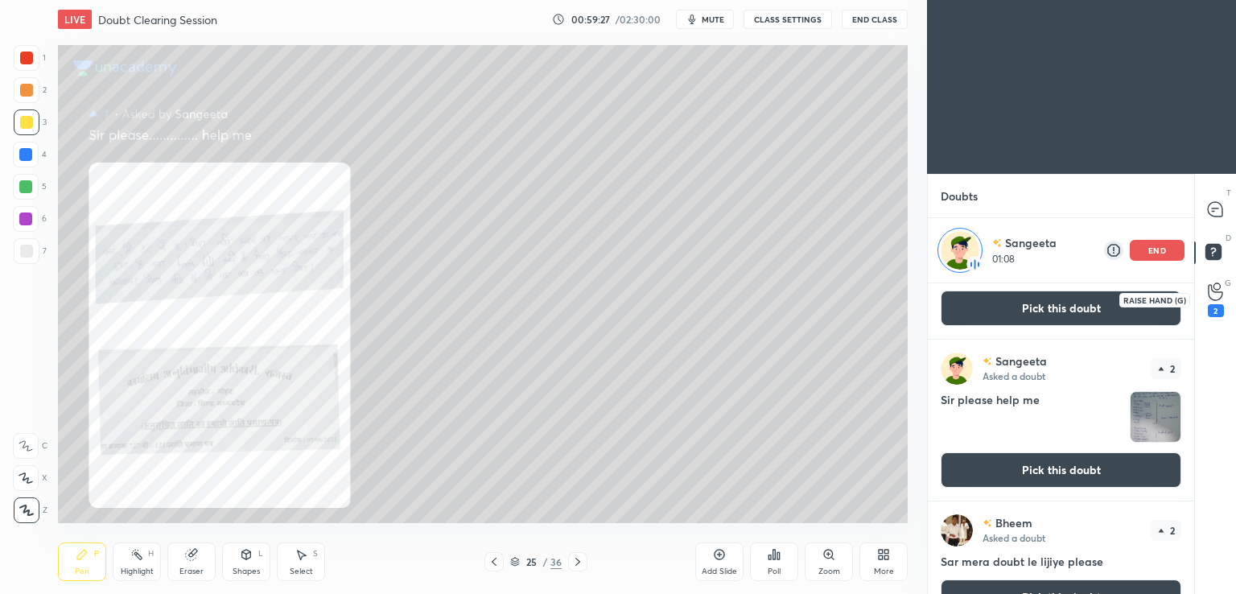
click at [1214, 302] on div "2" at bounding box center [1215, 299] width 16 height 35
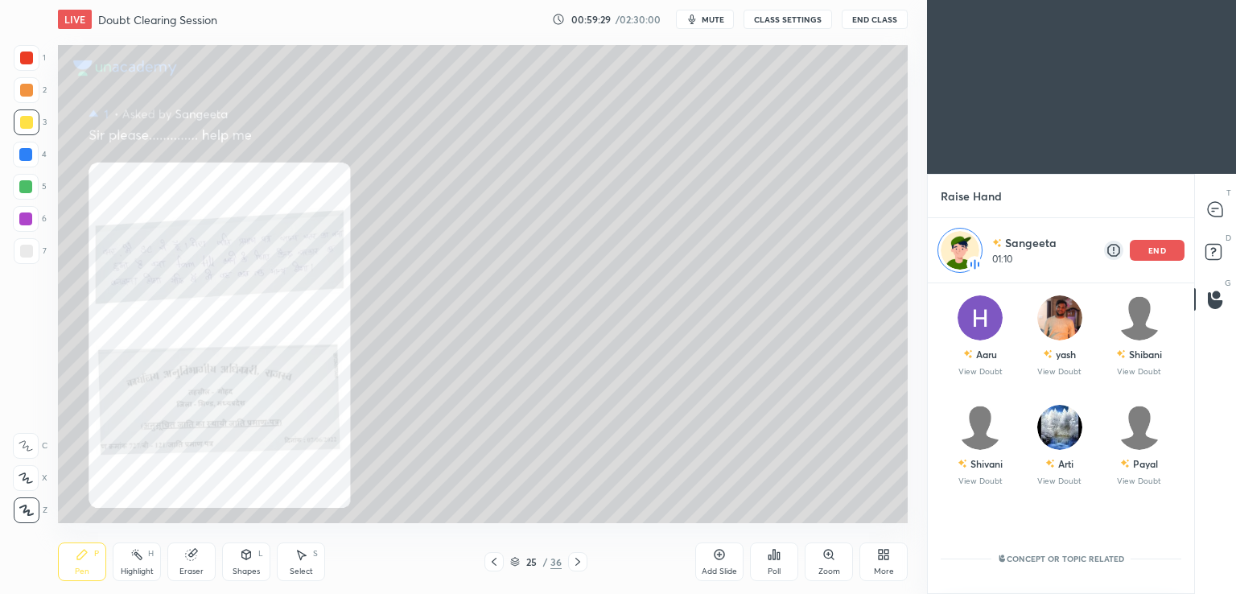
scroll to position [28, 0]
click at [1153, 244] on div "end" at bounding box center [1156, 250] width 55 height 21
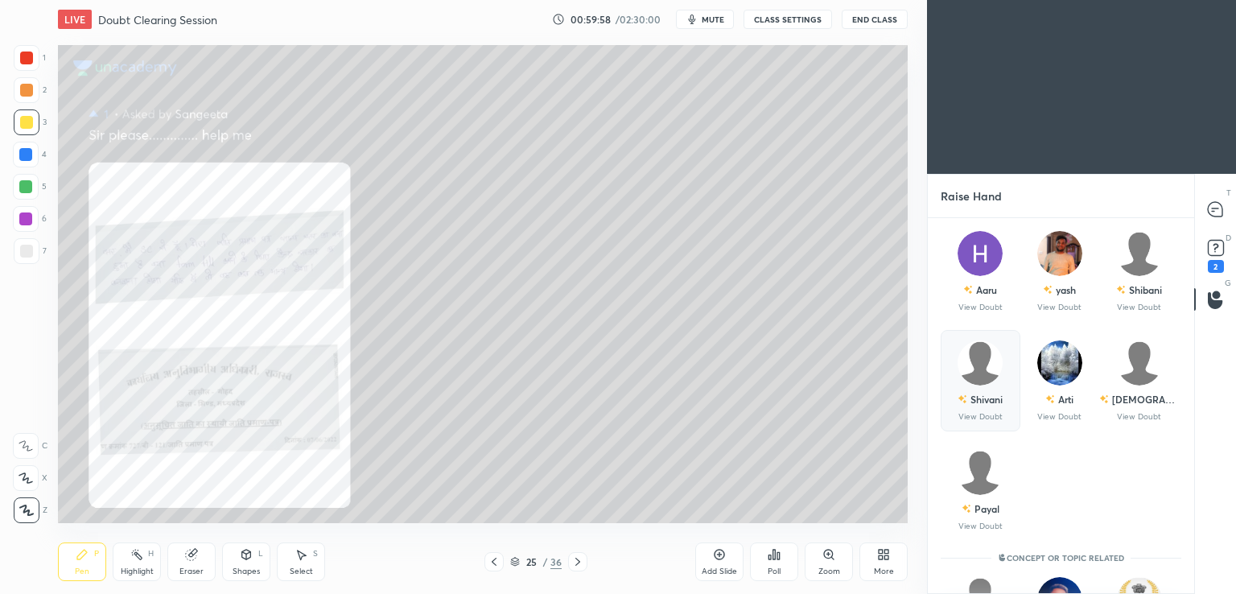
click at [989, 397] on div "Shivani" at bounding box center [986, 399] width 32 height 14
click at [1052, 403] on div "Arti" at bounding box center [1059, 398] width 28 height 27
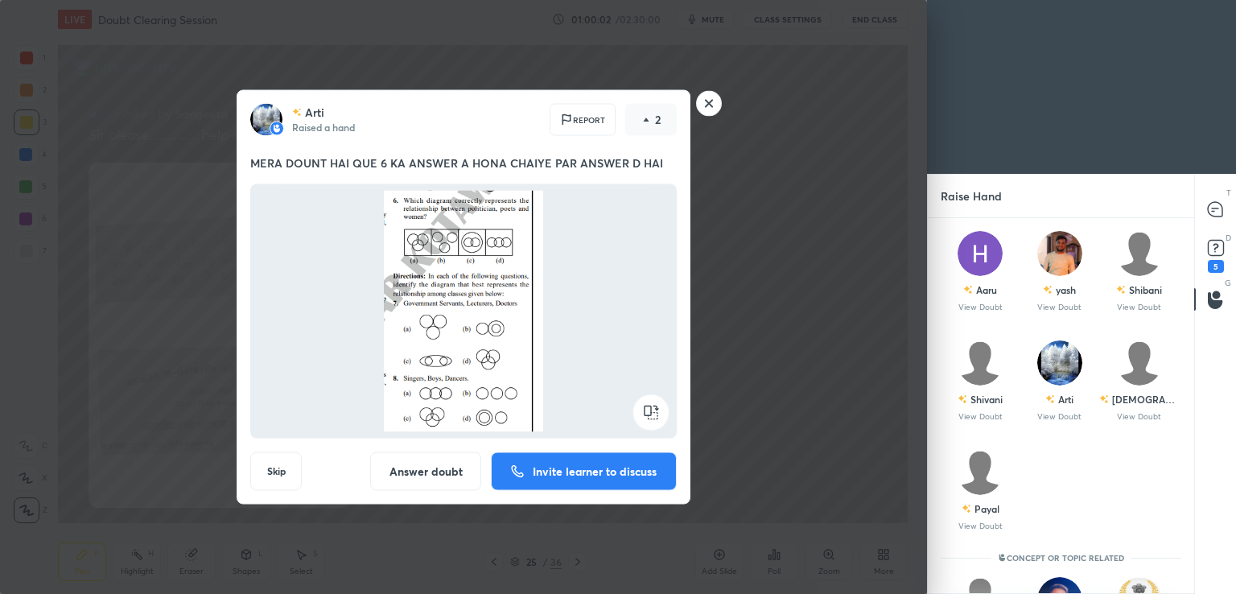
click at [570, 471] on p "Invite learner to discuss" at bounding box center [595, 471] width 124 height 11
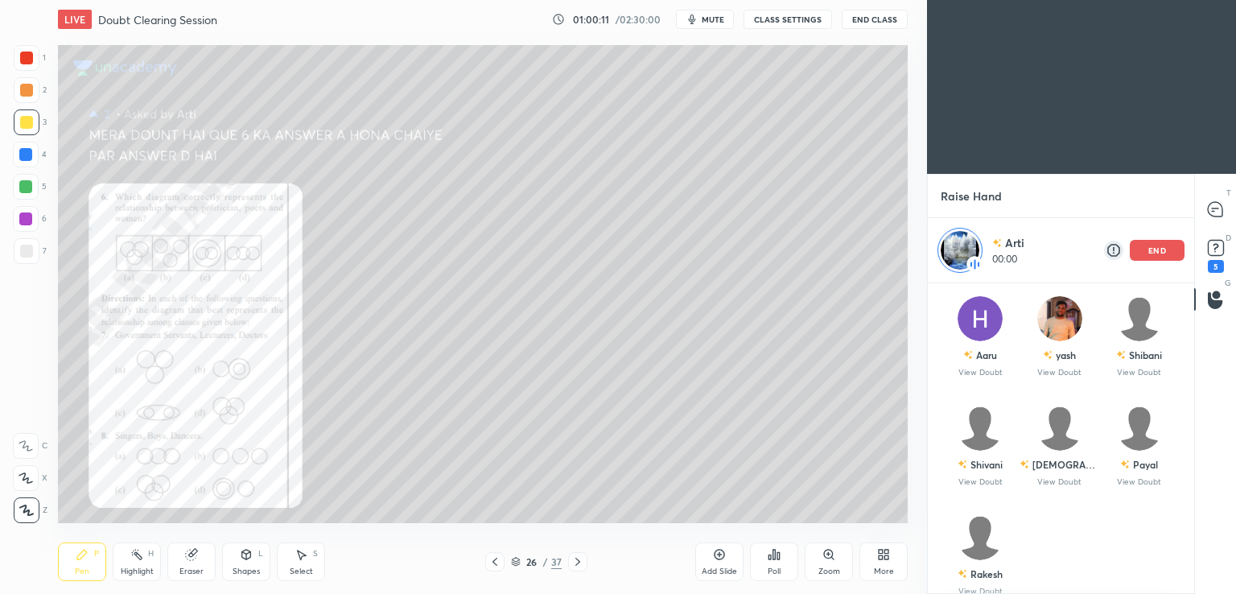
scroll to position [0, 0]
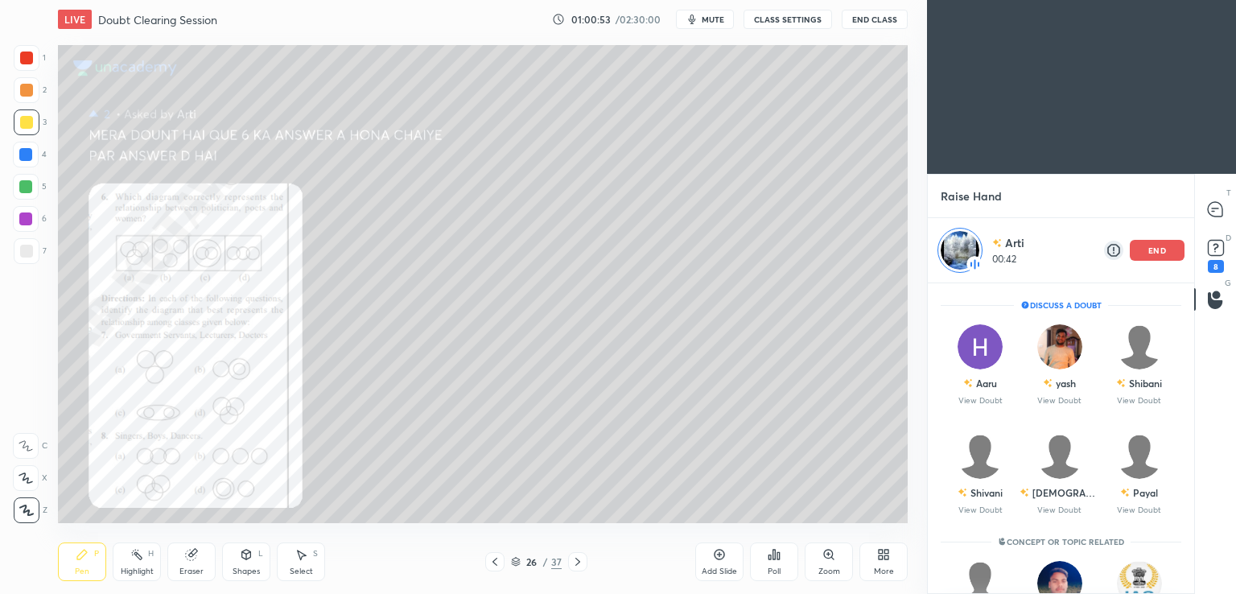
click at [19, 154] on div at bounding box center [26, 155] width 26 height 26
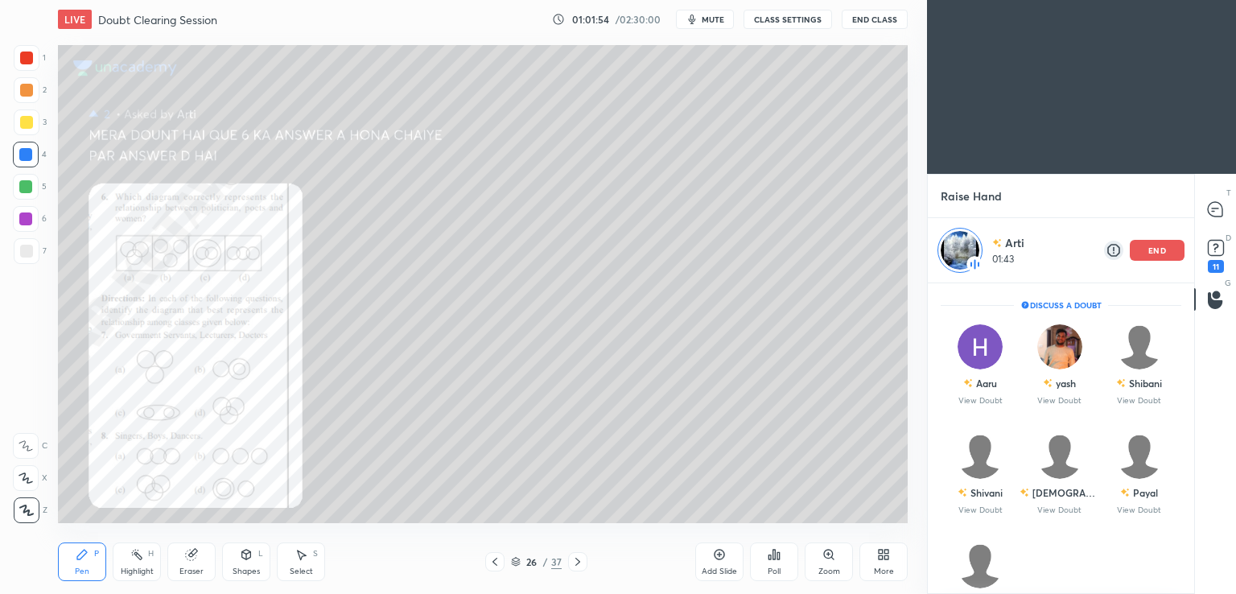
click at [1162, 246] on p "end" at bounding box center [1157, 250] width 18 height 8
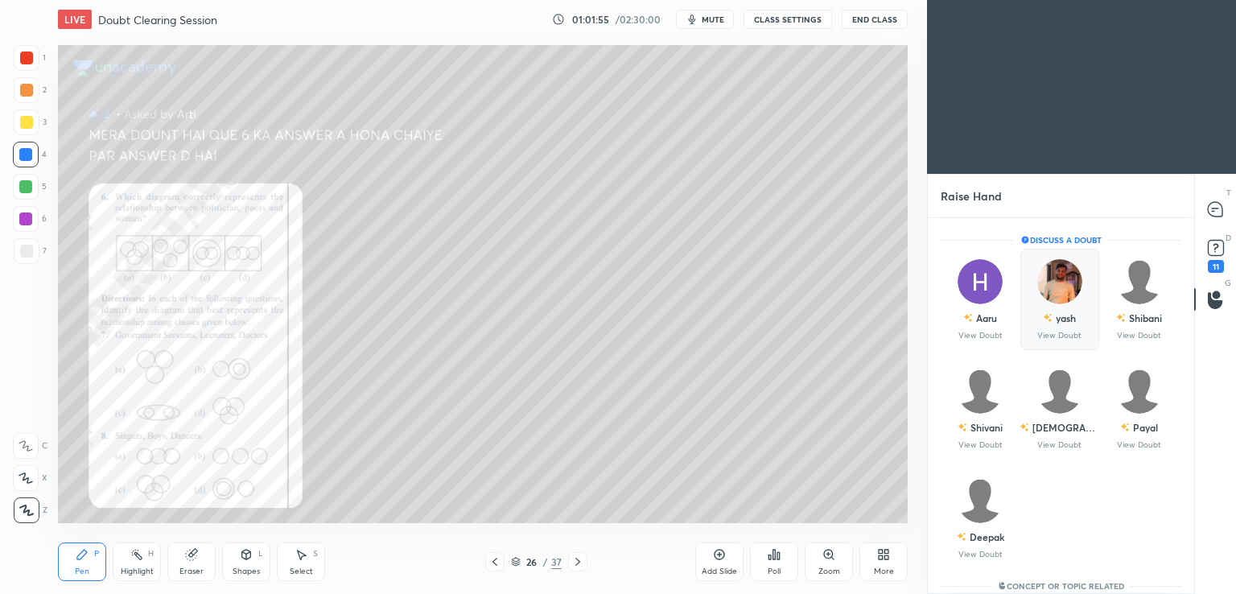
click at [1065, 335] on p "View Doubt" at bounding box center [1059, 335] width 44 height 8
click at [1129, 323] on div "Shibani" at bounding box center [1145, 317] width 33 height 14
click at [989, 432] on div "Shivani" at bounding box center [986, 427] width 32 height 14
click at [1067, 443] on p "View Doubt" at bounding box center [1059, 445] width 44 height 8
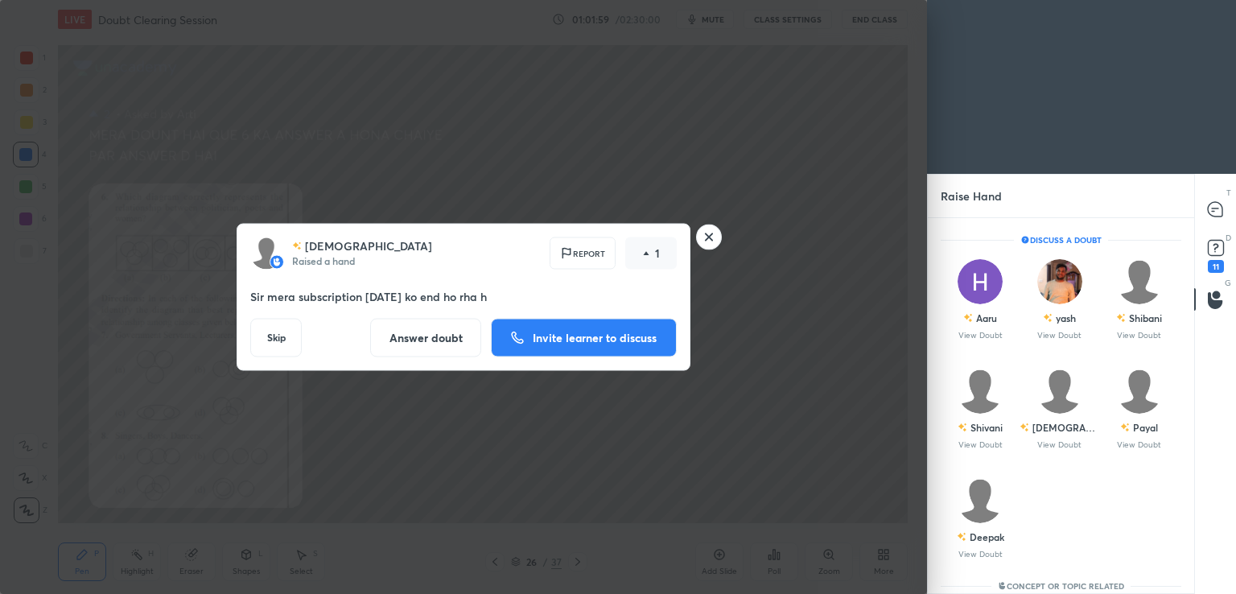
click at [629, 343] on p "Invite learner to discuss" at bounding box center [595, 337] width 124 height 11
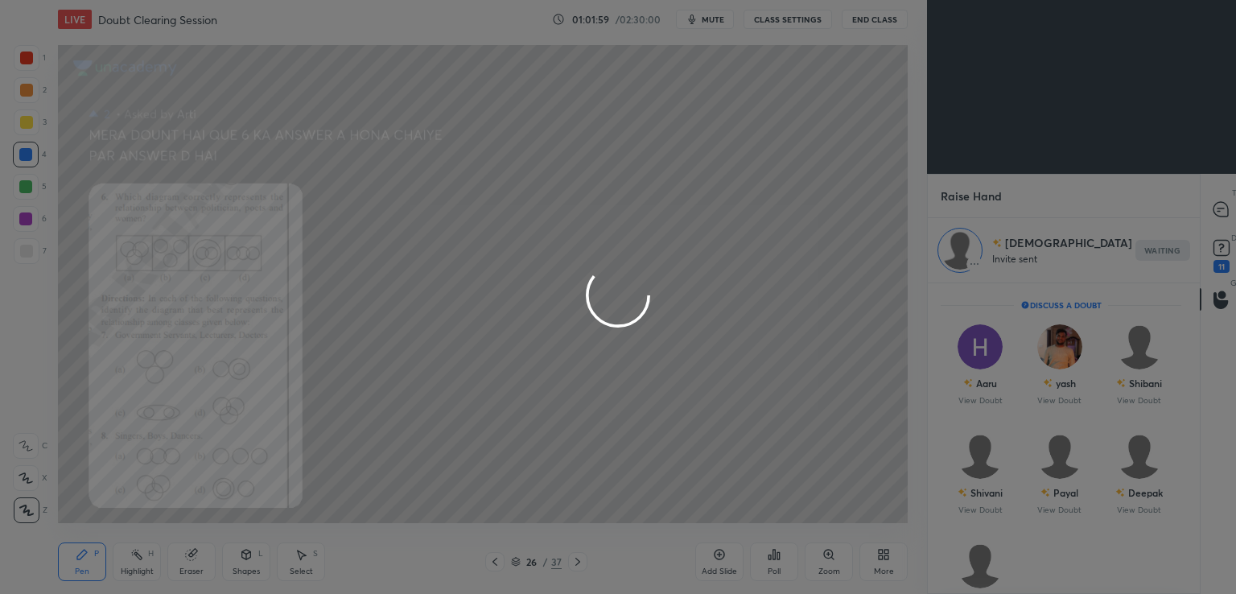
scroll to position [6, 5]
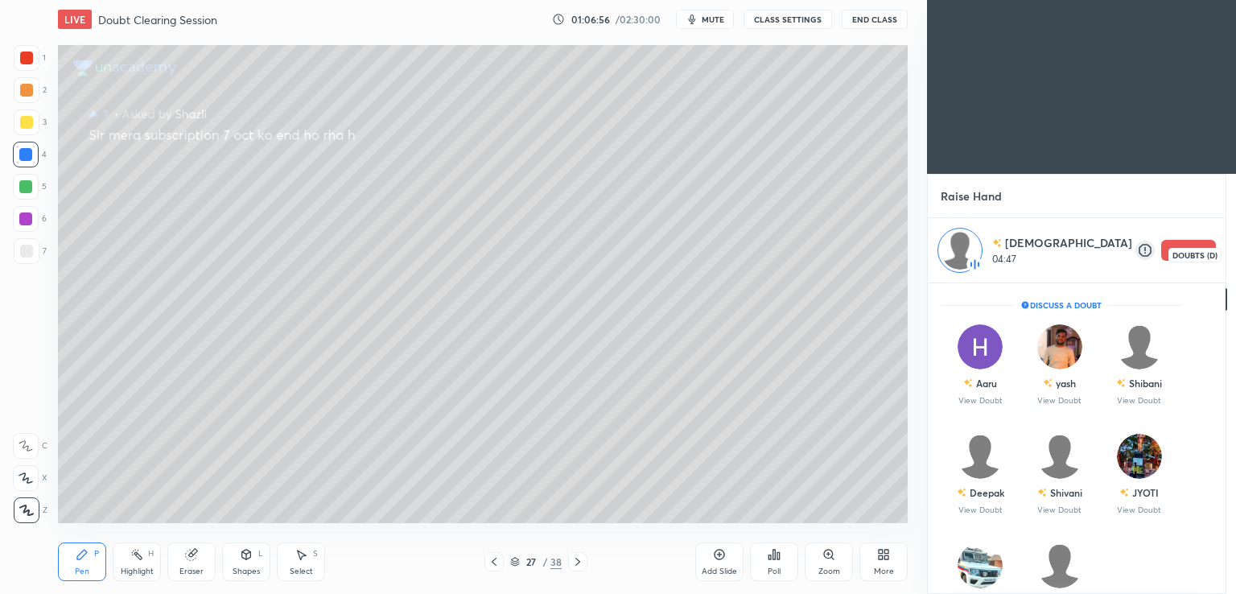
click at [1235, 261] on div "23" at bounding box center [1247, 266] width 16 height 13
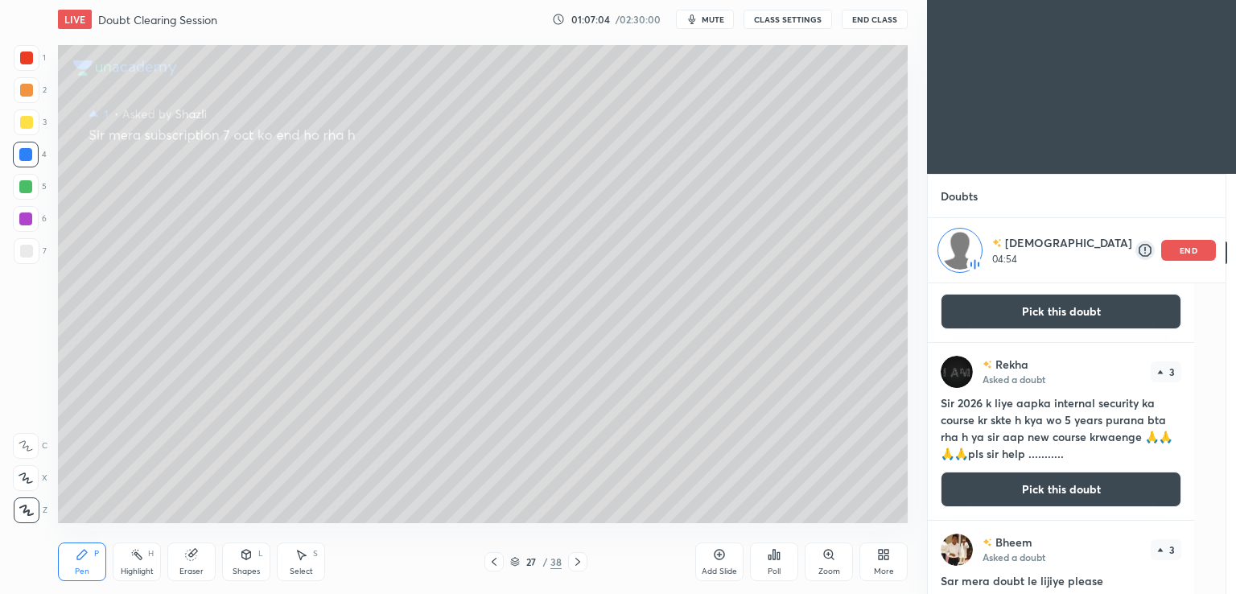
scroll to position [0, 0]
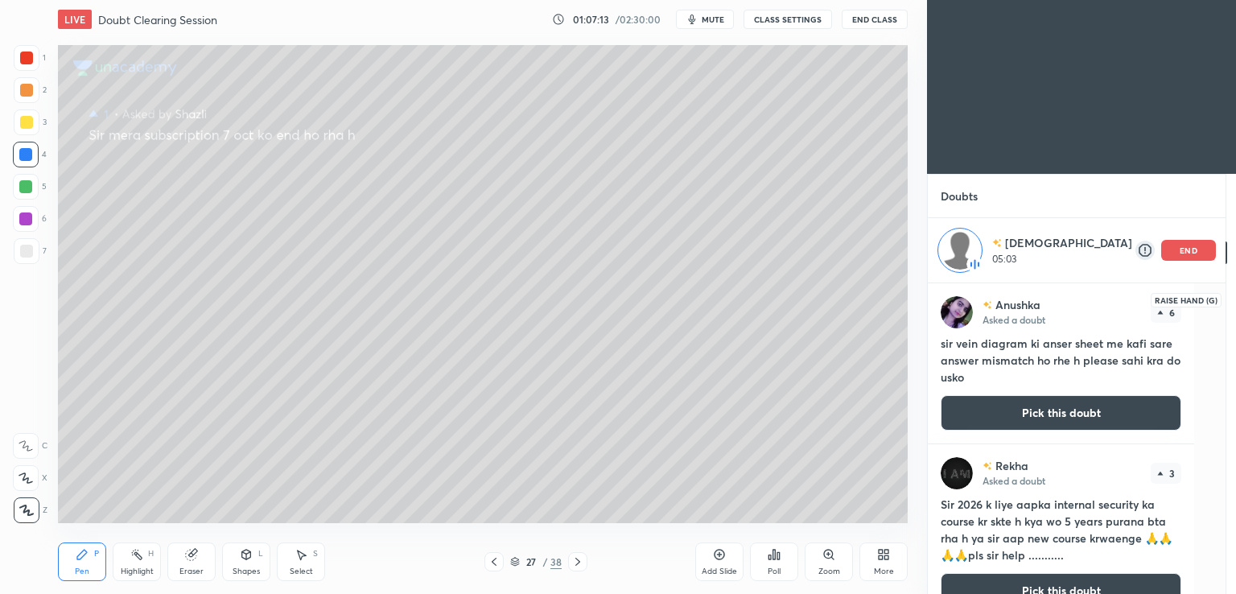
click at [1235, 310] on div "1" at bounding box center [1247, 310] width 16 height 13
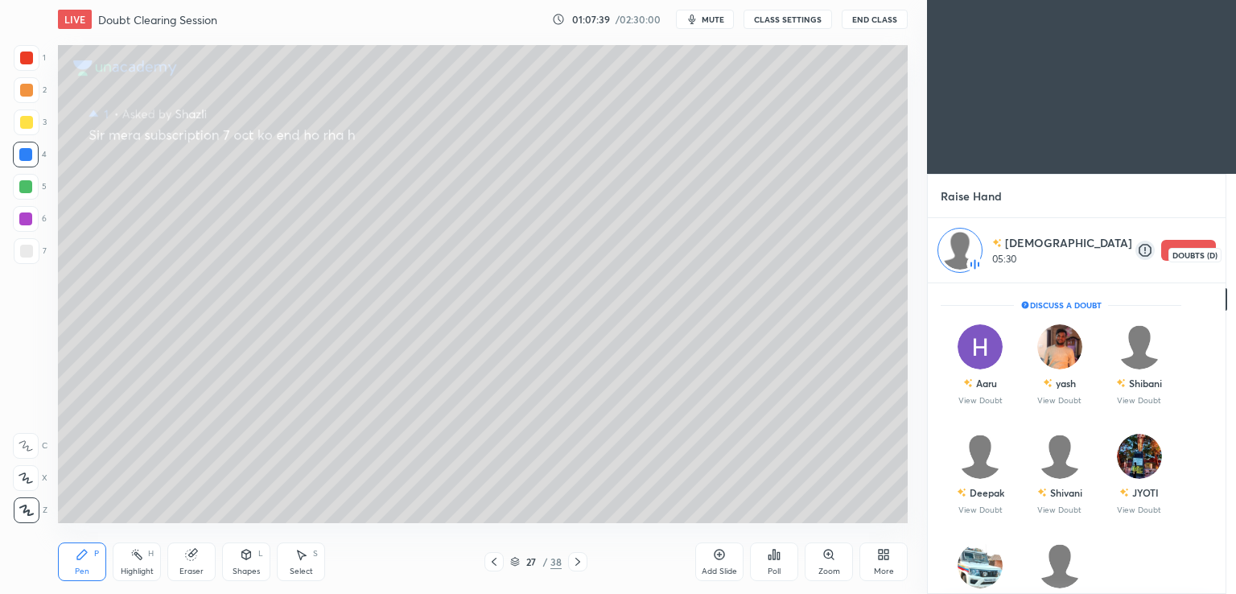
click at [1235, 263] on div "1" at bounding box center [1247, 266] width 16 height 13
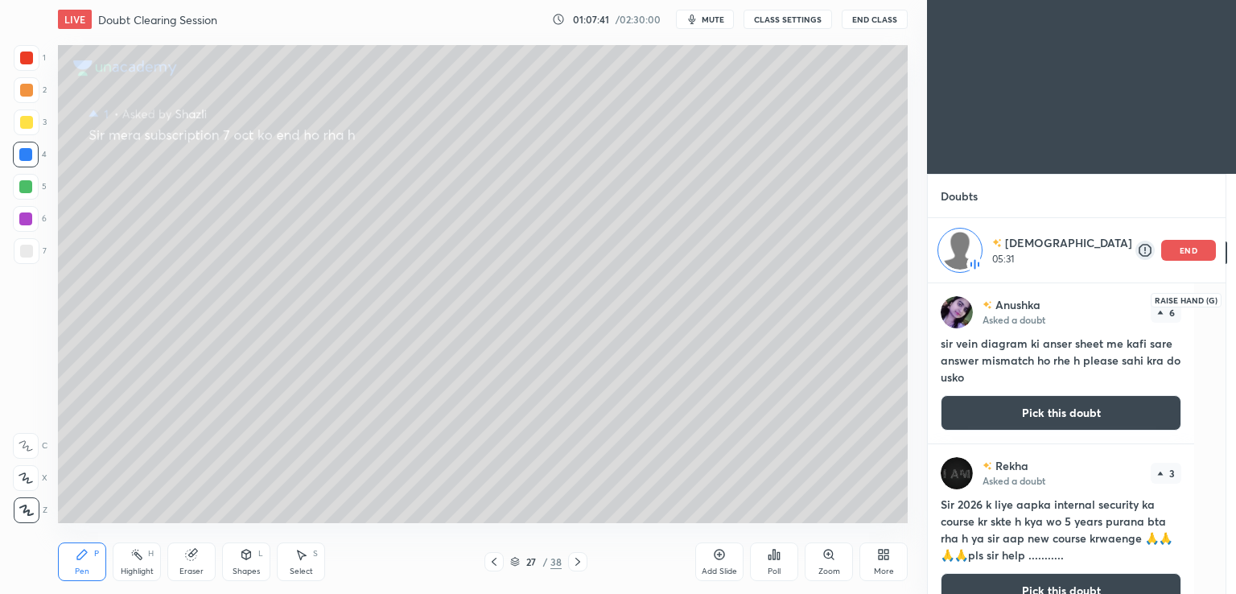
click at [1235, 302] on icon at bounding box center [1246, 299] width 15 height 19
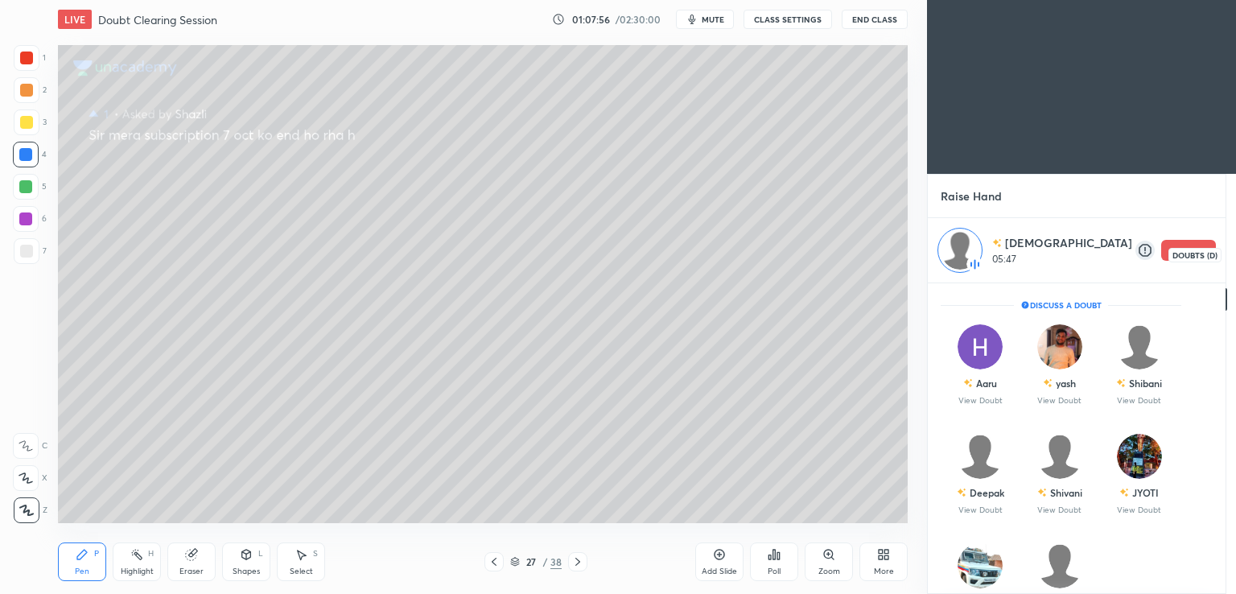
click at [1235, 267] on div "1" at bounding box center [1247, 266] width 16 height 13
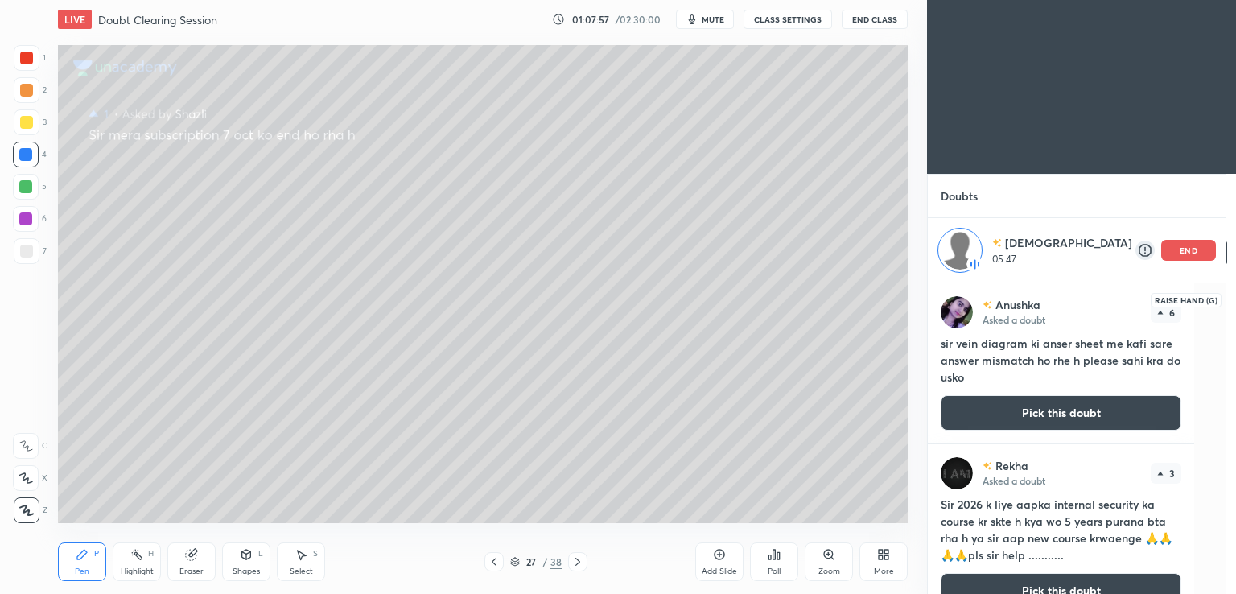
click at [1231, 305] on div at bounding box center [1247, 299] width 32 height 29
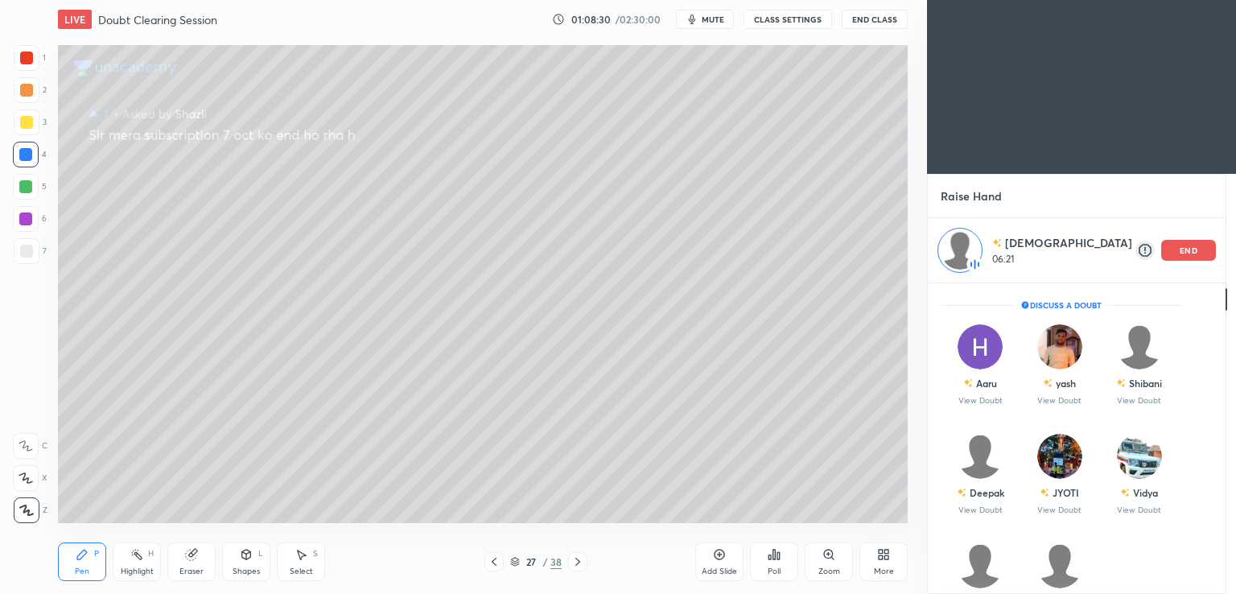
click at [1174, 247] on div "end" at bounding box center [1188, 250] width 55 height 21
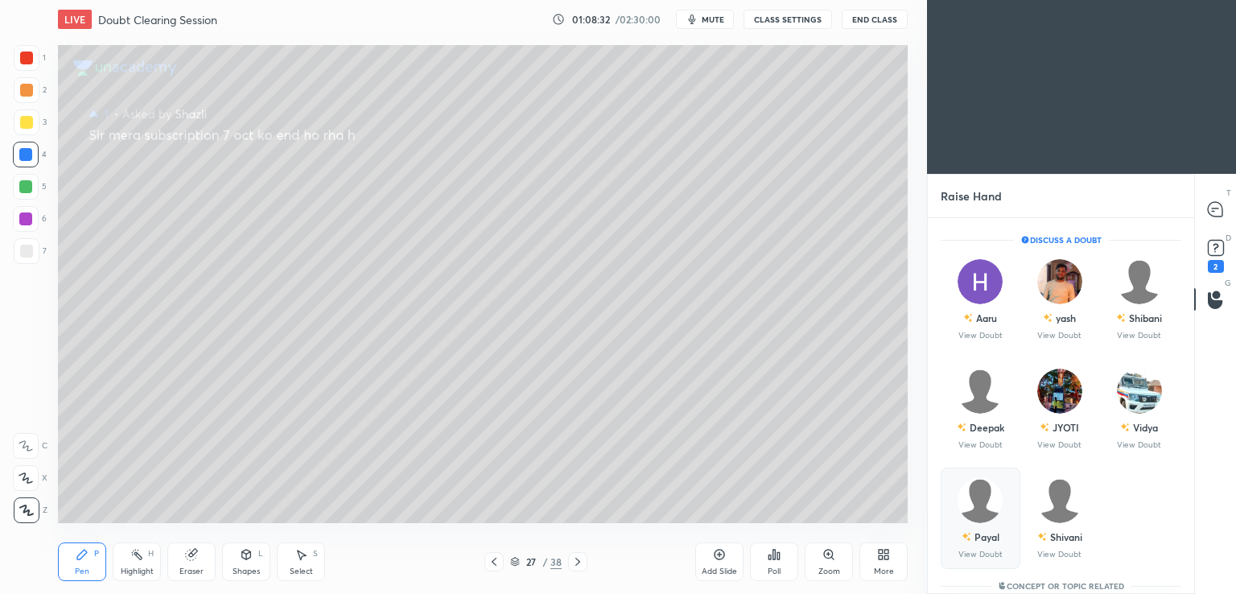
click at [976, 531] on div "Payal" at bounding box center [986, 536] width 25 height 14
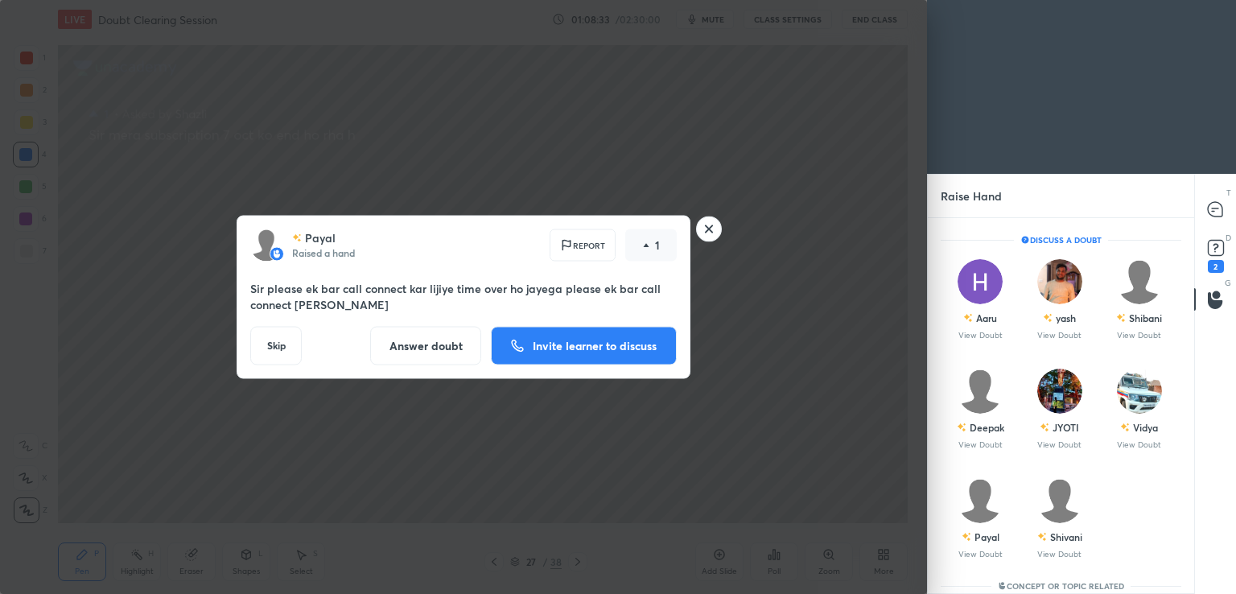
click at [611, 362] on button "Invite learner to discuss" at bounding box center [584, 346] width 186 height 39
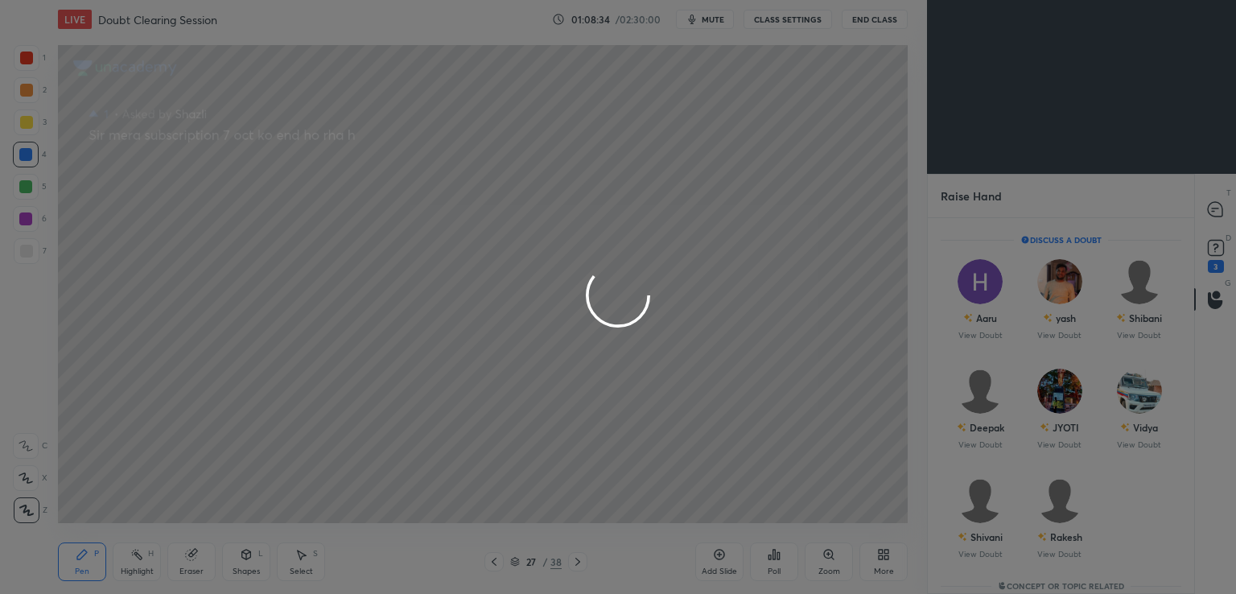
scroll to position [6, 5]
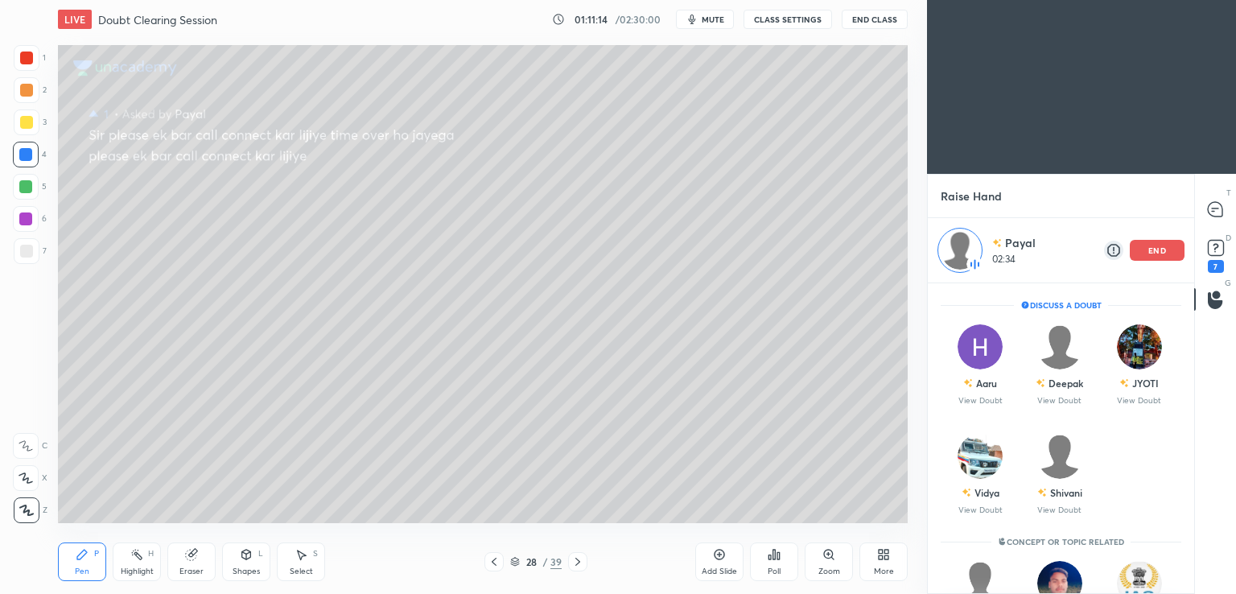
click at [23, 128] on div at bounding box center [26, 122] width 13 height 13
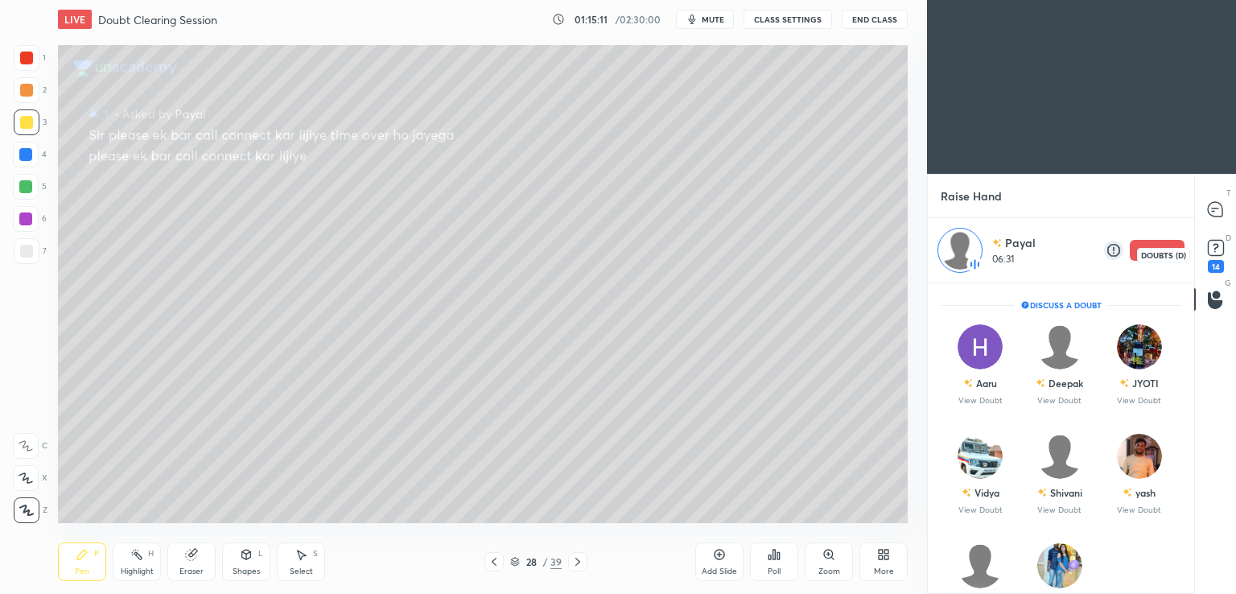
click at [1216, 260] on div "14" at bounding box center [1215, 266] width 16 height 13
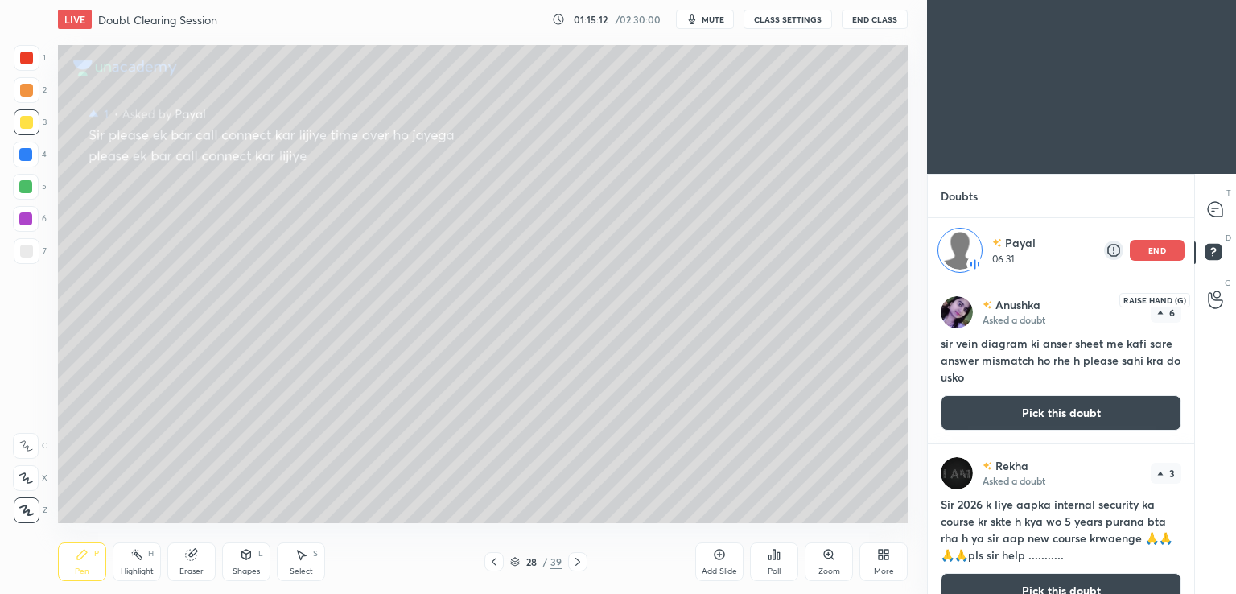
click at [1212, 303] on icon at bounding box center [1214, 299] width 15 height 19
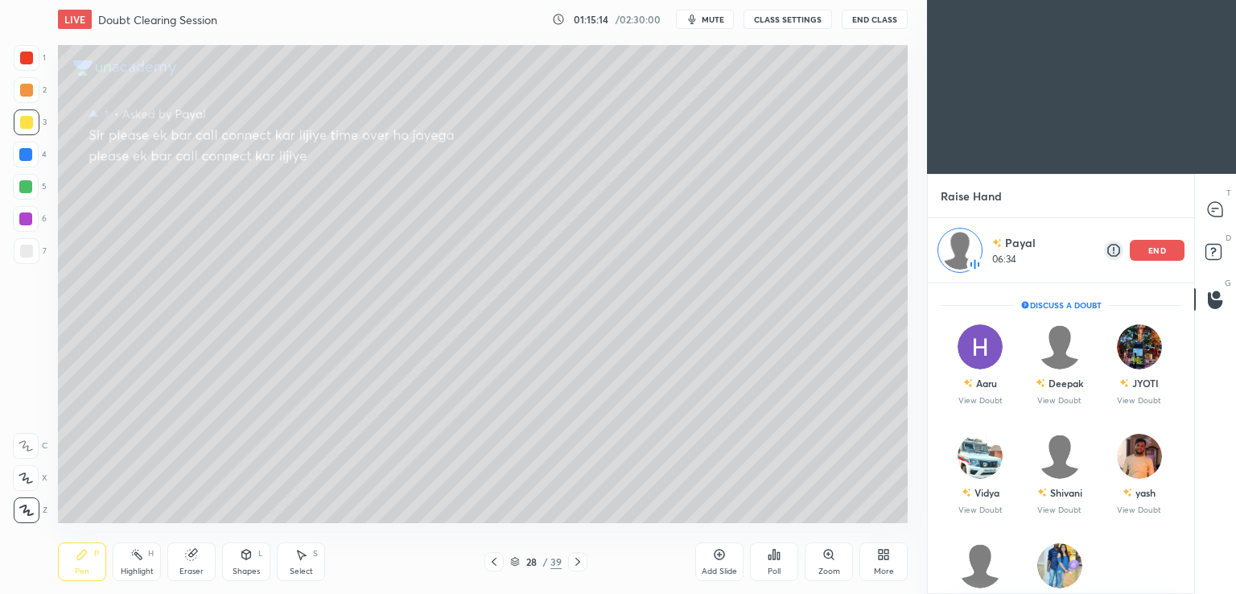
drag, startPoint x: 1194, startPoint y: 331, endPoint x: 1194, endPoint y: 342, distance: 10.5
click at [1194, 342] on div "T Messages (T) D Doubts (D) G Raise Hand (G)" at bounding box center [1215, 384] width 42 height 420
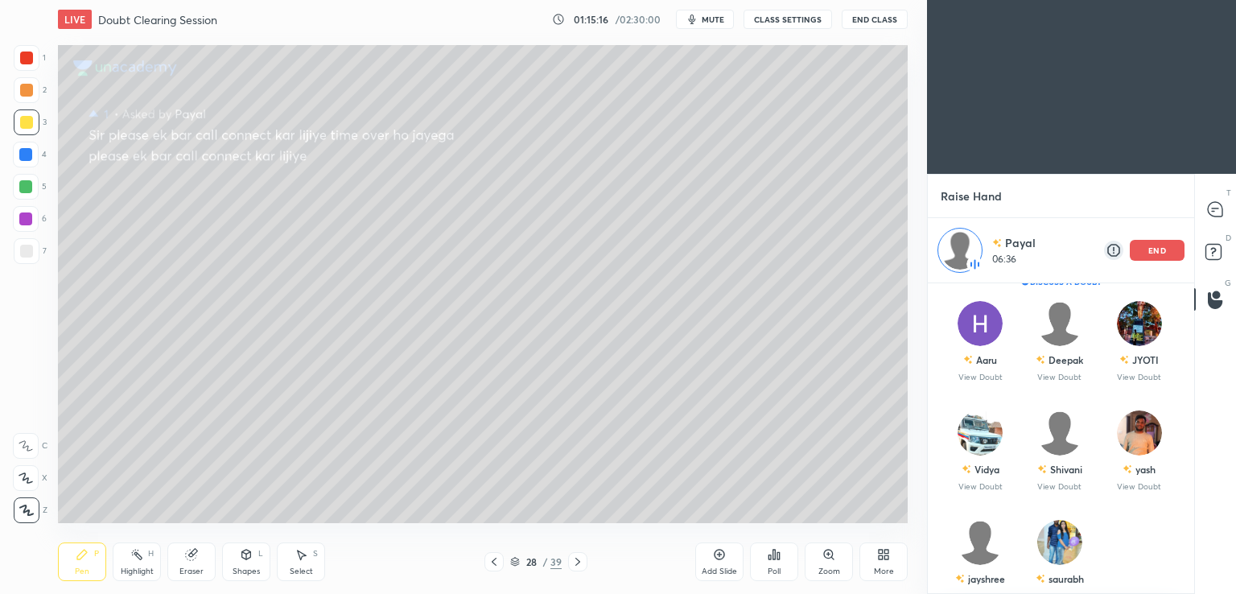
scroll to position [14, 0]
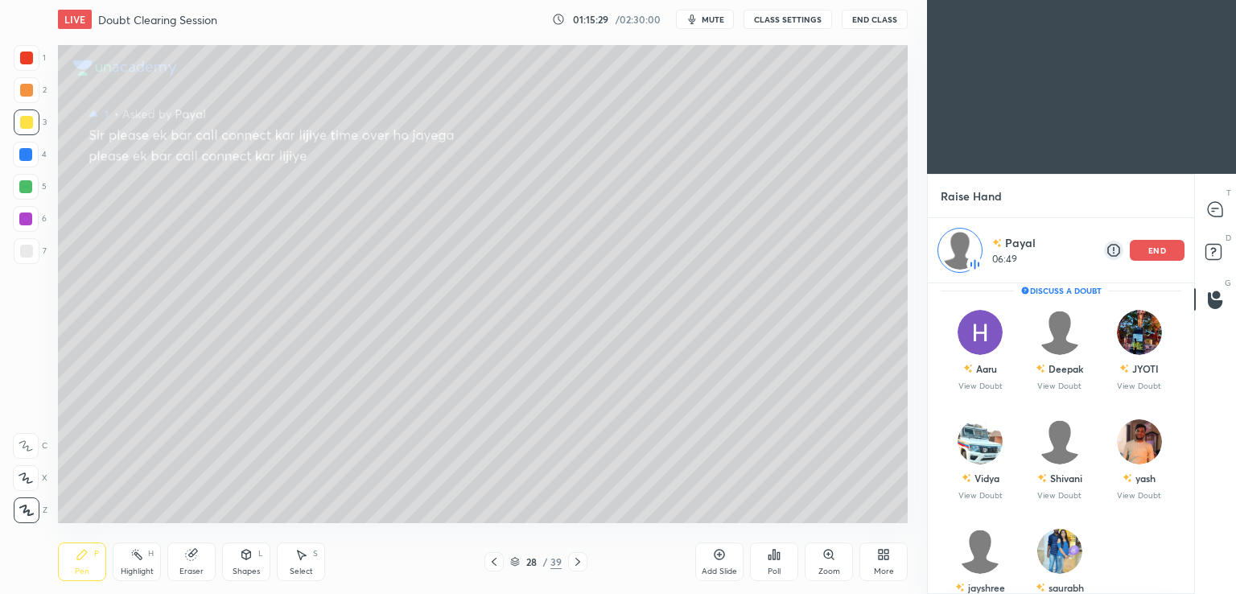
drag, startPoint x: 1166, startPoint y: 255, endPoint x: 1166, endPoint y: 263, distance: 8.1
click at [1166, 265] on div "Payal 06:49 end" at bounding box center [1060, 250] width 266 height 64
click at [718, 572] on div "Add Slide" at bounding box center [718, 571] width 35 height 8
click at [1210, 252] on icon at bounding box center [1215, 254] width 29 height 29
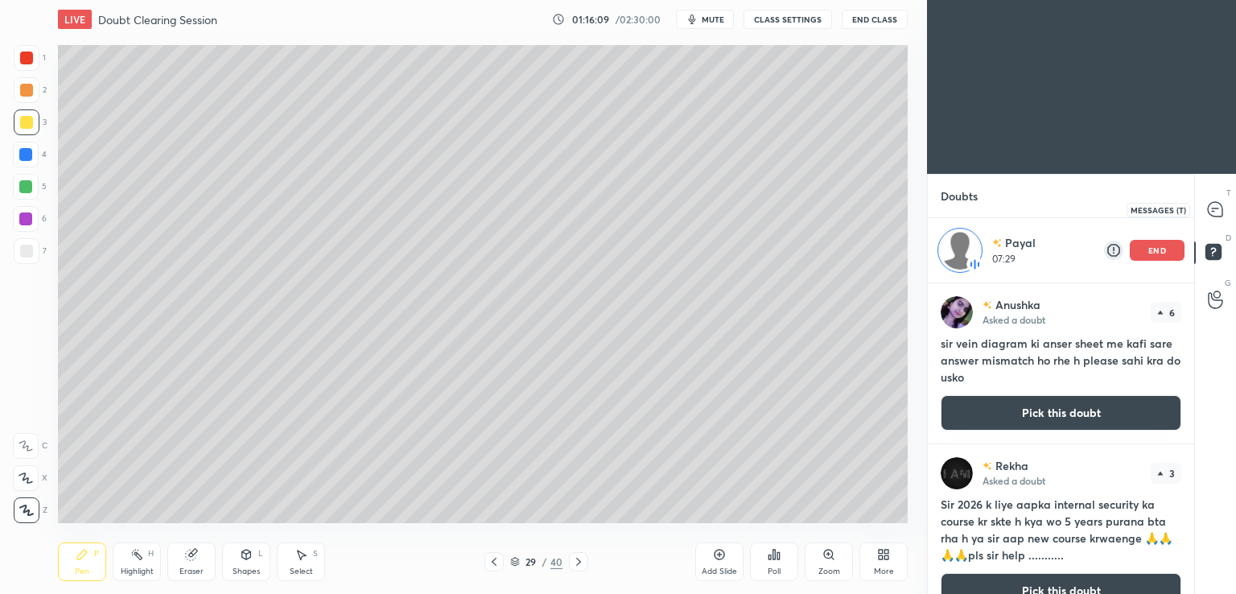
click at [1215, 206] on icon at bounding box center [1214, 209] width 14 height 14
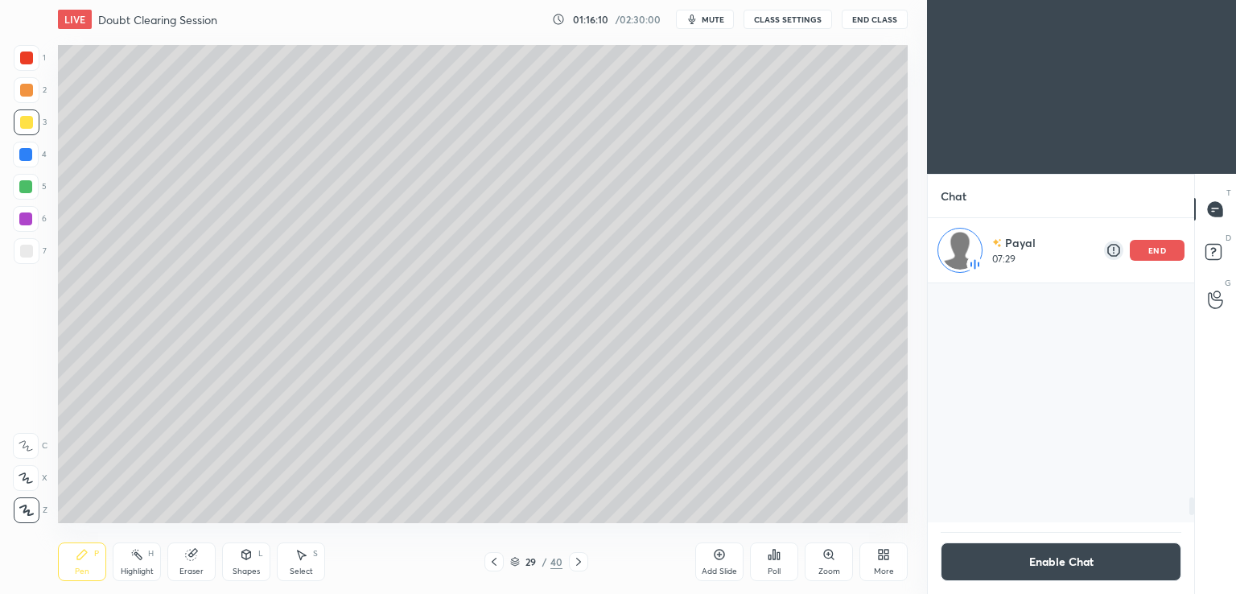
scroll to position [235, 261]
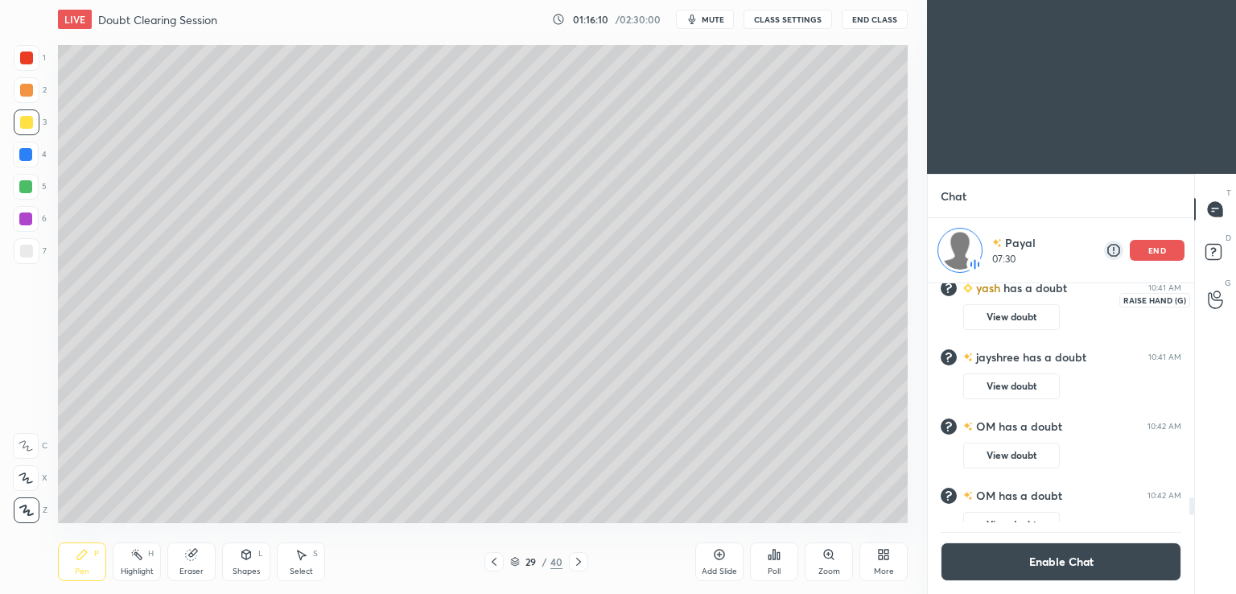
click at [1218, 312] on div at bounding box center [1215, 299] width 32 height 29
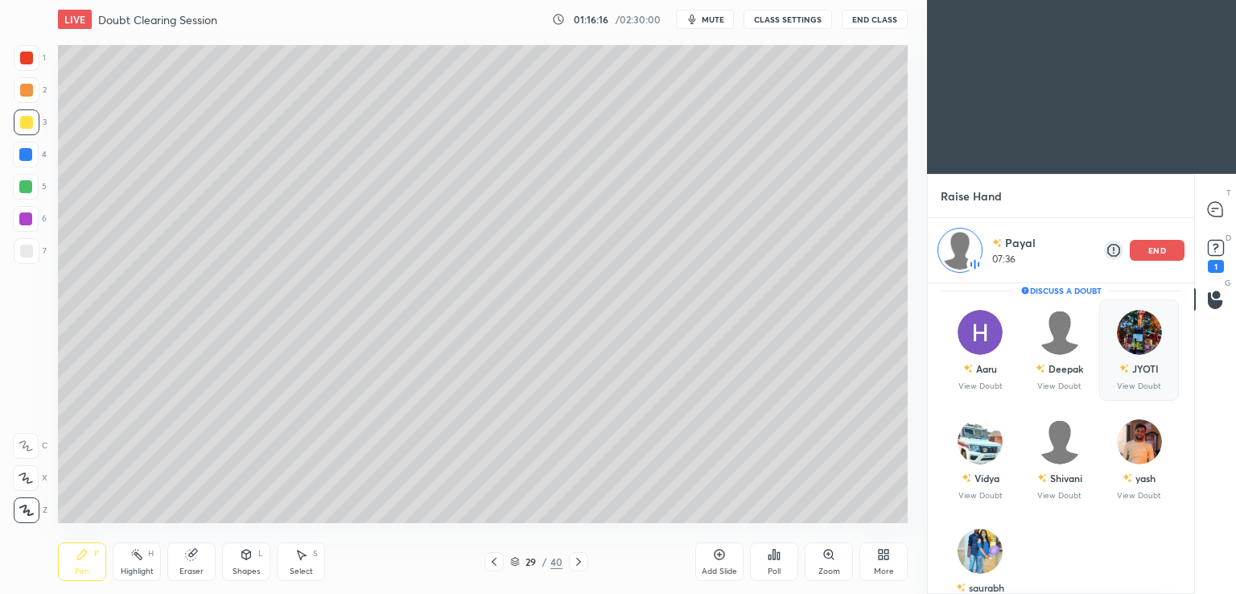
click at [1165, 249] on p "end" at bounding box center [1157, 250] width 18 height 8
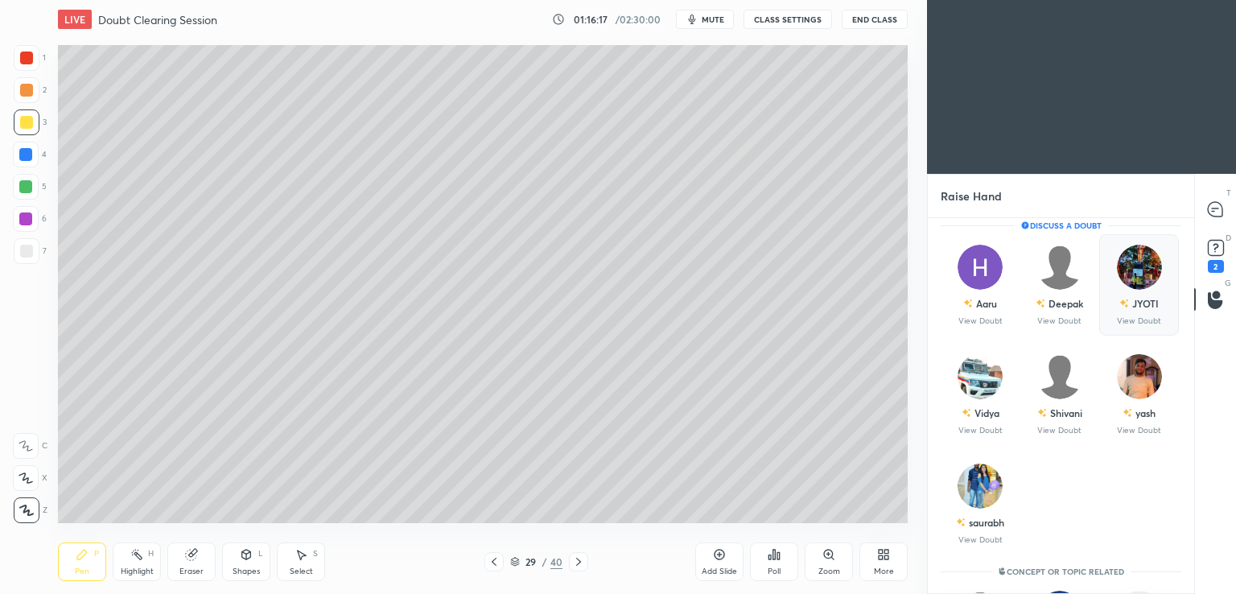
scroll to position [371, 261]
click at [1135, 403] on div "yash" at bounding box center [1138, 412] width 33 height 27
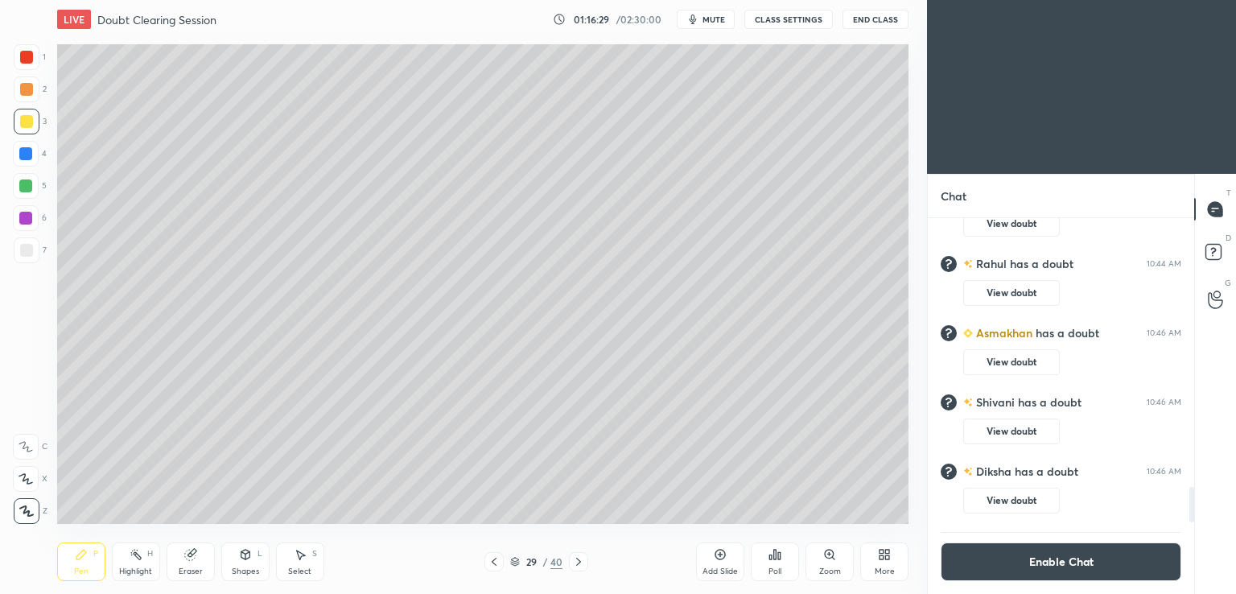
scroll to position [79949, 79578]
click at [1223, 301] on div "1" at bounding box center [1215, 299] width 32 height 29
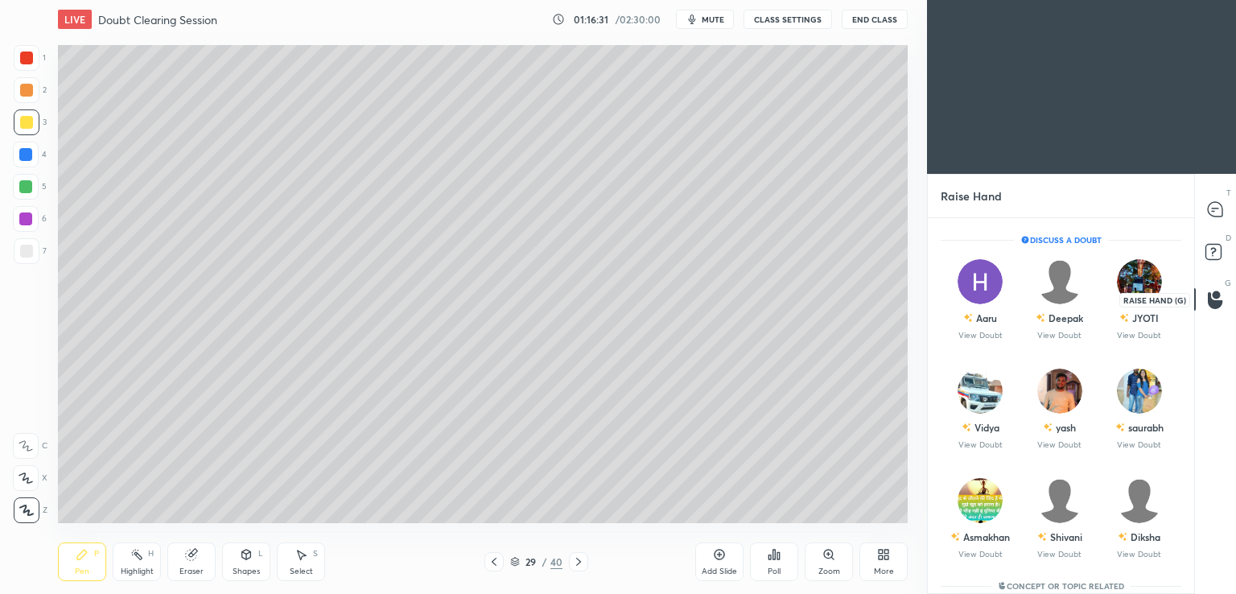
scroll to position [5, 5]
click at [981, 533] on div "Asmakhan" at bounding box center [986, 536] width 47 height 14
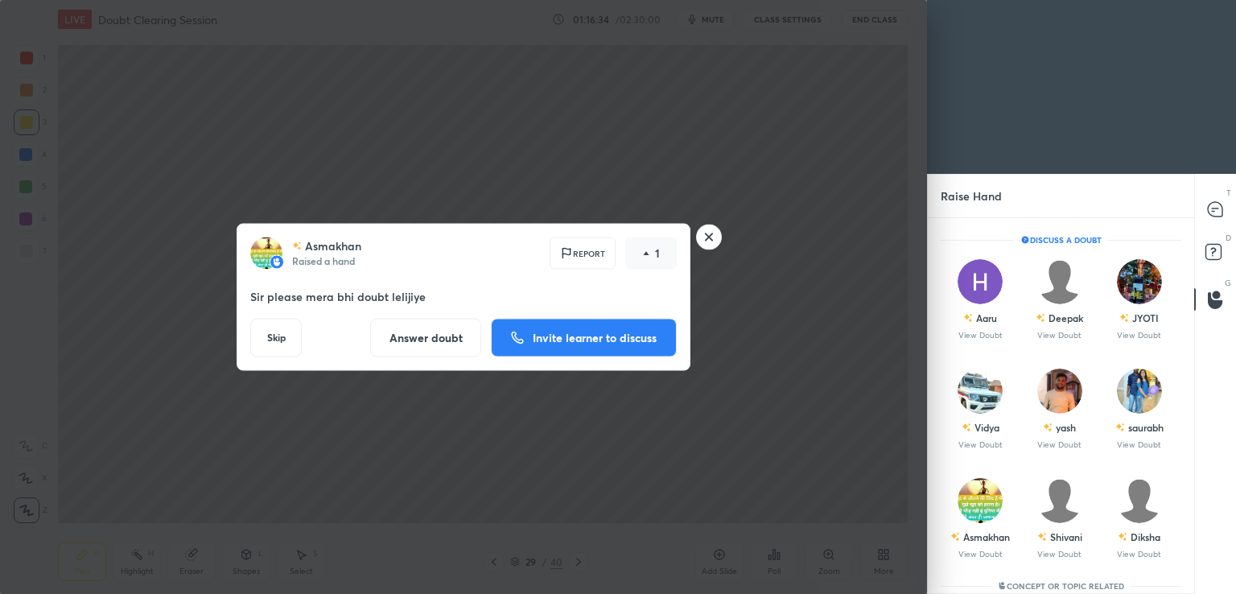
click at [579, 326] on button "Invite learner to discuss" at bounding box center [584, 338] width 186 height 39
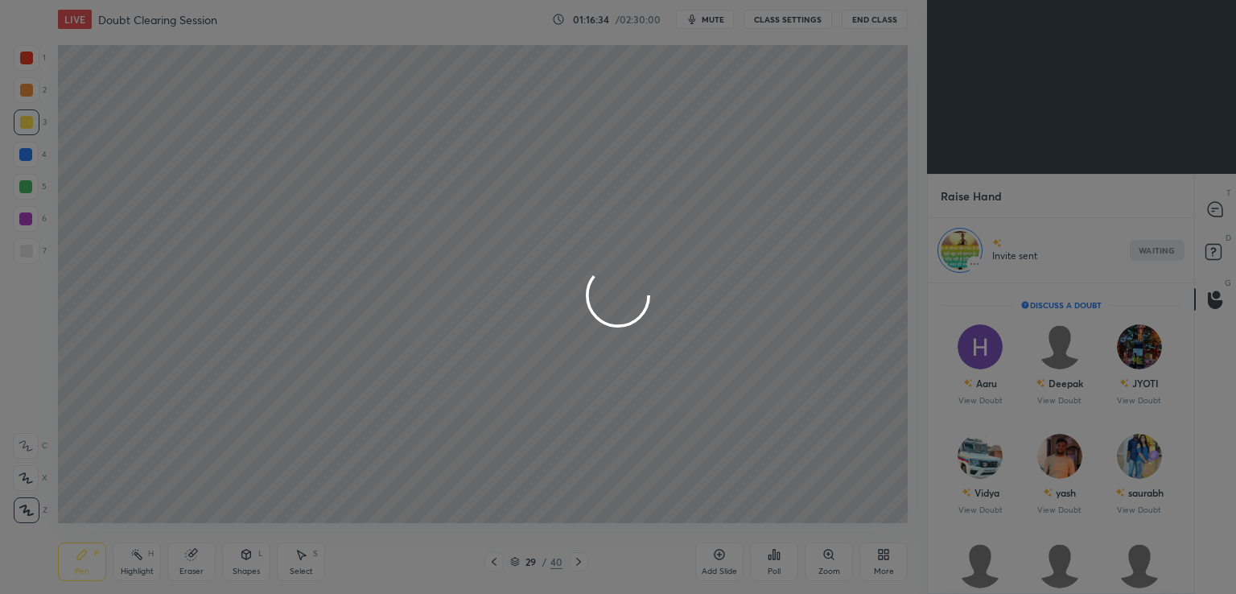
scroll to position [6, 5]
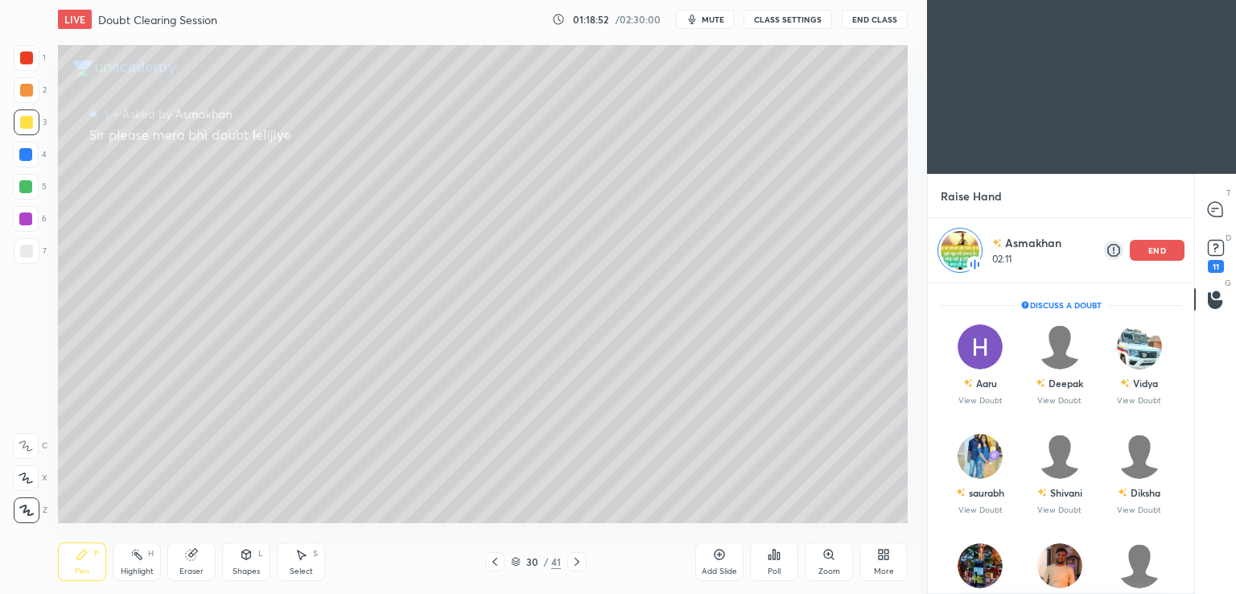
click at [1163, 252] on p "end" at bounding box center [1157, 250] width 18 height 8
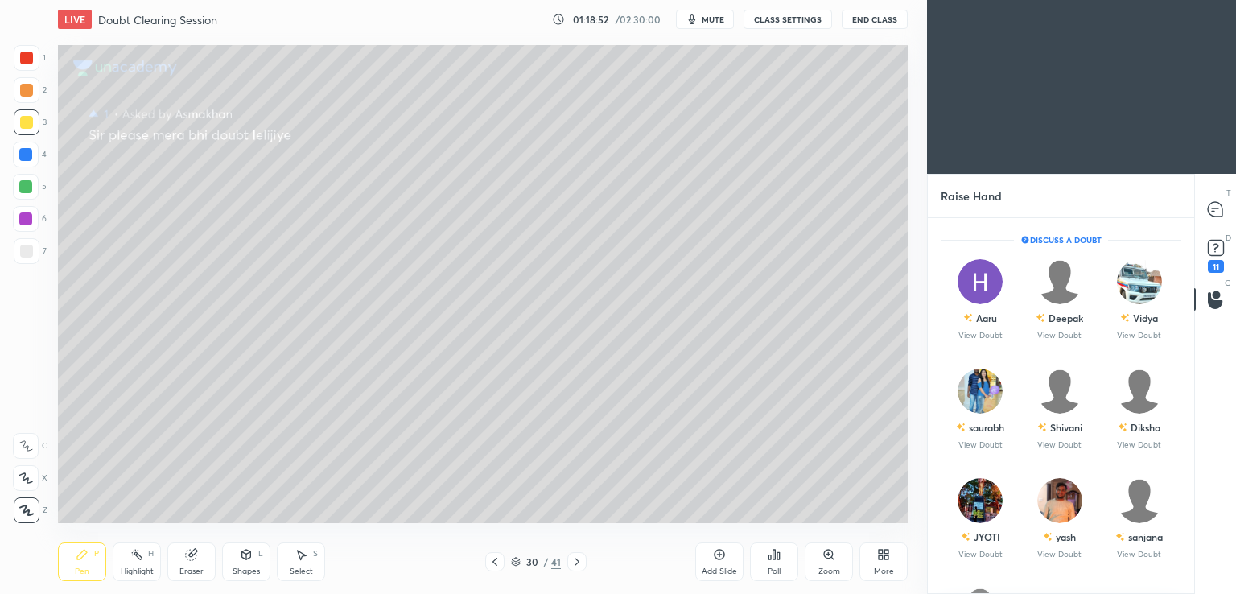
scroll to position [371, 261]
click at [985, 422] on div "saurabh" at bounding box center [985, 427] width 35 height 14
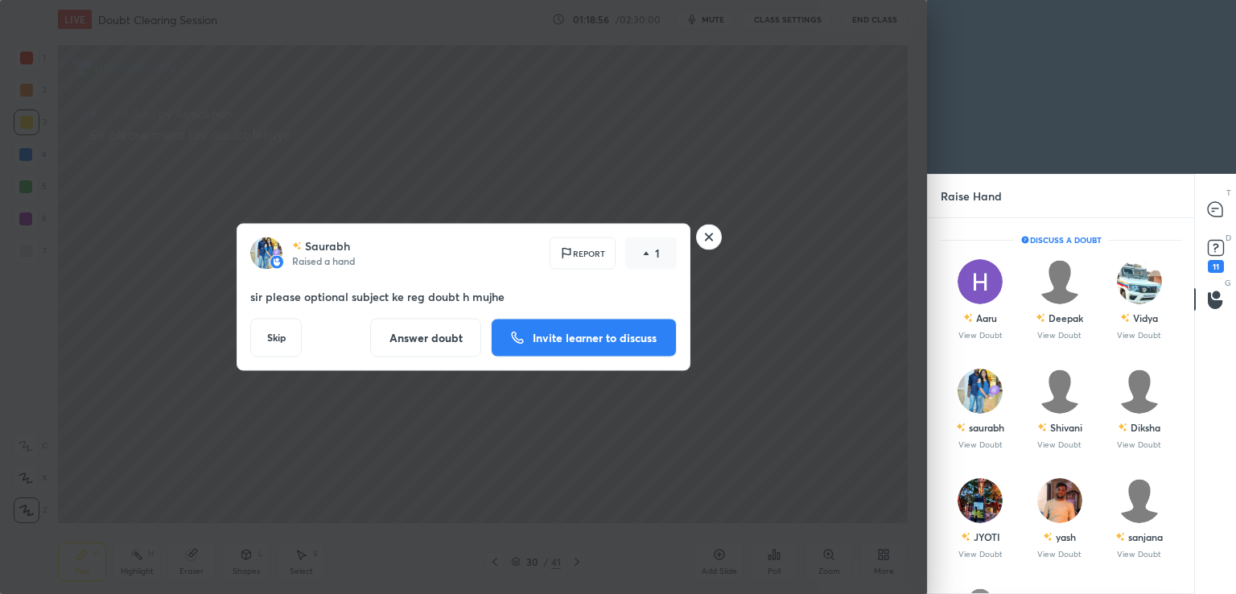
click at [579, 339] on p "Invite learner to discuss" at bounding box center [595, 337] width 124 height 11
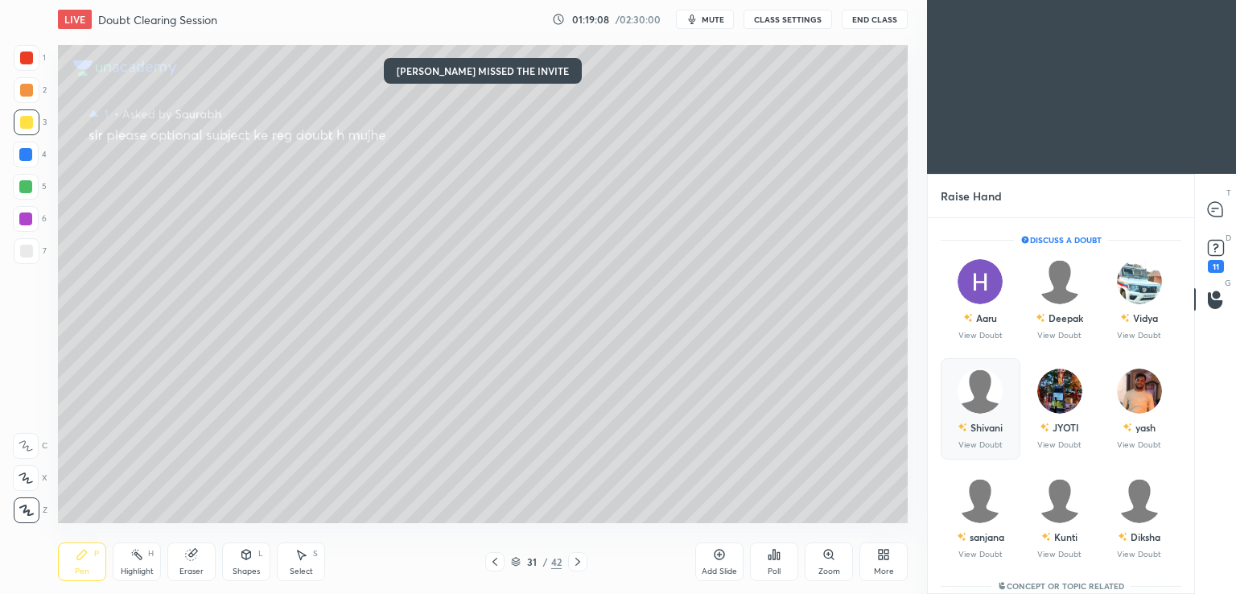
click at [993, 422] on div "Shivani" at bounding box center [986, 427] width 32 height 14
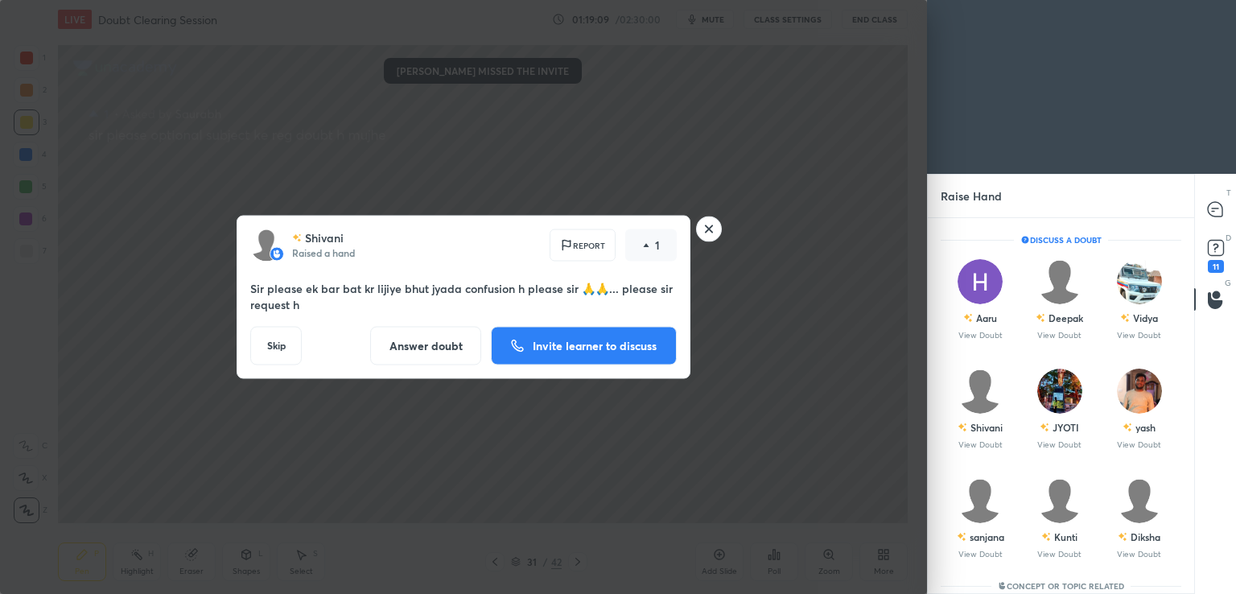
click at [573, 348] on p "Invite learner to discuss" at bounding box center [595, 345] width 124 height 11
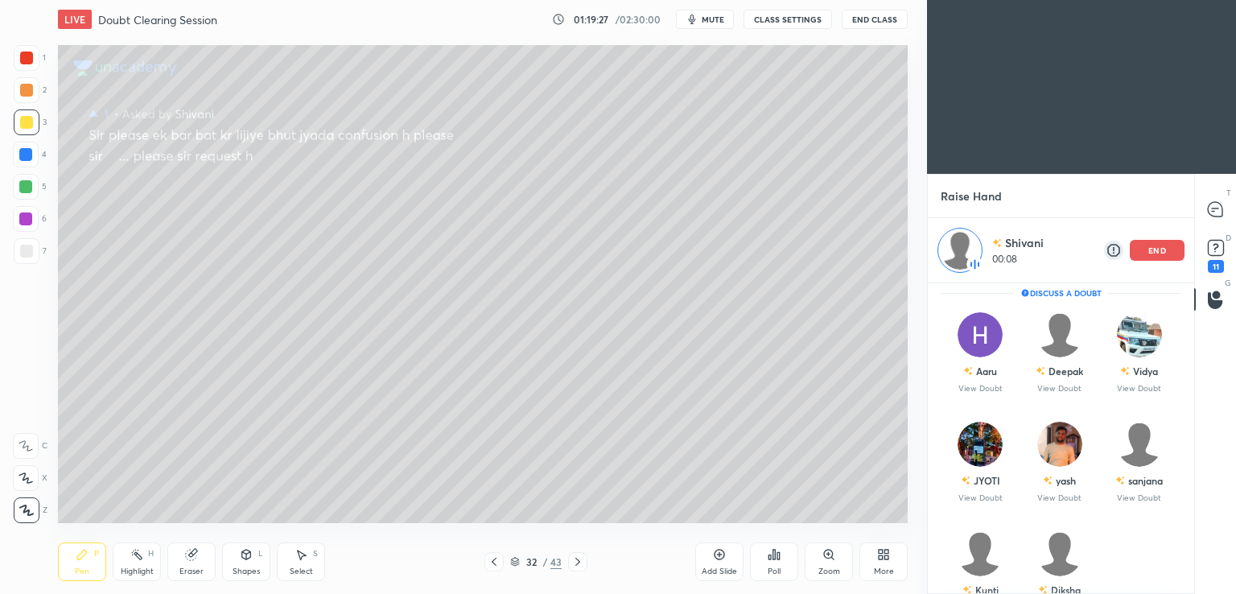
scroll to position [0, 0]
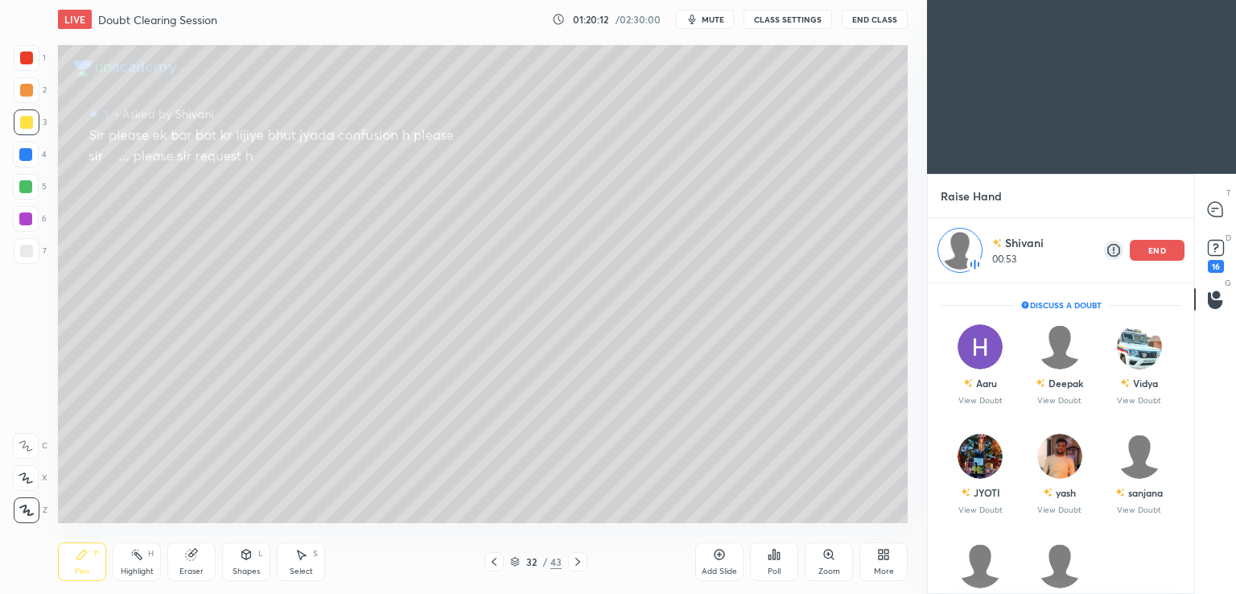
drag, startPoint x: 1155, startPoint y: 254, endPoint x: 1155, endPoint y: 278, distance: 23.3
click at [1155, 278] on div "[PERSON_NAME] 00:53 end" at bounding box center [1060, 250] width 266 height 64
click at [1158, 249] on p "end" at bounding box center [1157, 250] width 18 height 8
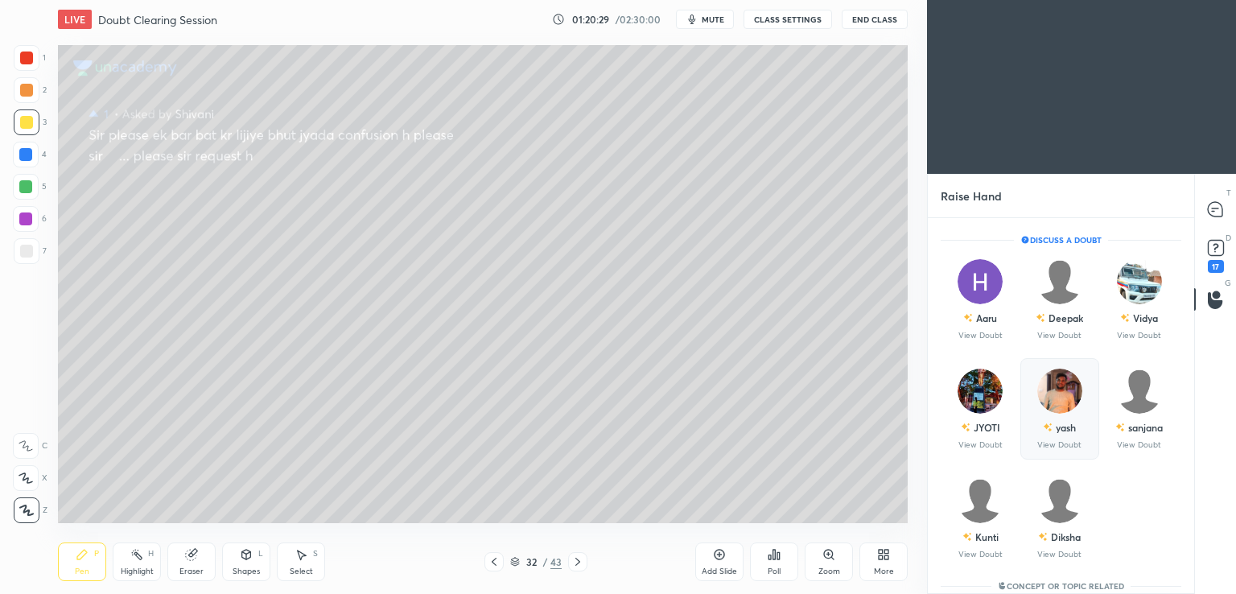
click at [1065, 424] on div "yash" at bounding box center [1065, 427] width 20 height 14
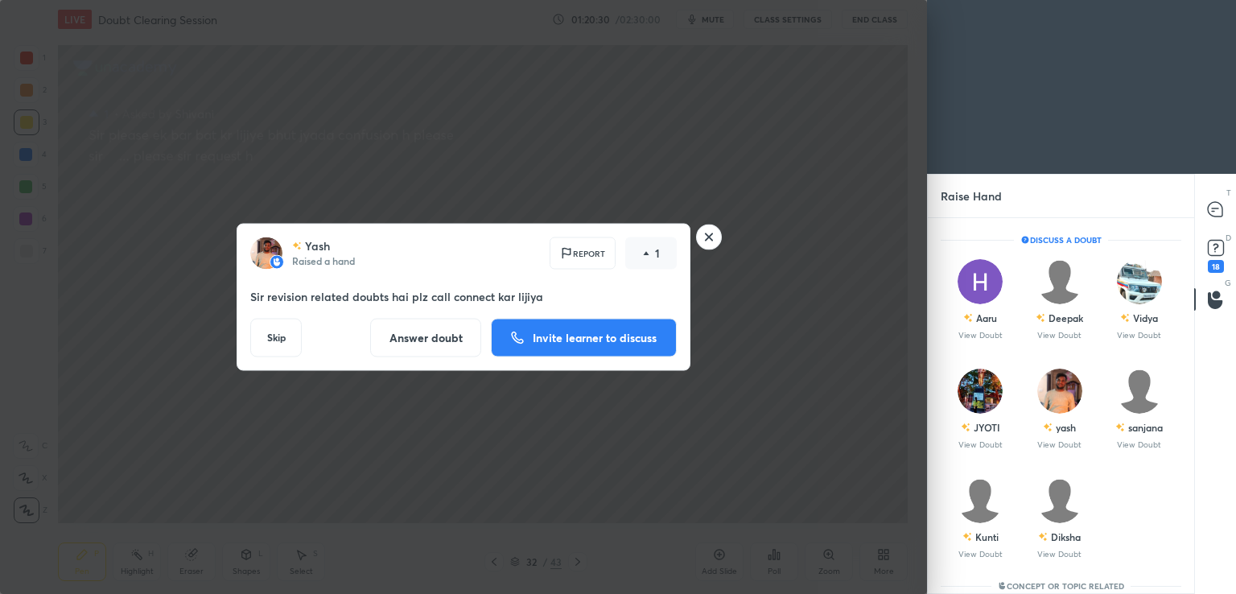
click at [591, 346] on button "Invite learner to discuss" at bounding box center [584, 338] width 186 height 39
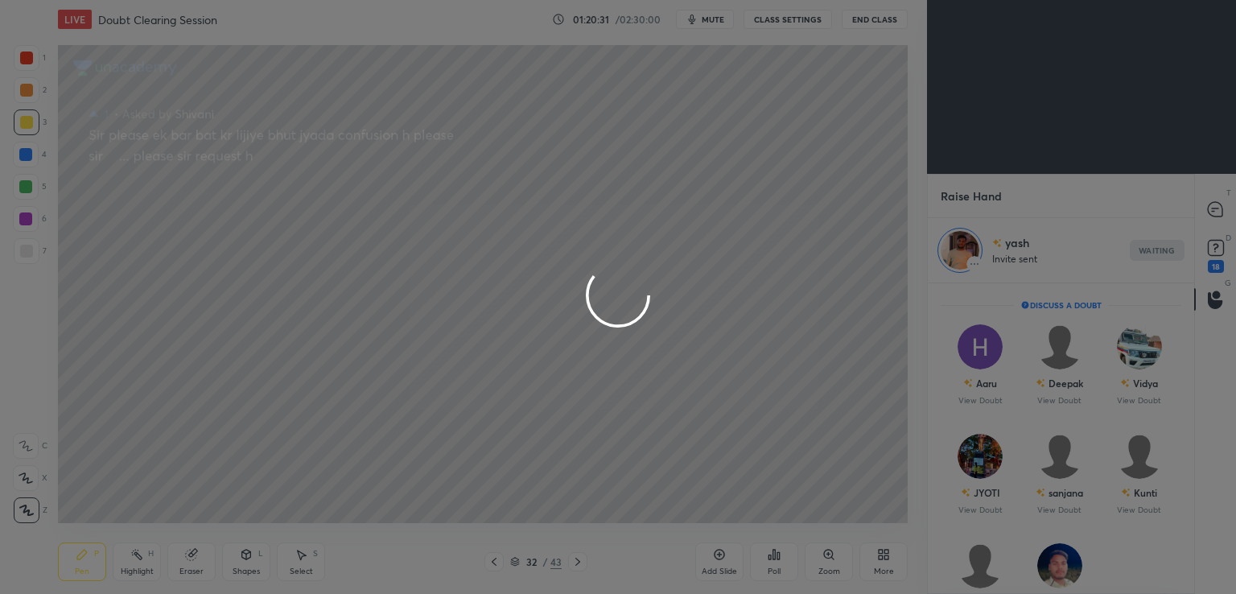
scroll to position [6, 5]
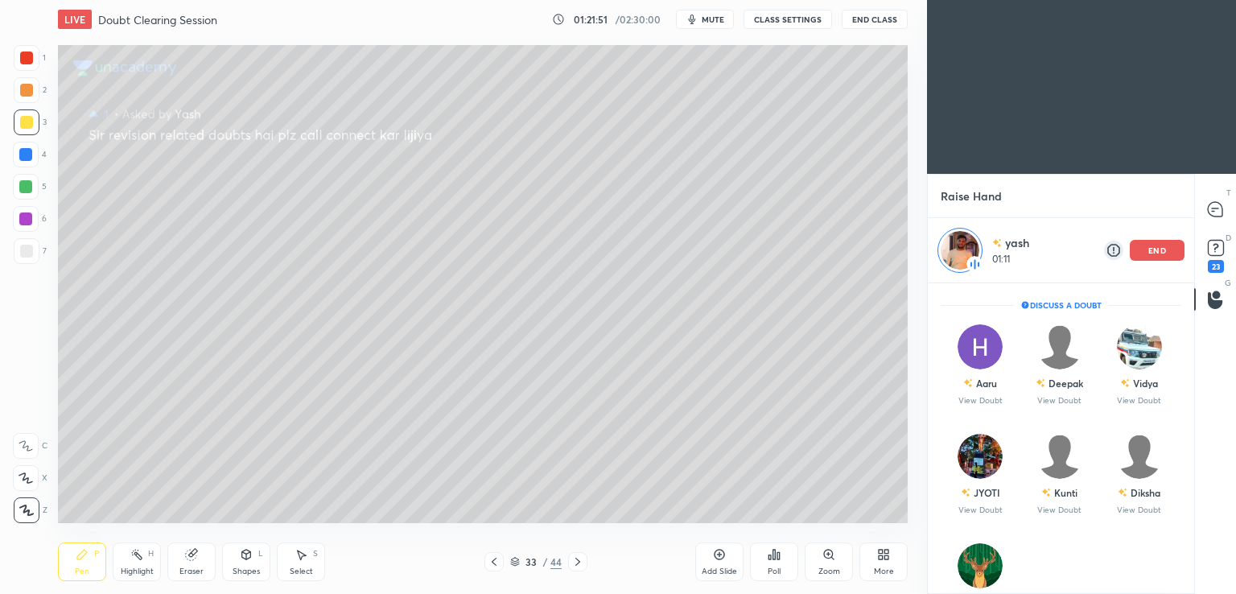
click at [727, 559] on div "Add Slide" at bounding box center [719, 561] width 48 height 39
click at [1168, 252] on div "end" at bounding box center [1156, 250] width 55 height 21
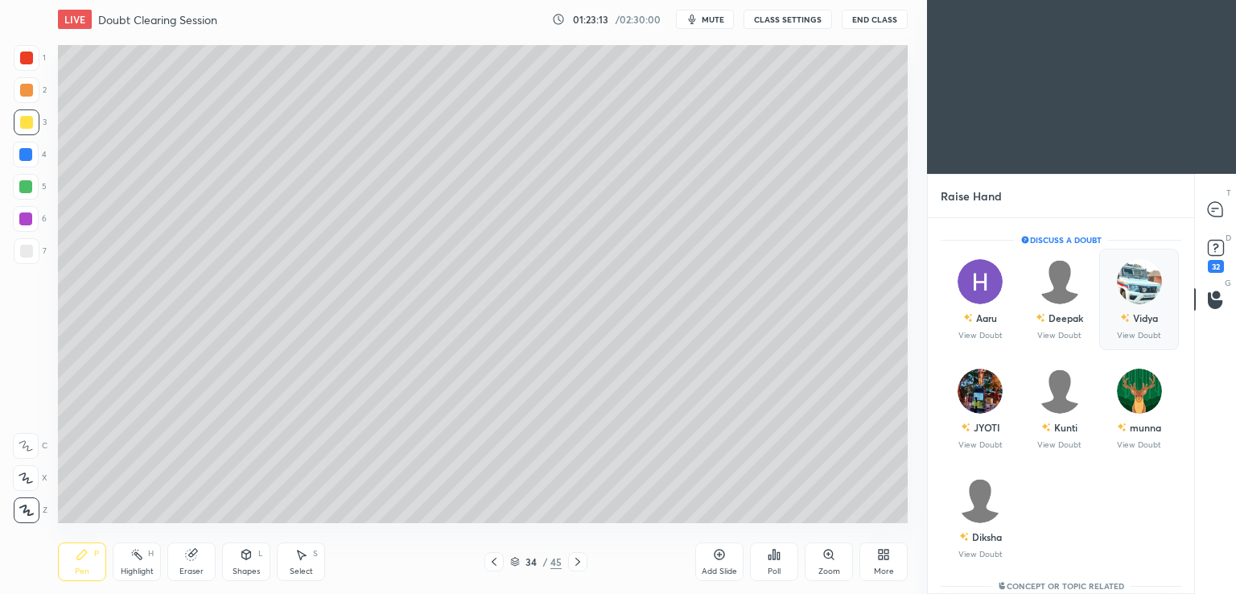
scroll to position [371, 261]
click at [984, 433] on div "JYOTI" at bounding box center [986, 427] width 27 height 14
click at [1145, 422] on div "munna" at bounding box center [1144, 427] width 31 height 14
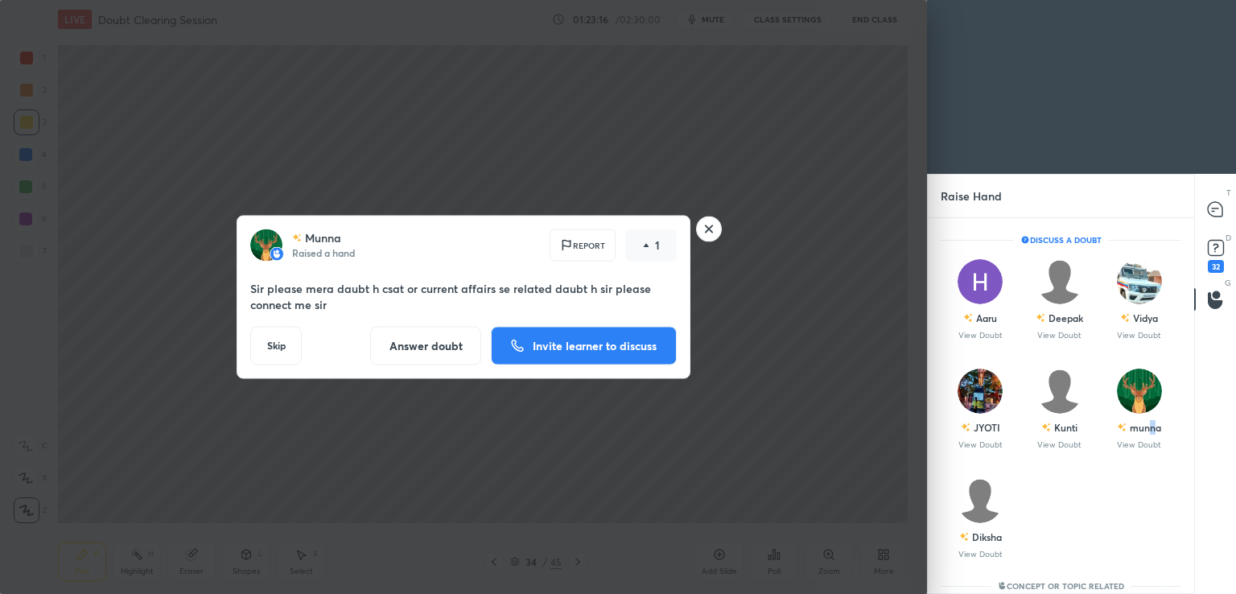
click at [594, 337] on button "Invite learner to discuss" at bounding box center [584, 346] width 186 height 39
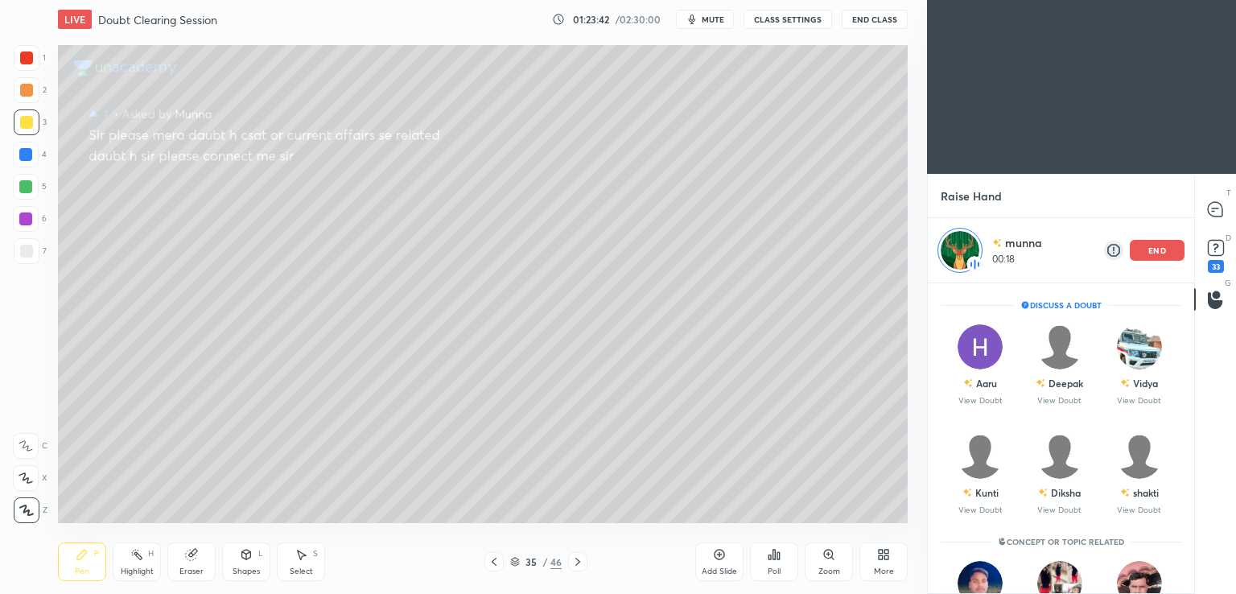
click at [719, 568] on div "Add Slide" at bounding box center [718, 571] width 35 height 8
click at [1214, 265] on div "43" at bounding box center [1215, 266] width 16 height 13
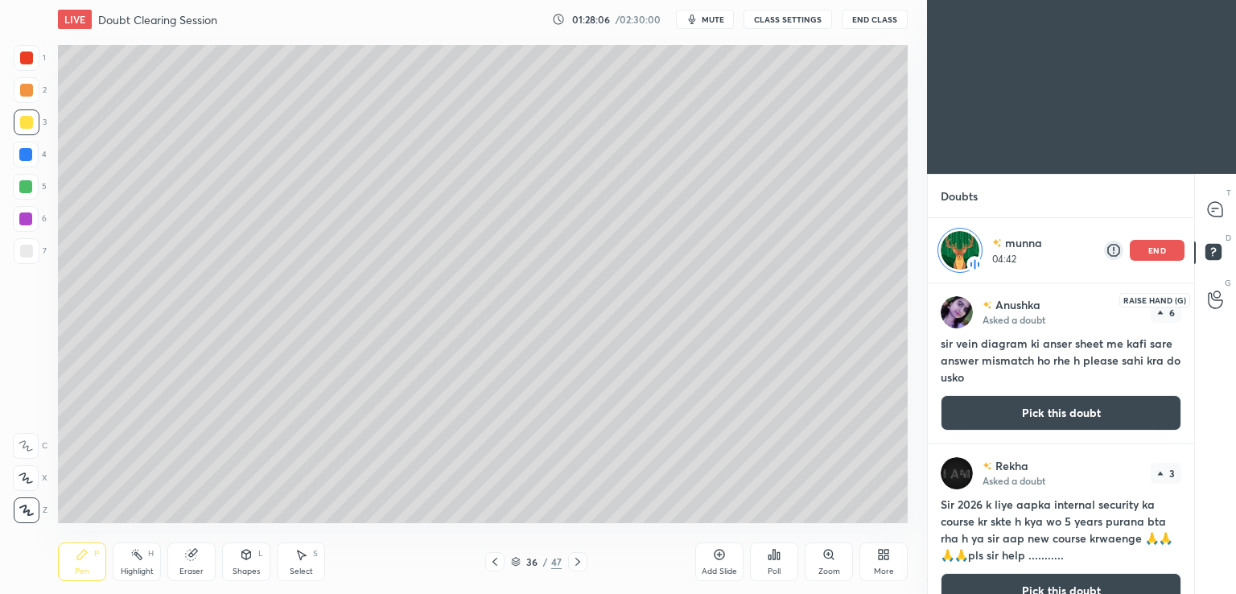
click at [1212, 304] on icon at bounding box center [1214, 299] width 15 height 19
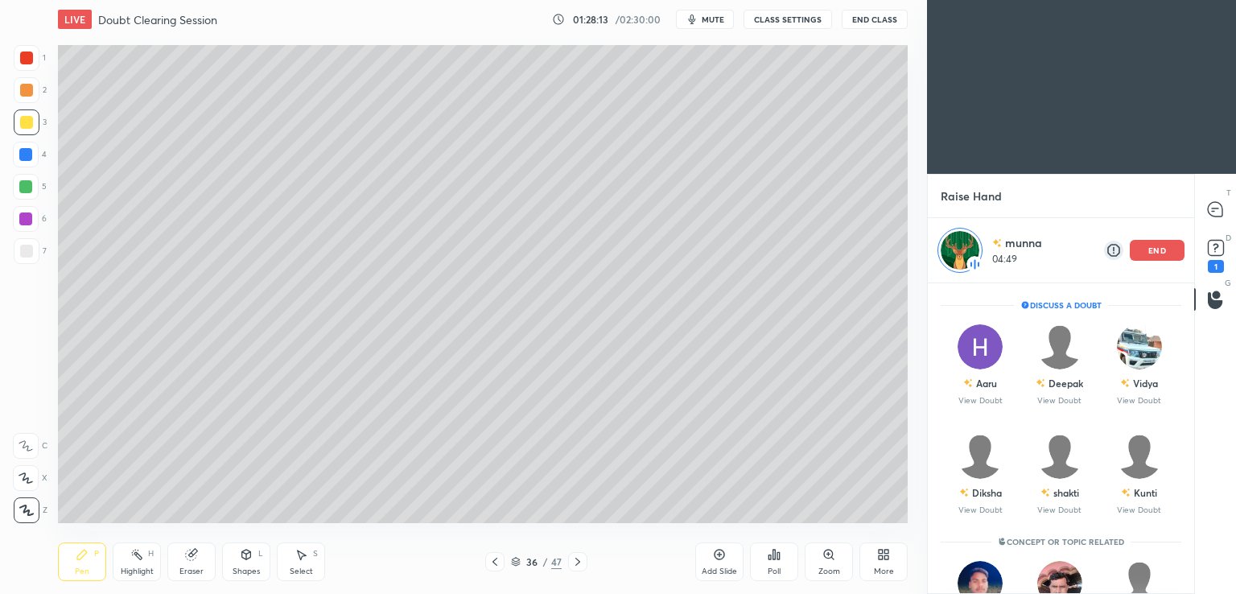
click at [1168, 255] on div "end" at bounding box center [1156, 250] width 55 height 21
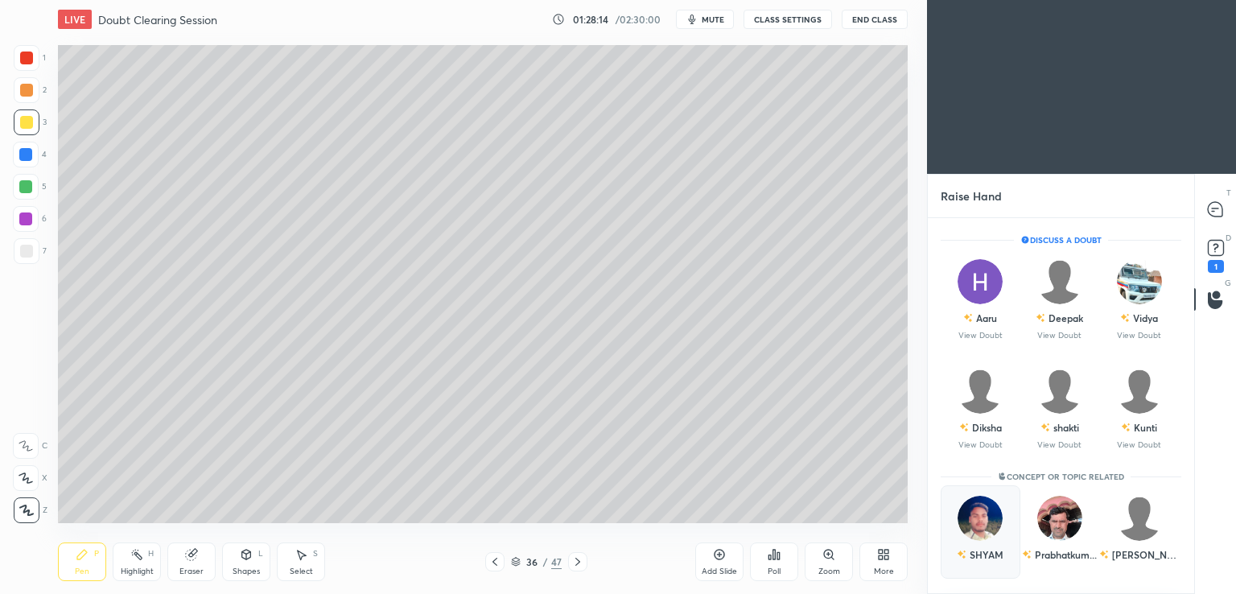
click at [981, 553] on div "SHYAM" at bounding box center [979, 554] width 47 height 27
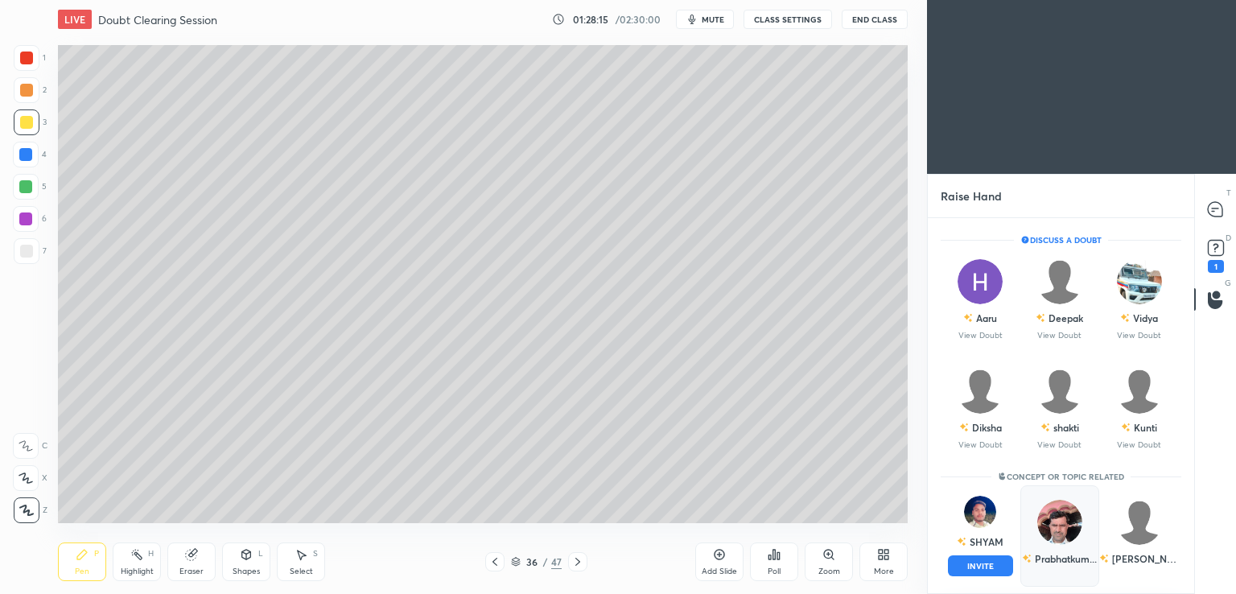
click at [978, 564] on button "INVITE" at bounding box center [980, 565] width 65 height 21
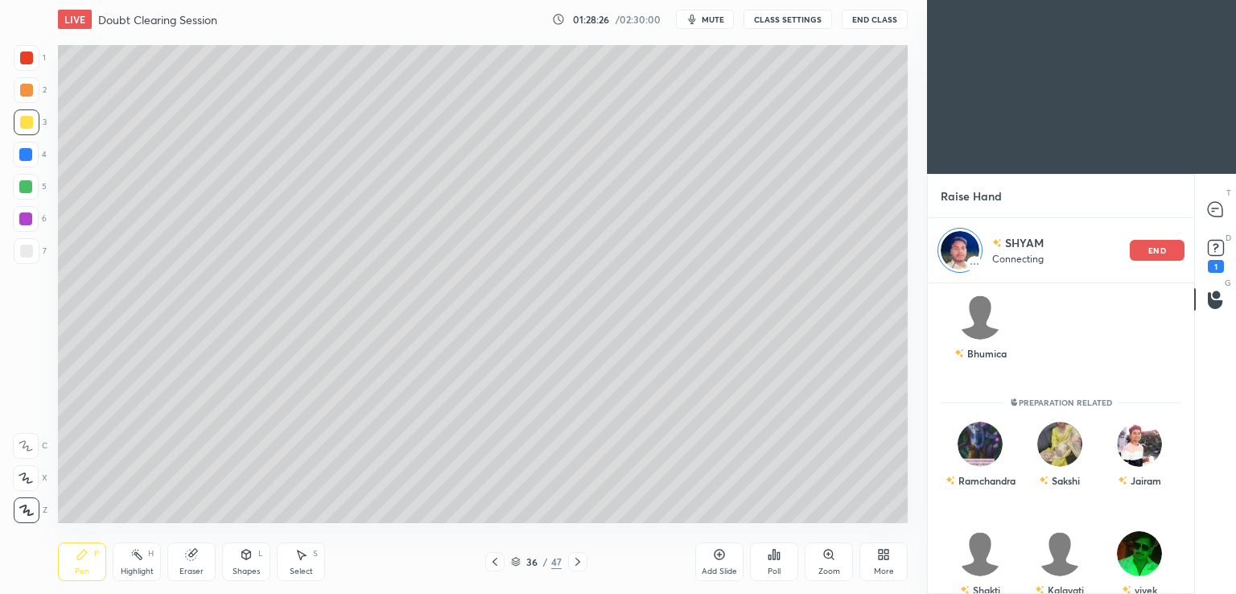
scroll to position [0, 0]
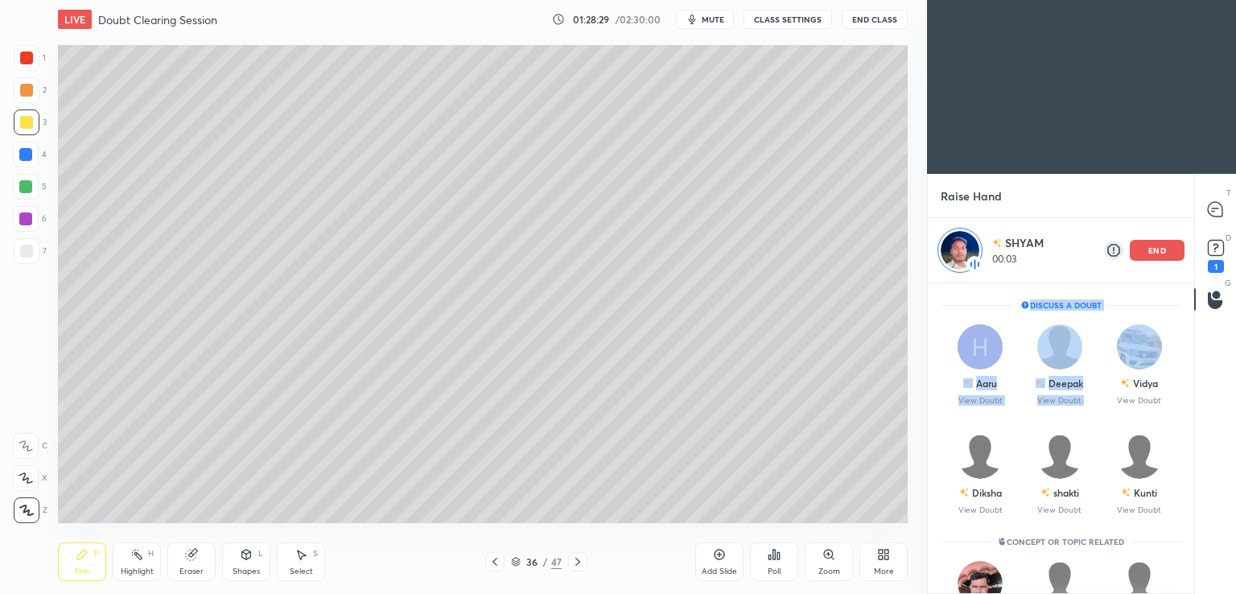
drag, startPoint x: 1188, startPoint y: 344, endPoint x: 1191, endPoint y: 335, distance: 9.2
click at [1190, 344] on div "Discuss a doubt Aaru View Doubt Deepak View Doubt Vidya View Doubt [PERSON_NAME…" at bounding box center [1060, 438] width 266 height 311
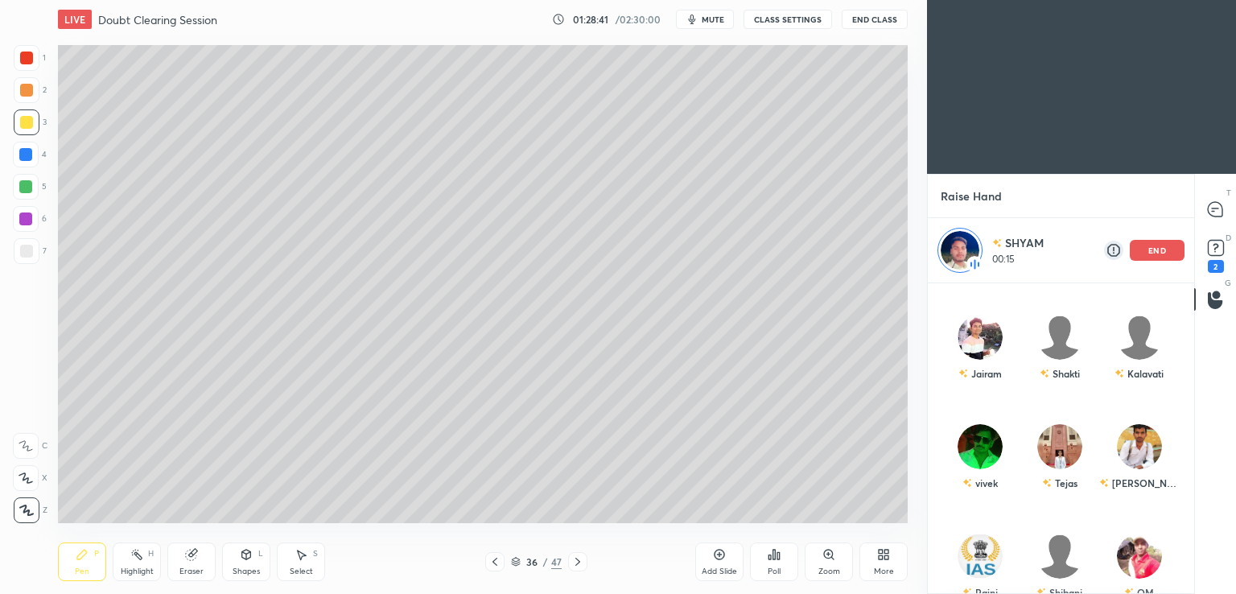
scroll to position [909, 0]
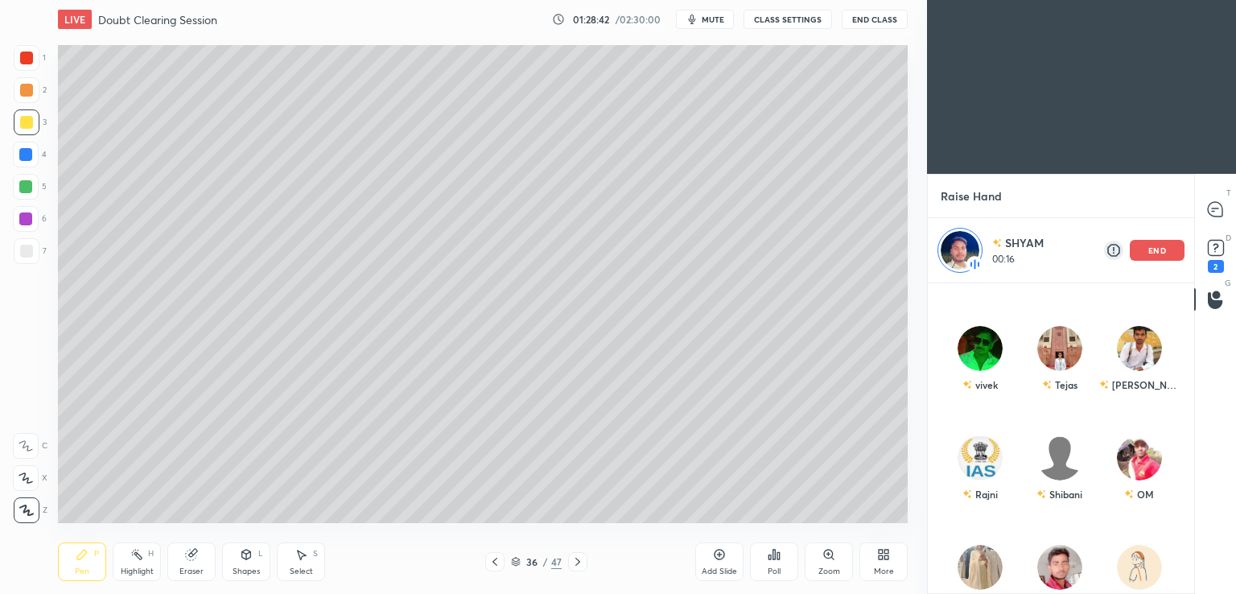
click at [726, 557] on div "Add Slide" at bounding box center [719, 561] width 48 height 39
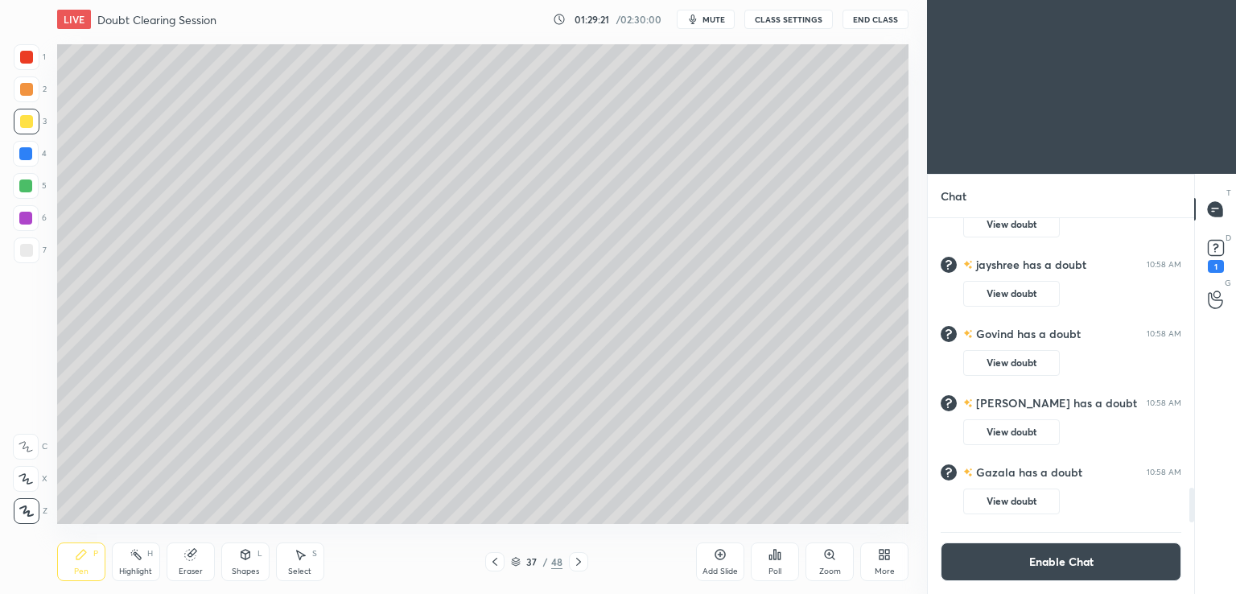
scroll to position [79949, 79578]
click at [1206, 306] on div at bounding box center [1215, 299] width 32 height 29
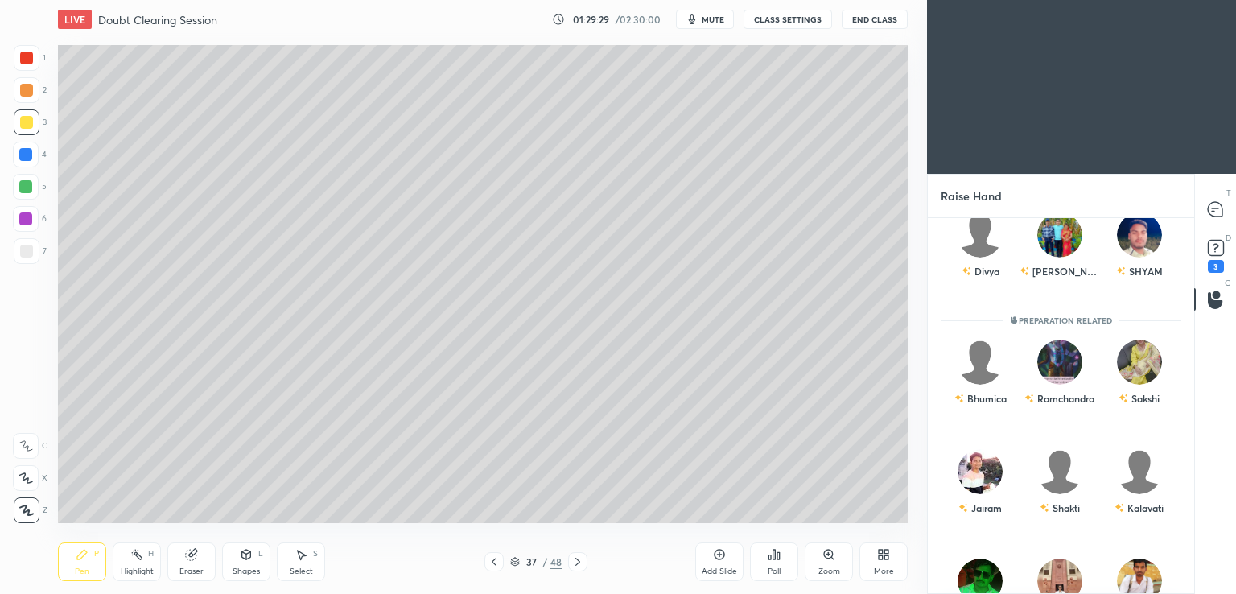
scroll to position [743, 0]
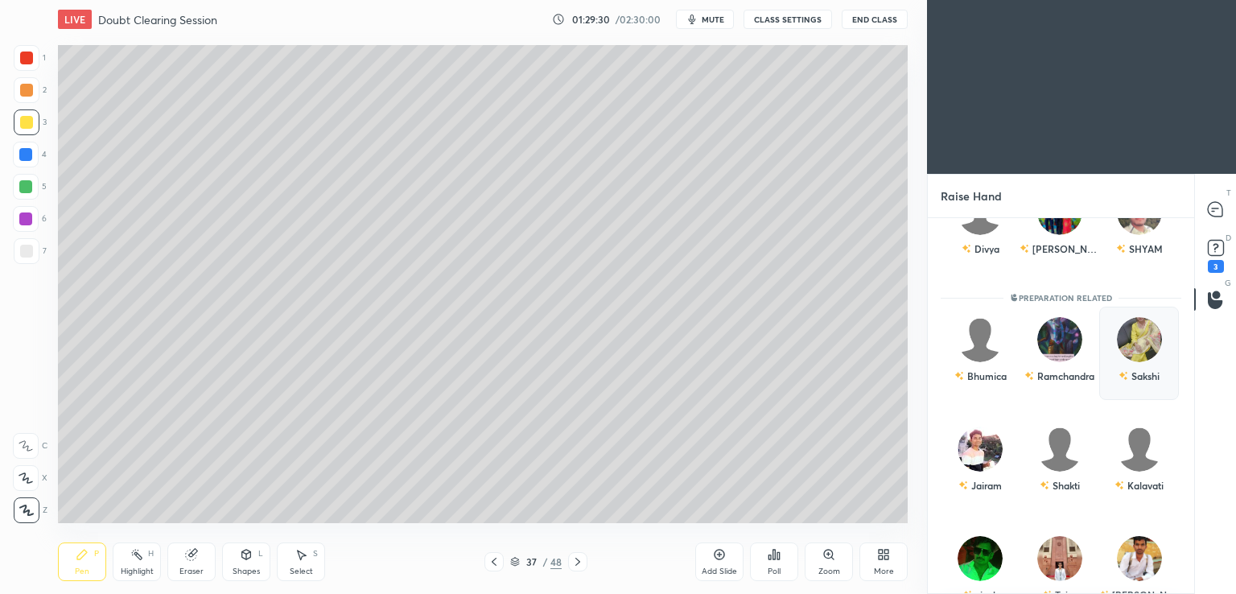
click at [1145, 364] on div "Sakshi" at bounding box center [1138, 375] width 41 height 27
click at [1145, 388] on button "INVITE" at bounding box center [1138, 386] width 65 height 21
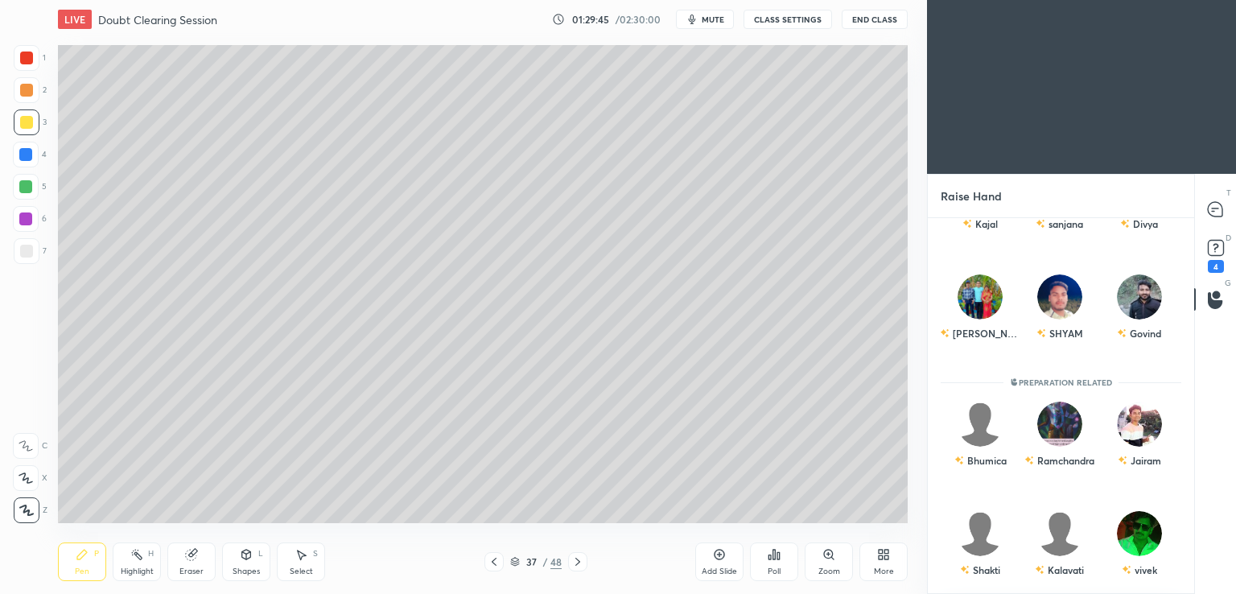
scroll to position [652, 0]
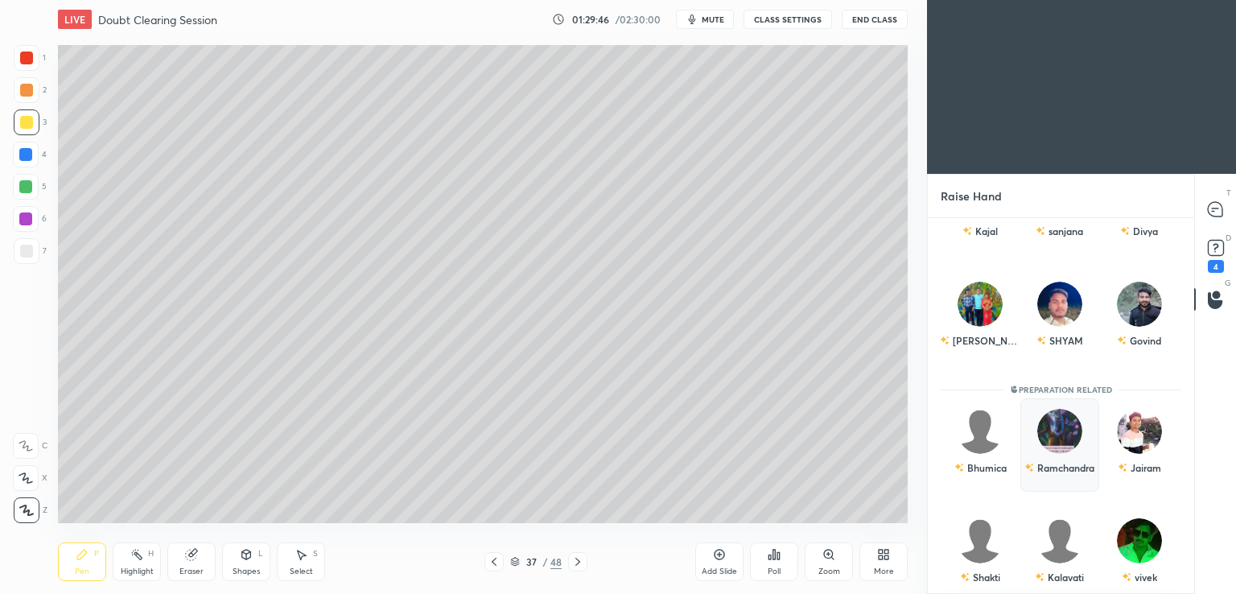
click at [1067, 458] on div "Ramchandra" at bounding box center [1059, 467] width 70 height 27
click at [1062, 479] on button "INVITE" at bounding box center [1059, 478] width 65 height 21
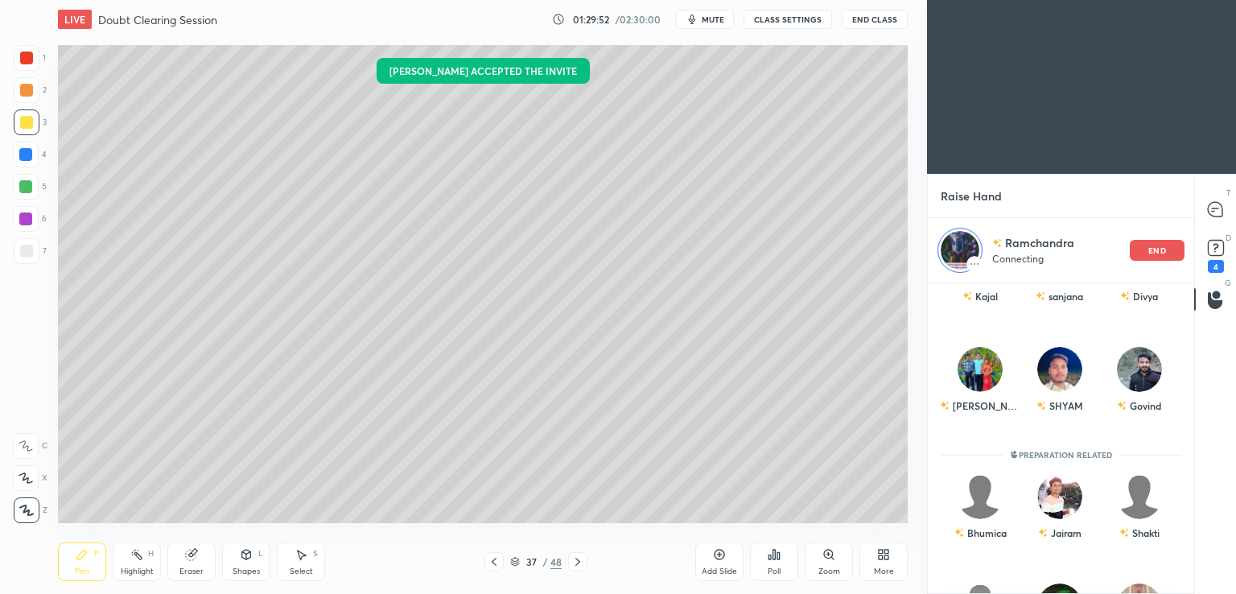
scroll to position [0, 0]
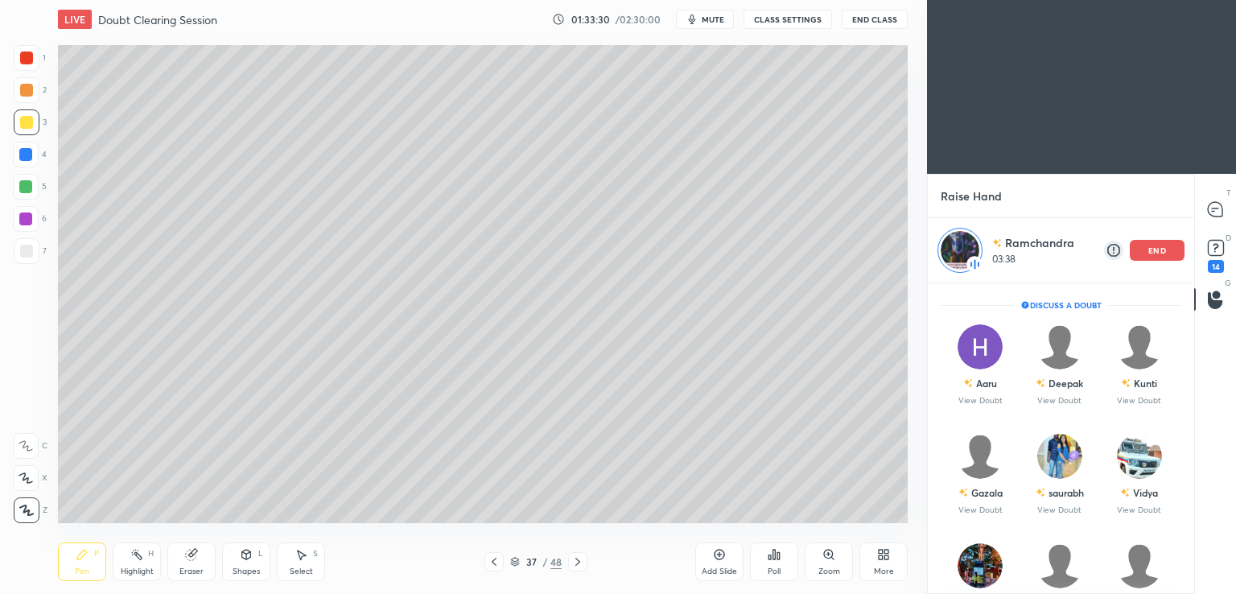
click at [718, 559] on icon at bounding box center [719, 554] width 10 height 10
click at [1161, 240] on div "end" at bounding box center [1156, 250] width 55 height 21
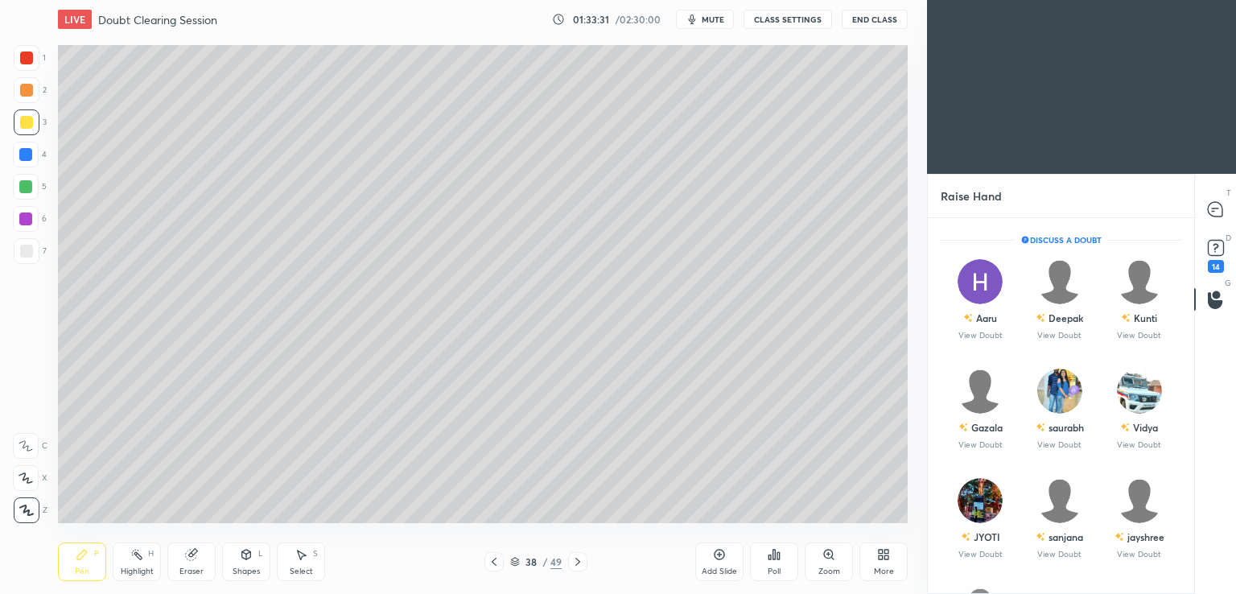
scroll to position [371, 261]
click at [1197, 258] on div "D Doubts (D) 14" at bounding box center [1215, 254] width 41 height 45
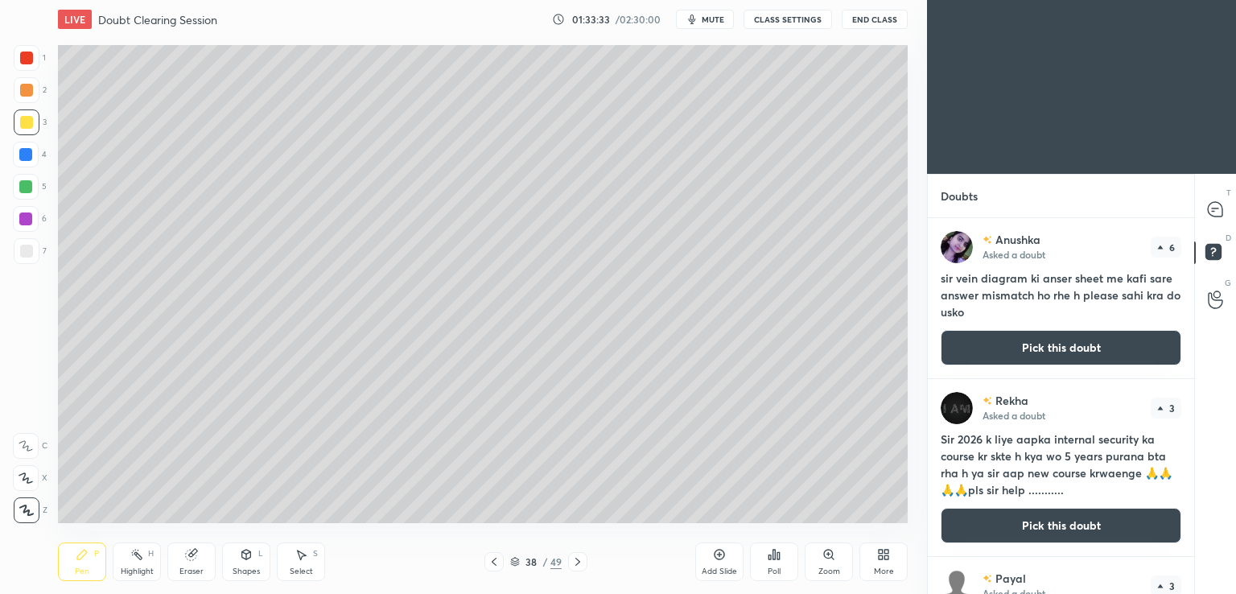
click at [1221, 299] on div at bounding box center [1215, 299] width 32 height 29
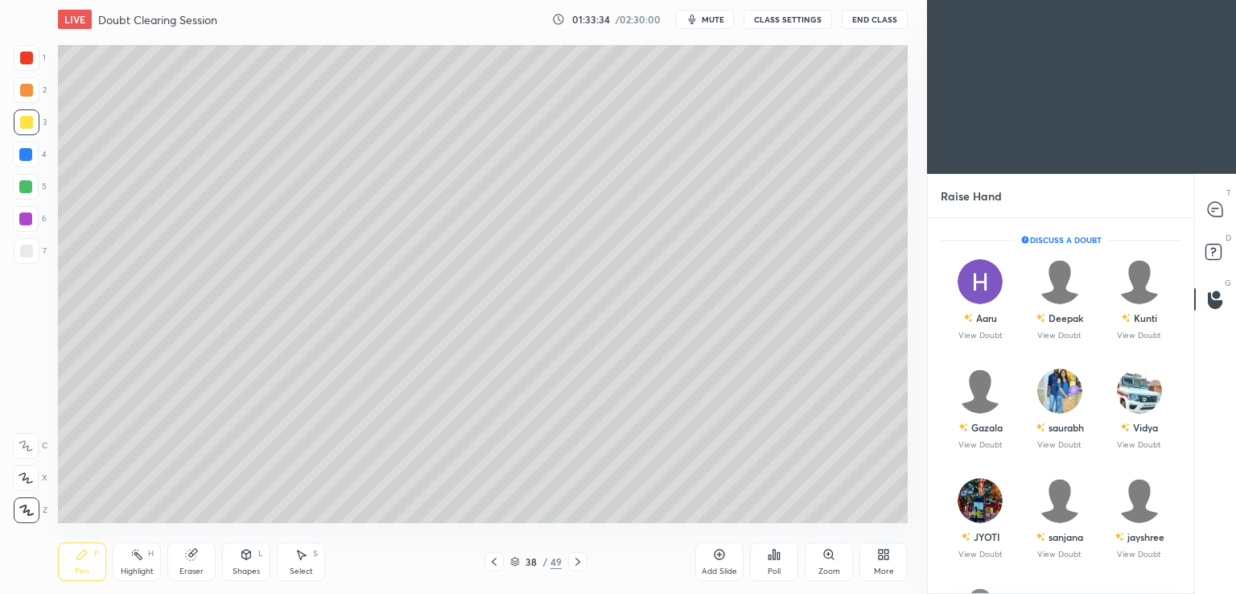
click at [1213, 211] on icon at bounding box center [1212, 211] width 2 height 0
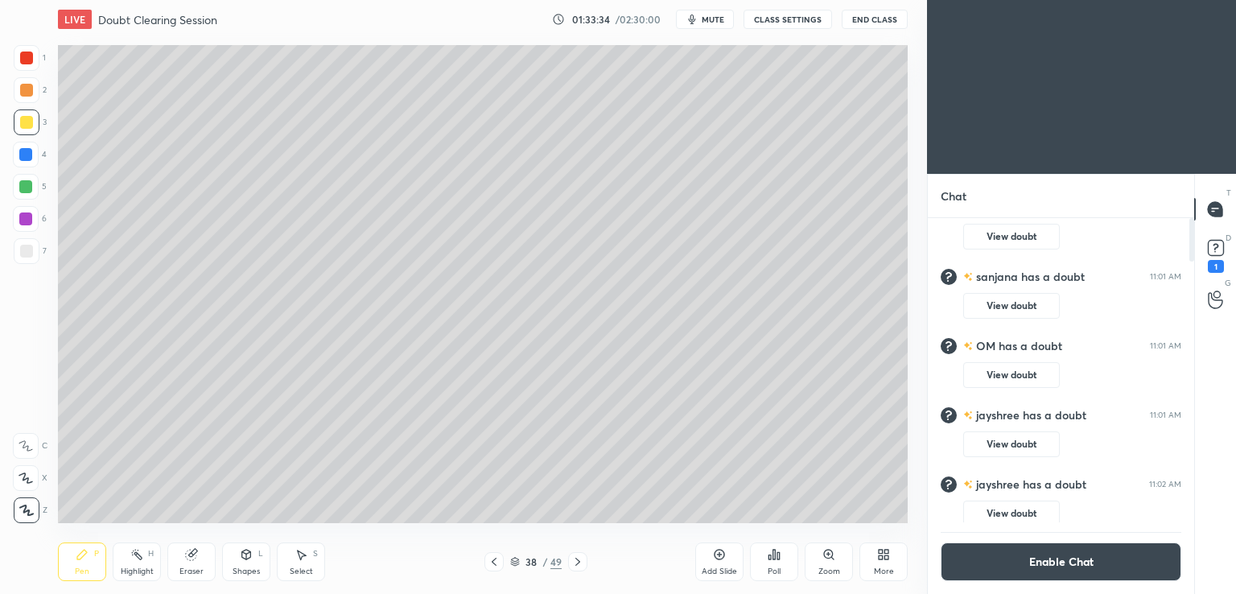
scroll to position [300, 261]
click at [1216, 275] on div "D Doubts (D) 1" at bounding box center [1215, 254] width 41 height 45
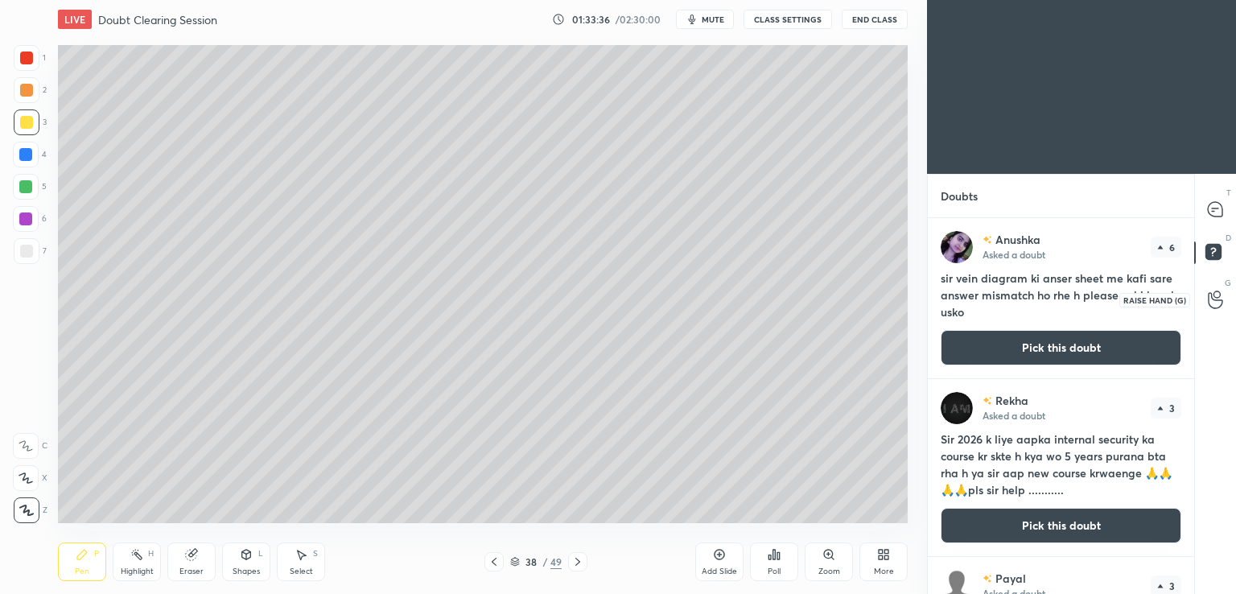
click at [1213, 308] on icon at bounding box center [1214, 299] width 15 height 19
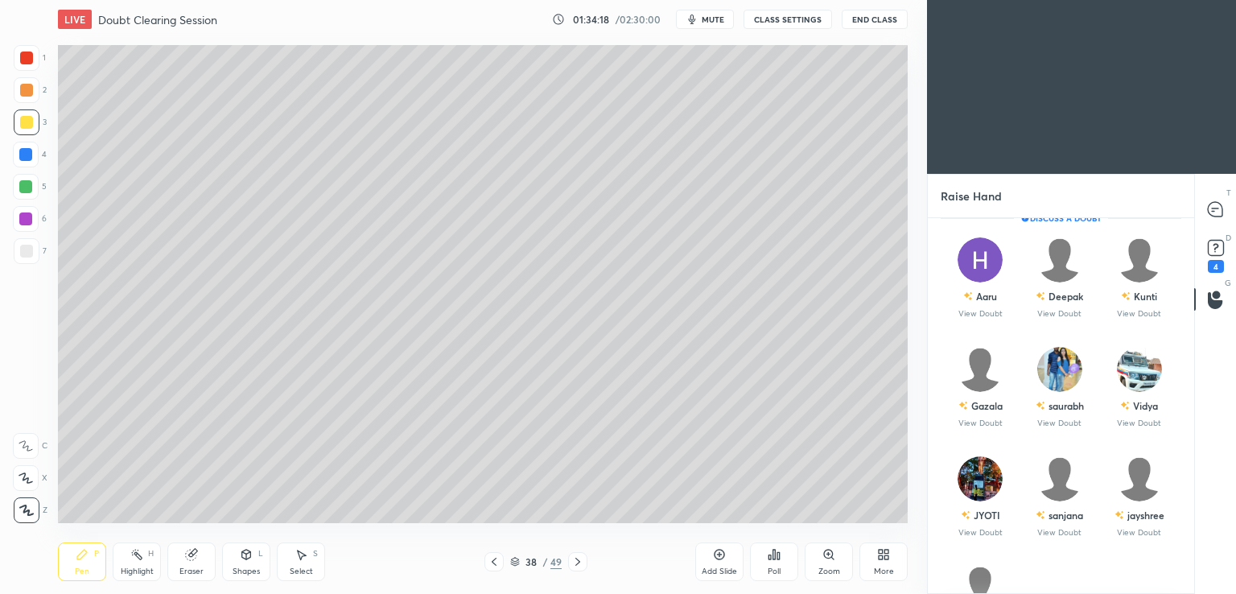
scroll to position [14, 0]
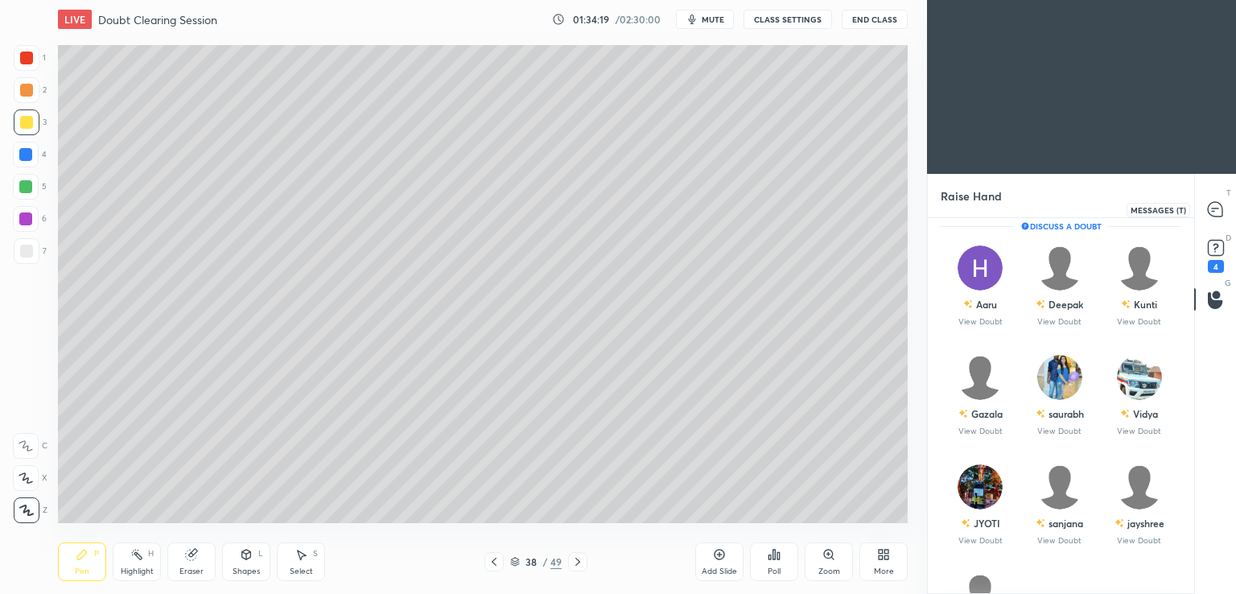
click at [1218, 206] on icon at bounding box center [1214, 209] width 14 height 14
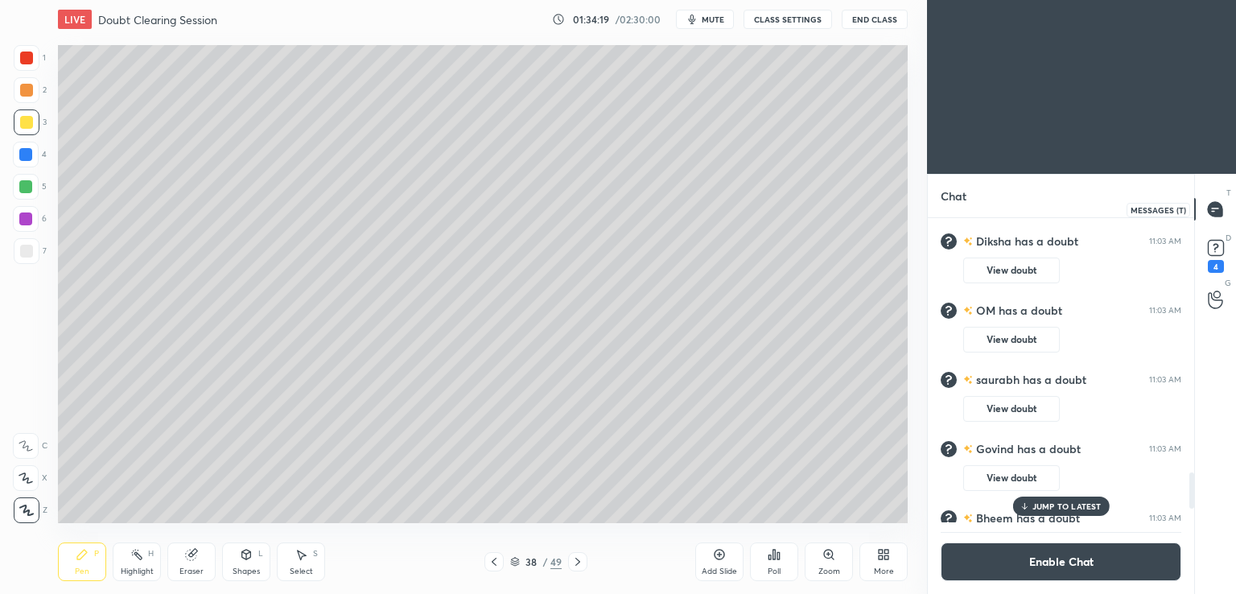
scroll to position [300, 261]
click at [1208, 318] on div "G Raise Hand (G)" at bounding box center [1215, 299] width 41 height 45
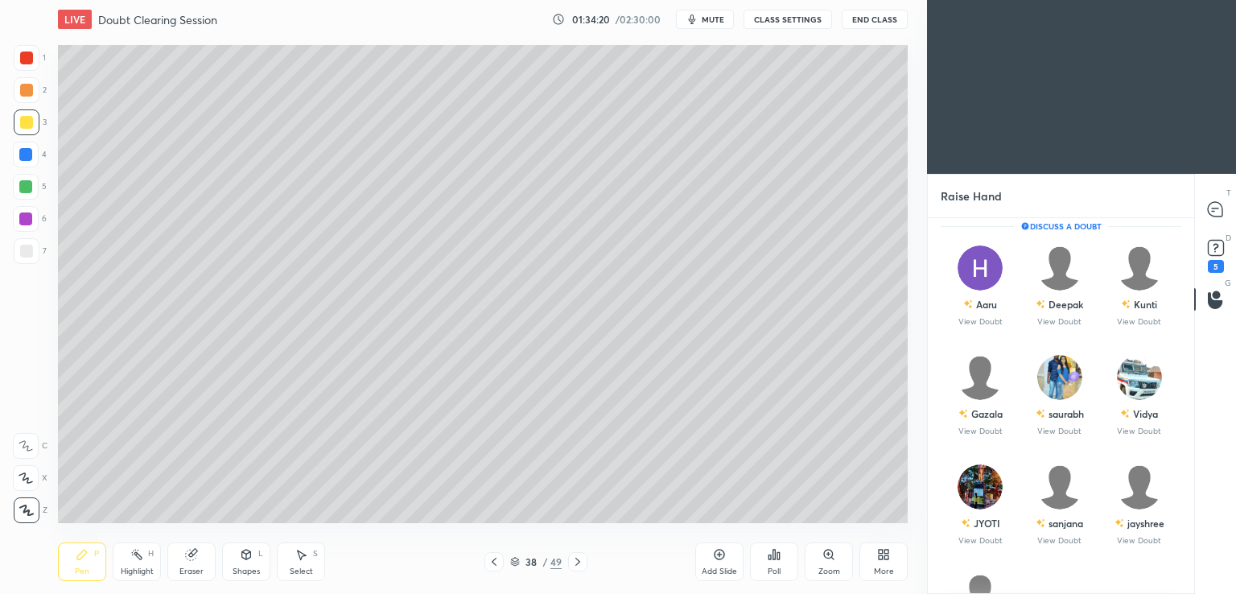
click at [1213, 187] on div "T Messages (T)" at bounding box center [1215, 209] width 41 height 45
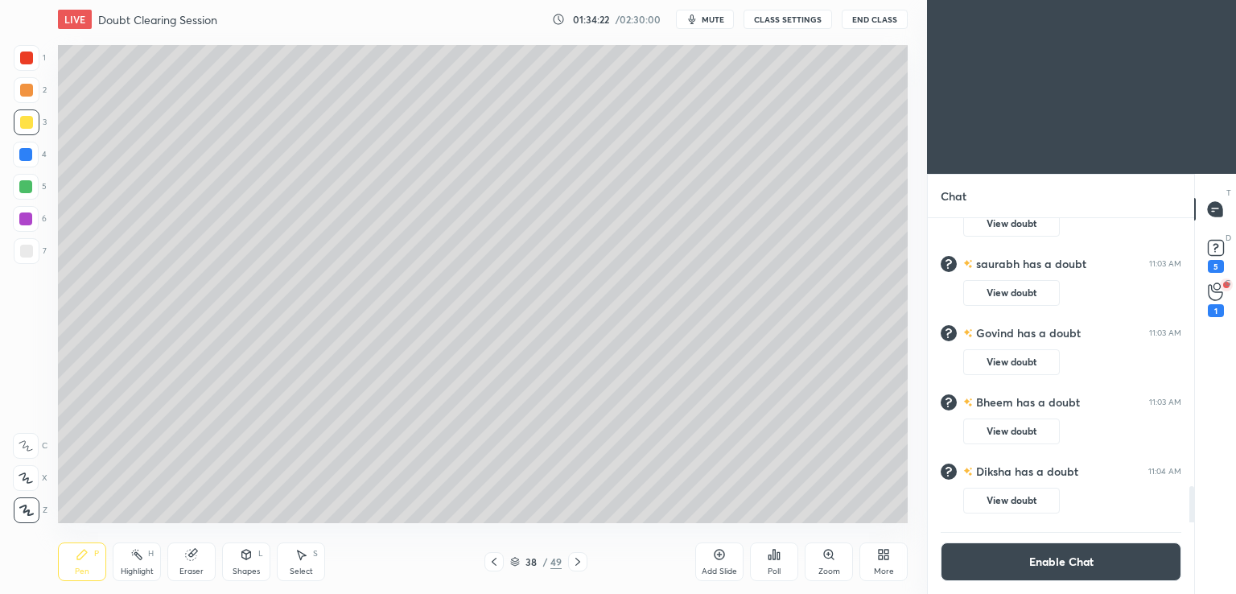
click at [1068, 565] on button "Enable Chat" at bounding box center [1060, 561] width 241 height 39
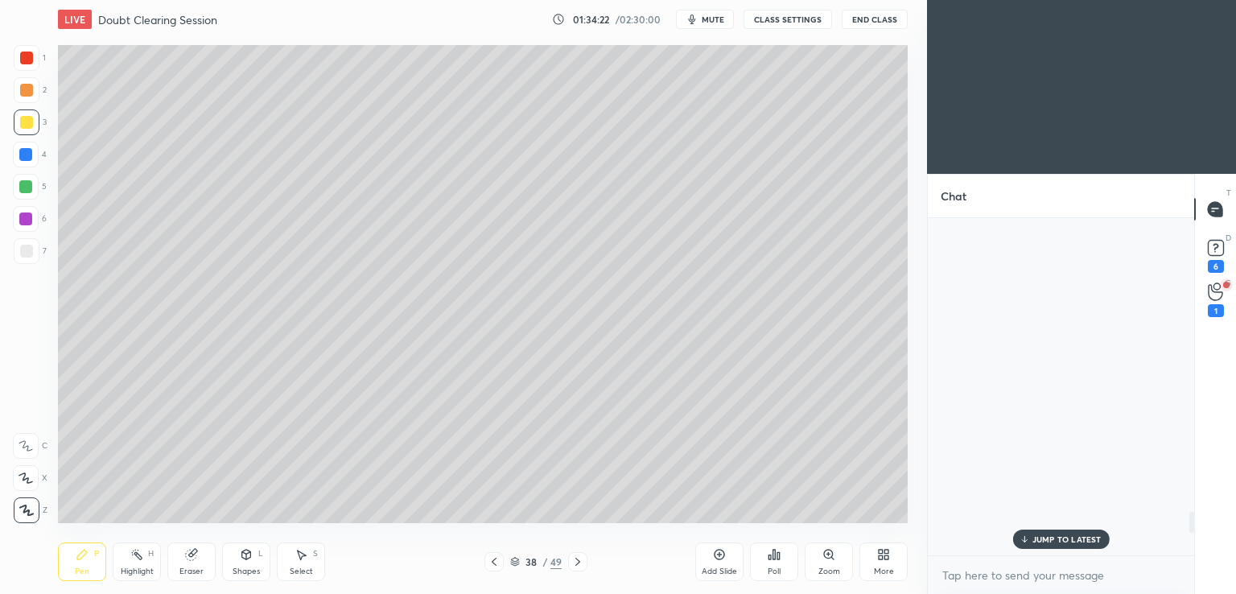
scroll to position [332, 261]
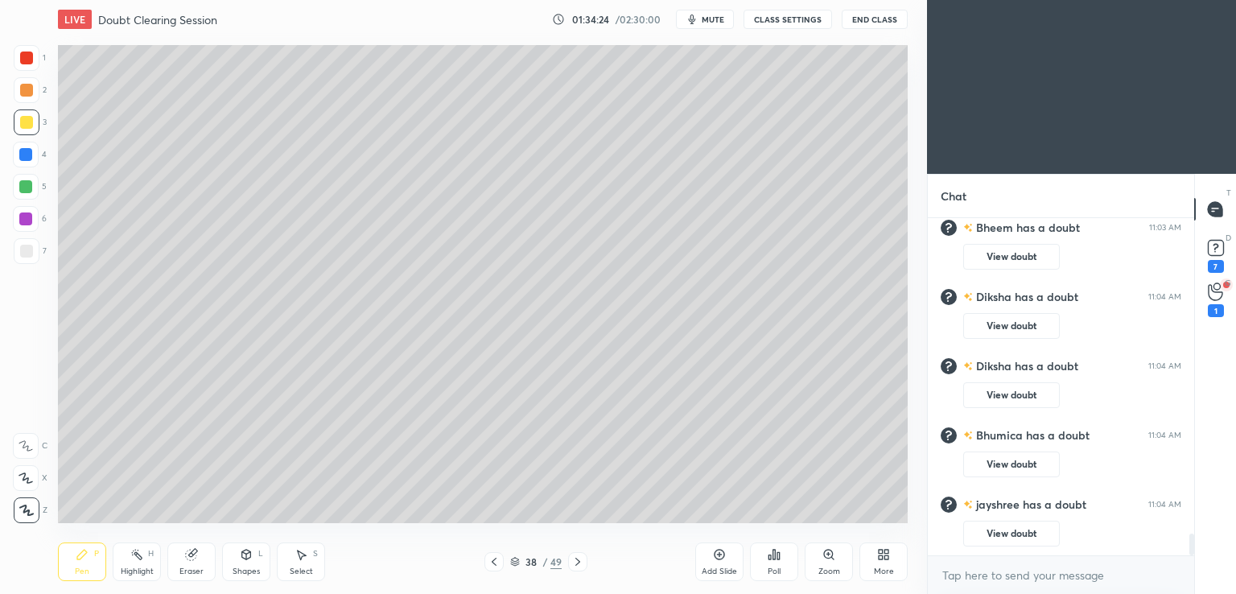
drag, startPoint x: 1190, startPoint y: 522, endPoint x: 1190, endPoint y: 564, distance: 41.8
click at [1193, 585] on div "[PERSON_NAME] has a doubt 11:01 AM View doubt OM has a doubt 11:01 AM View doub…" at bounding box center [1060, 406] width 266 height 376
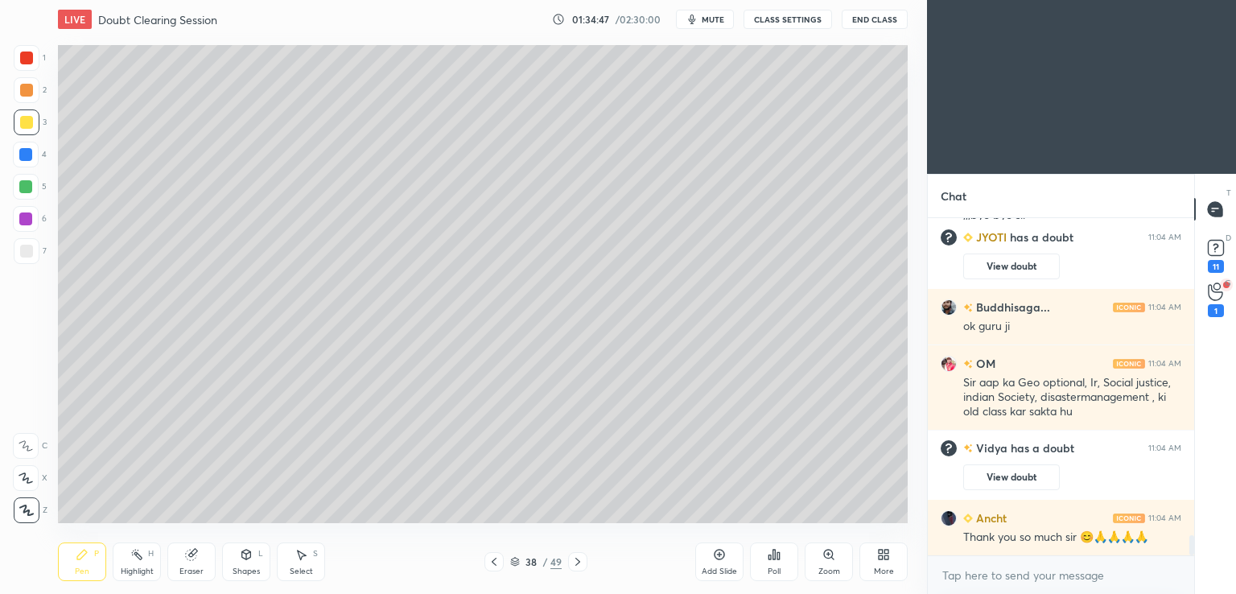
scroll to position [5348, 0]
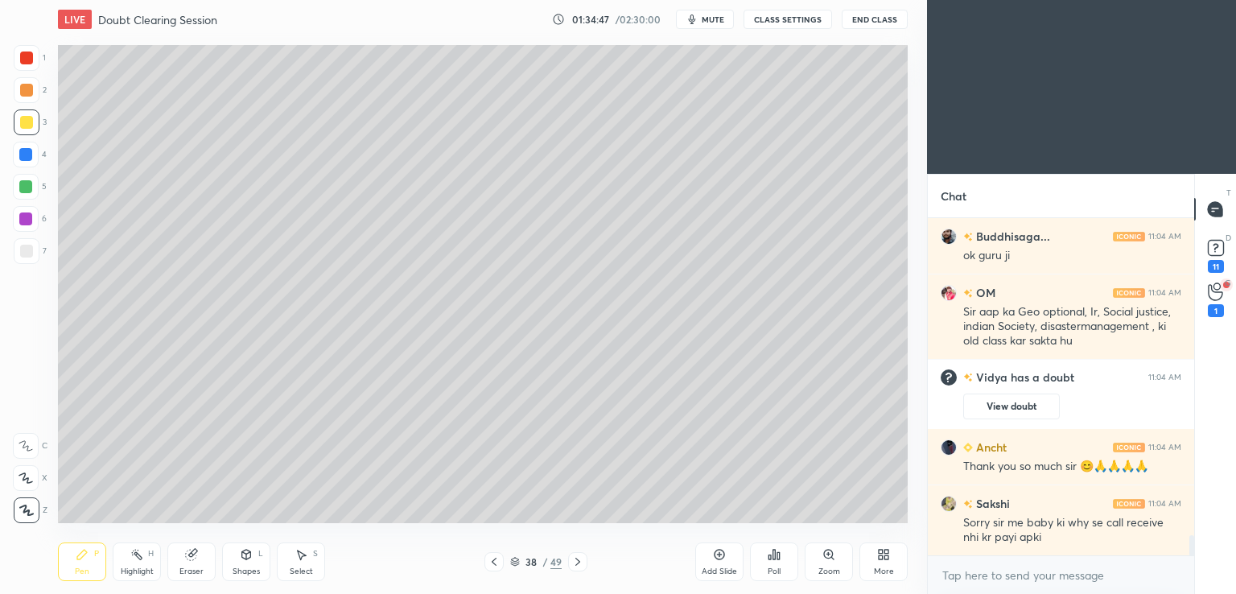
click at [869, 17] on button "End Class" at bounding box center [874, 19] width 66 height 19
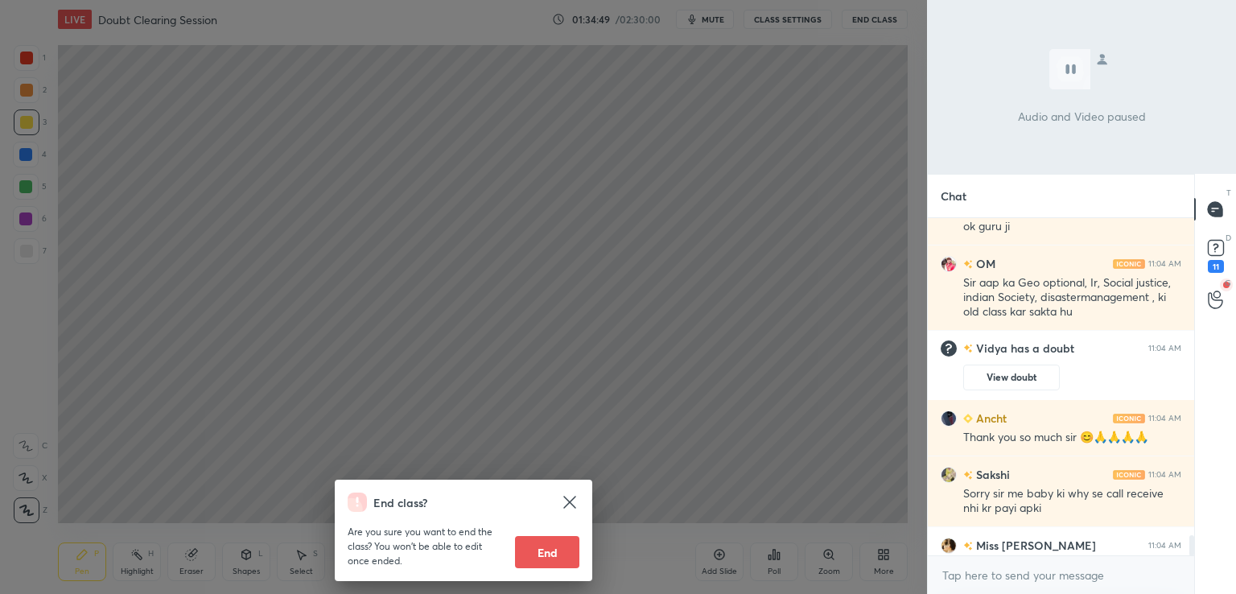
scroll to position [5375, 0]
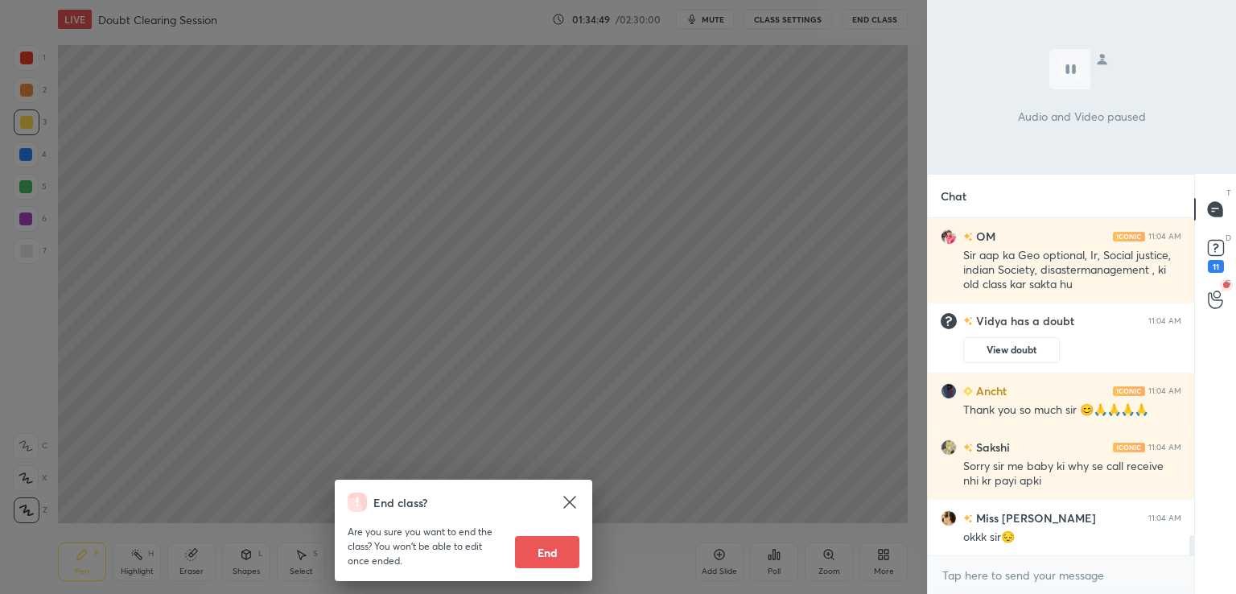
click at [549, 557] on button "End" at bounding box center [547, 552] width 64 height 32
type textarea "x"
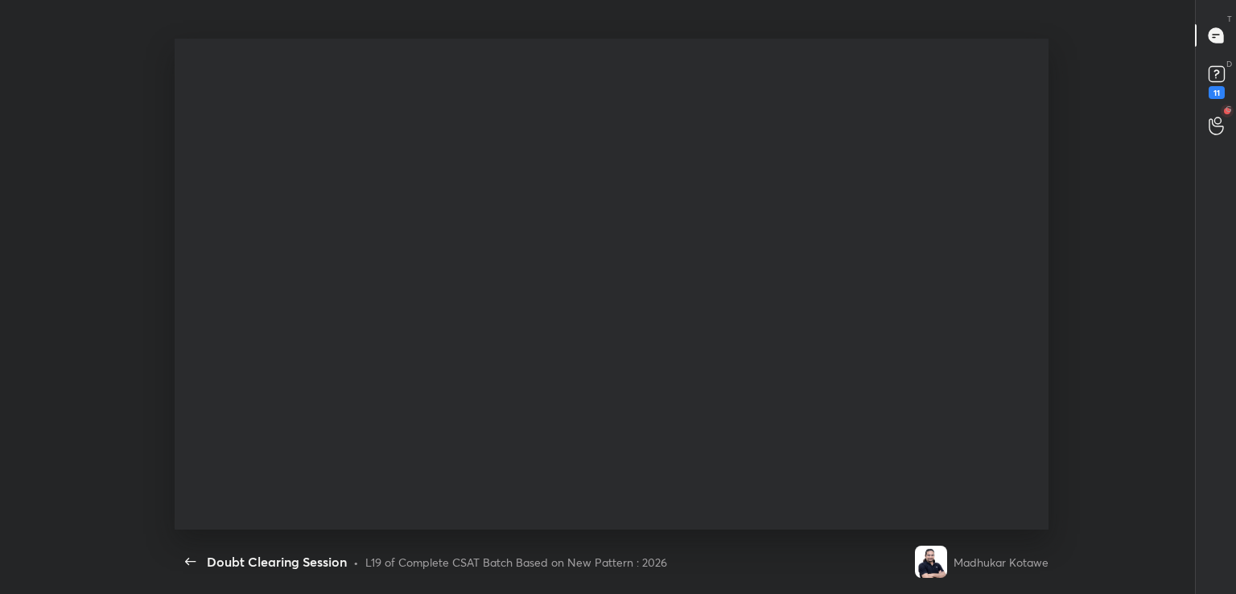
scroll to position [545, 245]
